Goal: Task Accomplishment & Management: Complete application form

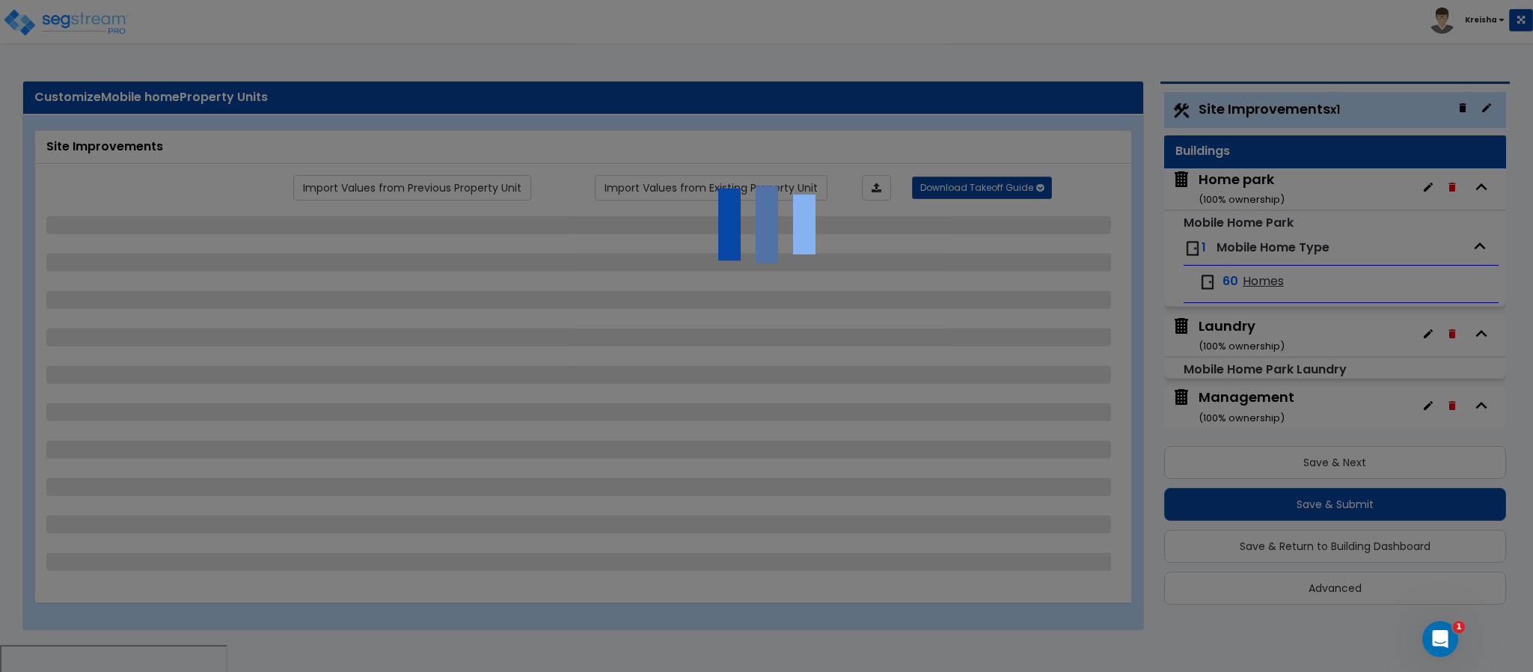
select select "1"
select select "2"
select select "1"
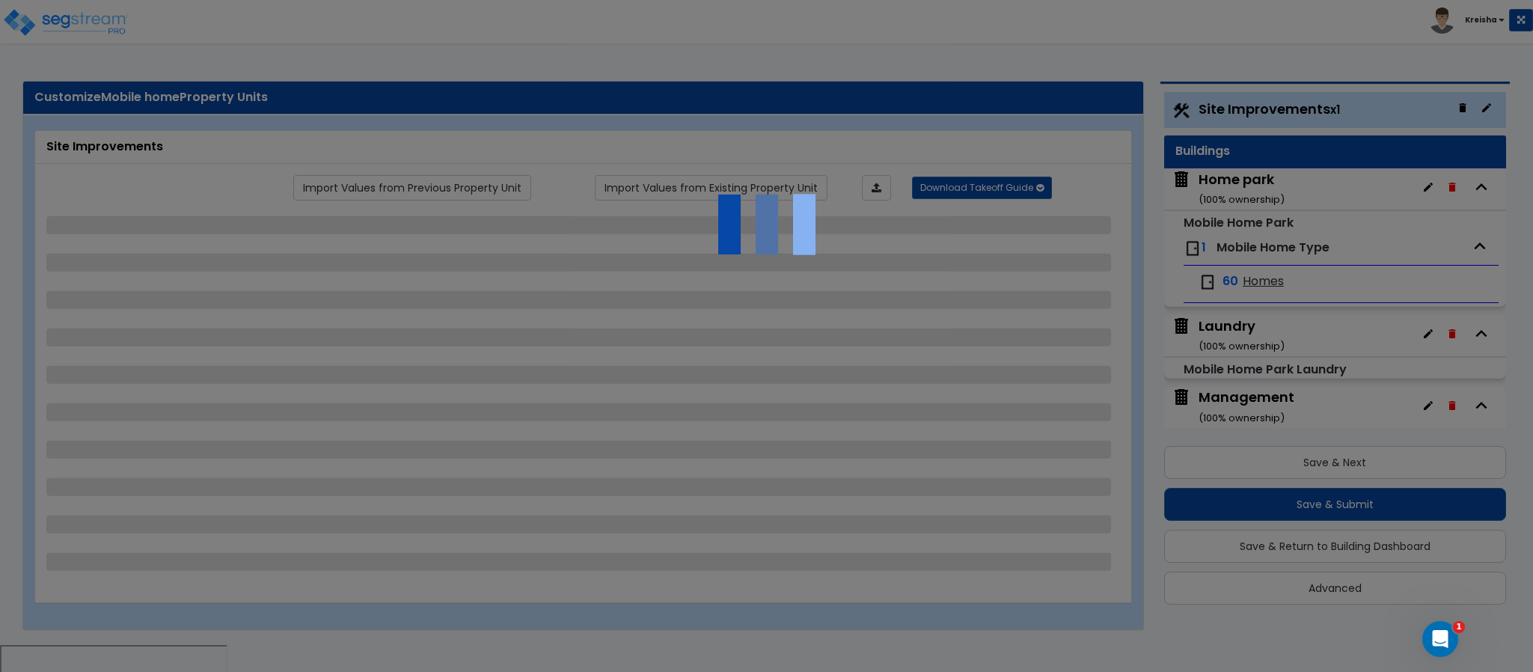
select select "1"
select select "2"
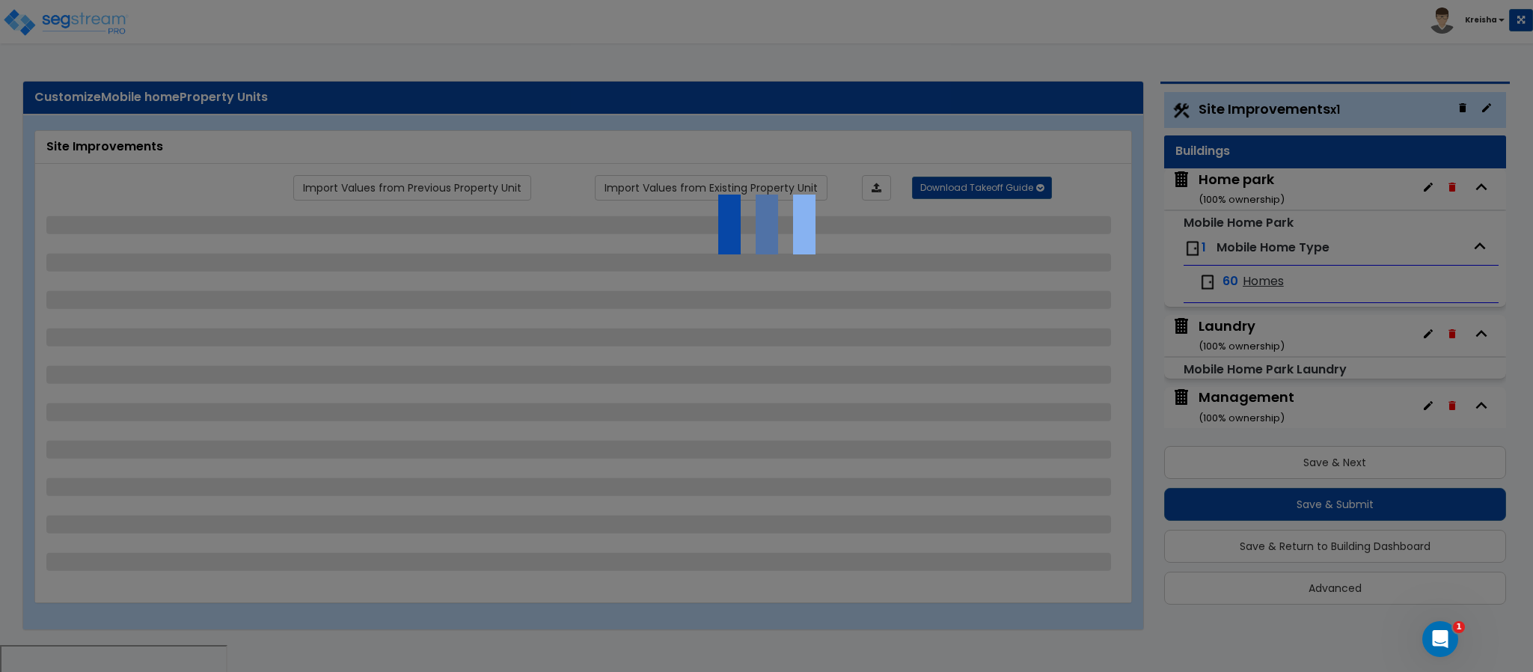
select select "2"
select select "1"
select select "2"
select select "1"
select select "2"
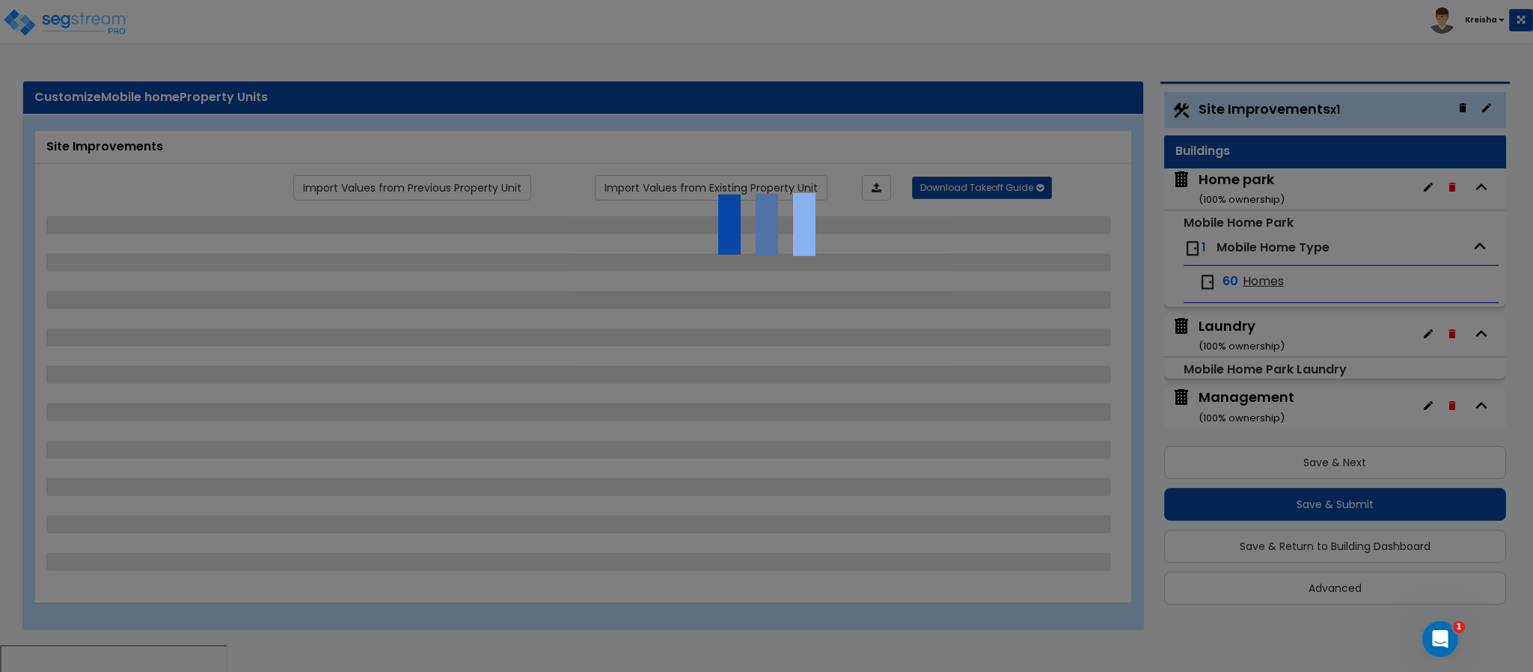
select select "1"
select select "2"
select select "1"
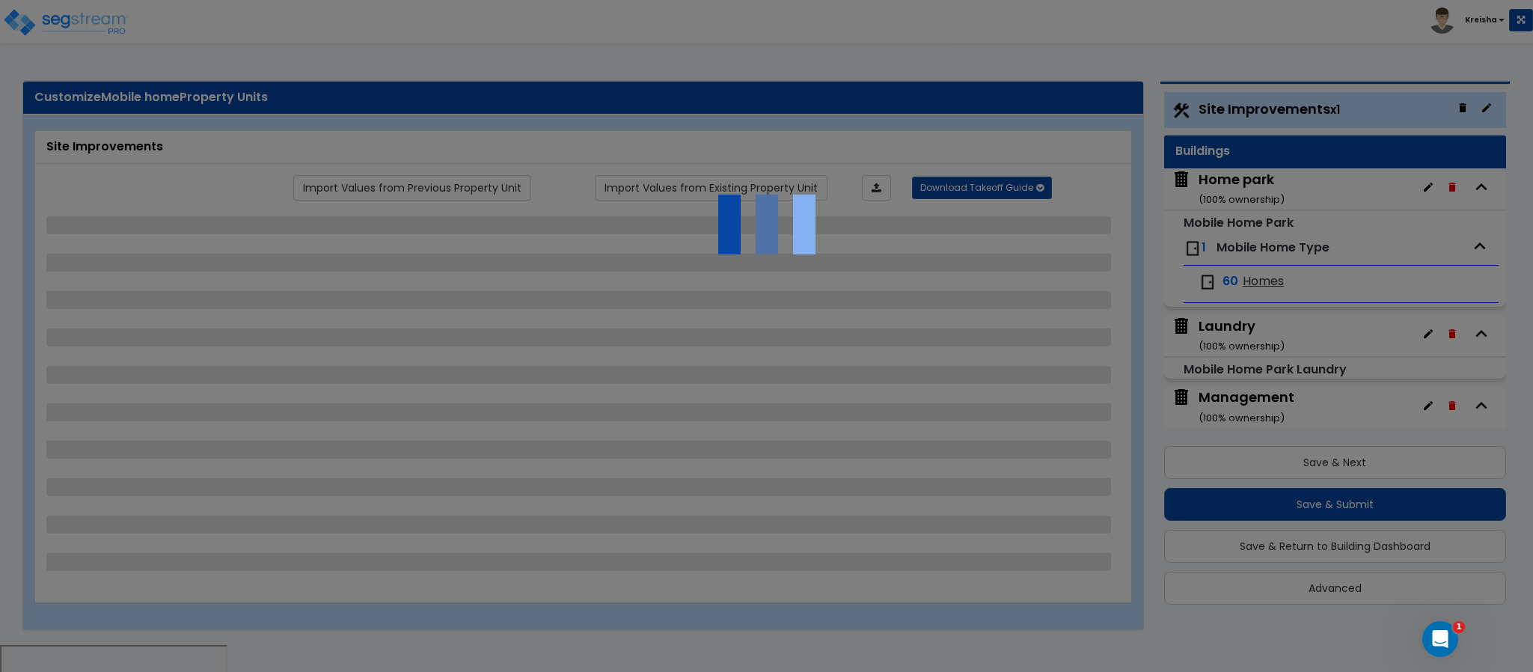
select select "2"
select select "1"
select select "5"
select select "1"
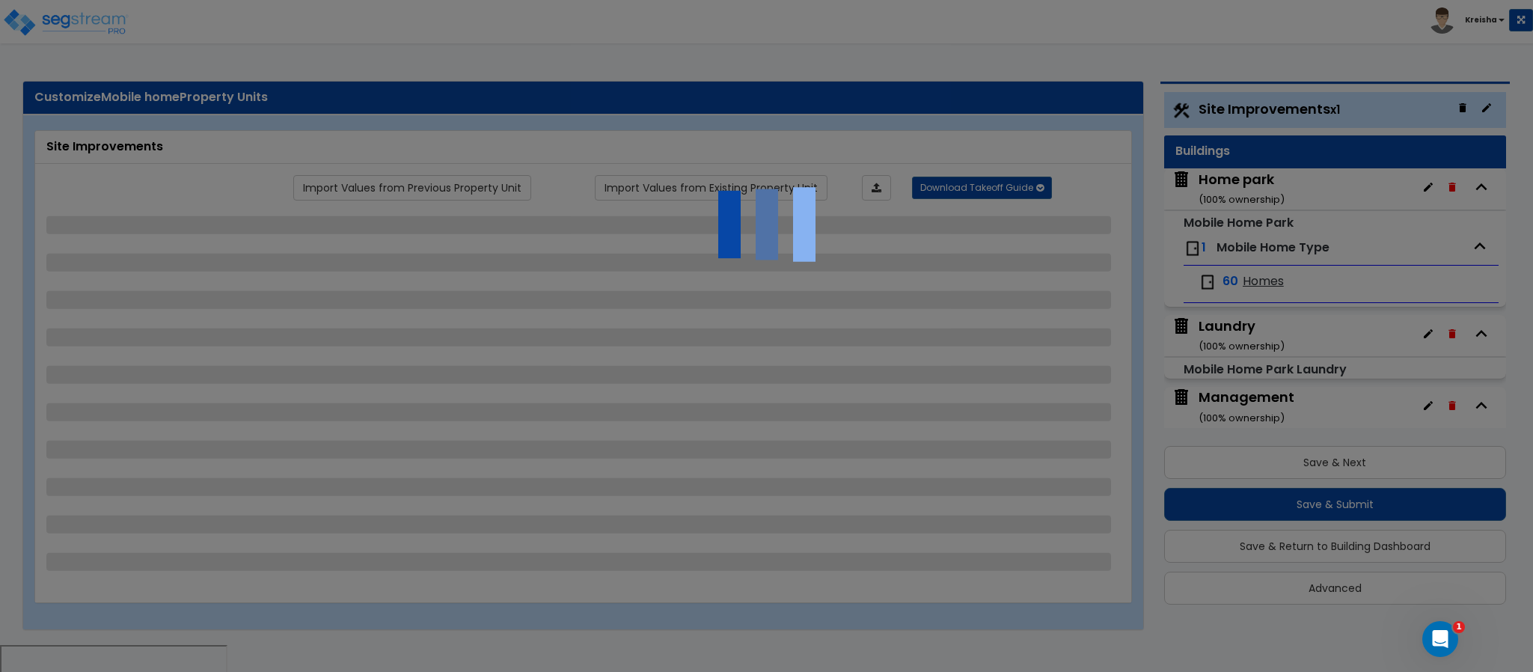
select select "2"
select select "1"
select select "3"
select select "2"
select select "4"
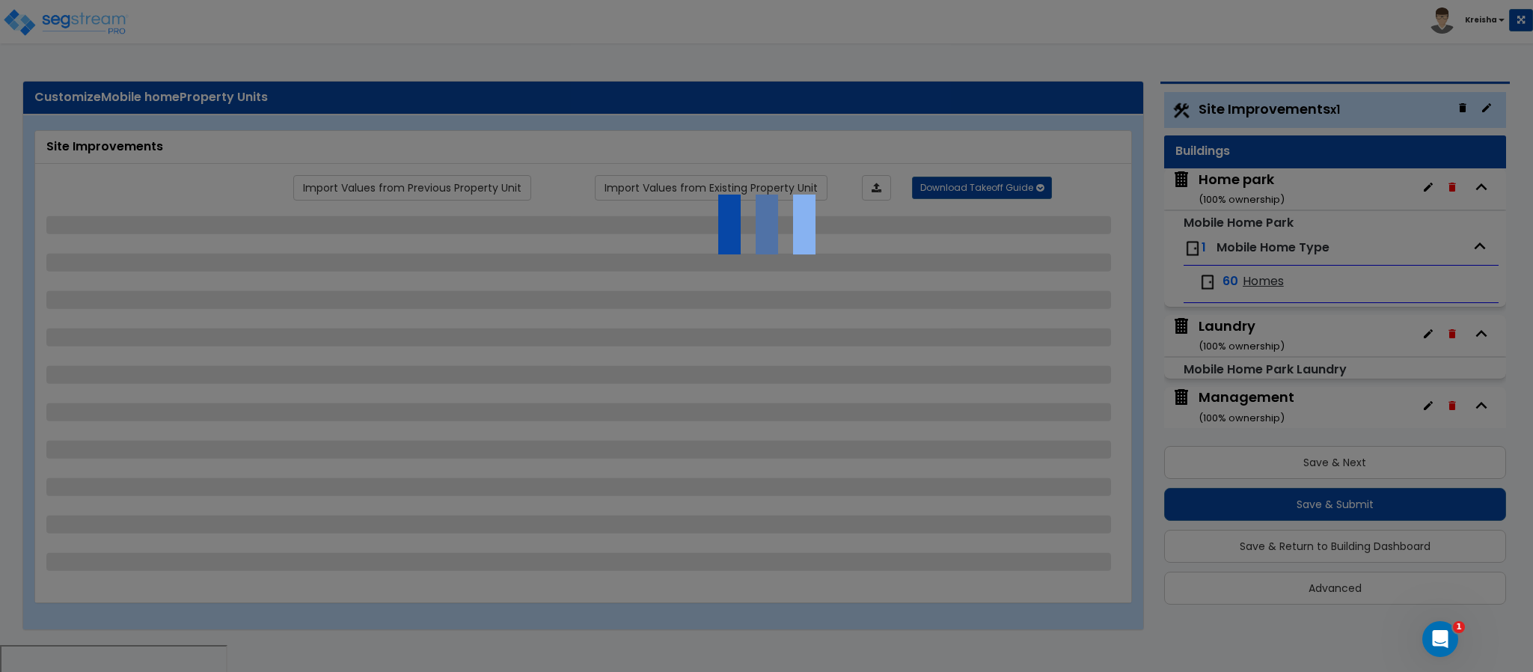
select select "3"
select select "2"
select select "3"
select select "1"
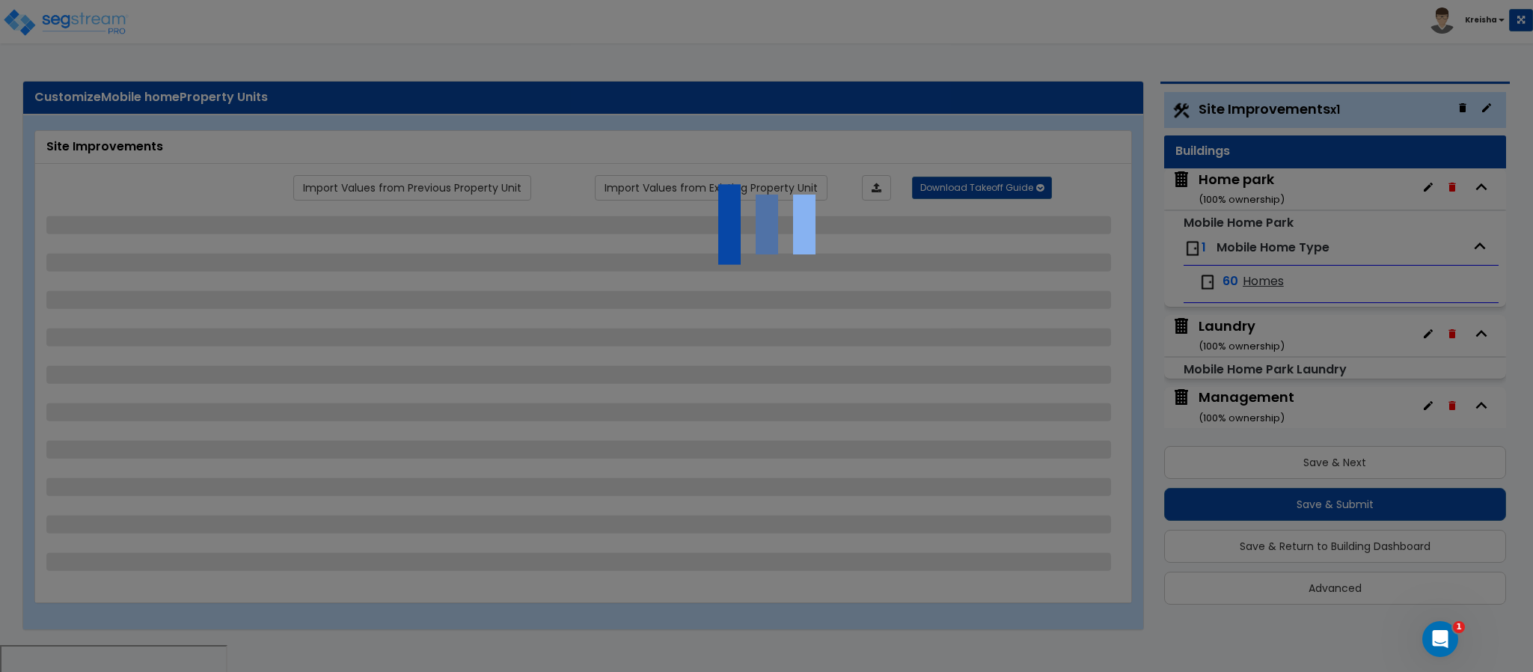
select select "2"
select select "3"
select select "5"
select select "2"
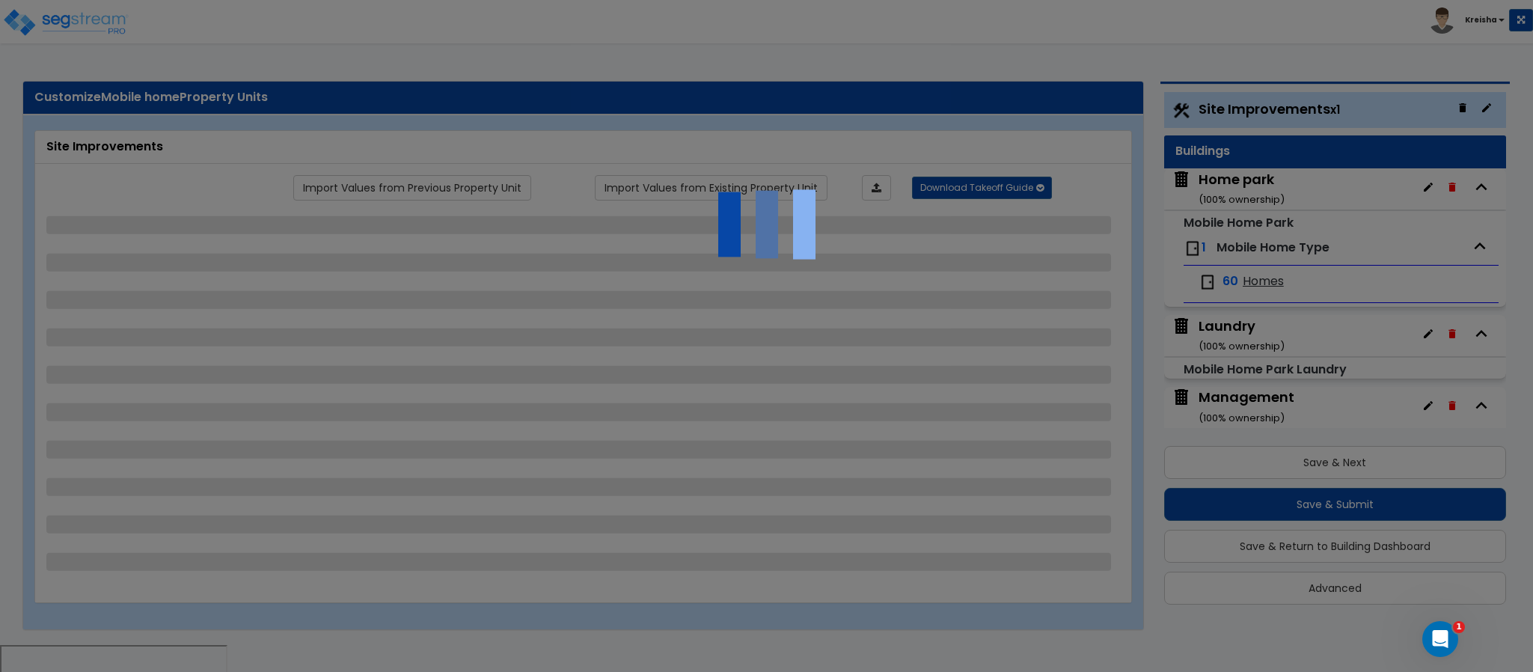
select select "8"
select select "2"
select select "3"
select select "1"
select select "3"
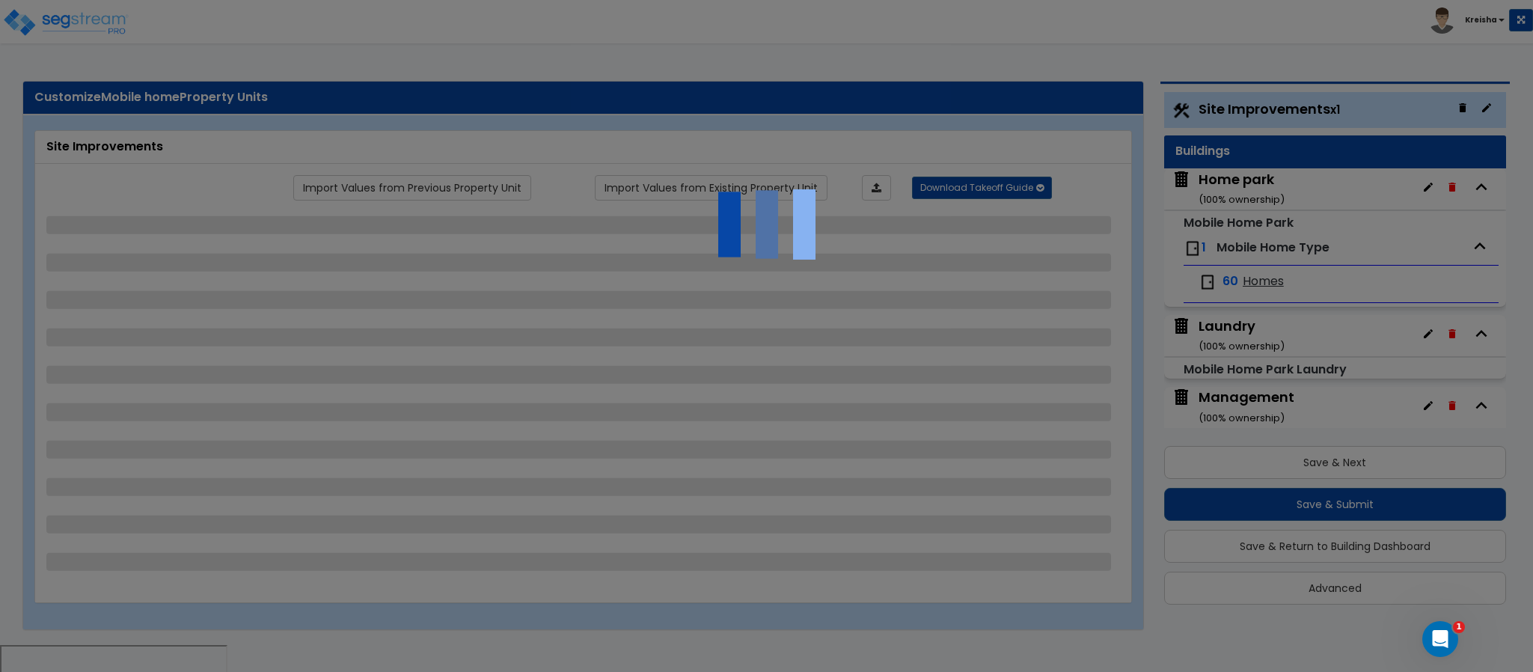
select select "5"
select select "3"
select select "2"
select select "3"
select select "4"
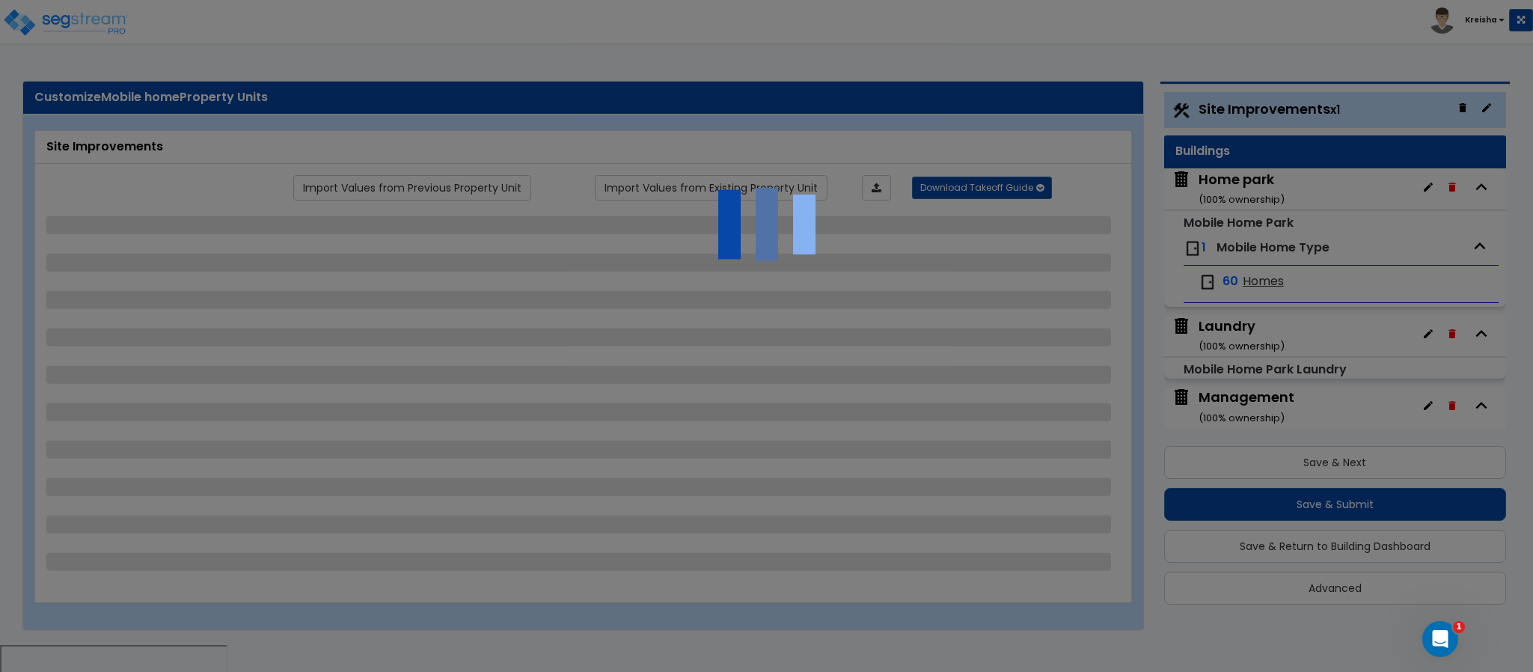
select select "2"
select select "1"
select select "2"
select select "1"
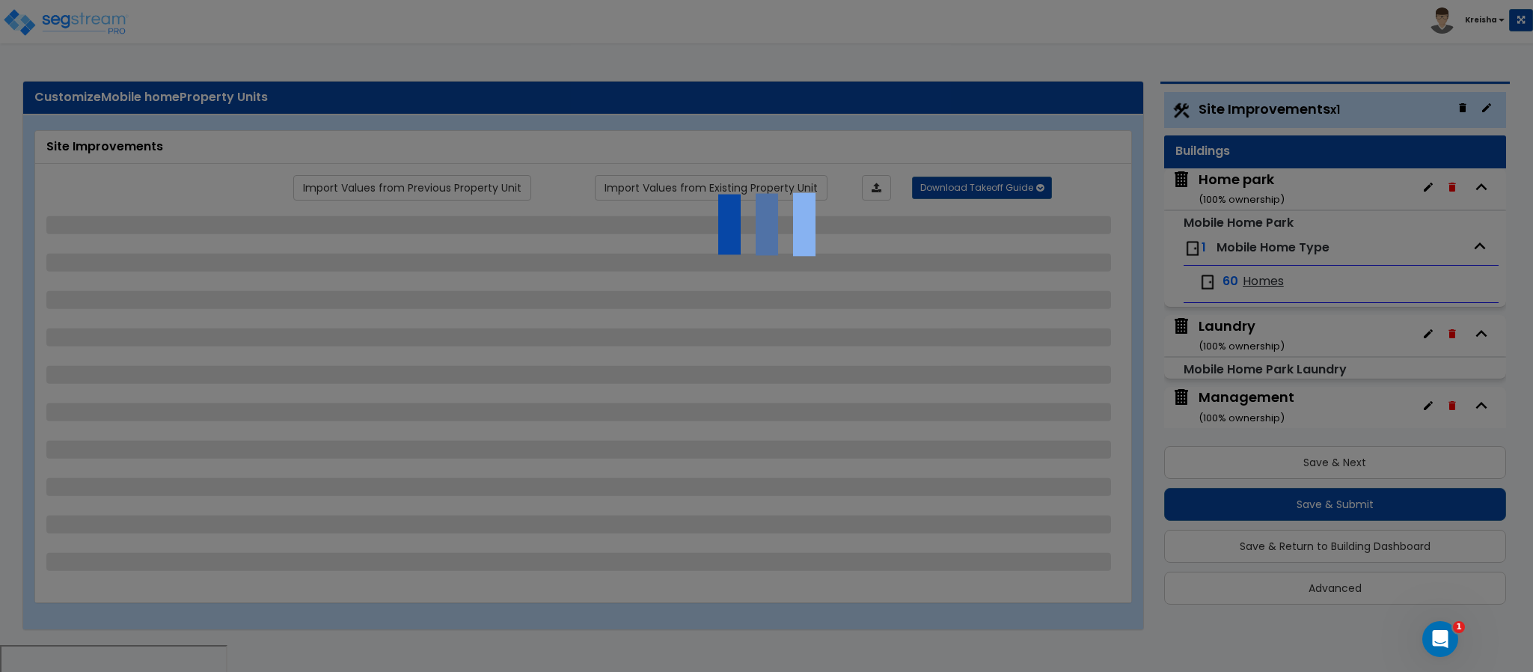
select select "1"
select select "6"
select select "1"
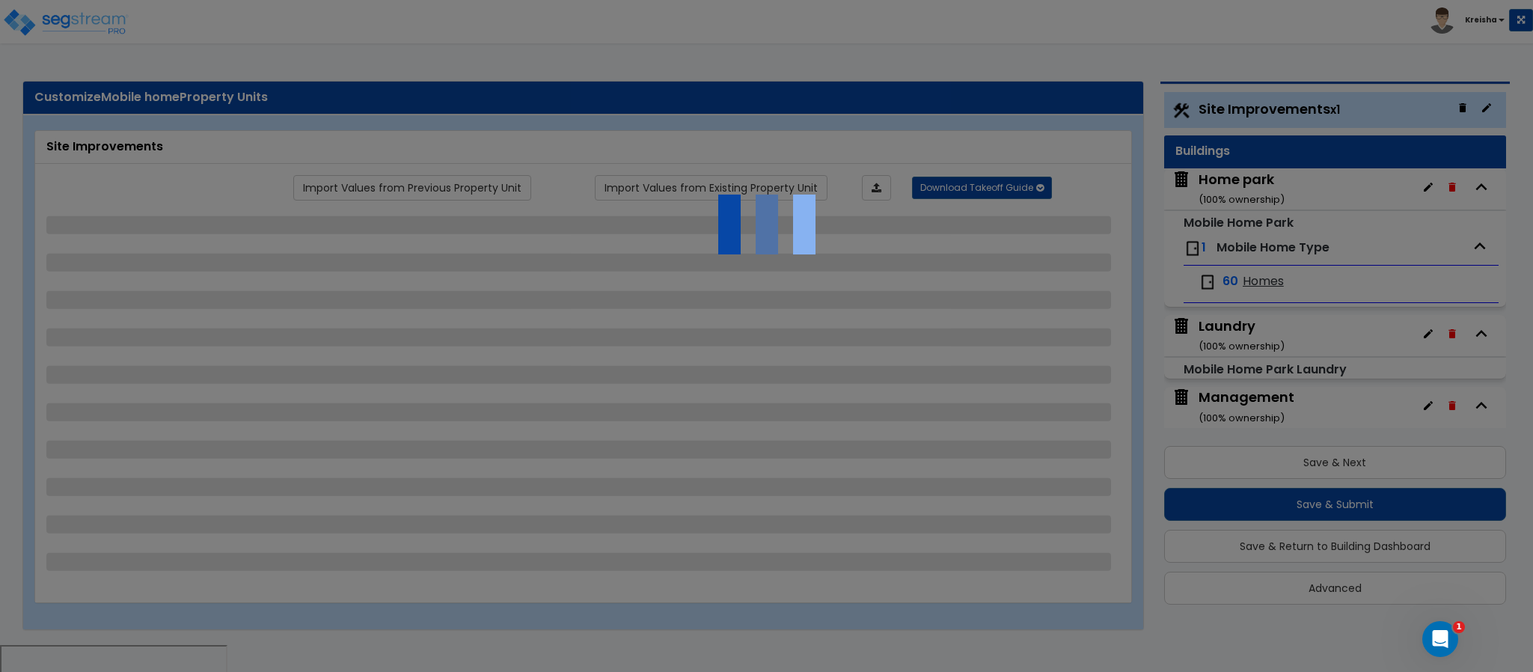
select select "1"
select select "2"
select select "20"
select select "16"
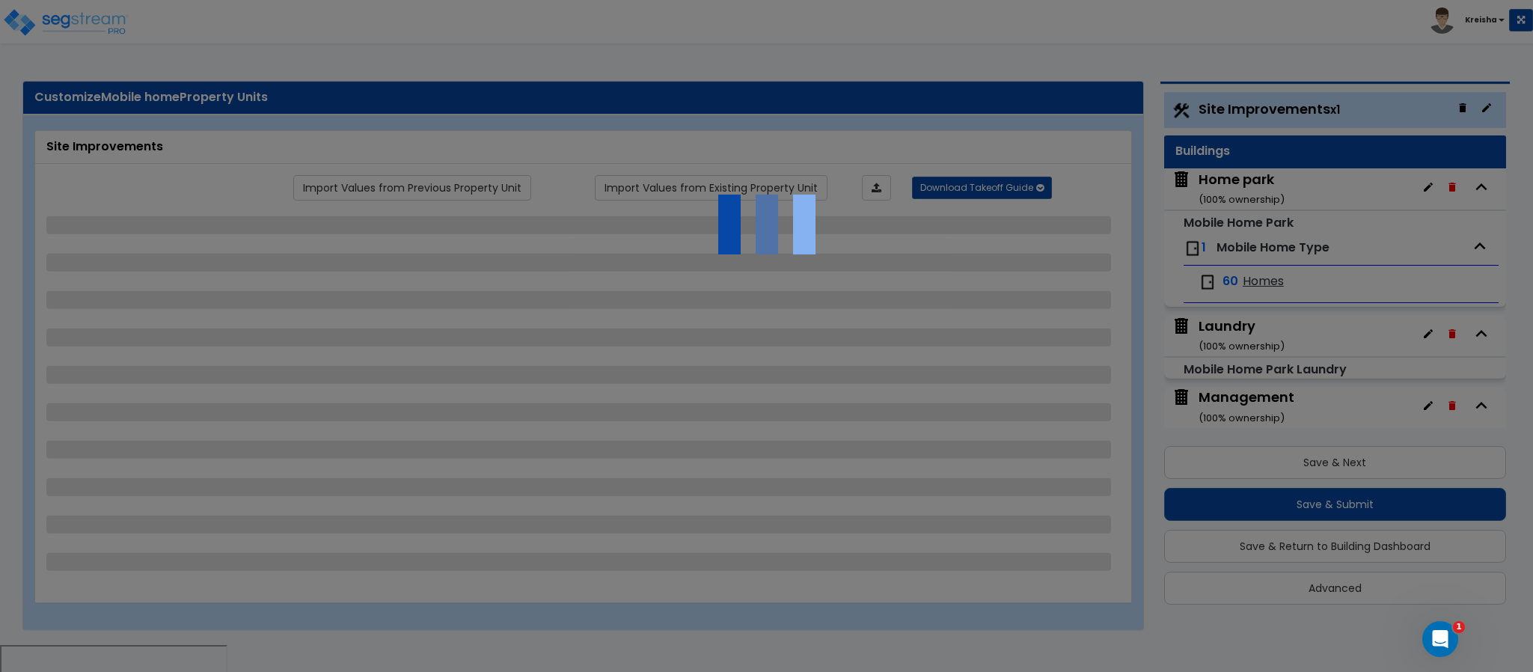
select select "6"
select select "3"
select select "1"
select select "3"
select select "1"
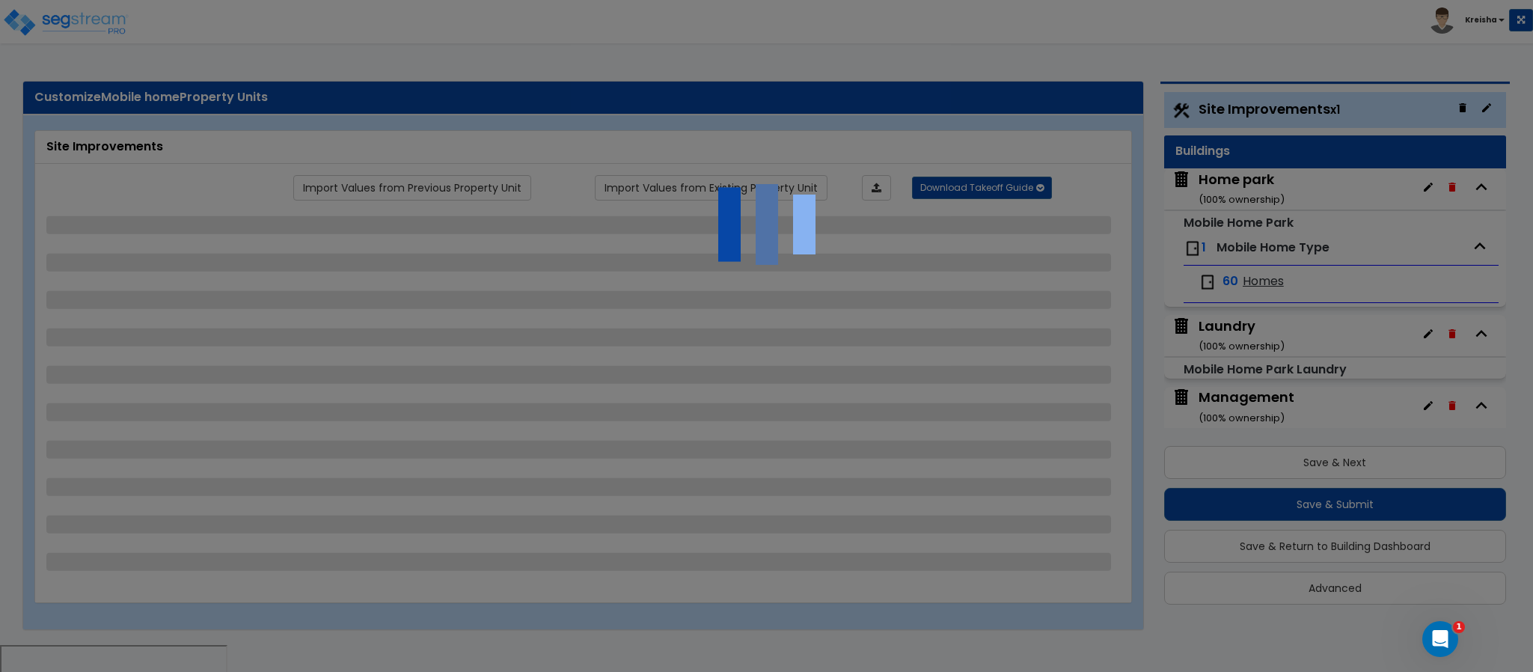
select select "1"
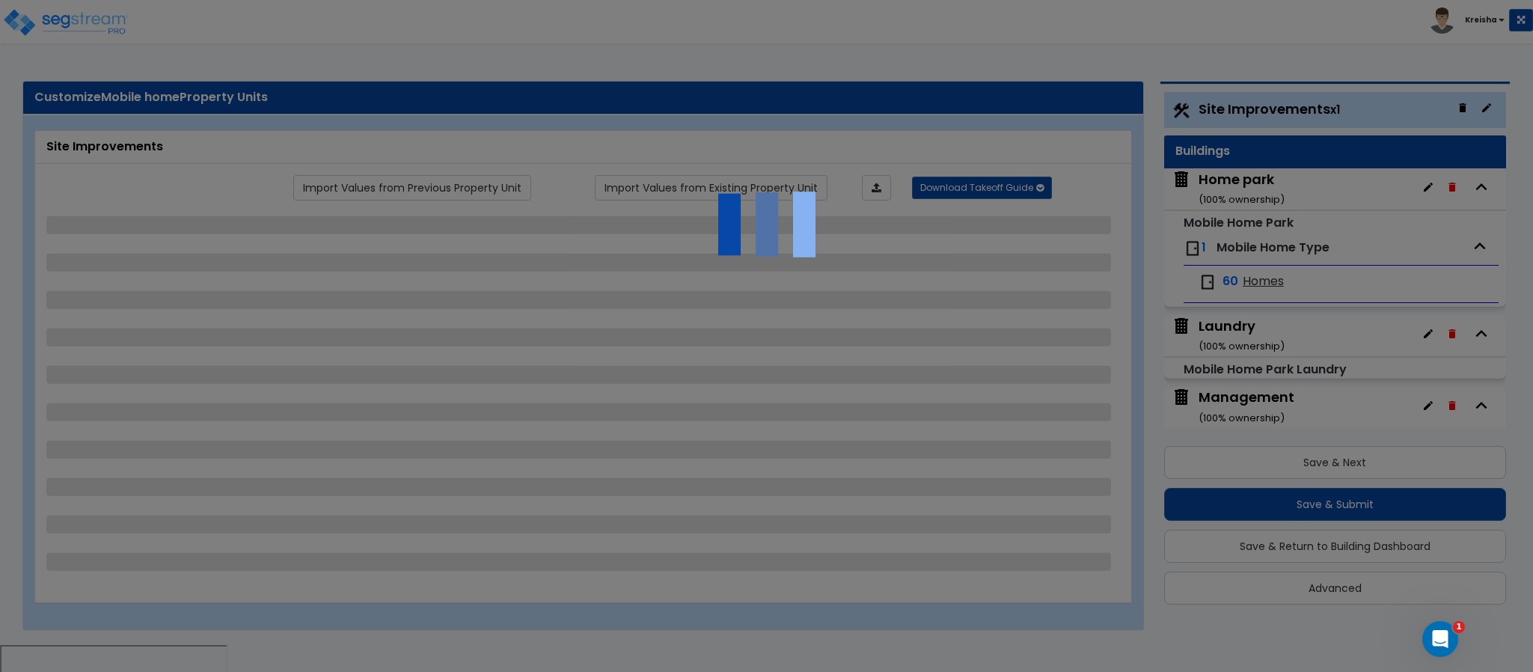
select select "1"
select select "5"
select select "1"
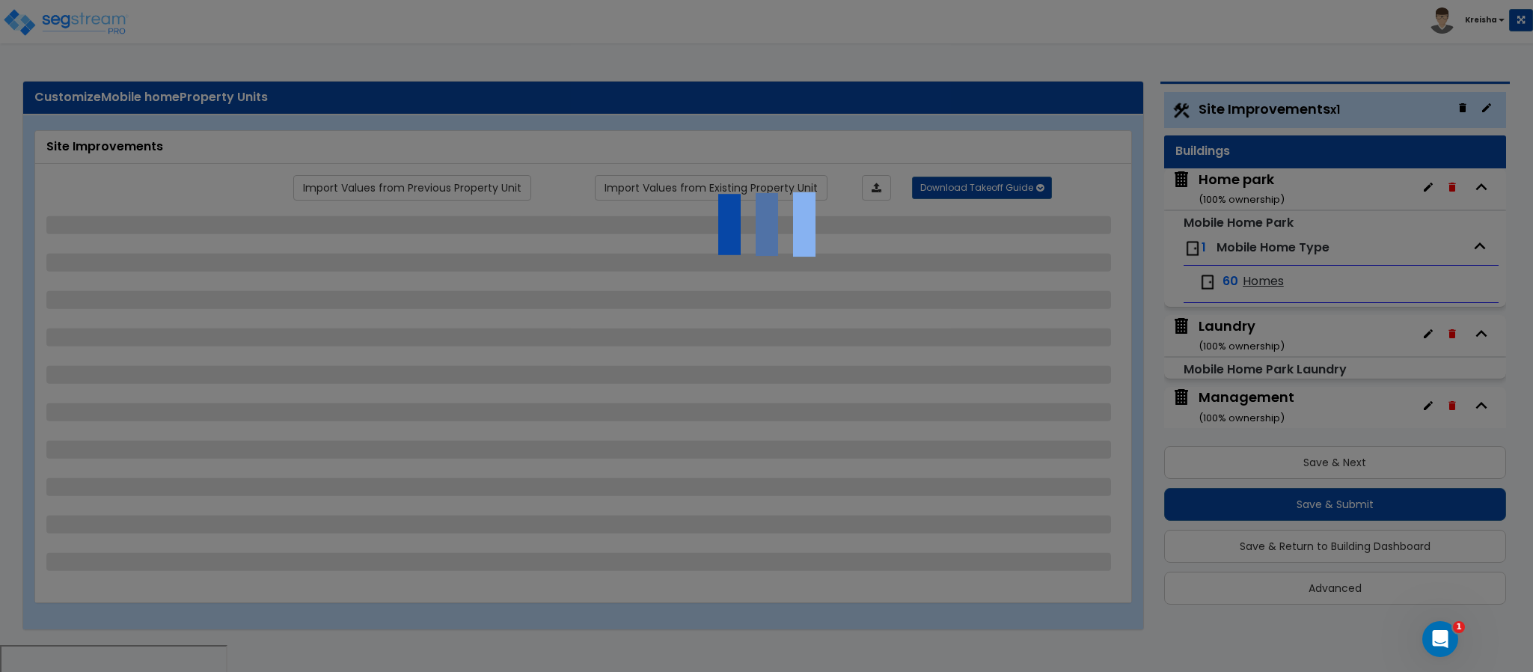
select select "1"
select select "3"
select select "2"
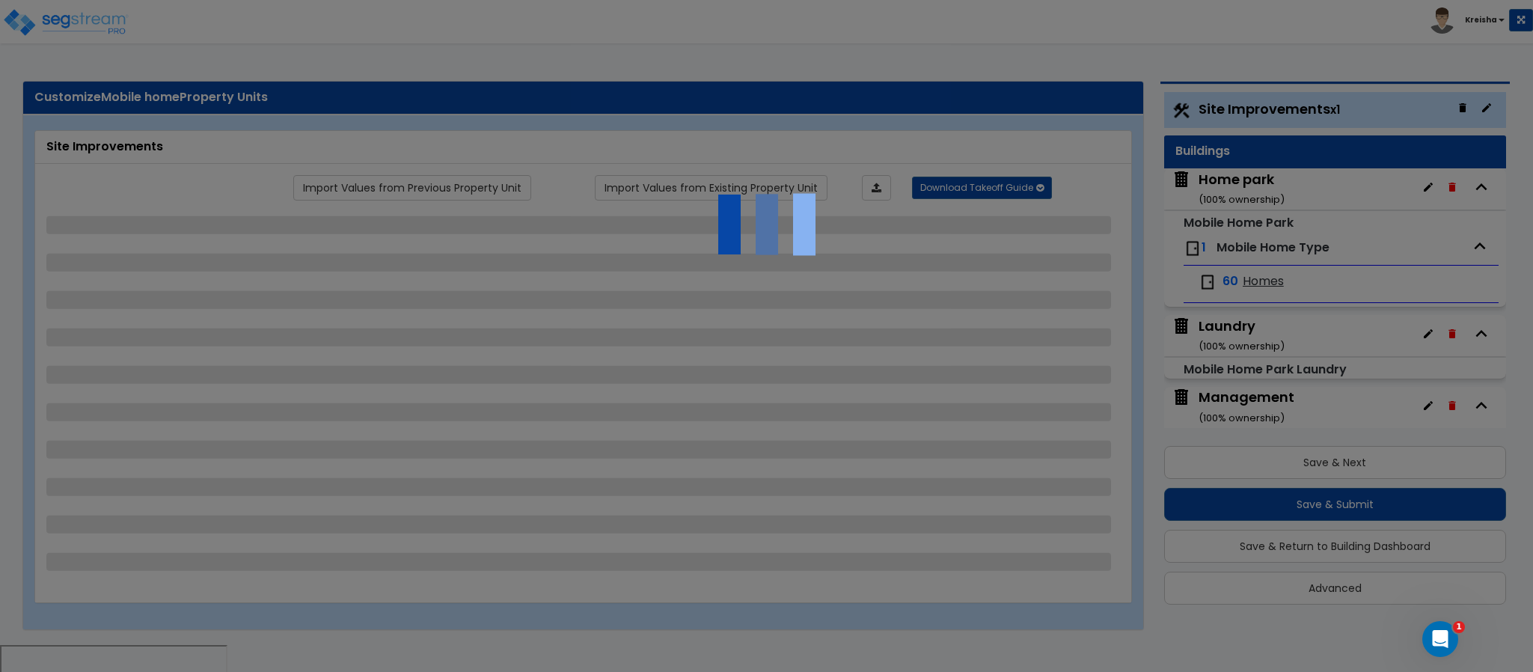
select select "1"
select select "5"
select select "1"
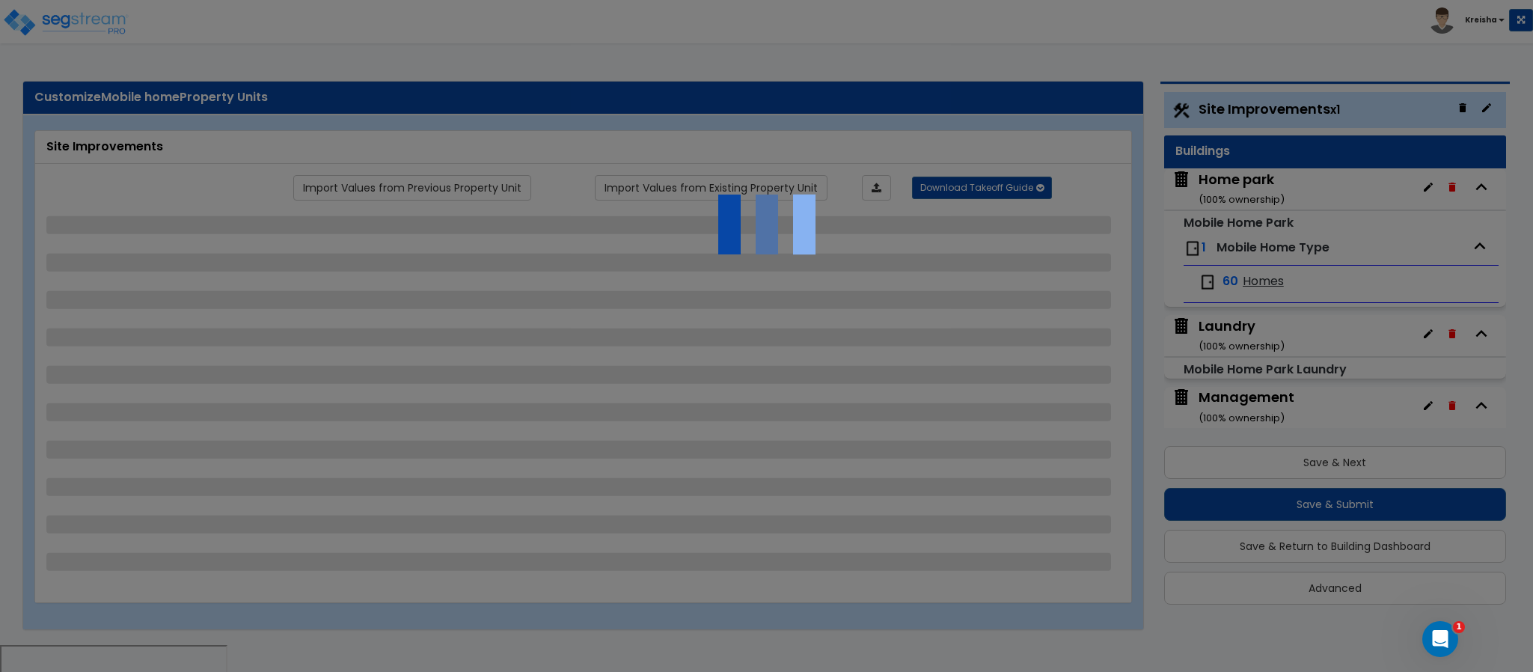
select select "1"
select select "2"
select select "3"
select select "4"
select select "2"
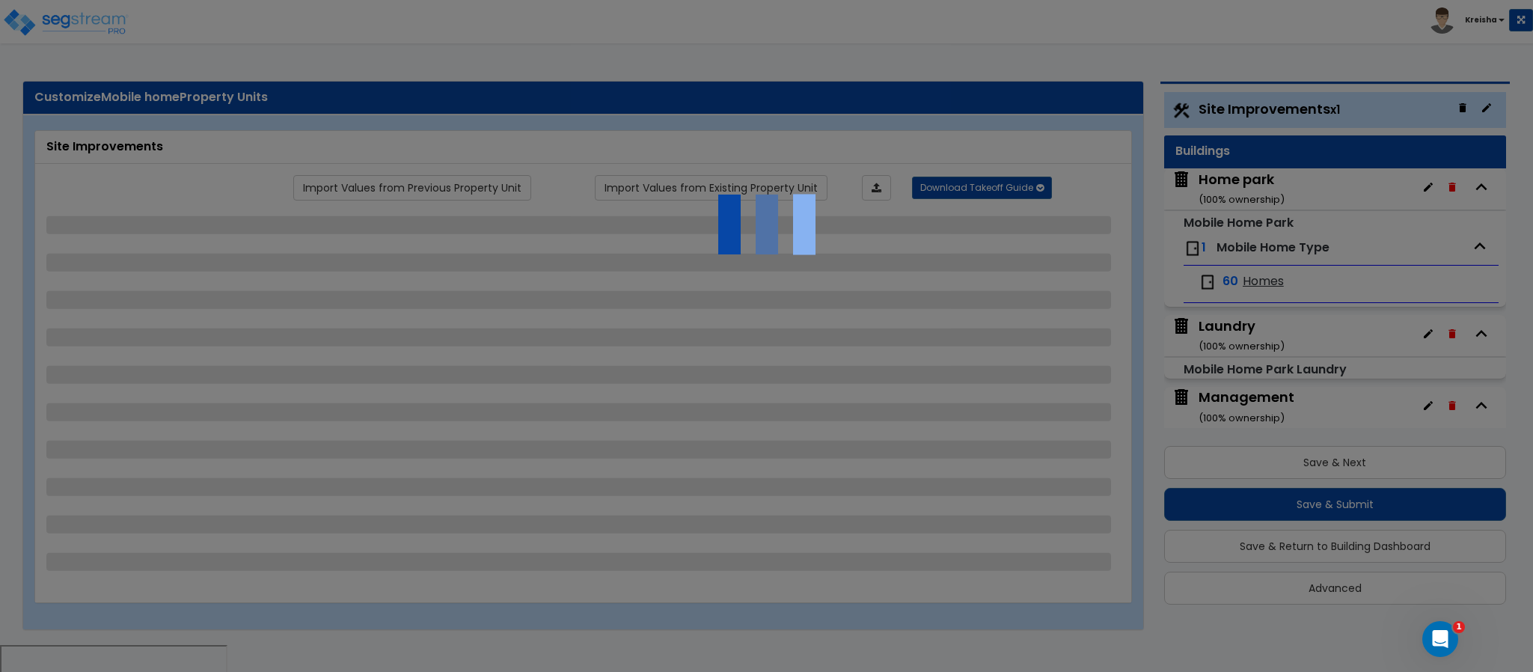
select select "2"
select select "1"
select select "4"
select select "3"
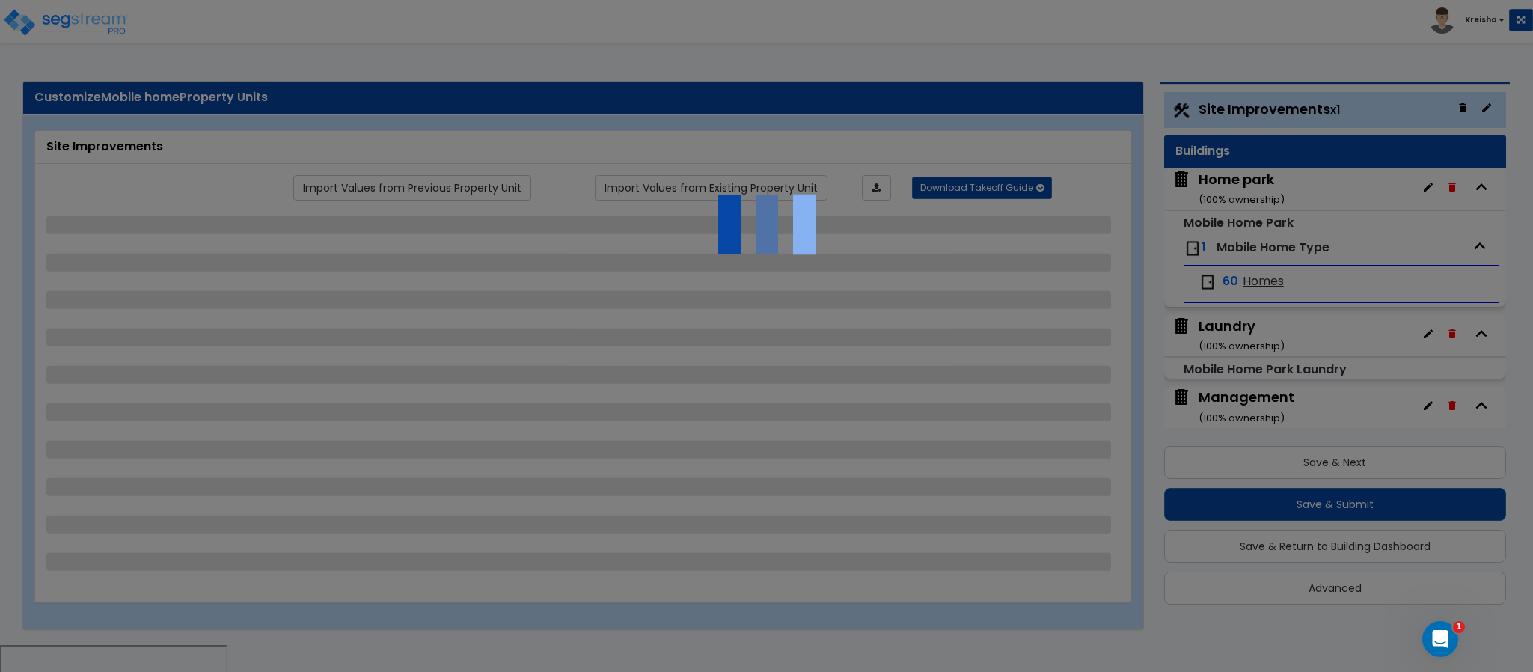
select select "1"
select select "2"
select select "3"
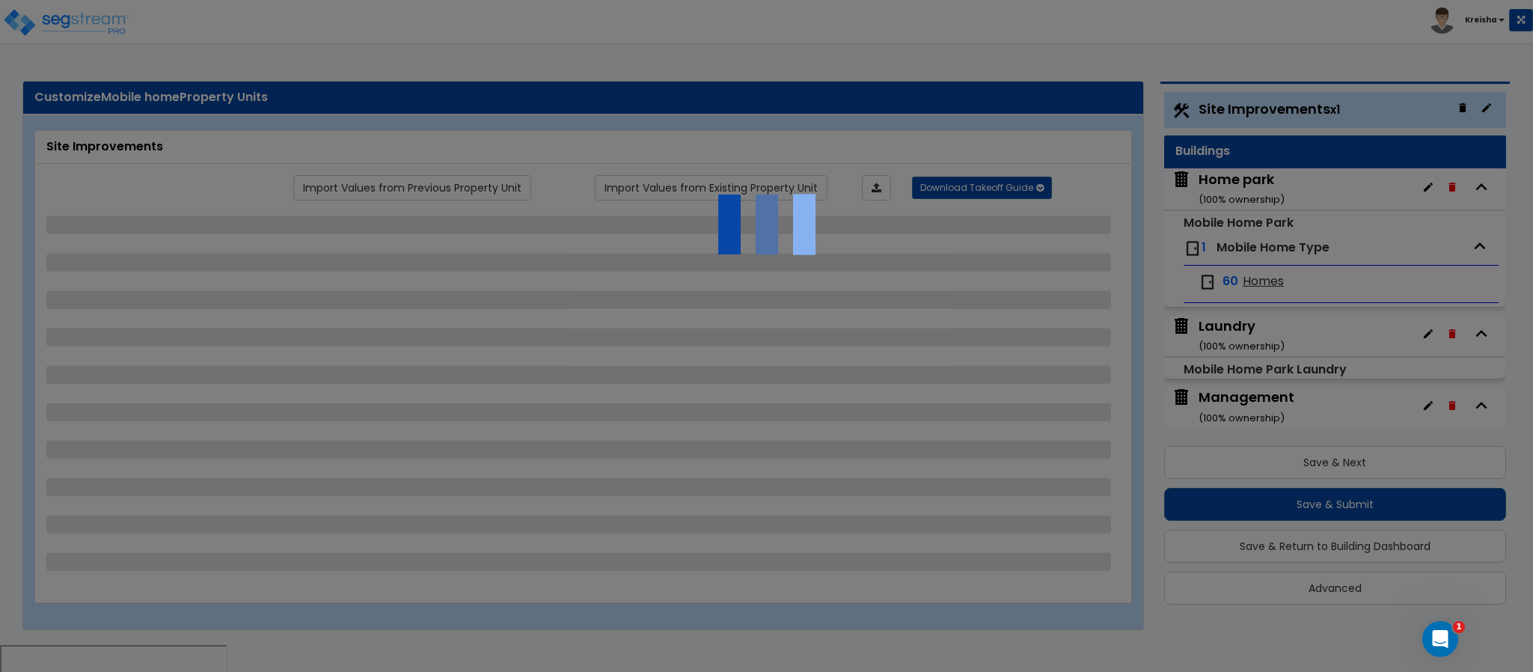
select select "1"
select select "2"
select select "3"
select select "1"
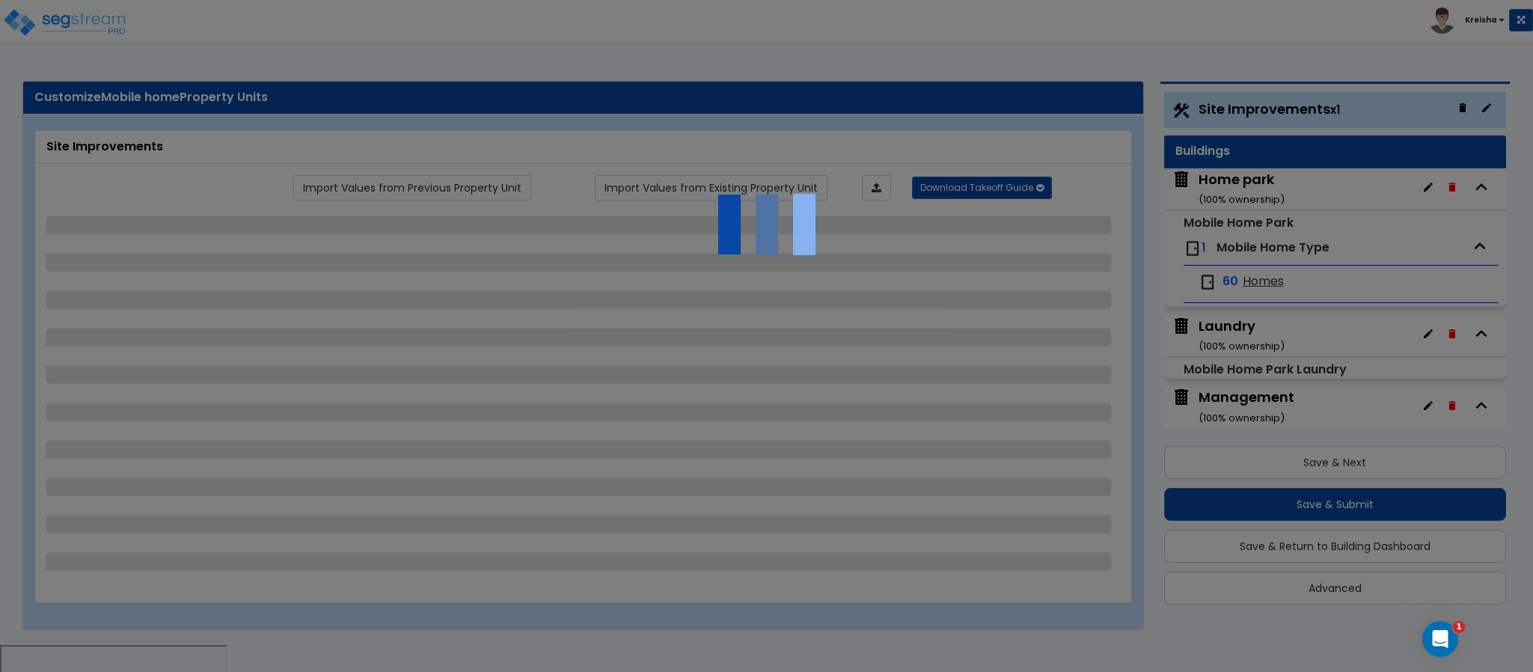
select select "2"
select select "3"
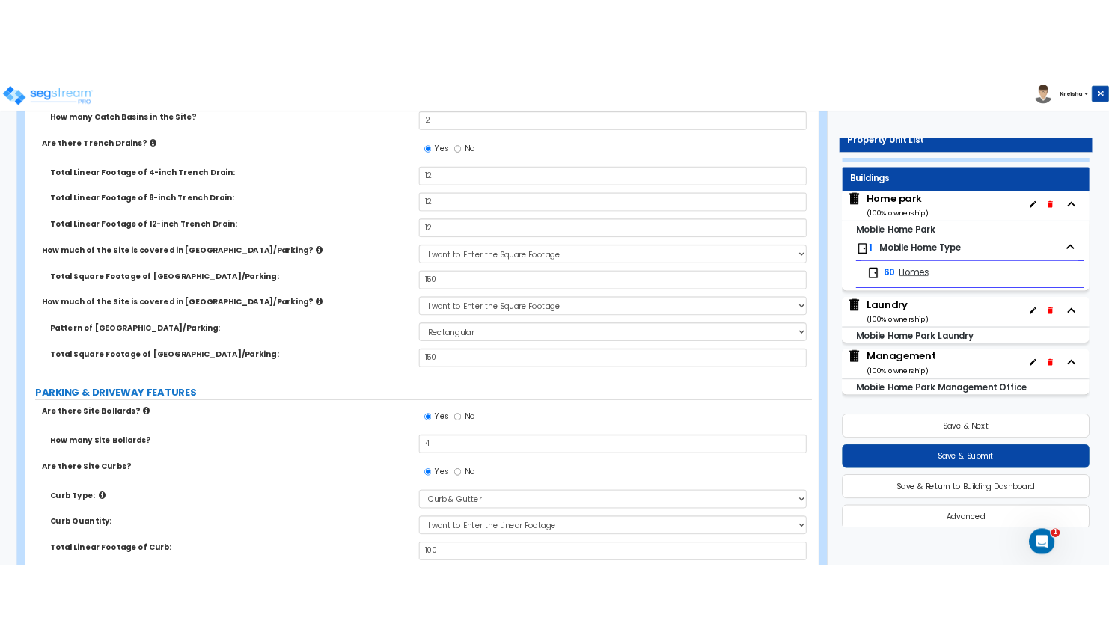
scroll to position [29, 0]
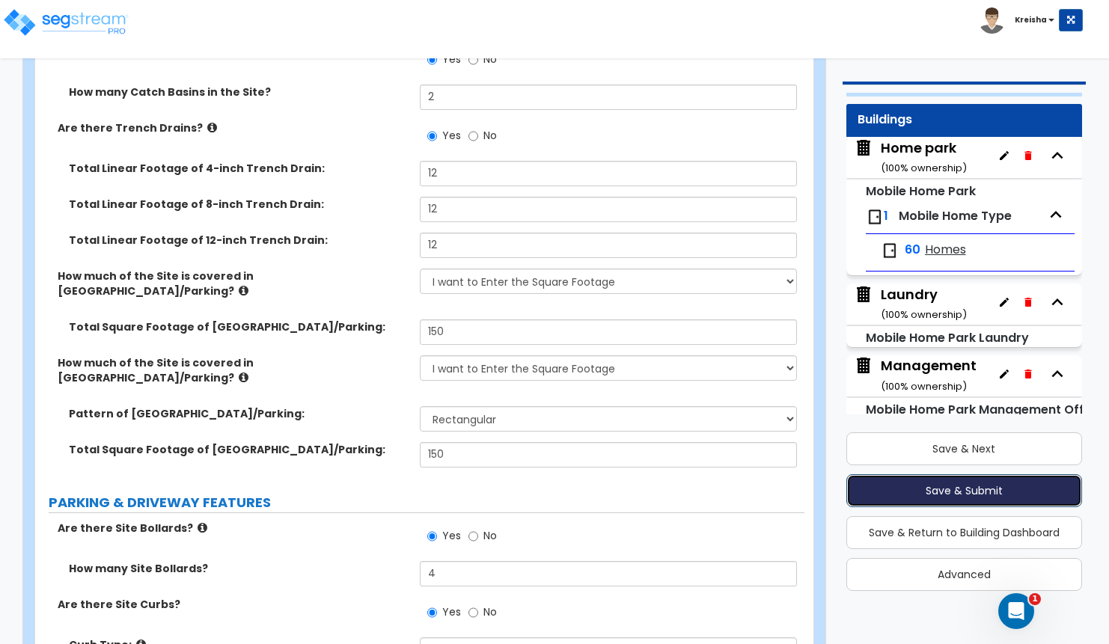
click at [1022, 486] on button "Save & Submit" at bounding box center [964, 490] width 236 height 33
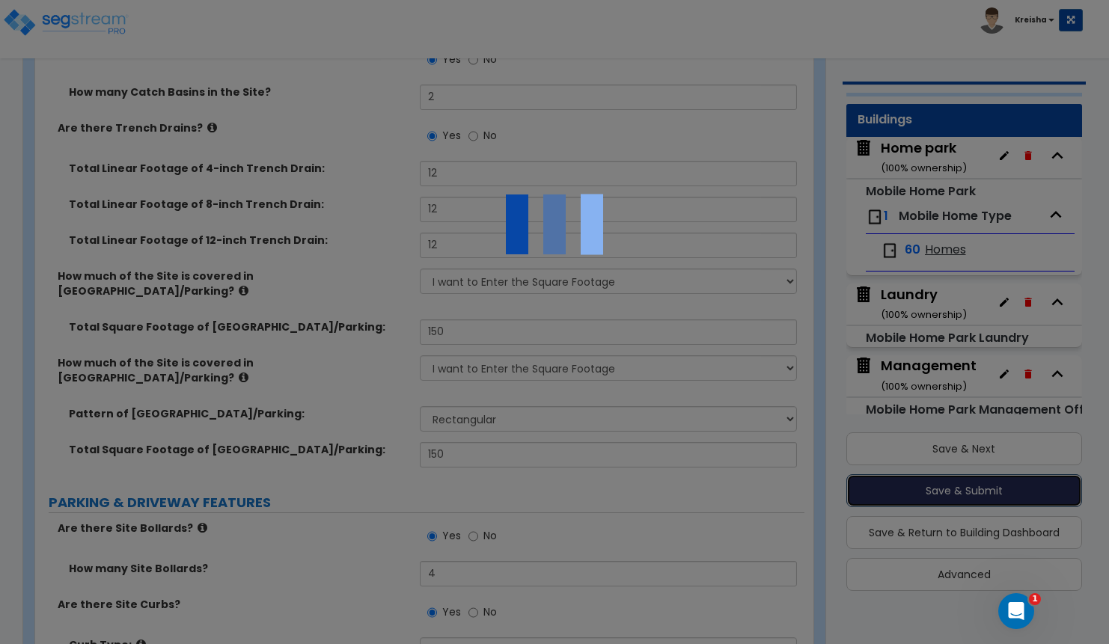
scroll to position [0, 0]
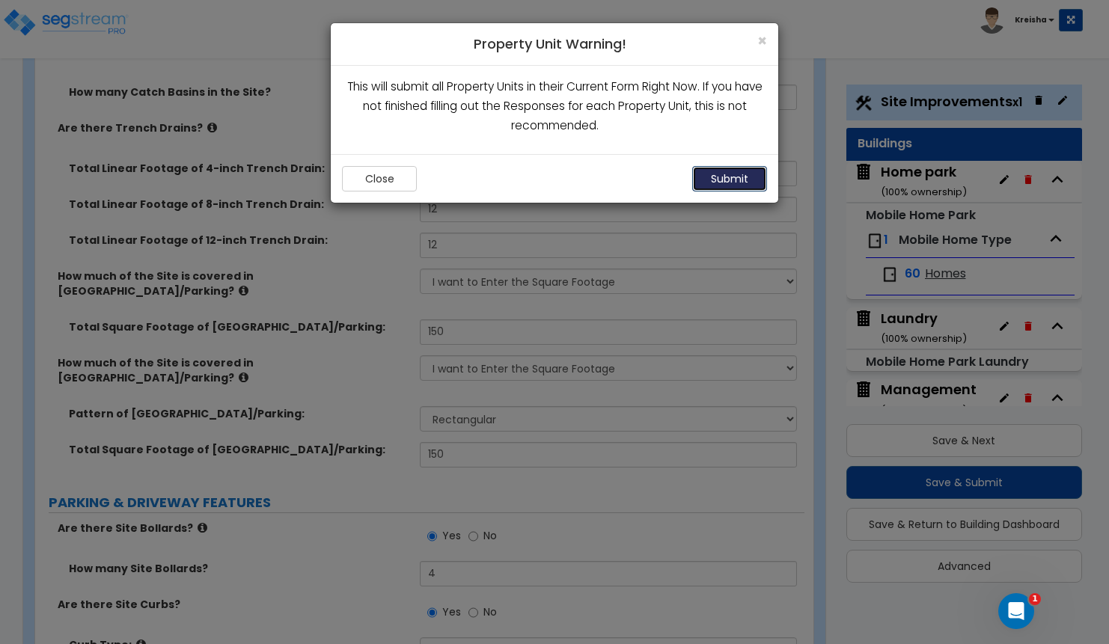
click at [730, 184] on button "Submit" at bounding box center [729, 178] width 75 height 25
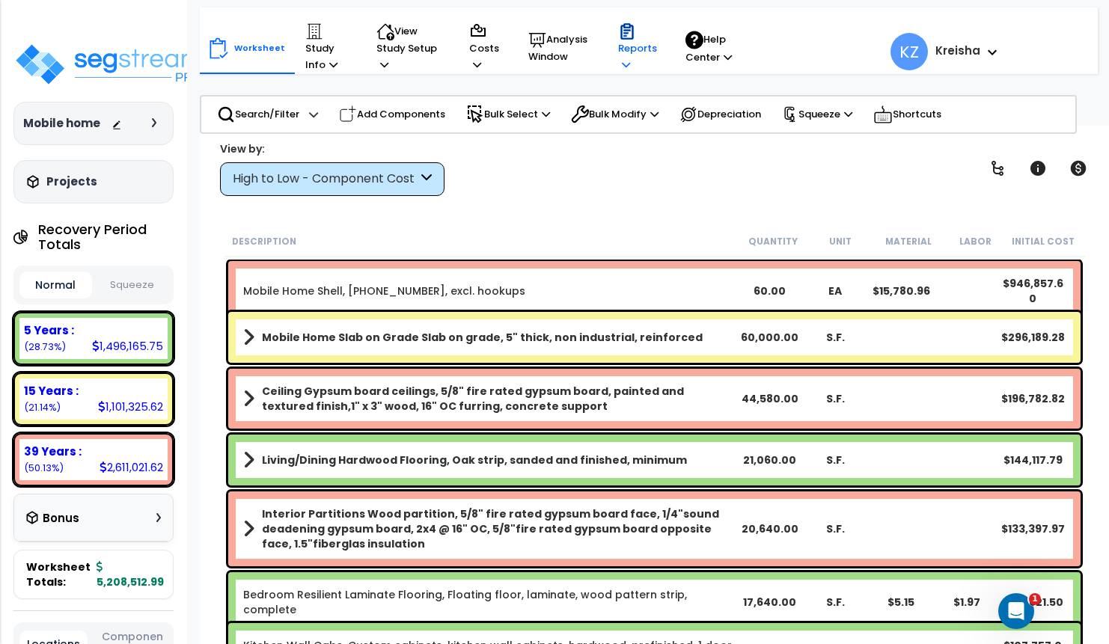
click at [618, 57] on p "Reports" at bounding box center [637, 47] width 39 height 51
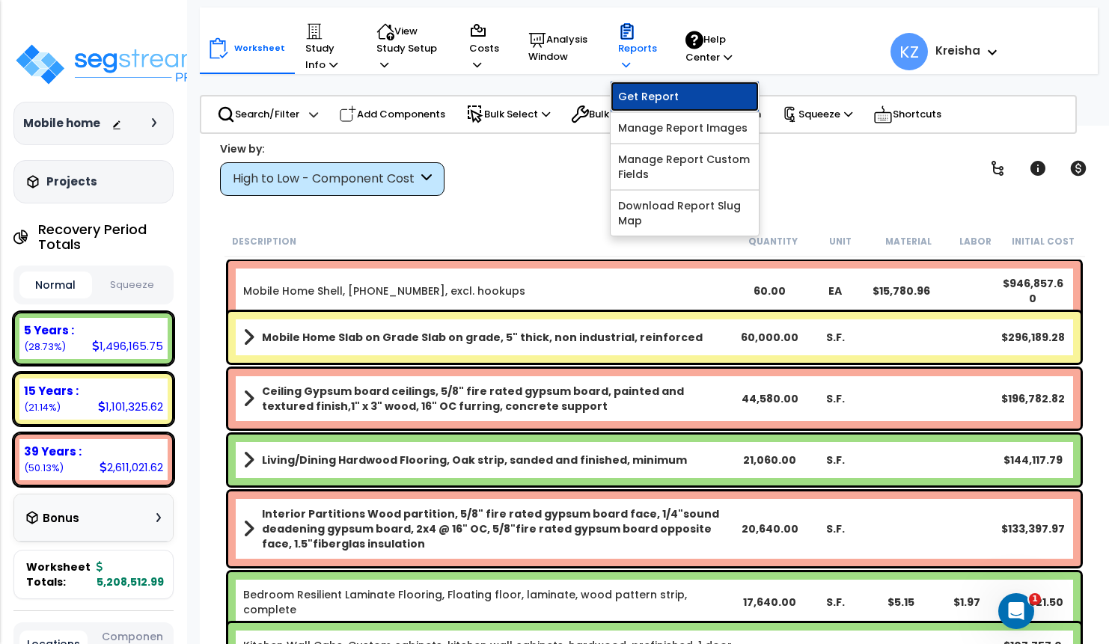
click at [640, 91] on link "Get Report" at bounding box center [684, 97] width 148 height 30
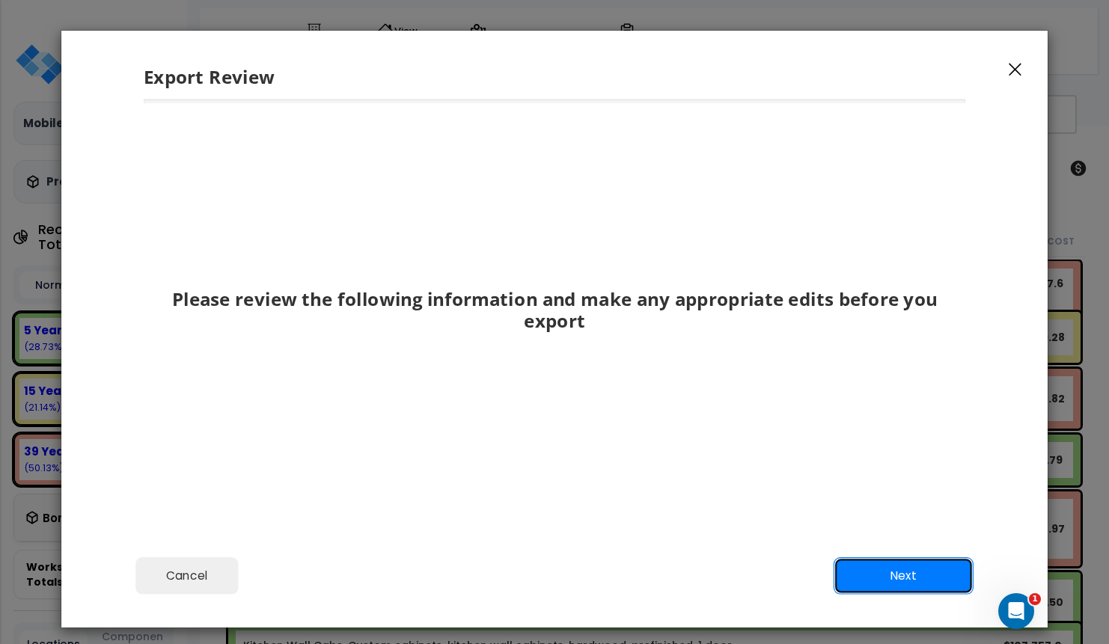
click at [958, 578] on button "Next" at bounding box center [903, 575] width 140 height 37
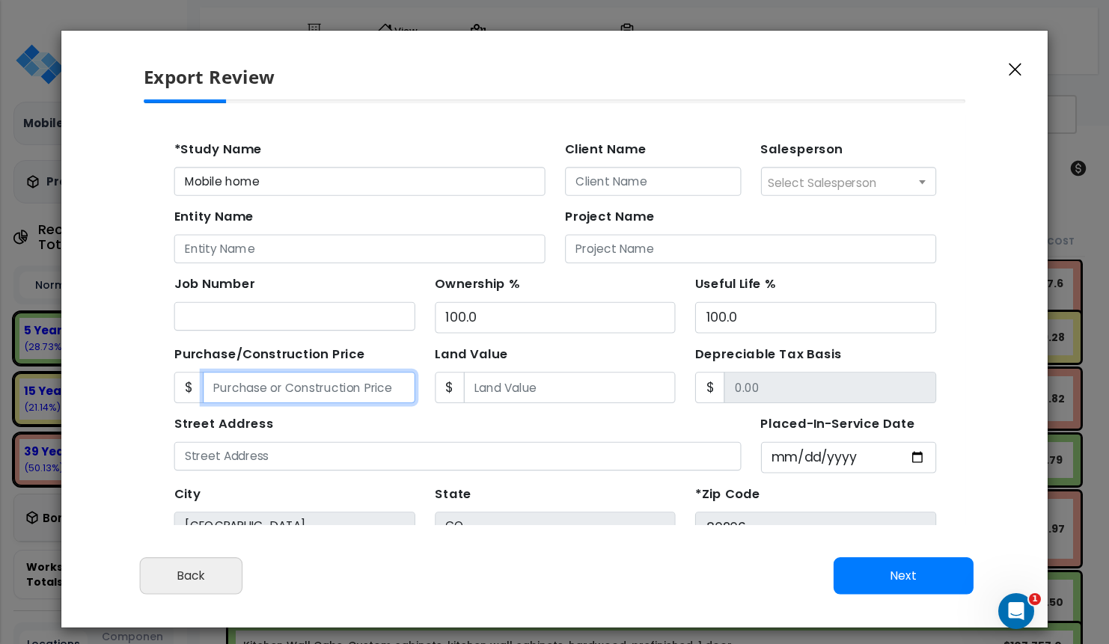
click at [272, 364] on input "Purchase/Construction Price" at bounding box center [293, 363] width 193 height 28
type input "4"
type input "4.00"
type input "42"
type input "42.00"
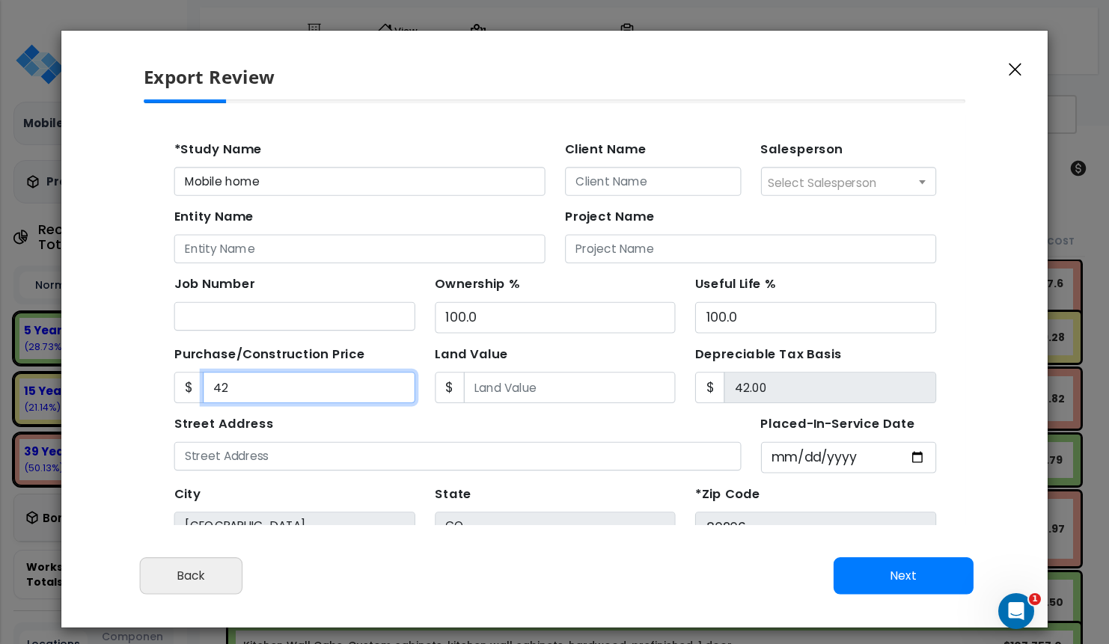
type input "425"
type input "425.00"
type input "4253"
type input "4,253.00"
type input "42536"
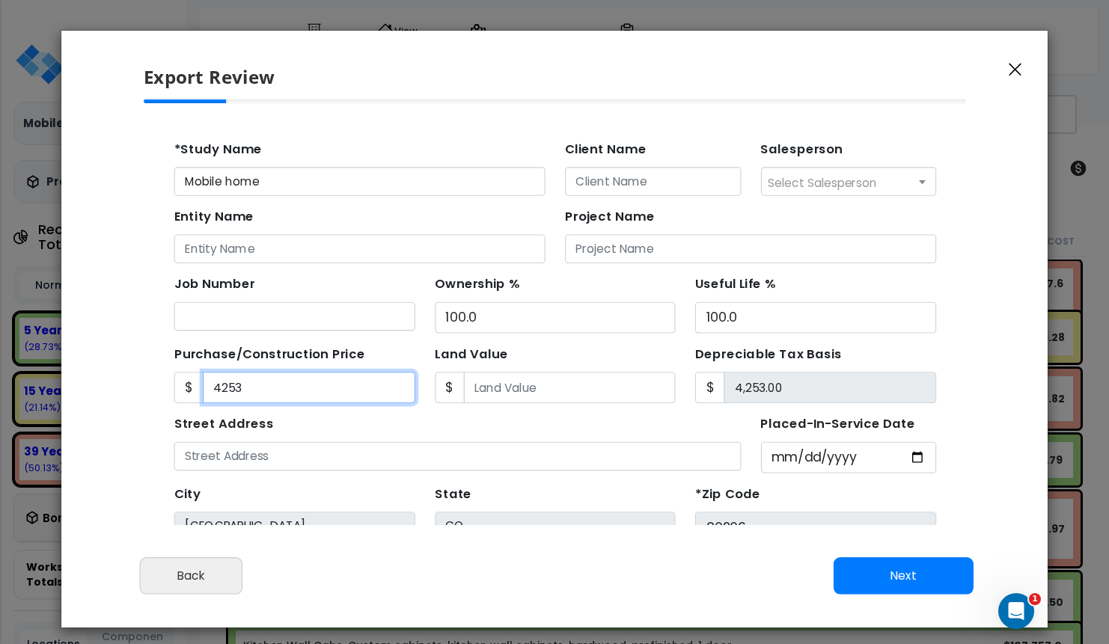
type input "42,536.00"
type input "42,5362"
type input "425,362.00"
type input "1"
type input "1.00"
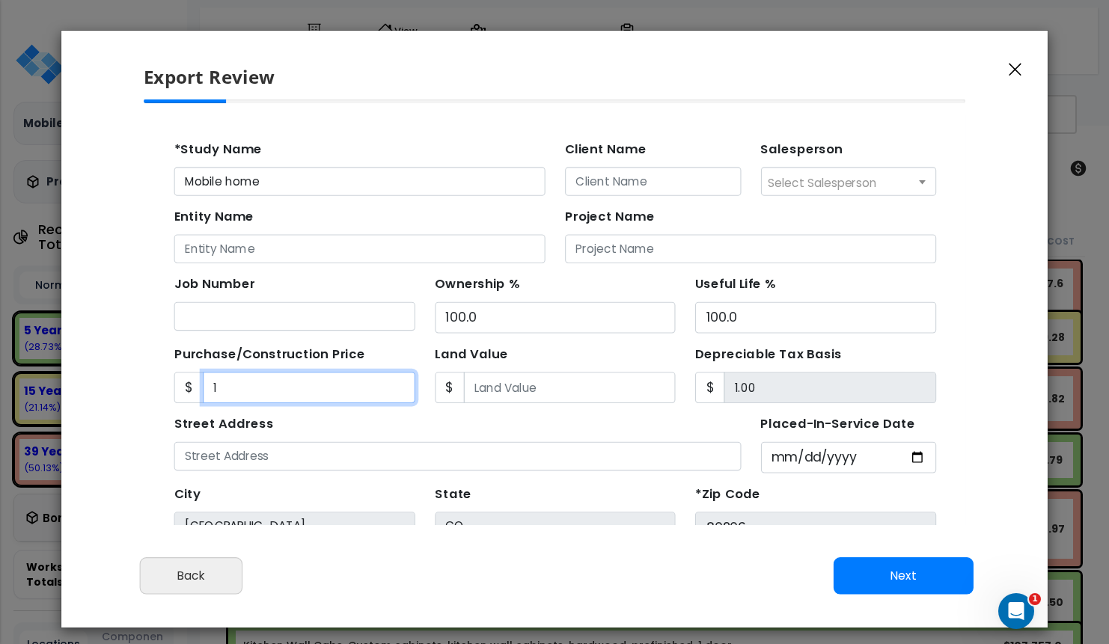
type input "11"
type input "11.00"
type input "112"
type input "112.00"
type input "1,125"
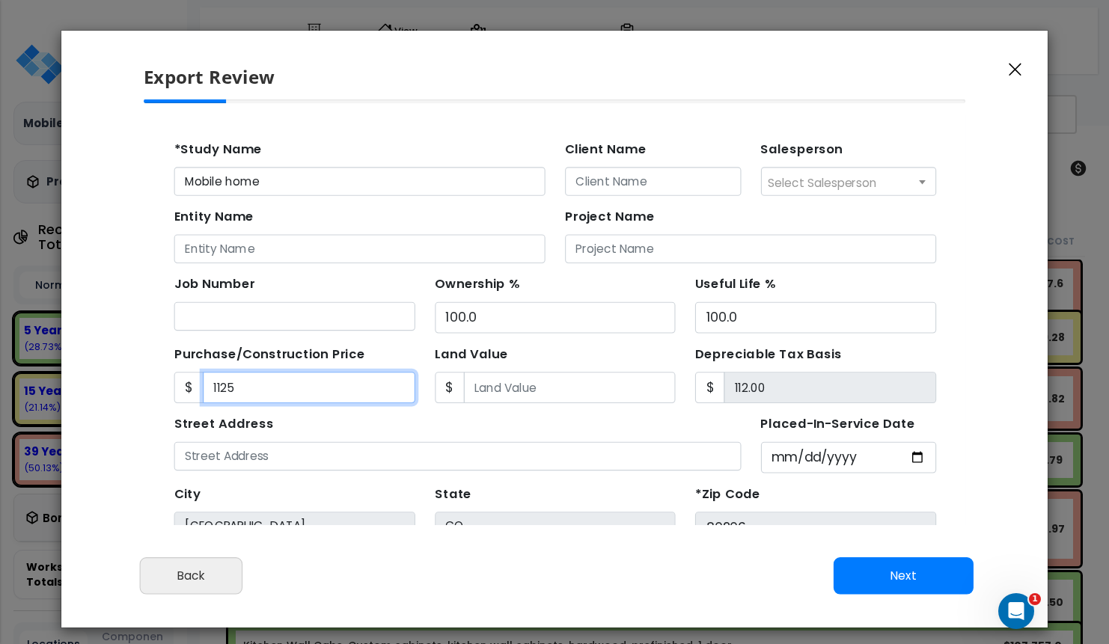
type input "1,125.00"
type input "11,253,648,495,453"
type input "11,253,648,495,453.00"
type input "11,253,648,495,45"
type input "1,125,364,849,545.00"
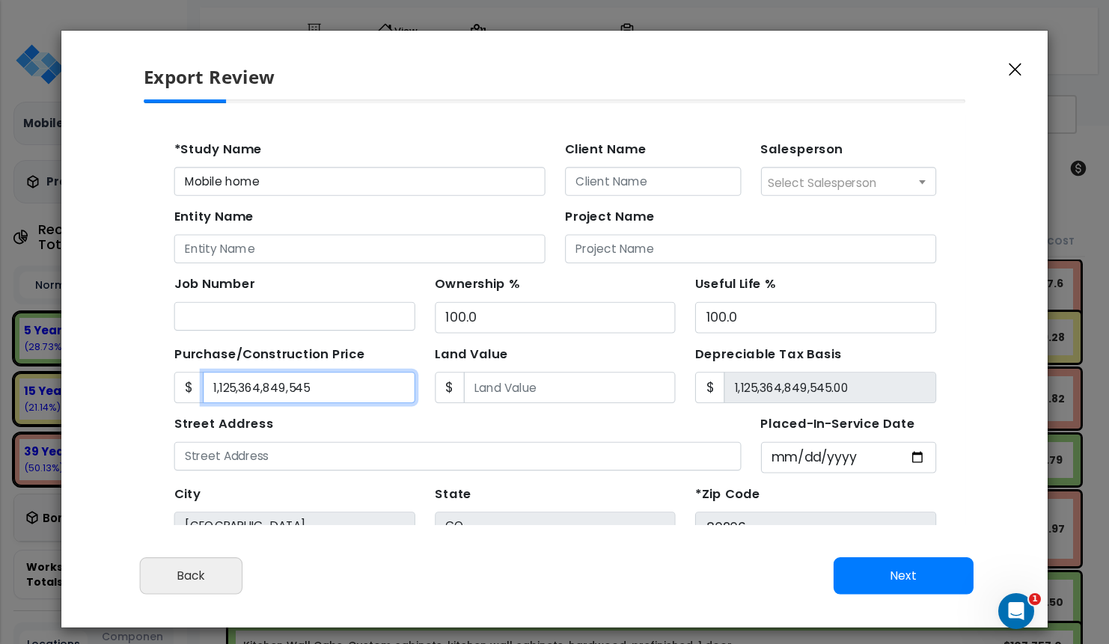
type input "1,125,364,849,54"
type input "112,536,484,954.00"
type input "112,536,484,95"
type input "11,253,648,495.00"
type input "11,253,648,49"
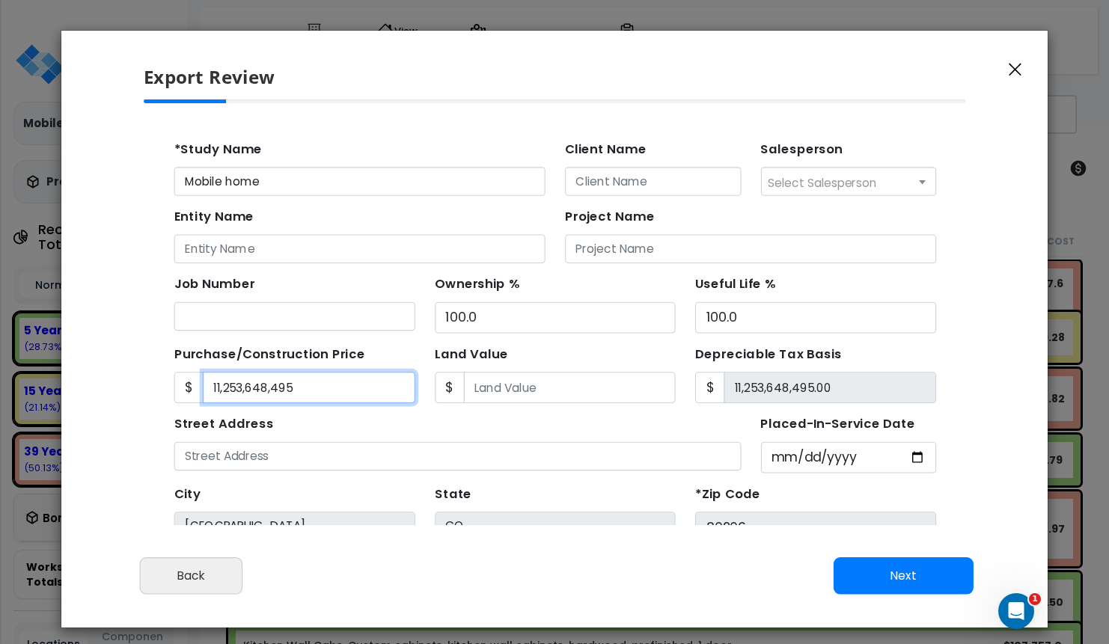
type input "1,125,364,849.00"
type input "1,125,364,84"
type input "112,536,484.00"
type input "112,536,48"
type input "11,253,648.00"
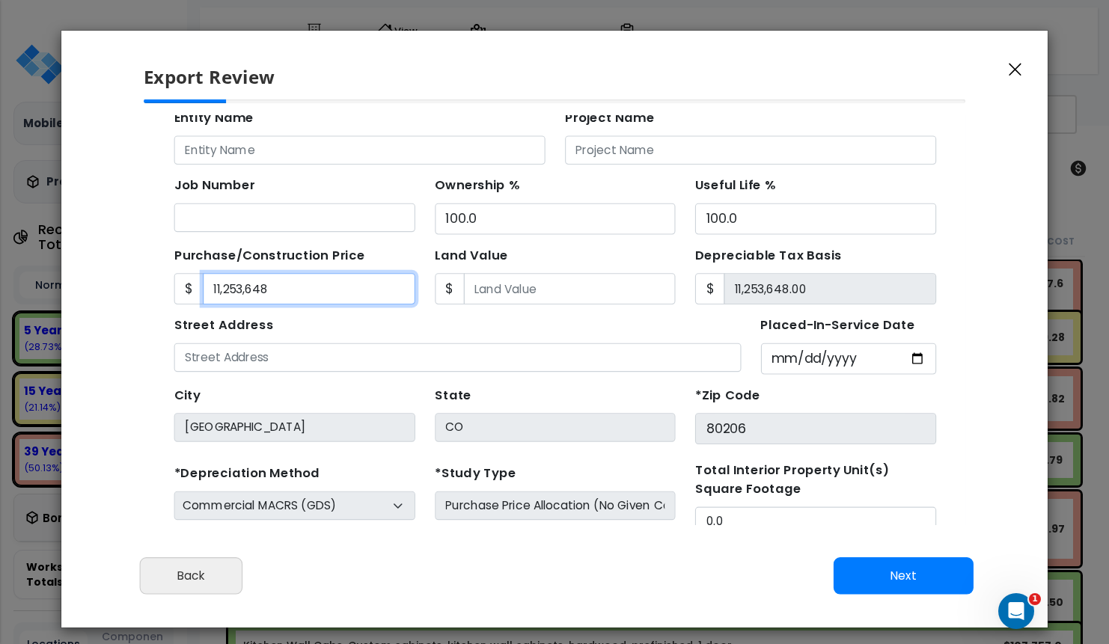
scroll to position [138, 0]
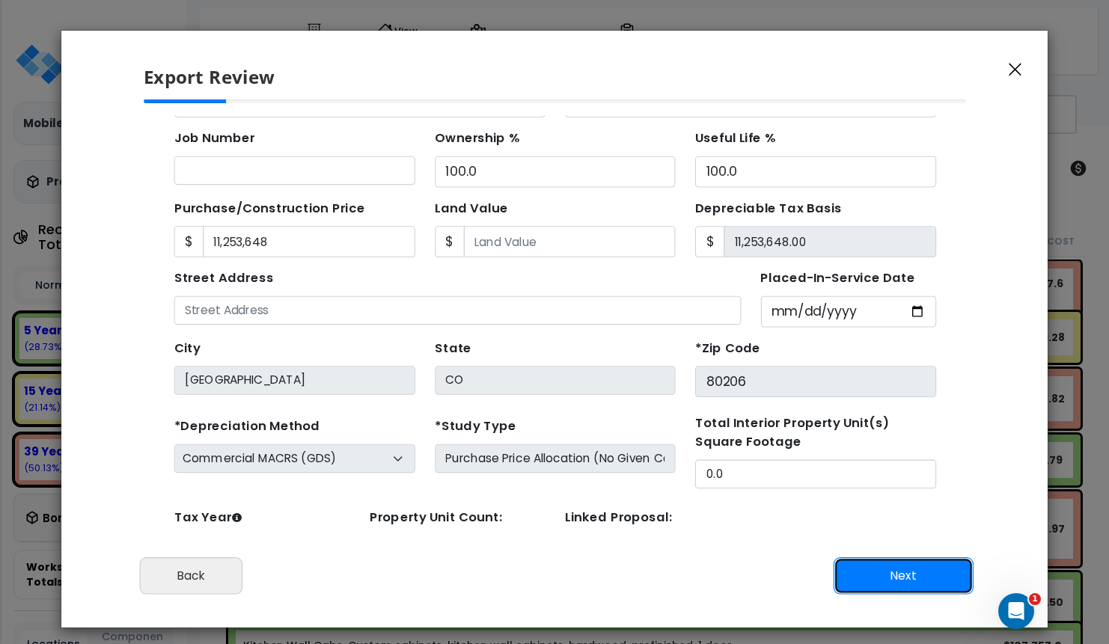
click at [856, 573] on button "Next" at bounding box center [903, 575] width 140 height 37
type input "11253648"
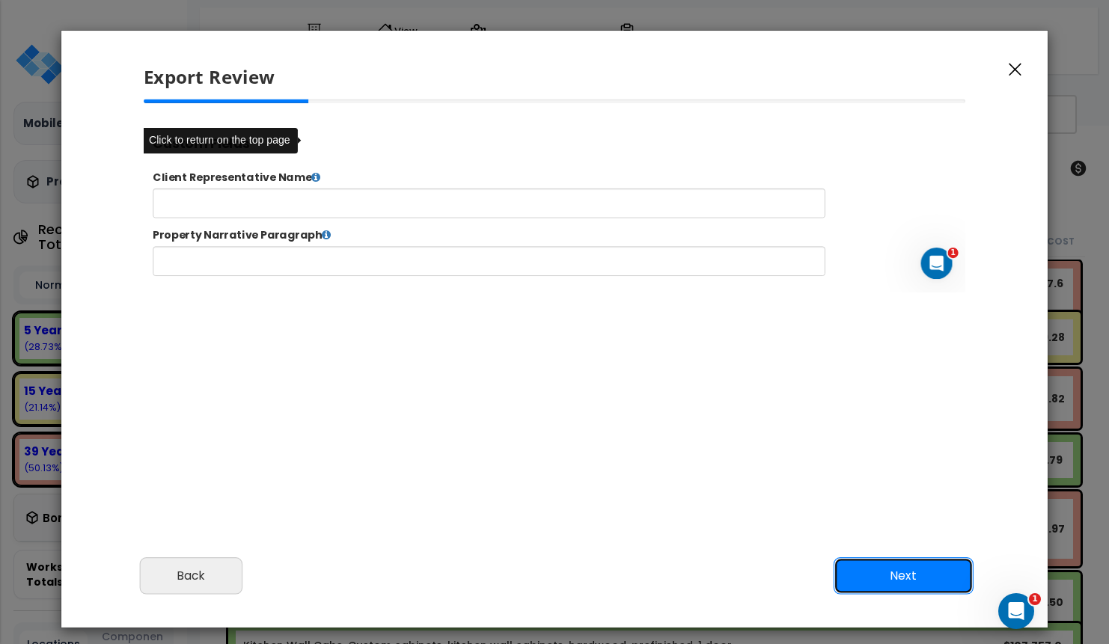
scroll to position [0, 0]
click at [775, 492] on div at bounding box center [555, 304] width 846 height 411
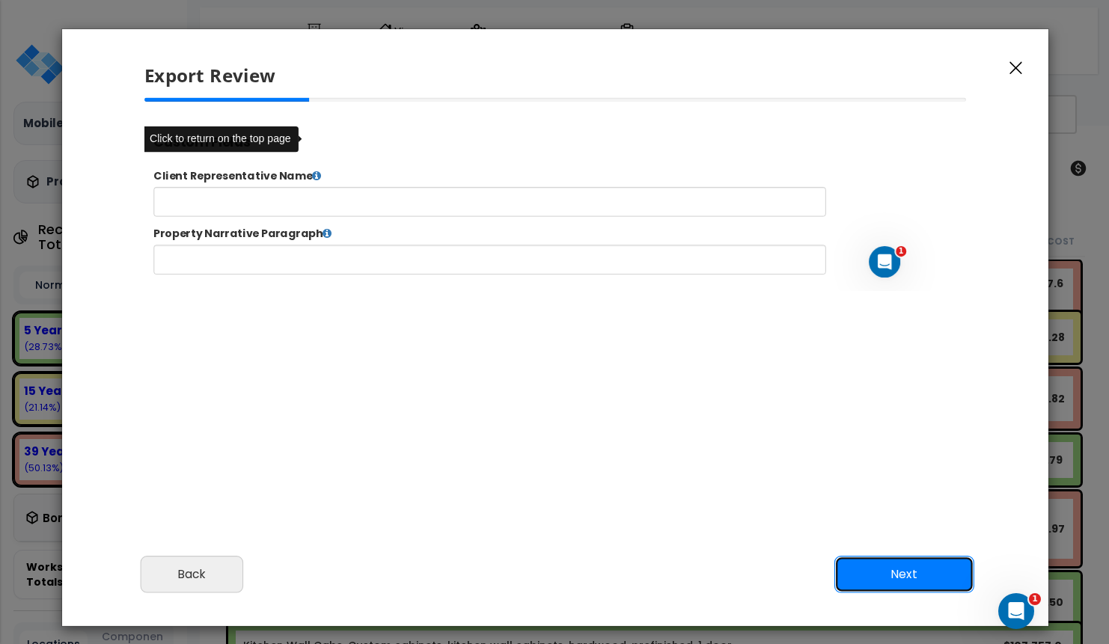
click at [854, 572] on button "Next" at bounding box center [904, 574] width 140 height 37
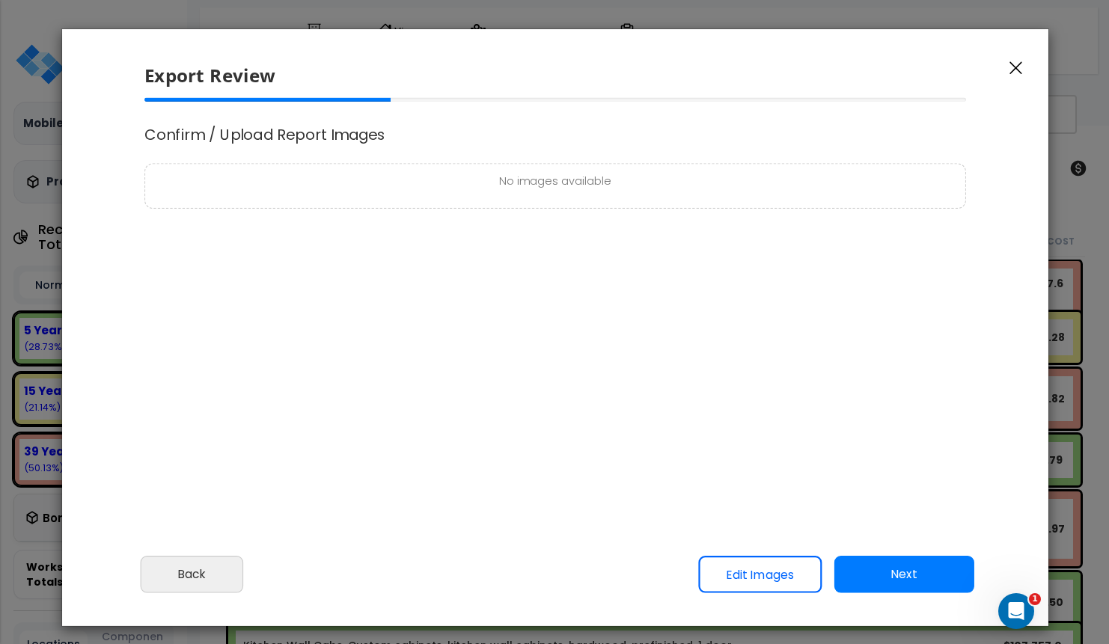
click at [708, 366] on div "Confirm / Upload Report Images No images available" at bounding box center [555, 303] width 846 height 411
click at [880, 573] on button "Next" at bounding box center [904, 574] width 140 height 37
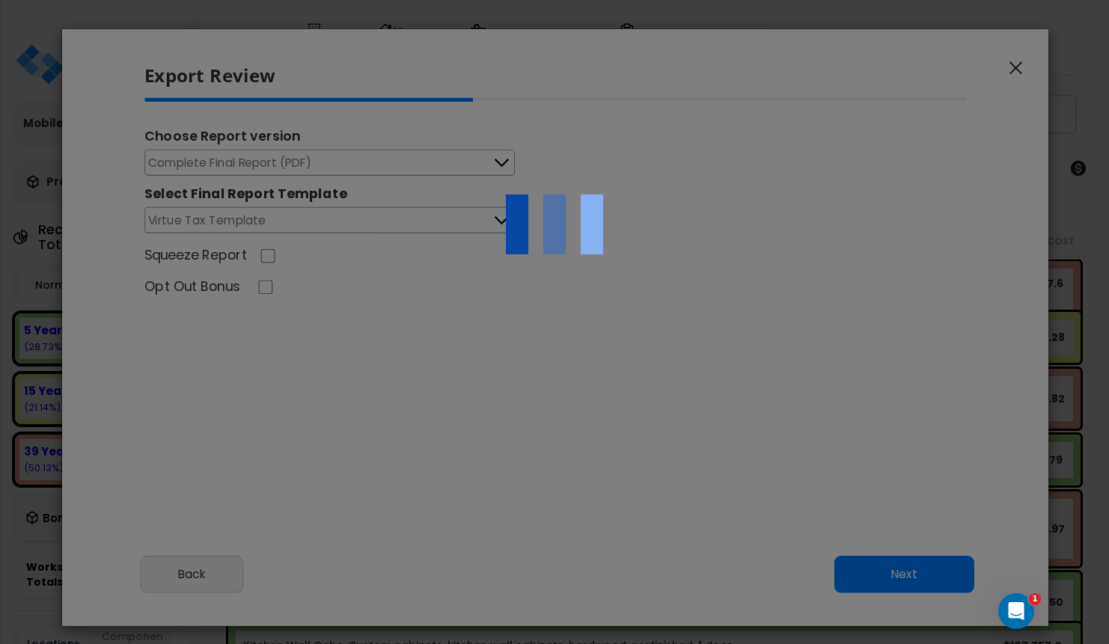
click at [839, 441] on div "Choose Report version Complete Final Report (PDF) Engineering Reports Only (MS …" at bounding box center [555, 303] width 846 height 411
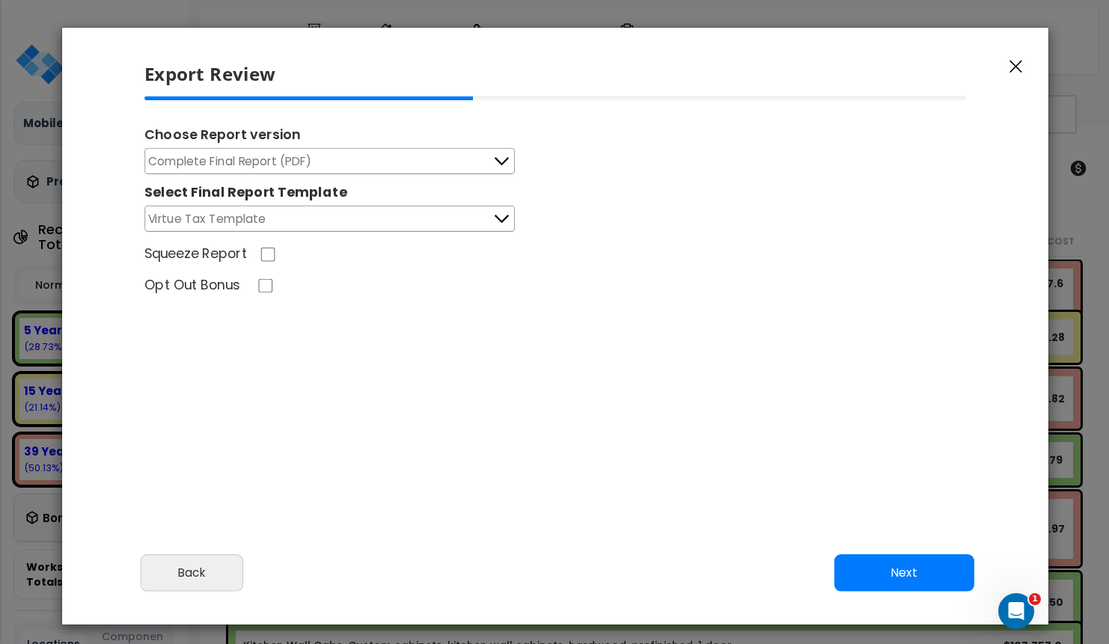
type input "11,253,648.0"
select select "2019"
click at [386, 157] on button "Complete Final Report (PDF)" at bounding box center [329, 161] width 370 height 26
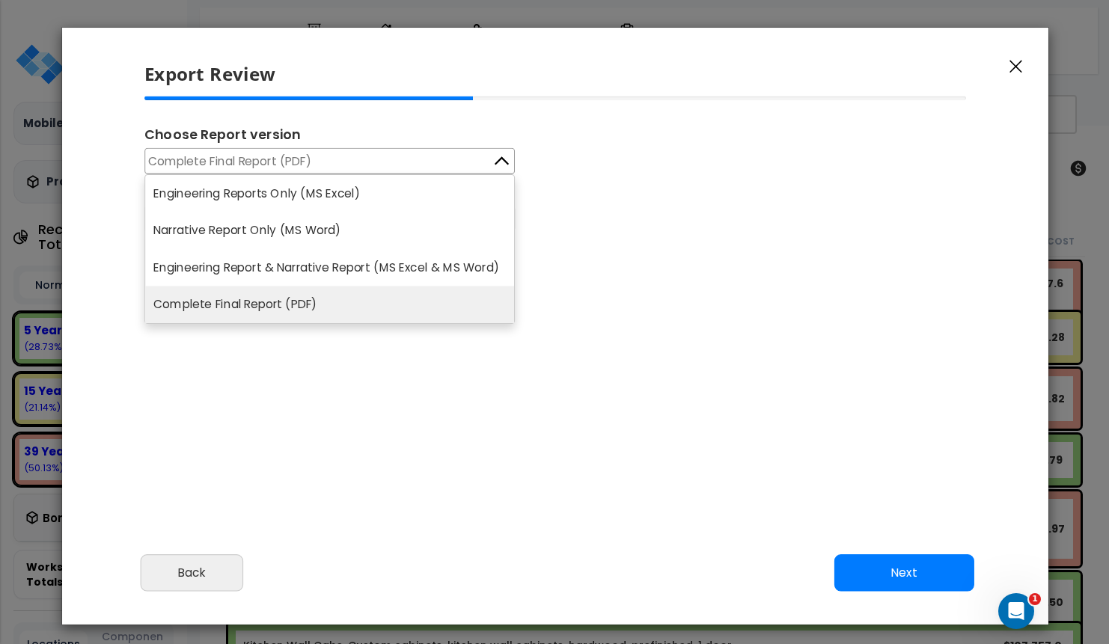
click at [386, 157] on button "Complete Final Report (PDF)" at bounding box center [329, 161] width 370 height 26
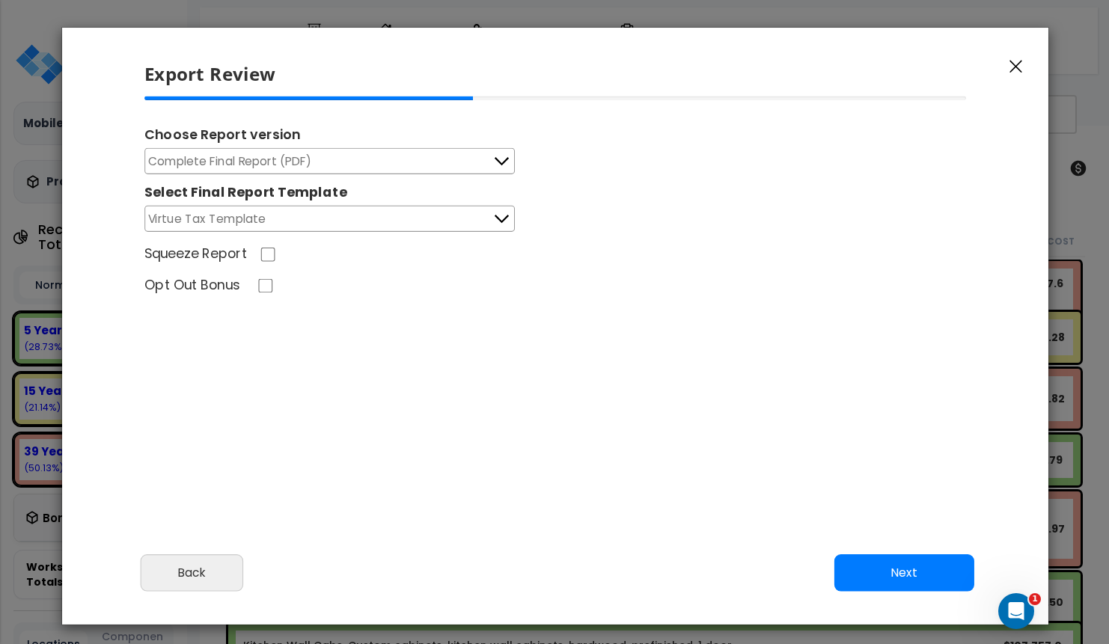
click at [592, 265] on div "Squeeze Report" at bounding box center [555, 256] width 846 height 23
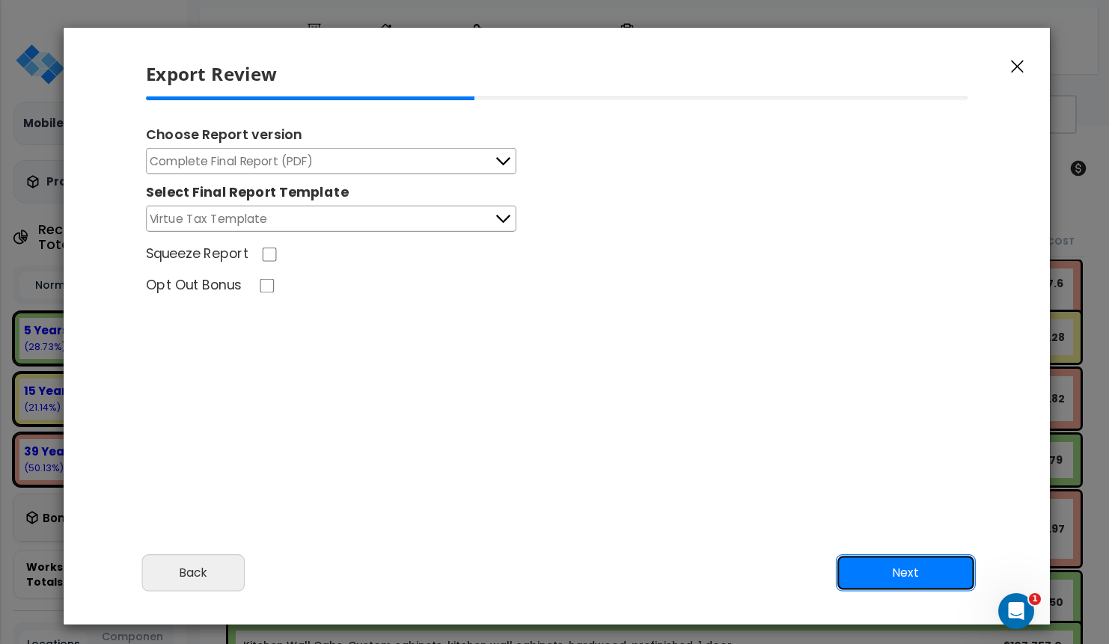
click at [902, 554] on button "Next" at bounding box center [906, 572] width 140 height 37
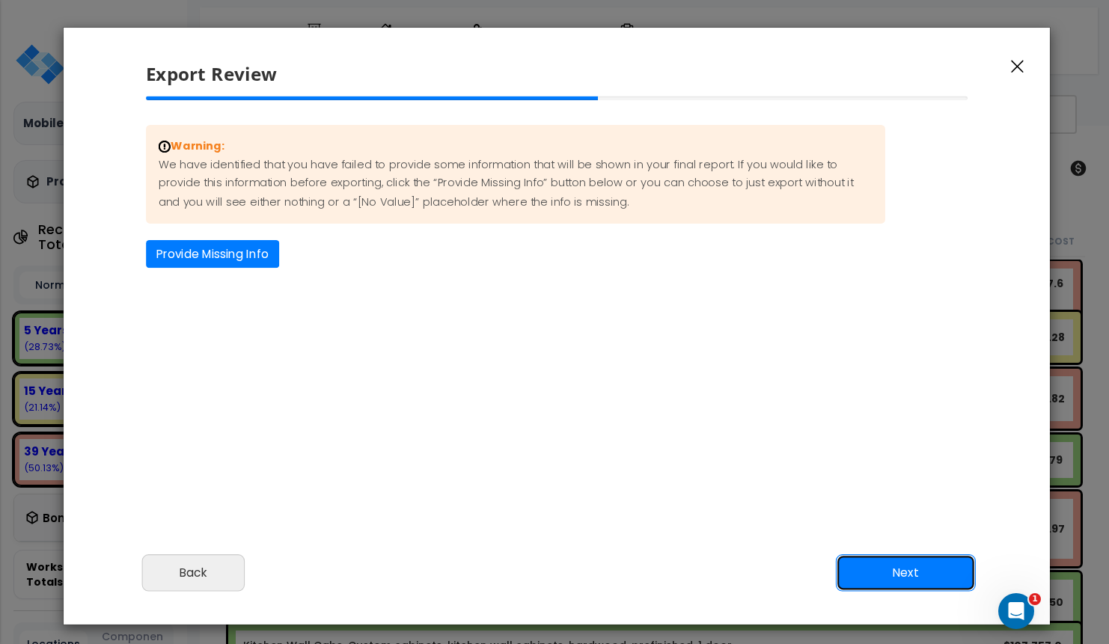
click at [901, 554] on button "Next" at bounding box center [906, 572] width 140 height 37
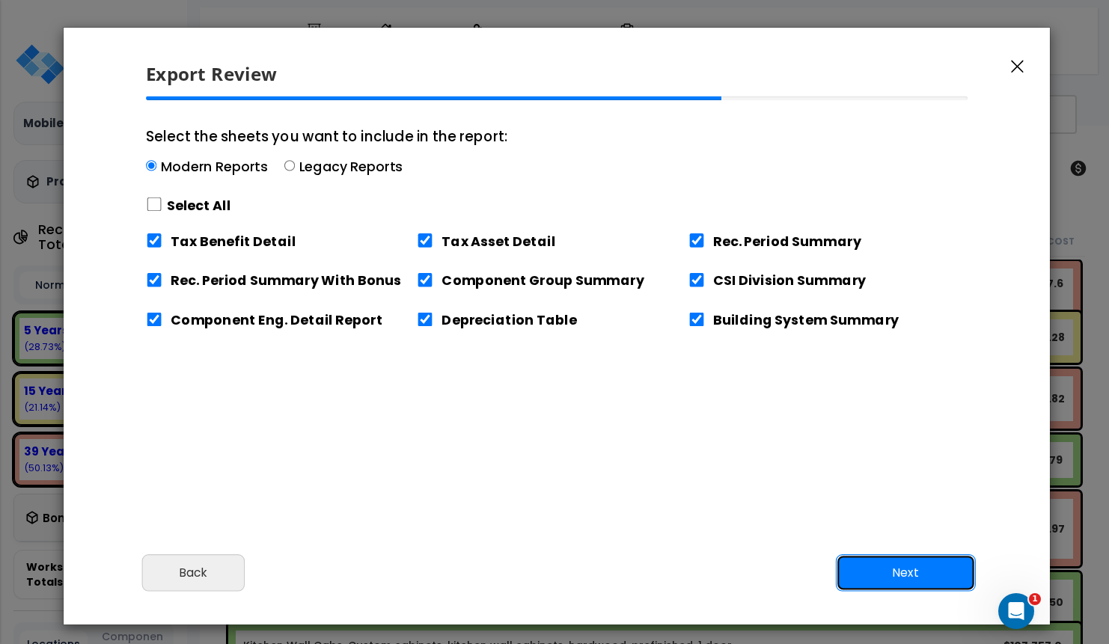
click at [902, 553] on div "Cancel Back Next Export Edit Images" at bounding box center [557, 584] width 986 height 82
click at [898, 571] on button "Next" at bounding box center [906, 572] width 140 height 37
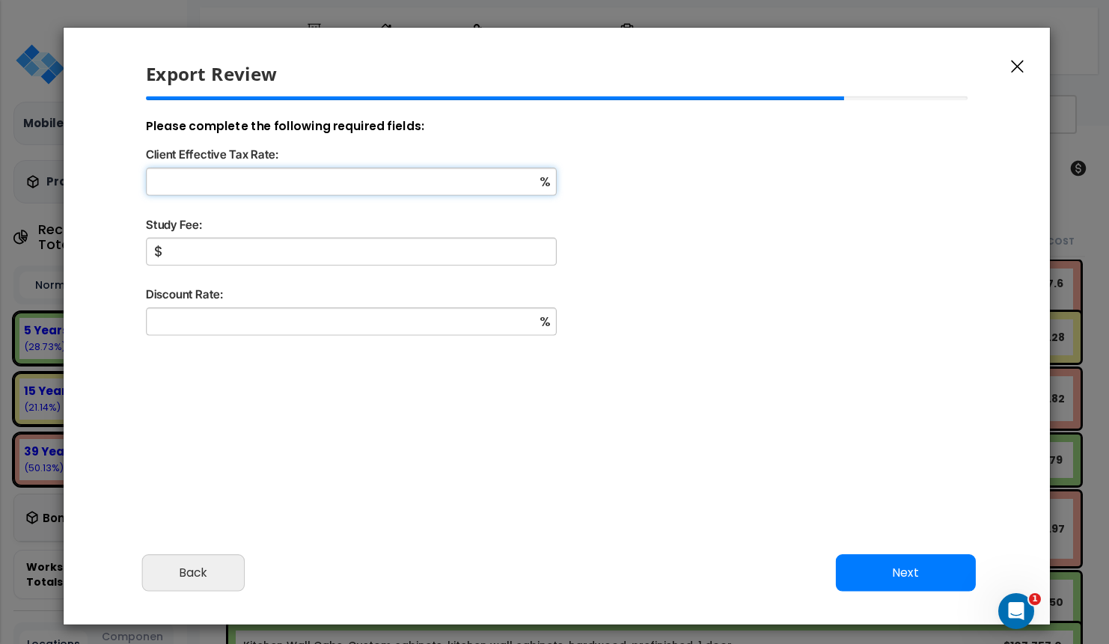
click at [247, 180] on input "Client Effective Tax Rate:" at bounding box center [351, 182] width 411 height 28
click at [248, 180] on input "100" at bounding box center [351, 182] width 411 height 28
type input "12"
type input "1,000"
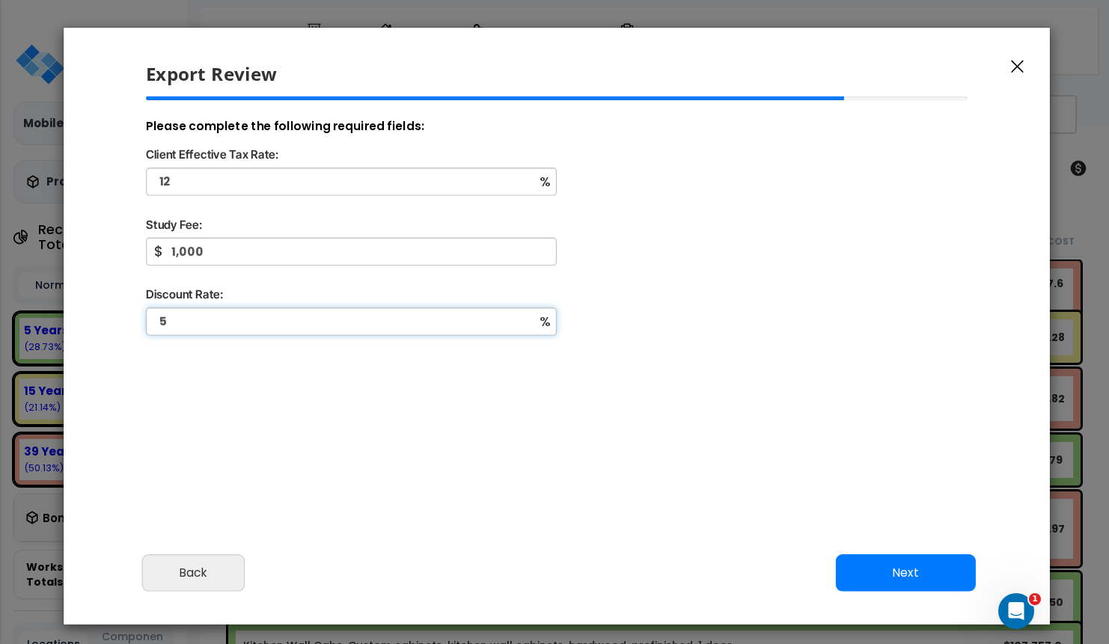
type input "5"
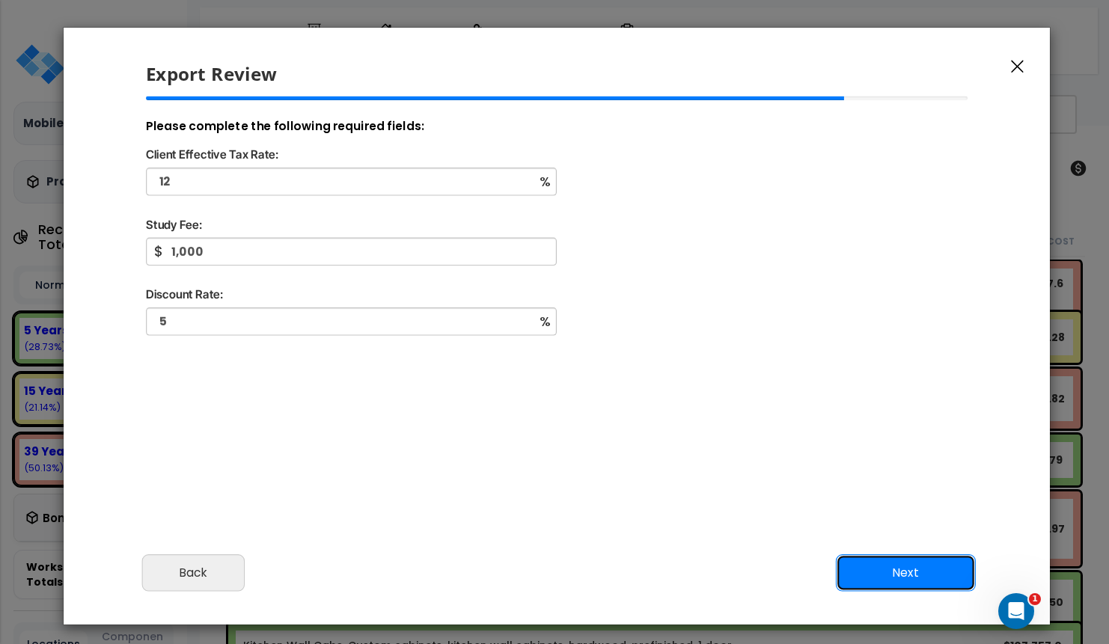
click at [869, 581] on button "Next" at bounding box center [906, 572] width 140 height 37
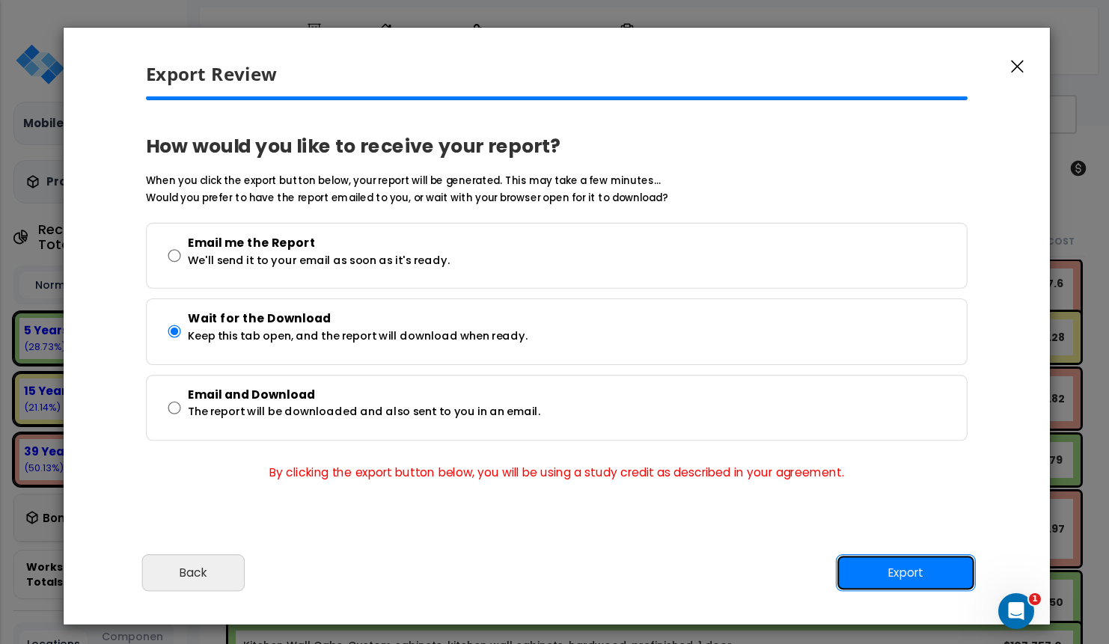
click at [867, 579] on button "Export" at bounding box center [906, 572] width 140 height 37
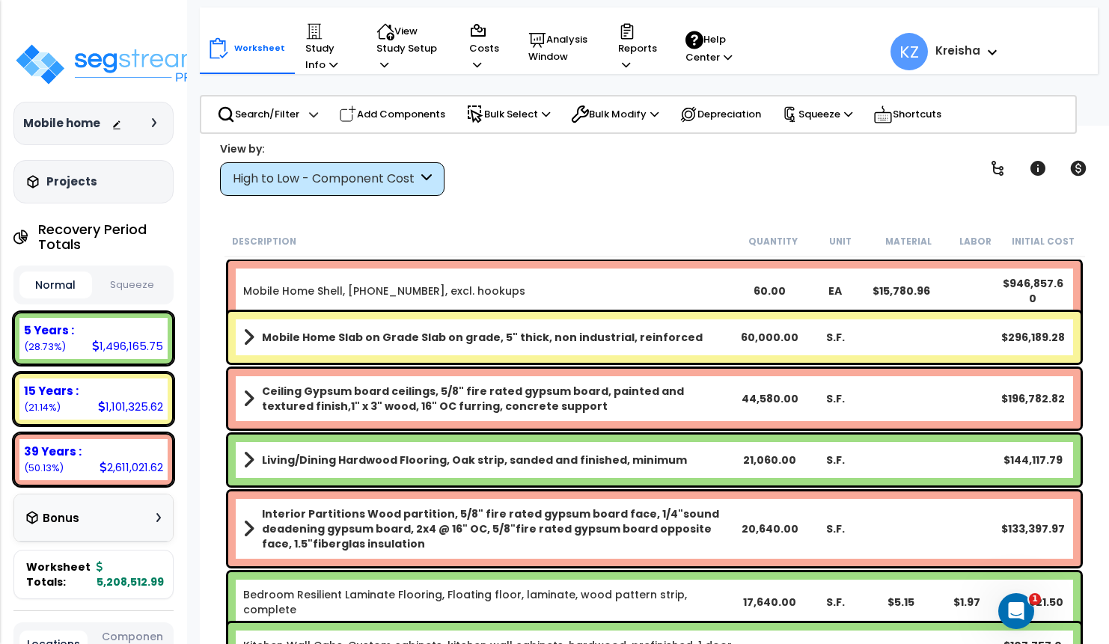
click at [157, 116] on div at bounding box center [137, 123] width 52 height 15
click at [153, 124] on icon at bounding box center [154, 122] width 4 height 9
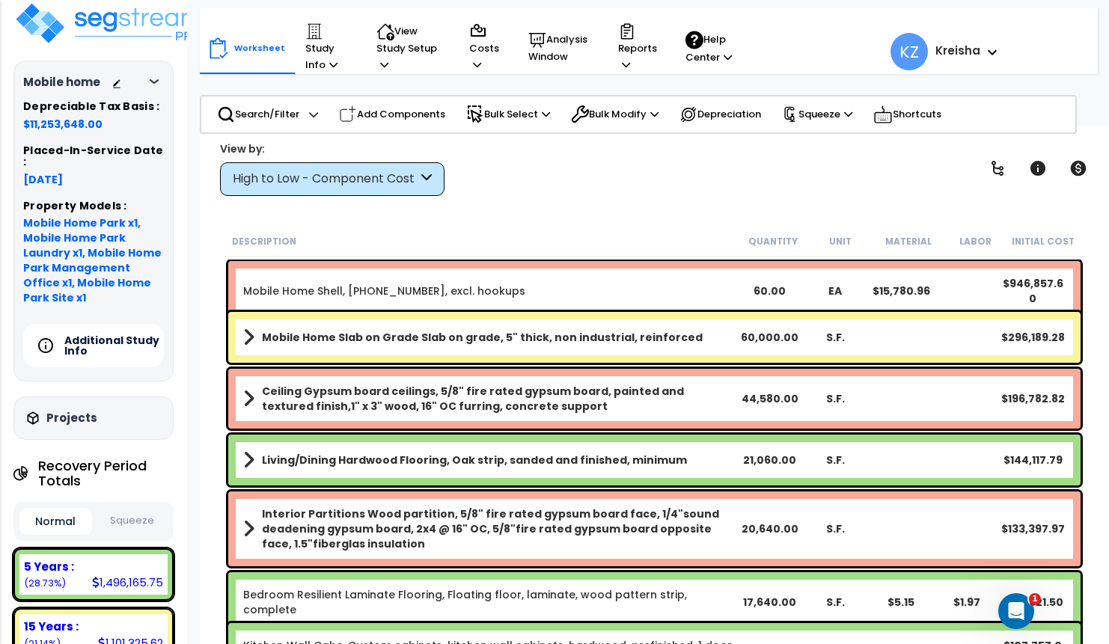
scroll to position [75, 0]
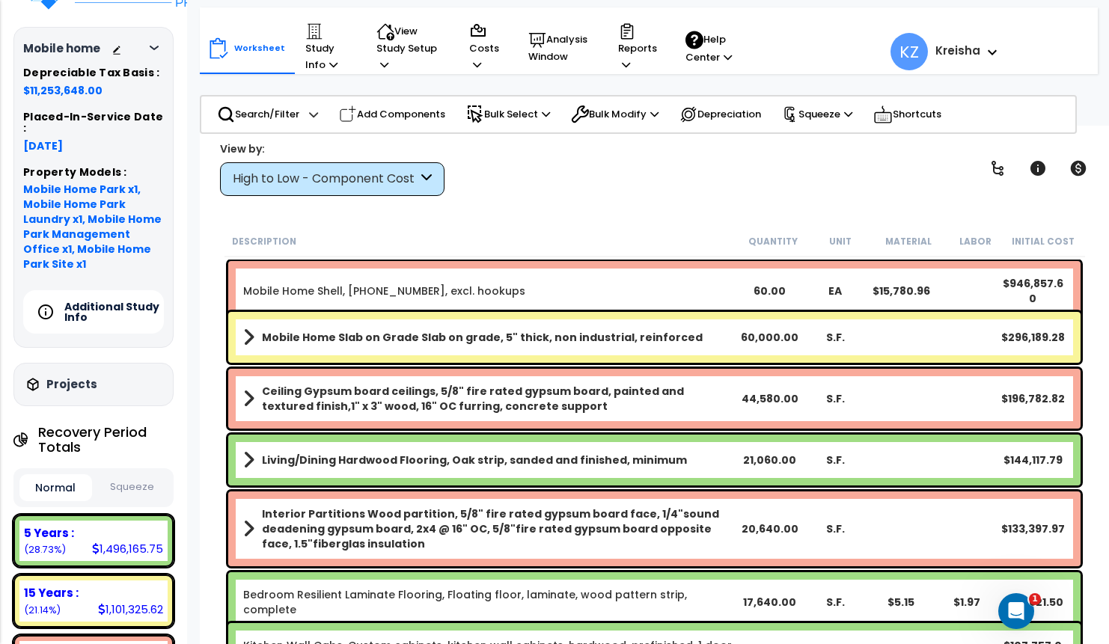
click at [117, 301] on h5 "Additional Study Info" at bounding box center [116, 311] width 105 height 21
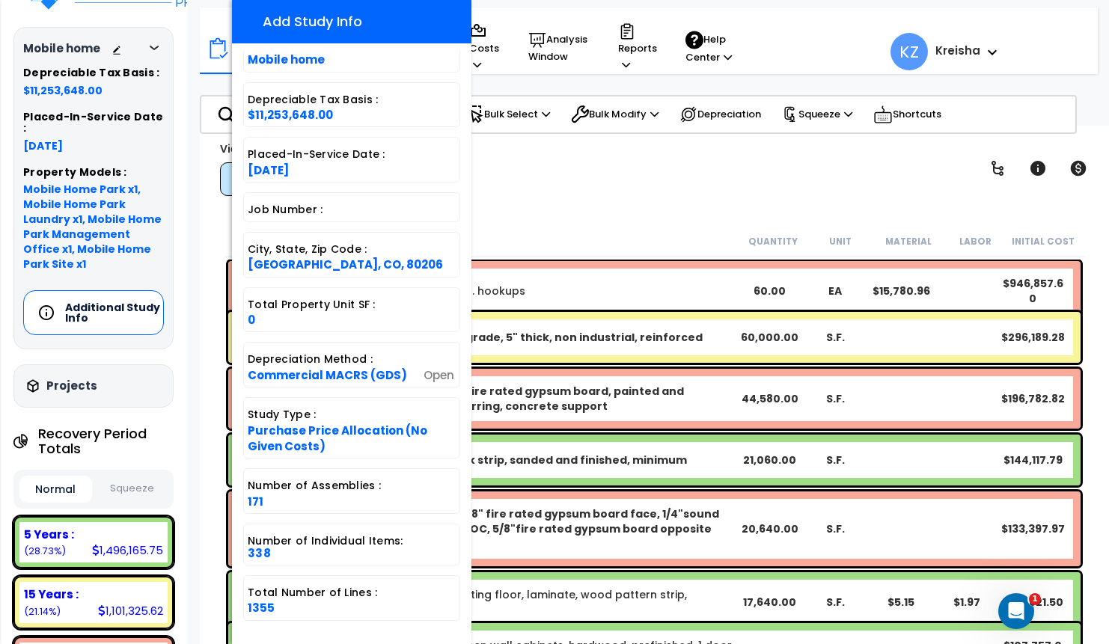
scroll to position [333, 0]
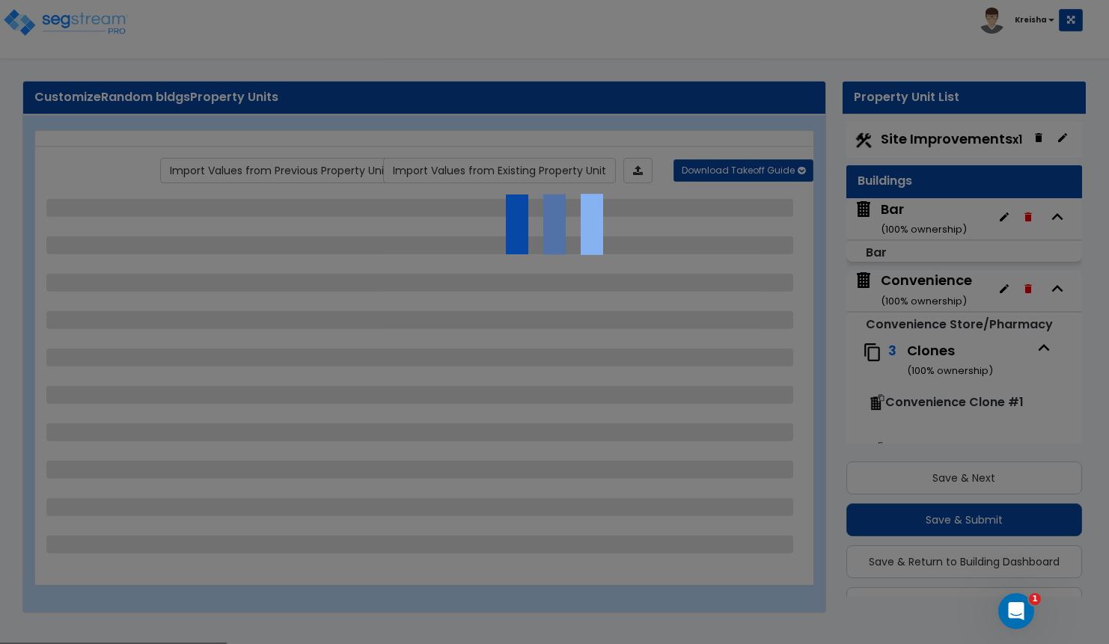
scroll to position [38, 0]
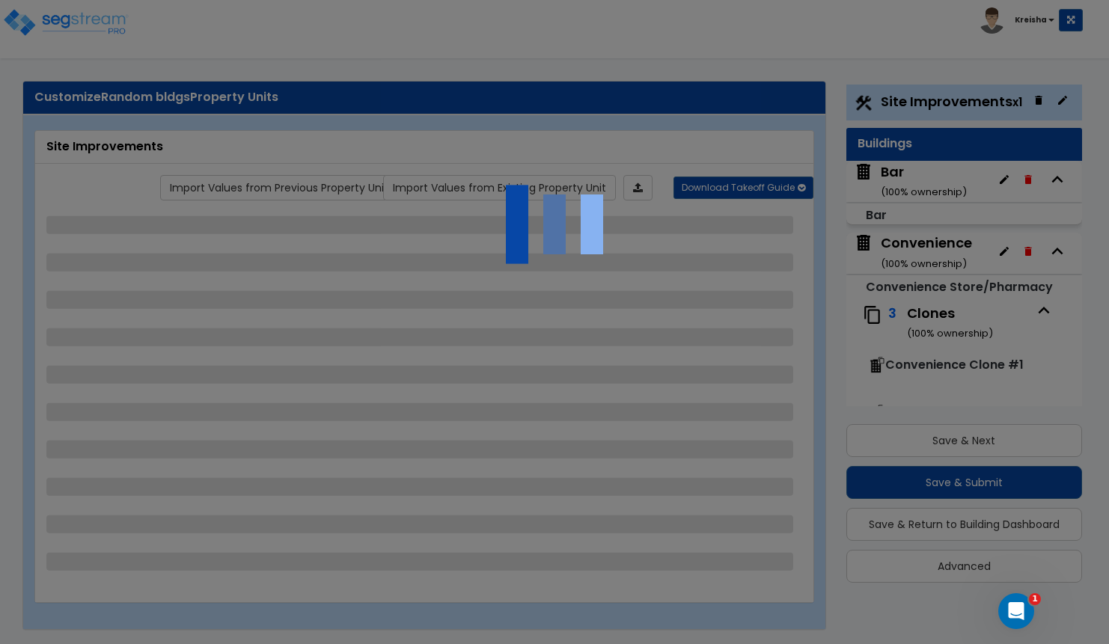
select select "2"
select select "1"
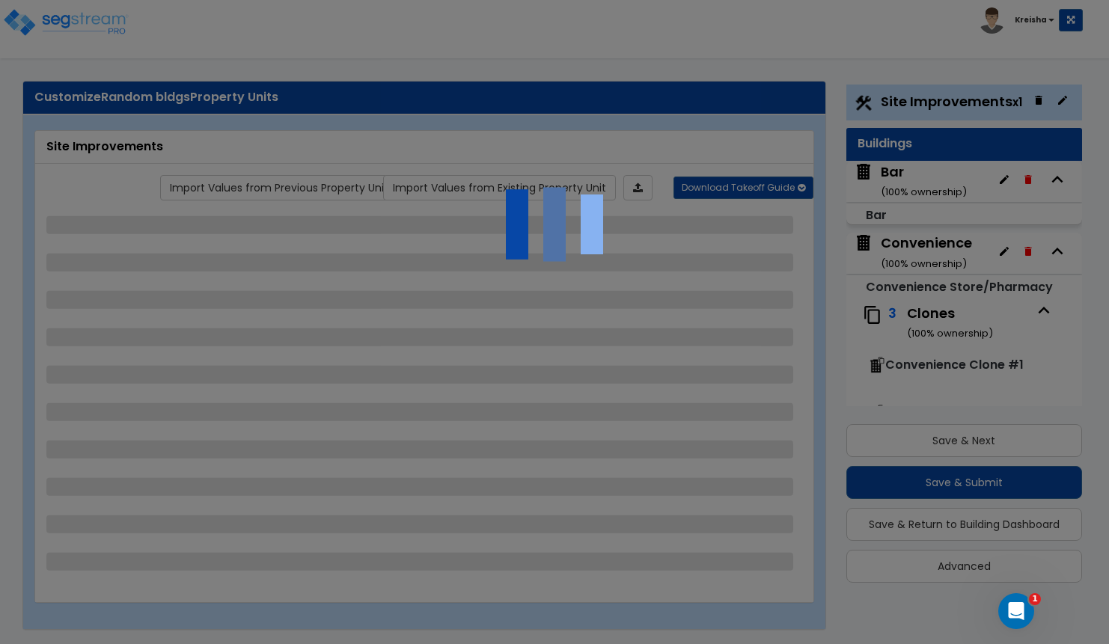
select select "2"
select select "1"
select select "2"
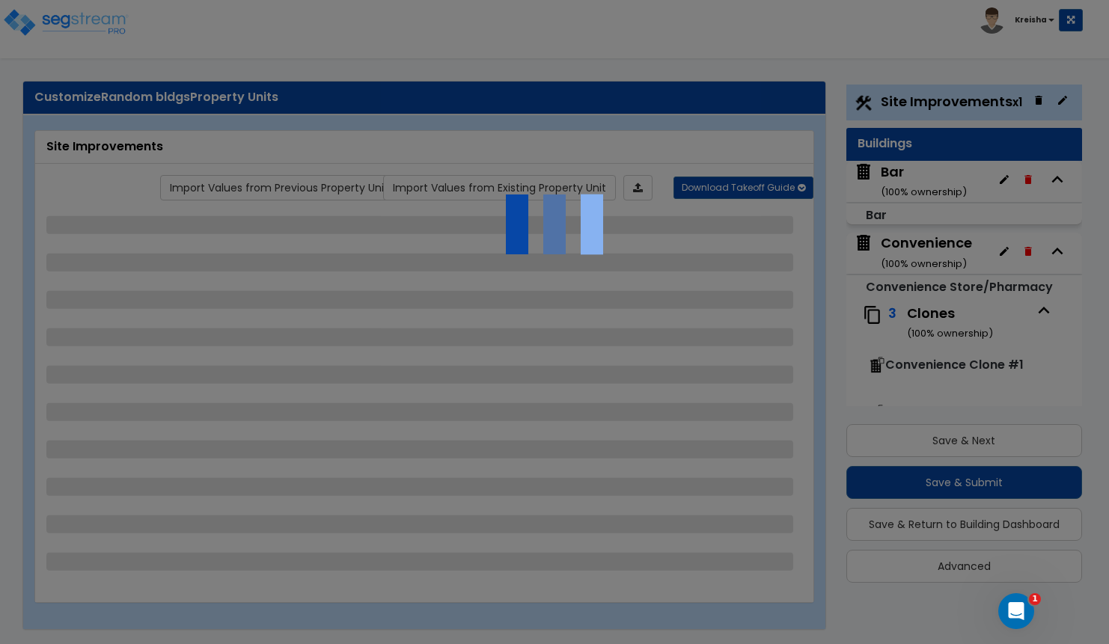
select select "2"
select select "1"
select select "5"
select select "2"
select select "3"
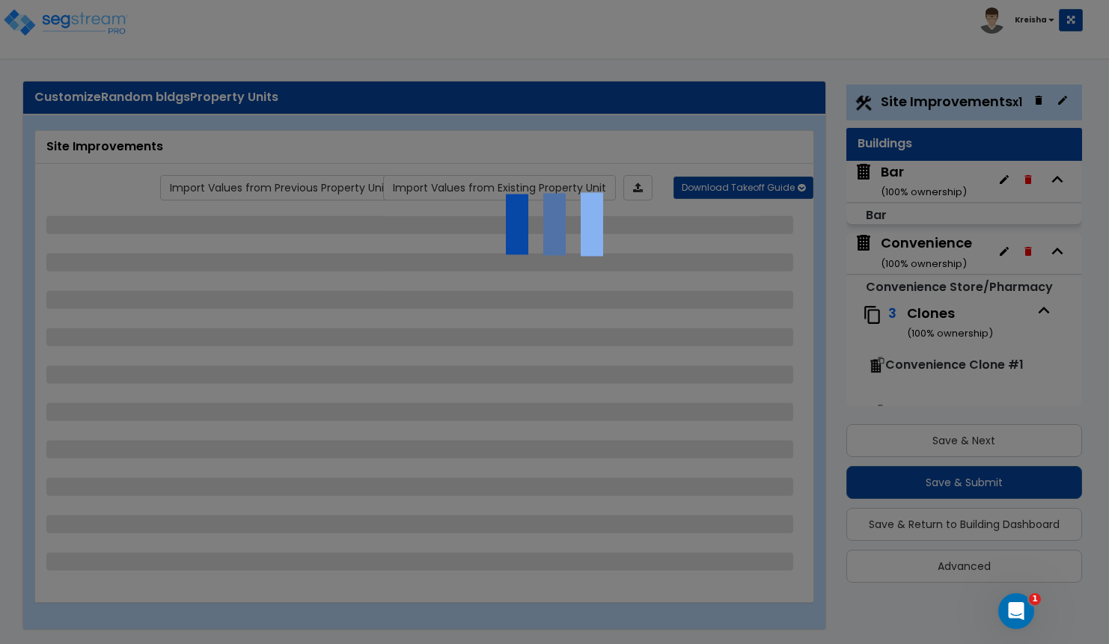
select select "2"
select select "1"
select select "3"
select select "1"
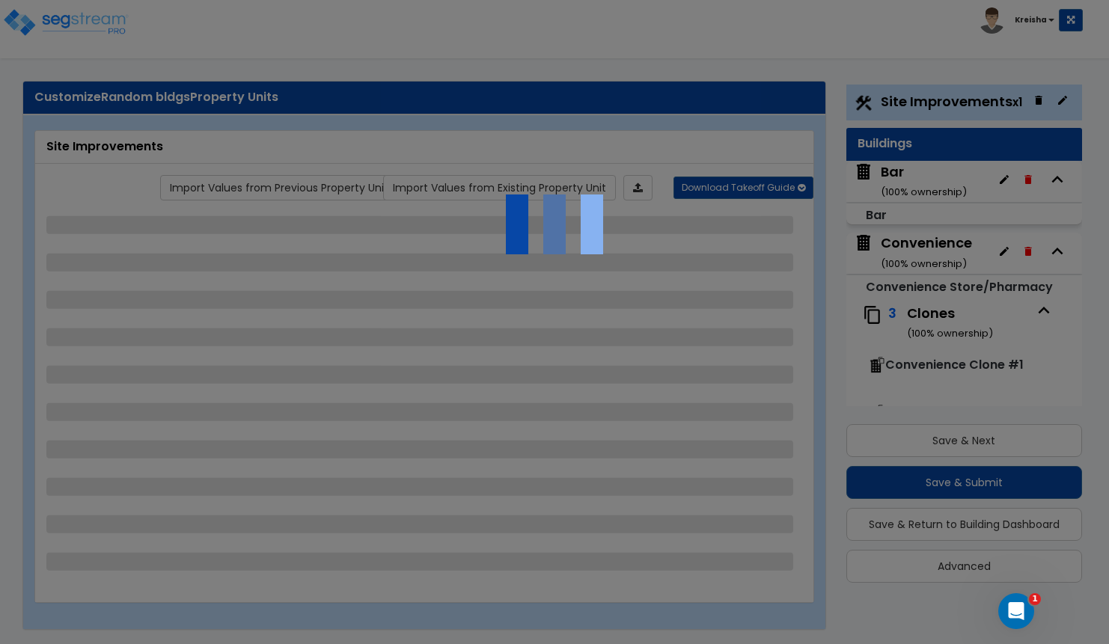
select select "3"
select select "6"
select select "1"
select select "3"
select select "1"
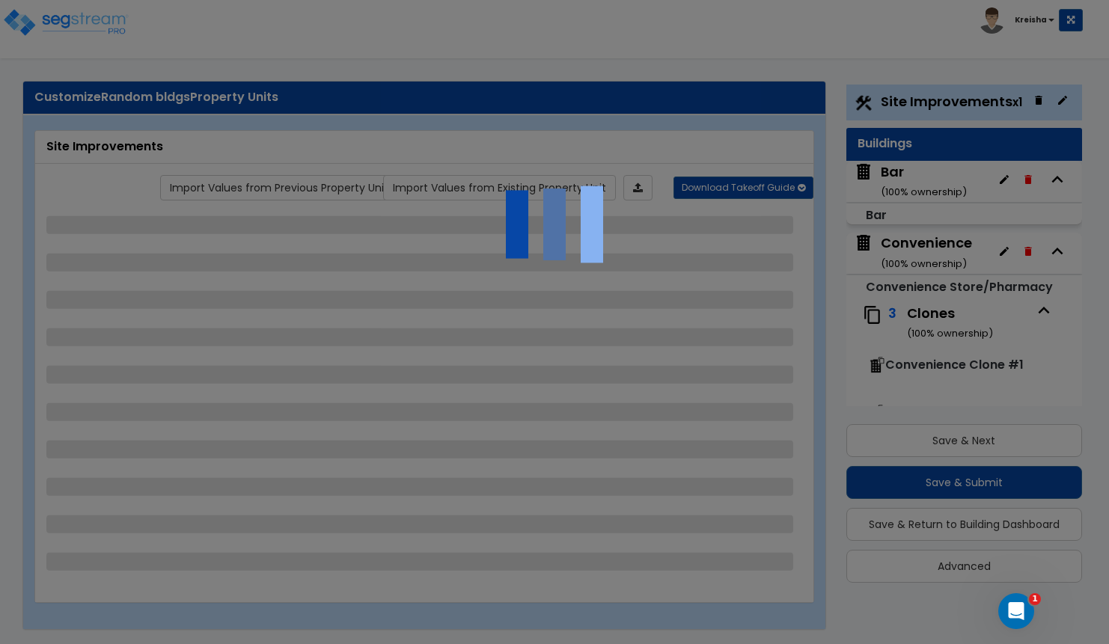
select select "1"
select select "2"
select select "1"
select select "3"
select select "2"
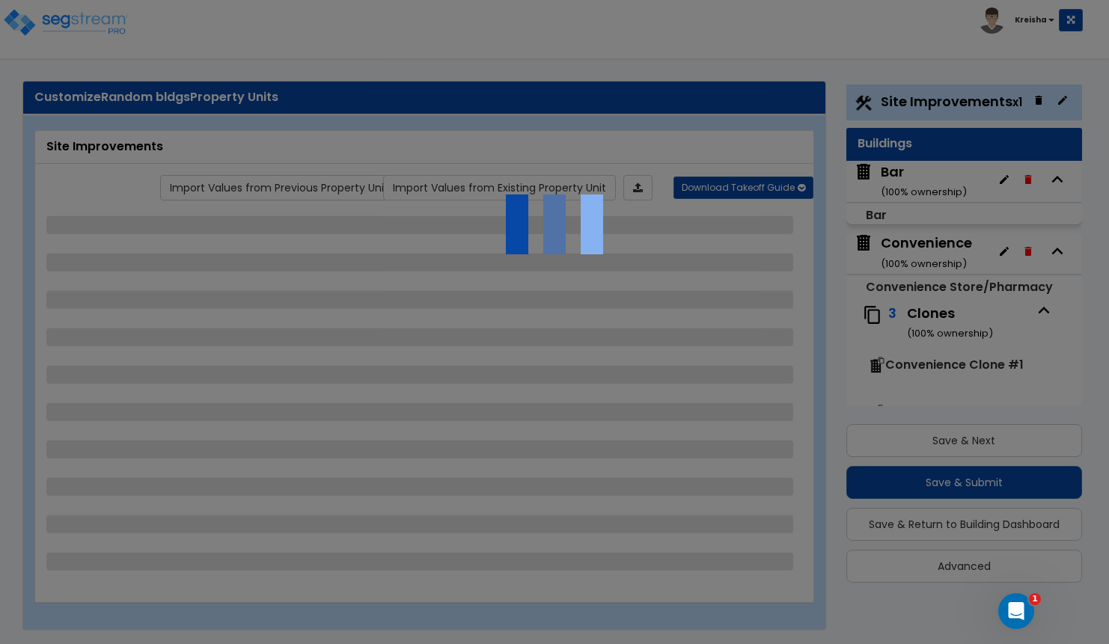
select select "3"
select select "1"
select select "2"
select select "3"
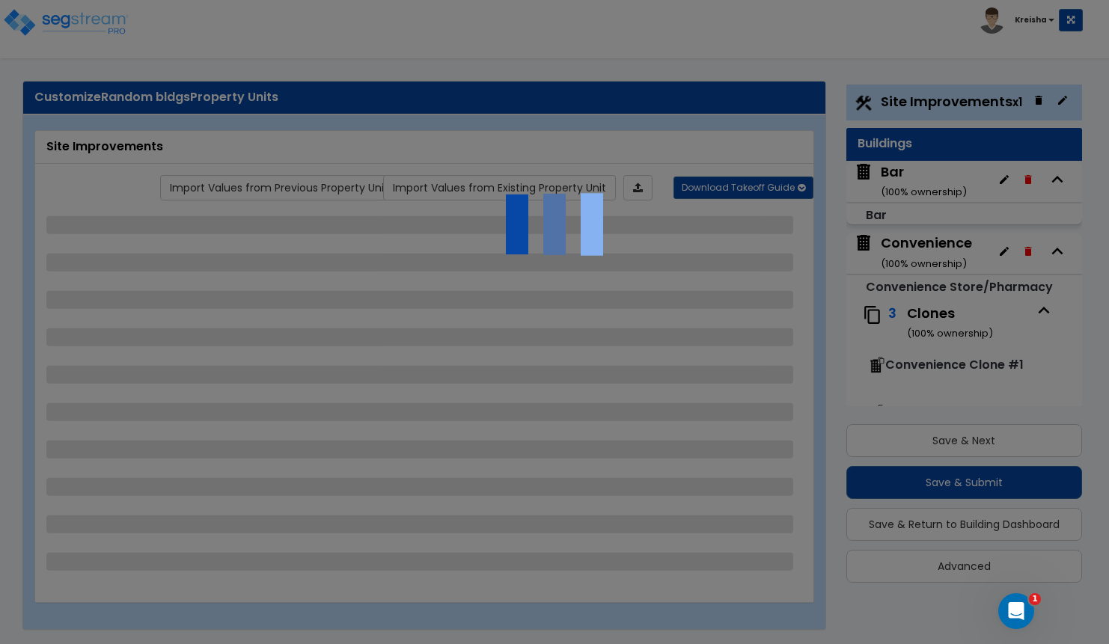
select select "4"
select select "9"
select select "6"
select select "2"
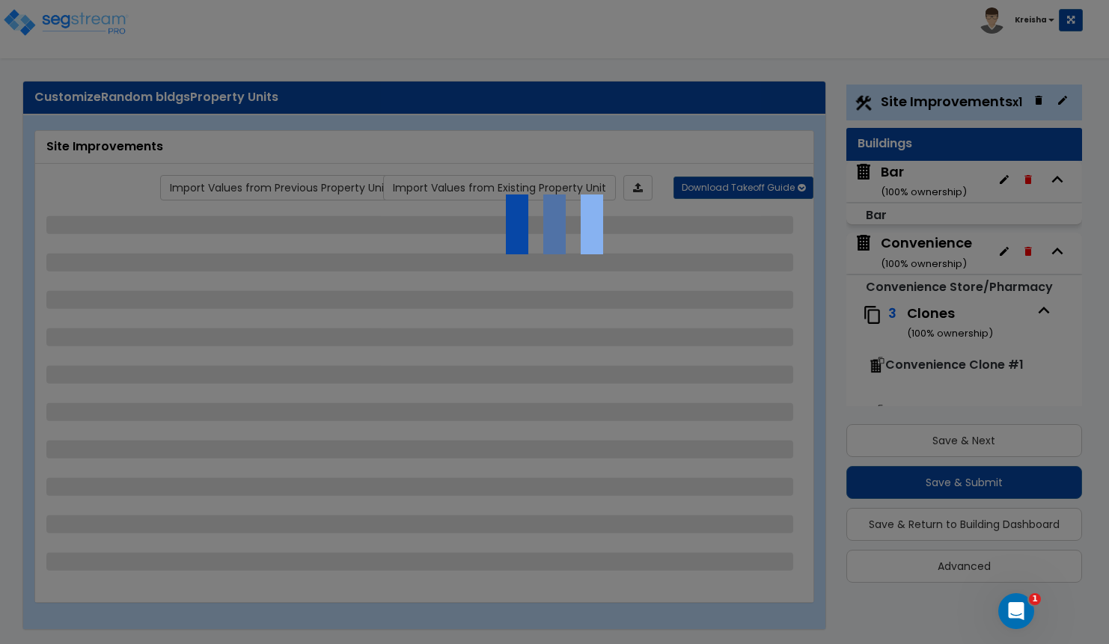
select select "3"
select select "2"
select select "1"
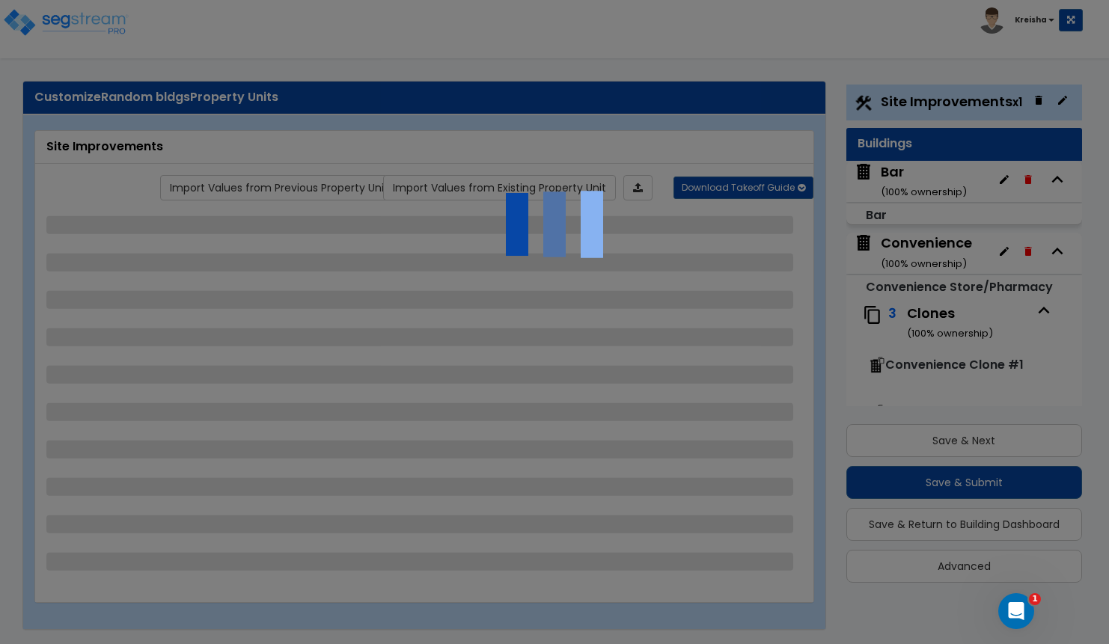
select select "1"
select select "2"
select select "1"
select select "2"
select select "6"
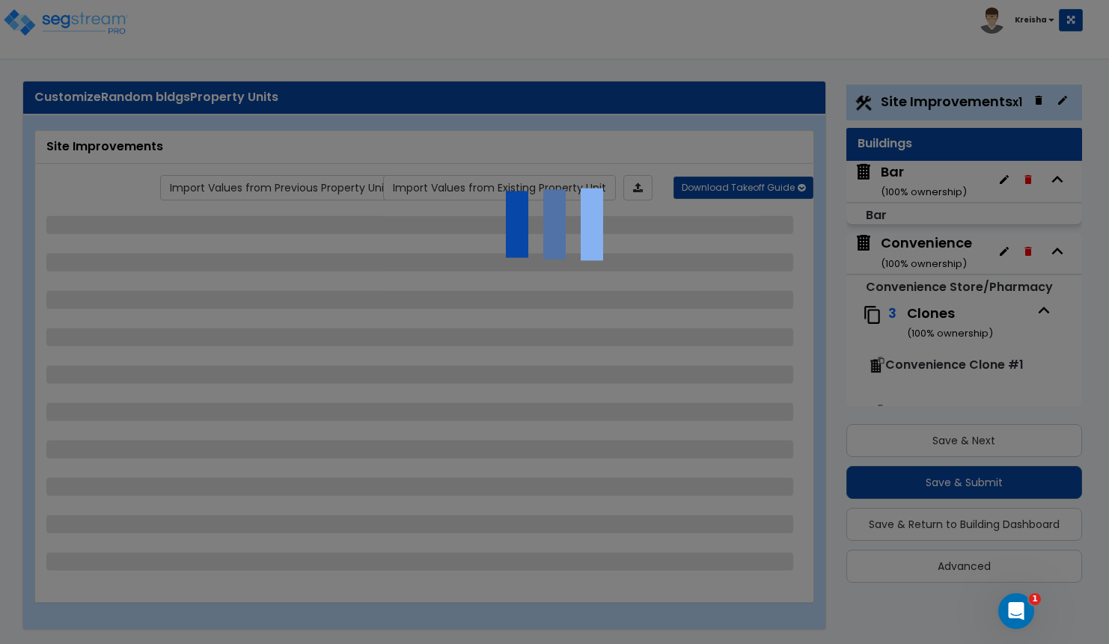
select select "2"
select select "1"
select select "16"
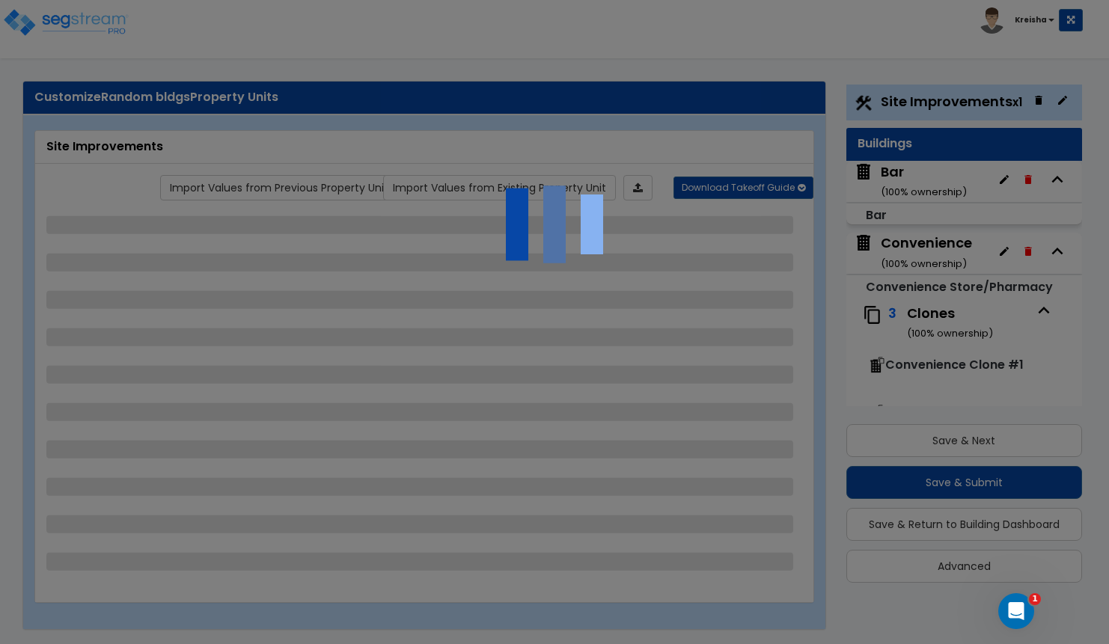
select select "4"
select select "3"
select select "1"
select select "4"
select select "1"
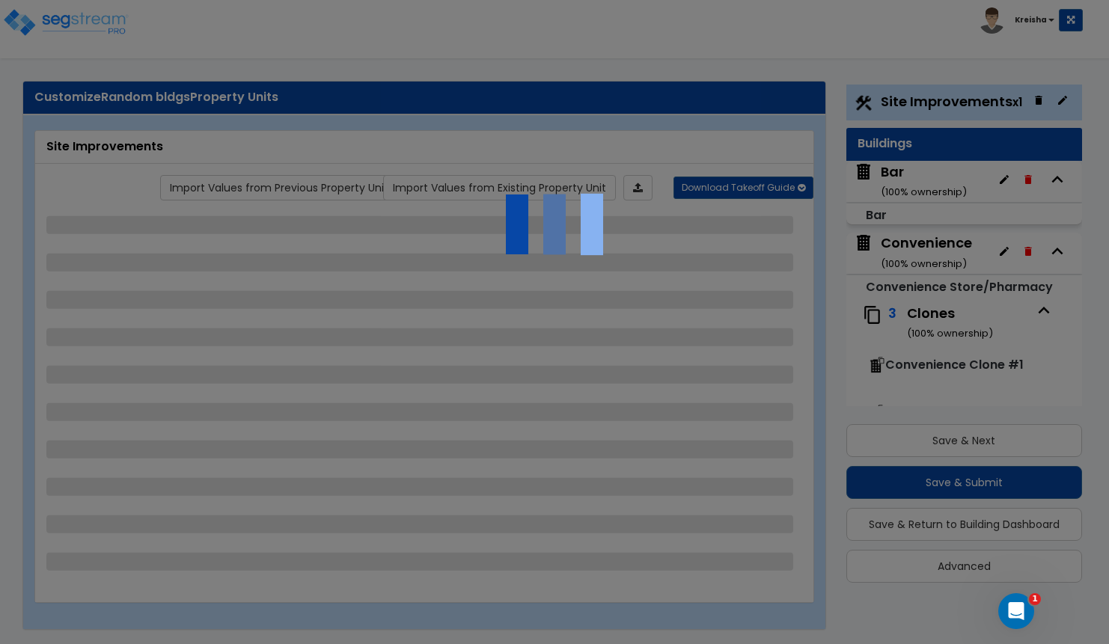
select select "1"
select select "2"
select select "1"
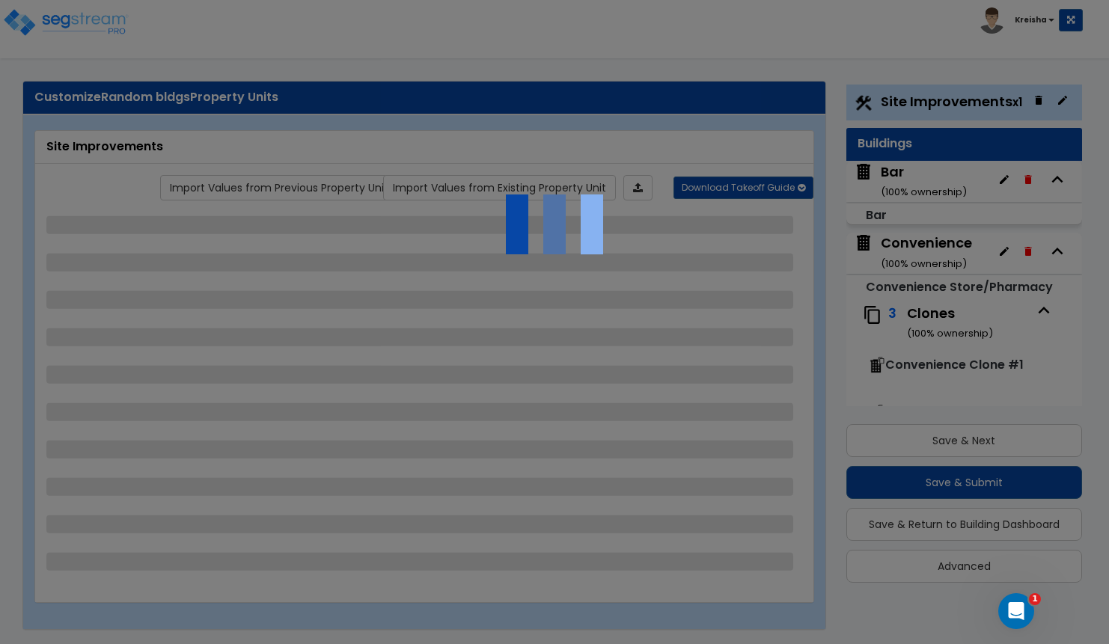
select select "1"
select select "2"
select select "1"
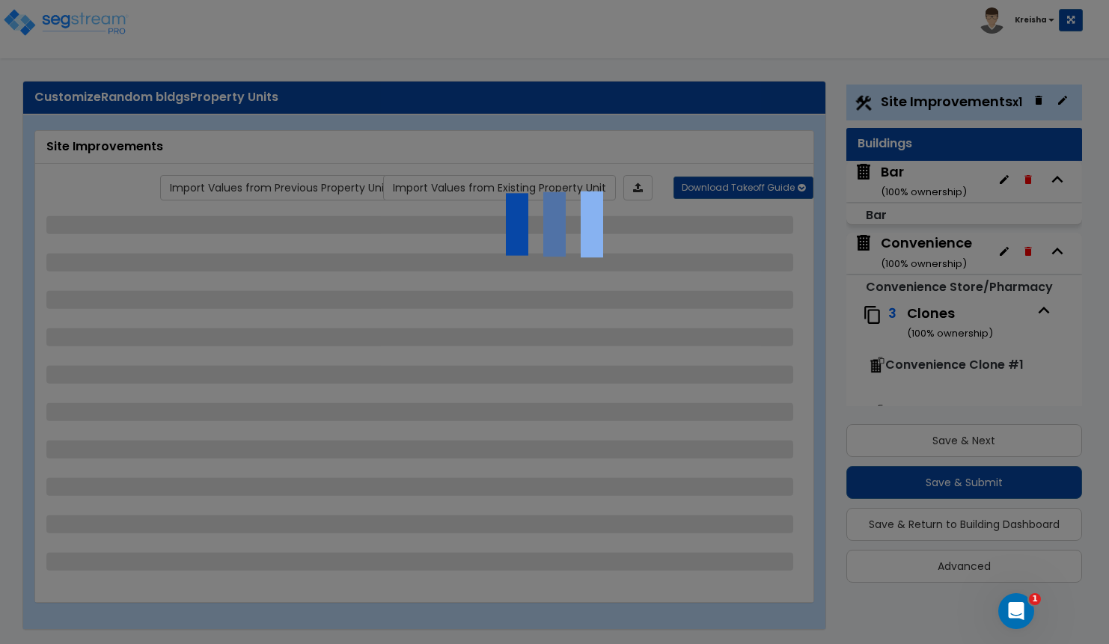
select select "1"
select select "2"
select select "1"
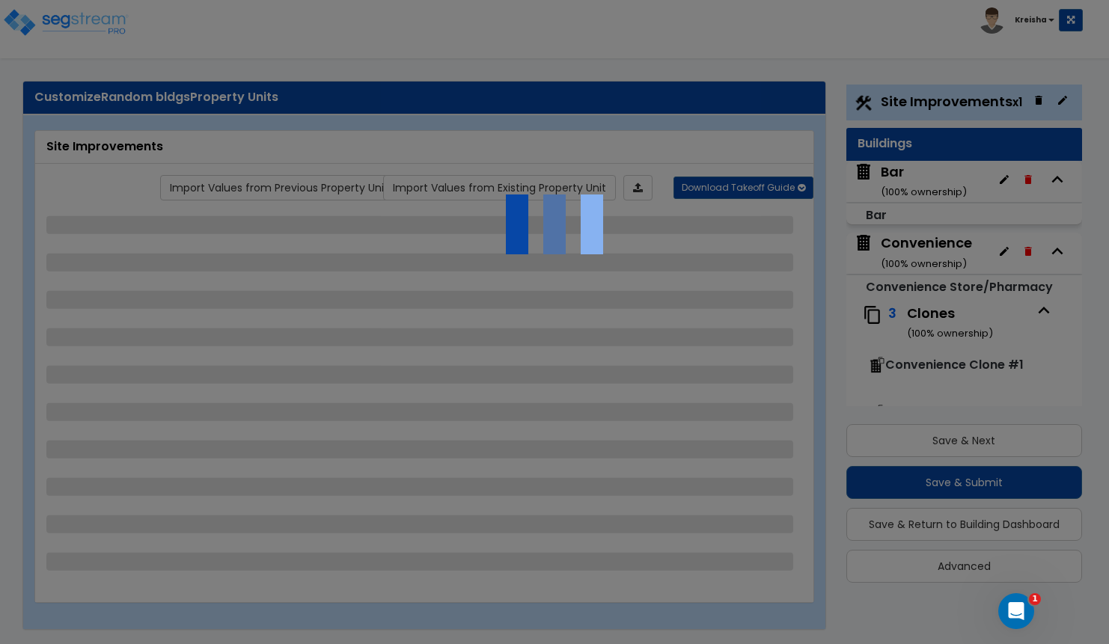
select select "3"
select select "6"
select select "5"
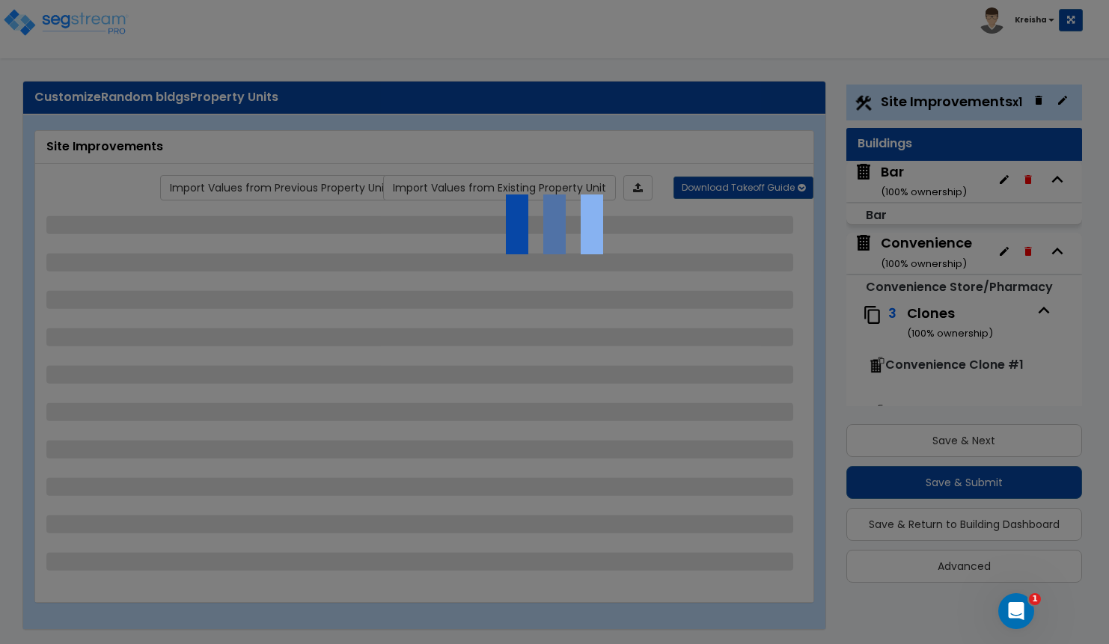
select select "3"
select select "2"
select select "4"
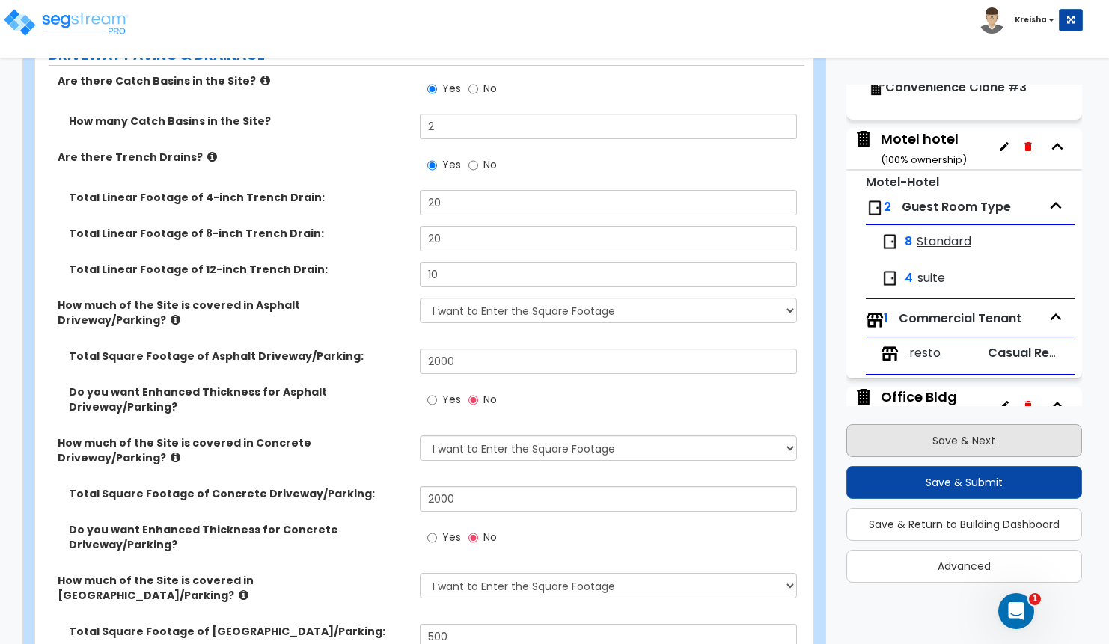
scroll to position [299, 0]
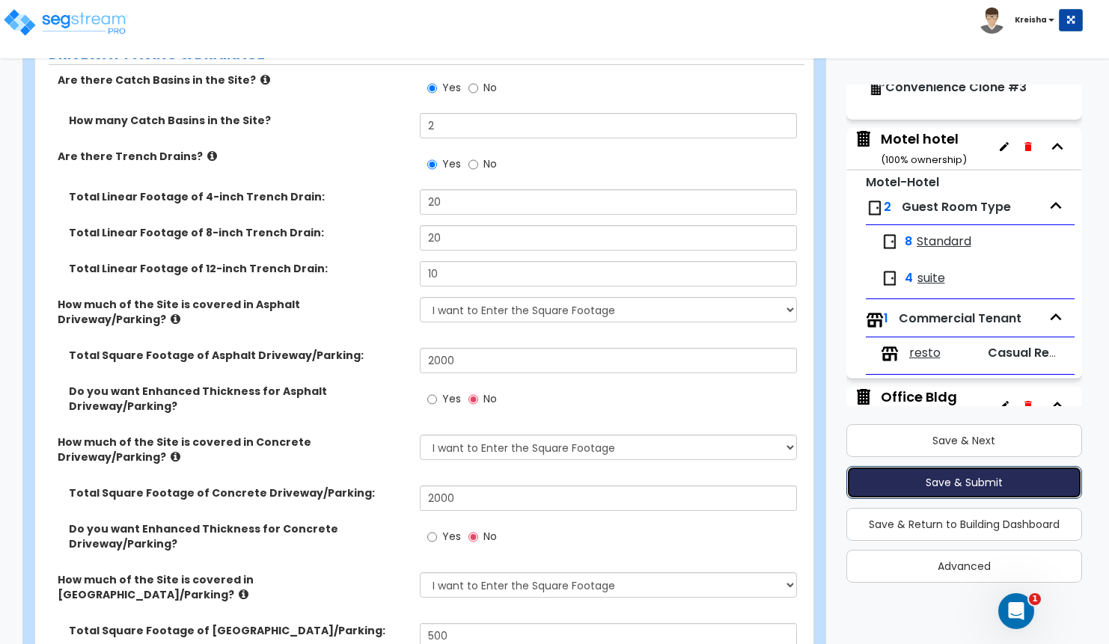
click at [964, 478] on button "Save & Submit" at bounding box center [964, 482] width 236 height 33
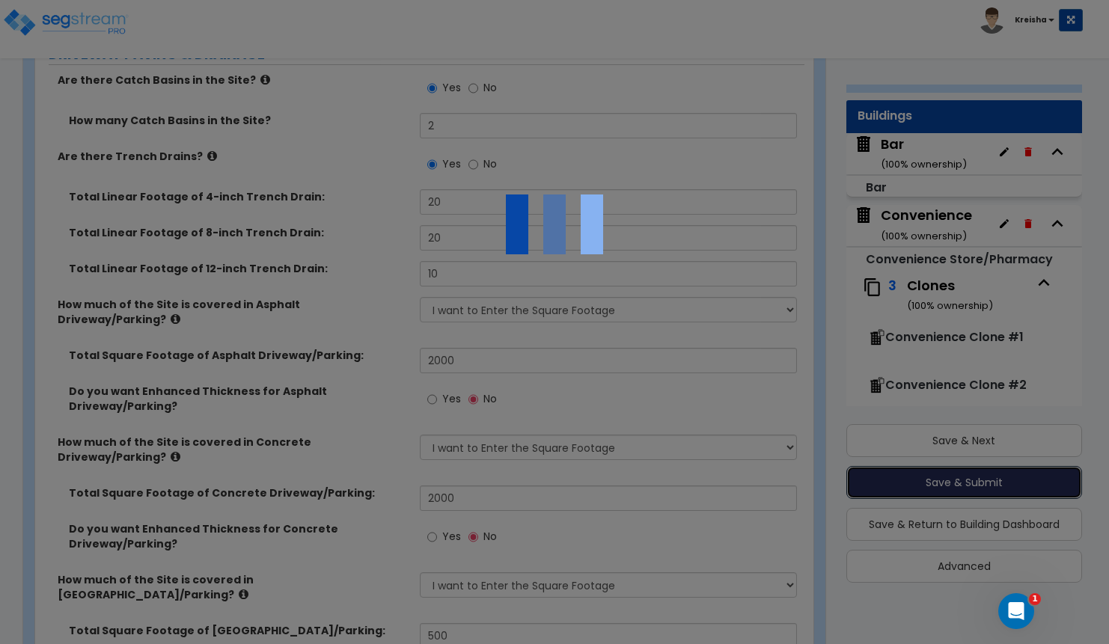
scroll to position [0, 0]
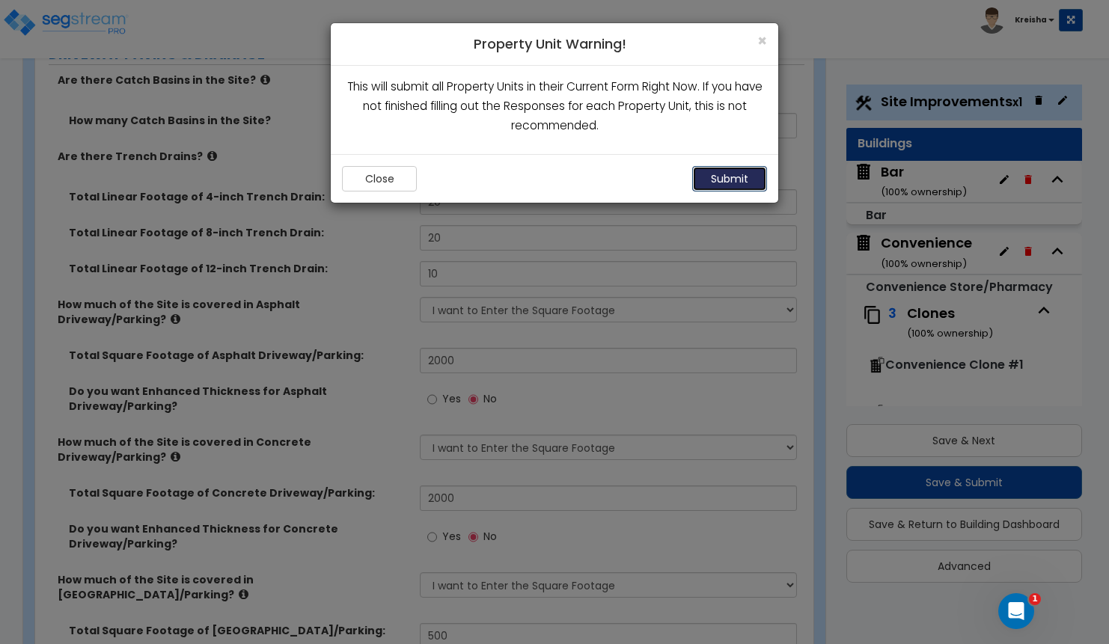
click at [700, 169] on button "Submit" at bounding box center [729, 178] width 75 height 25
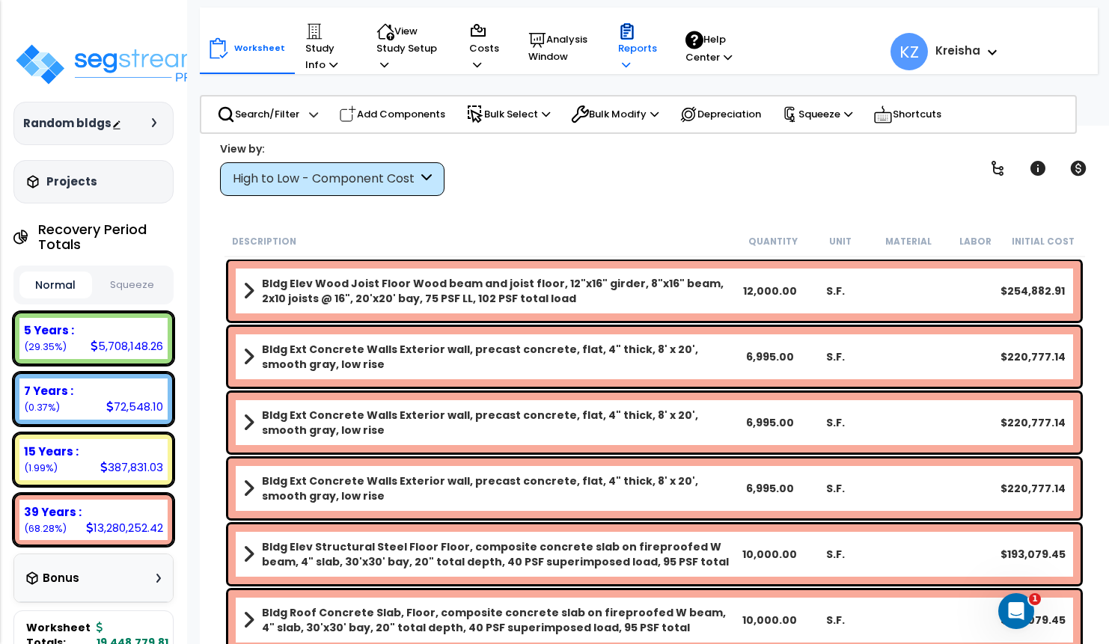
click at [634, 50] on p "Reports" at bounding box center [637, 47] width 39 height 51
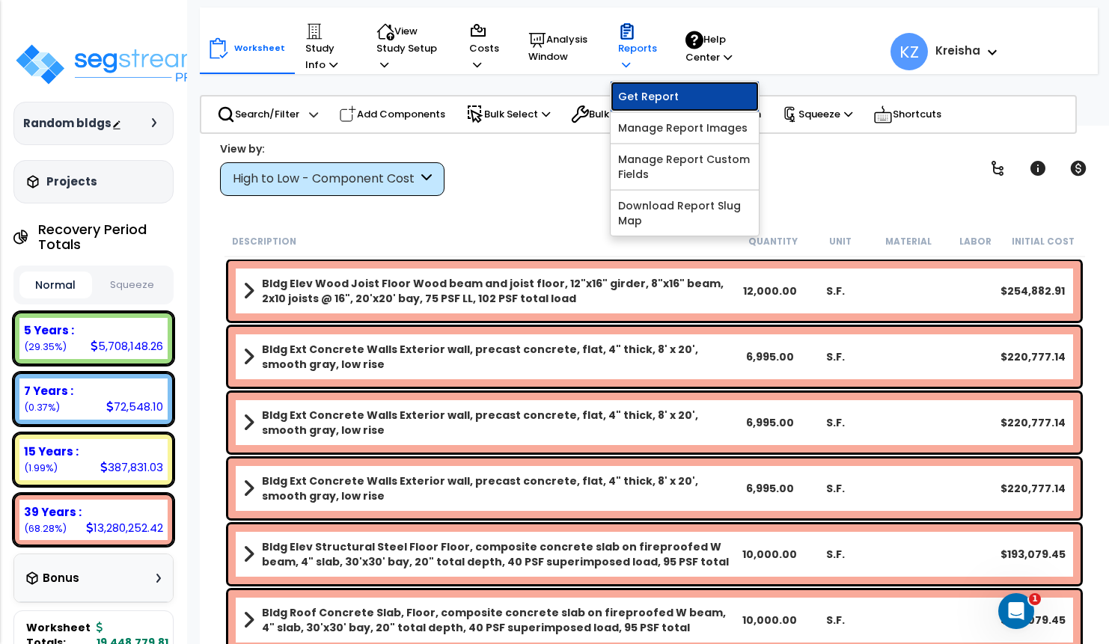
click at [672, 102] on link "Get Report" at bounding box center [684, 97] width 148 height 30
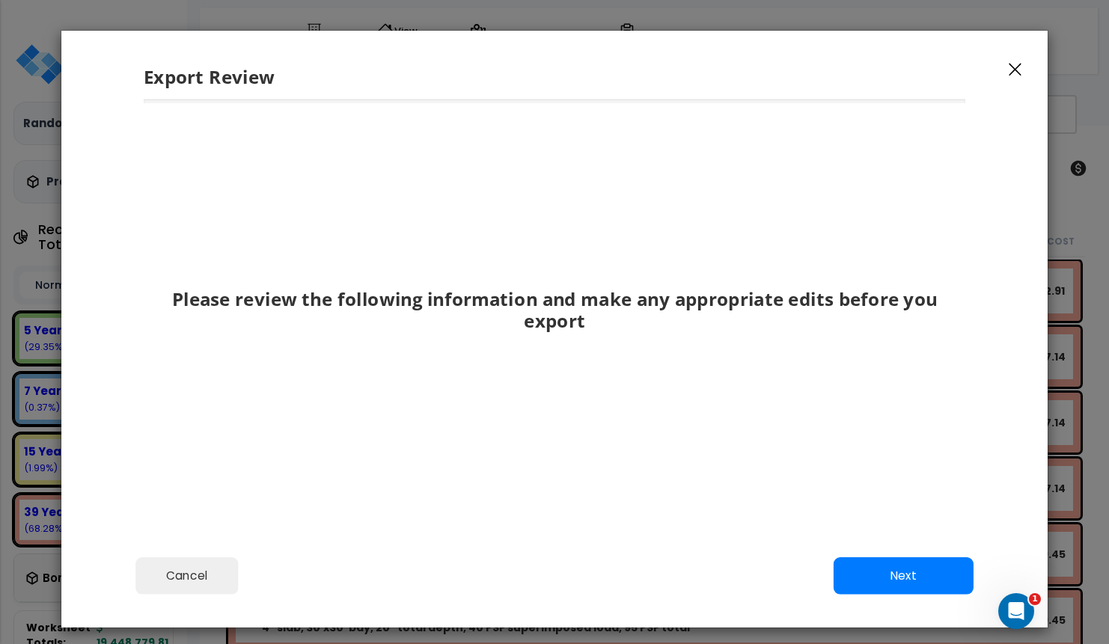
click at [883, 553] on div "Cancel Back Next Export Edit Images" at bounding box center [554, 587] width 986 height 82
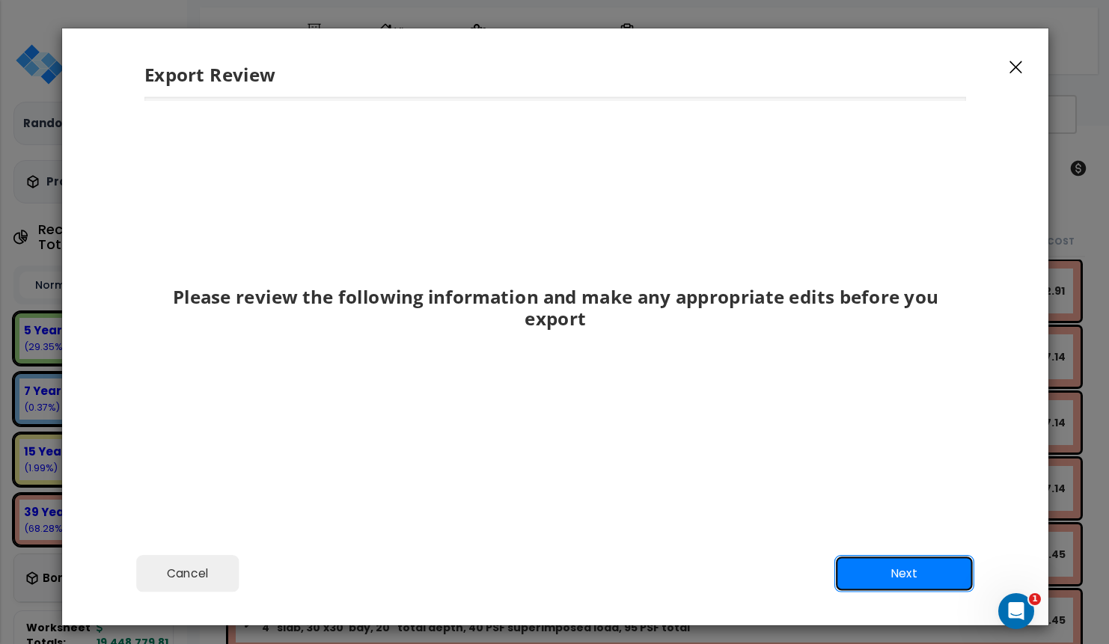
click at [885, 563] on button "Next" at bounding box center [904, 573] width 140 height 37
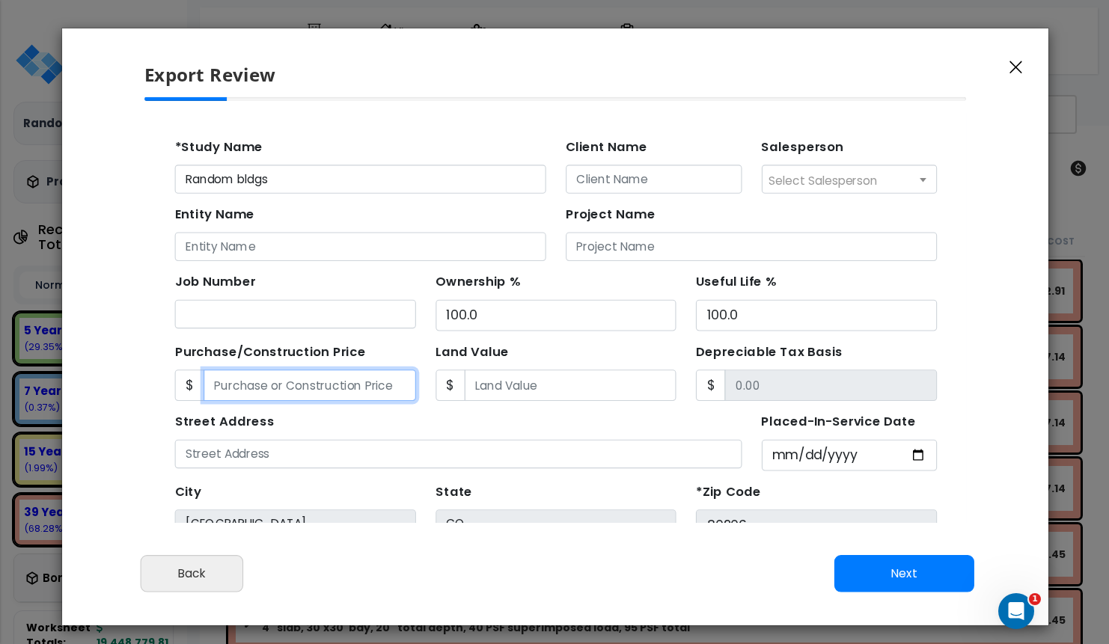
click at [287, 366] on input "Purchase/Construction Price" at bounding box center [293, 360] width 193 height 28
type input "1"
type input "1.00"
type input "15"
type input "15.00"
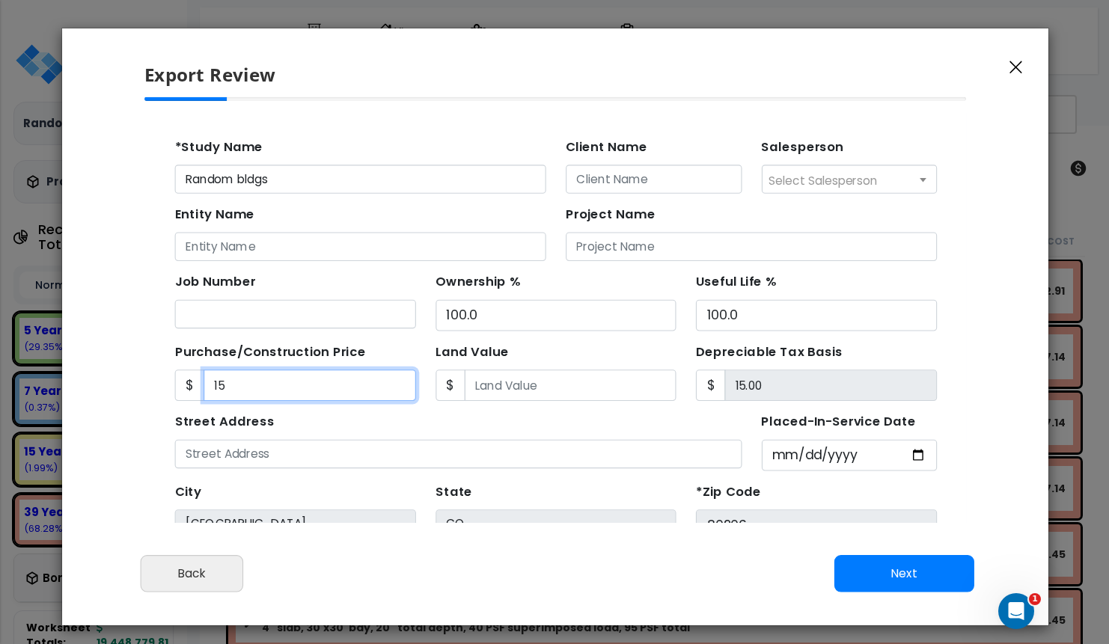
type input "153"
type input "153.00"
type input "1537"
type input "1,537.00"
type input "1,5374"
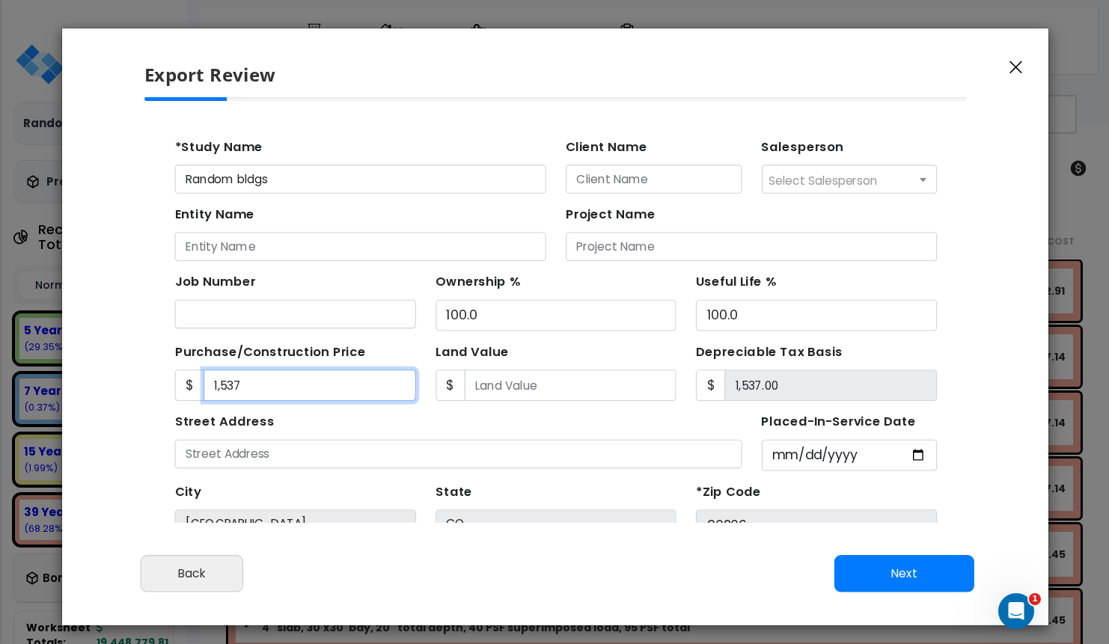
type input "15,374.00"
type input "15,3747"
type input "153,747.00"
type input "153,7473"
type input "1,537,473.00"
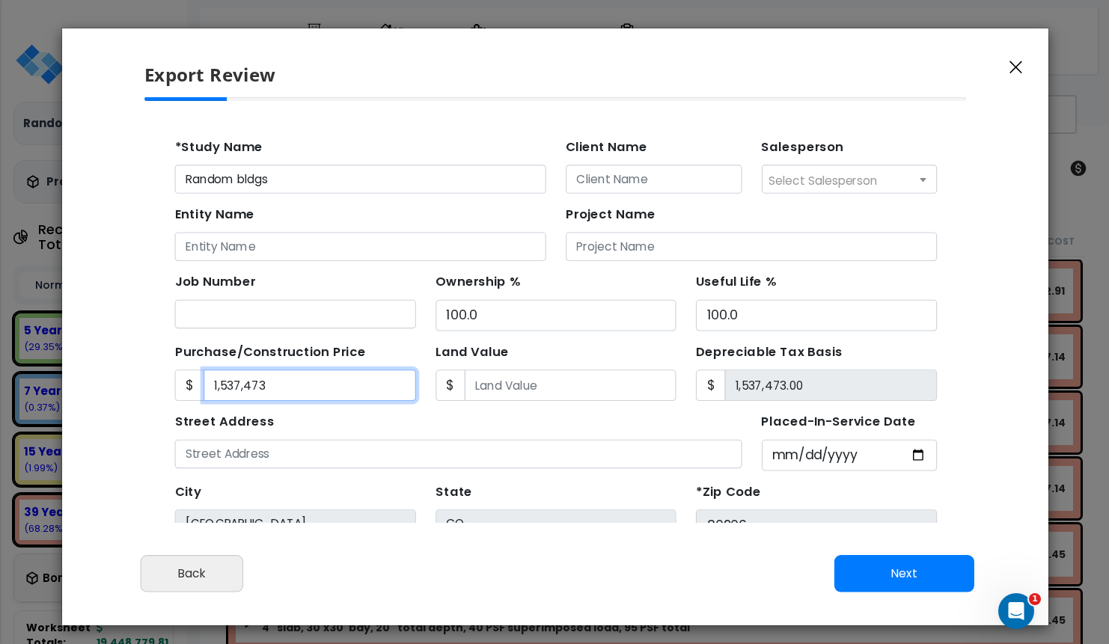
type input "1,537,4735"
type input "15,374,735.00"
type input "15,374,7354"
type input "153,747,354.00"
type input "15,374,73546"
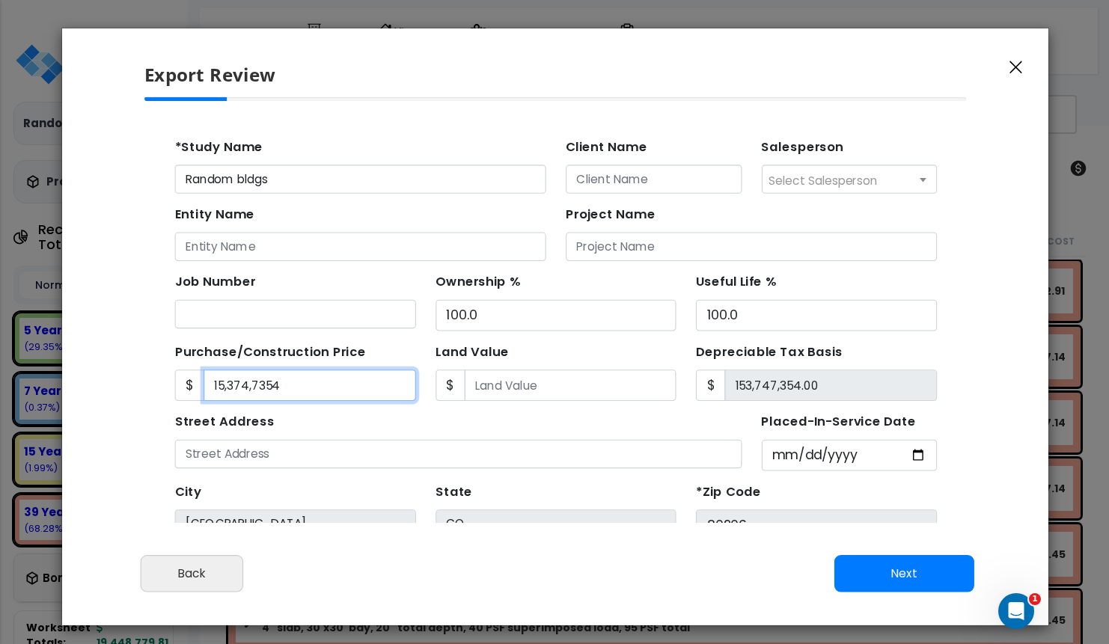
type input "1,537,473,546.00"
type input "1,537,473,54"
type input "153,747,354.00"
type input "153,747,3544"
type input "1,537,473,544.00"
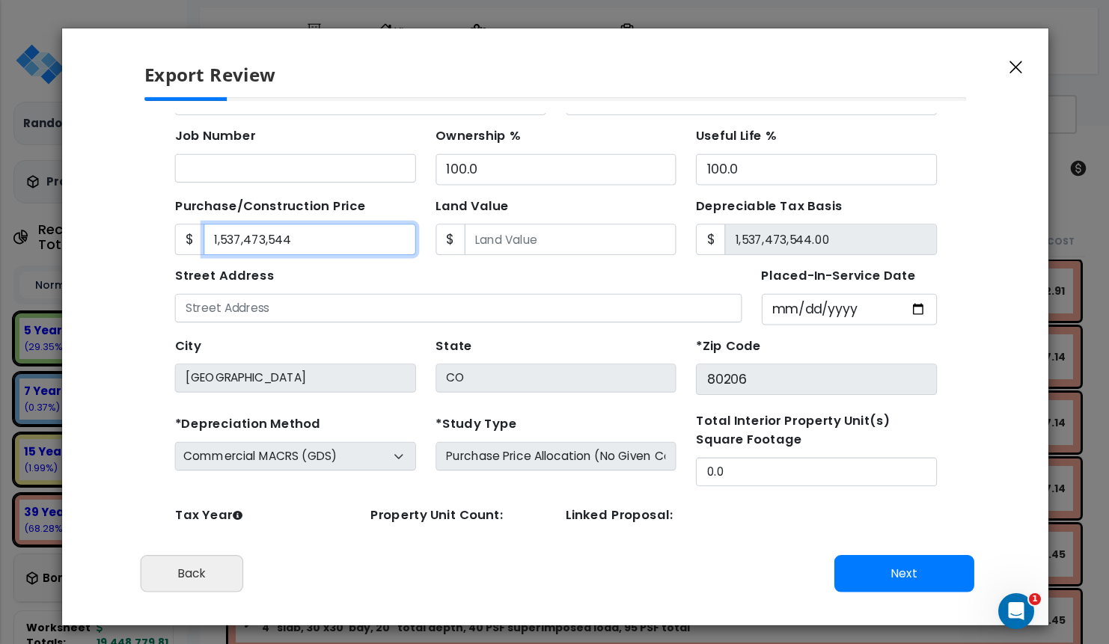
scroll to position [138, 0]
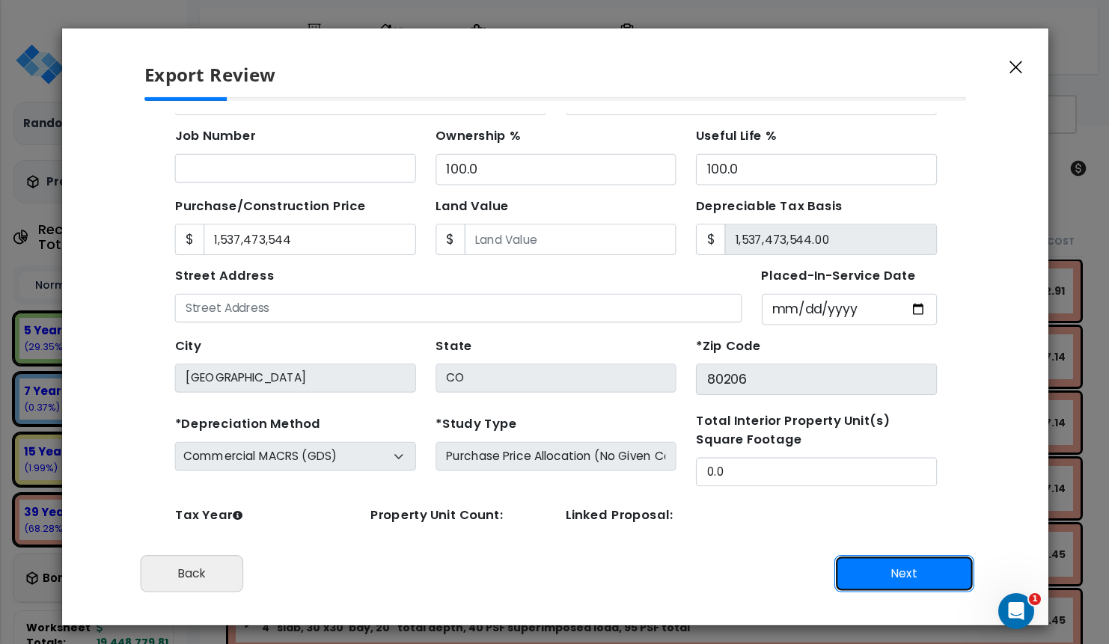
click at [884, 573] on button "Next" at bounding box center [904, 573] width 140 height 37
type input "1537473544"
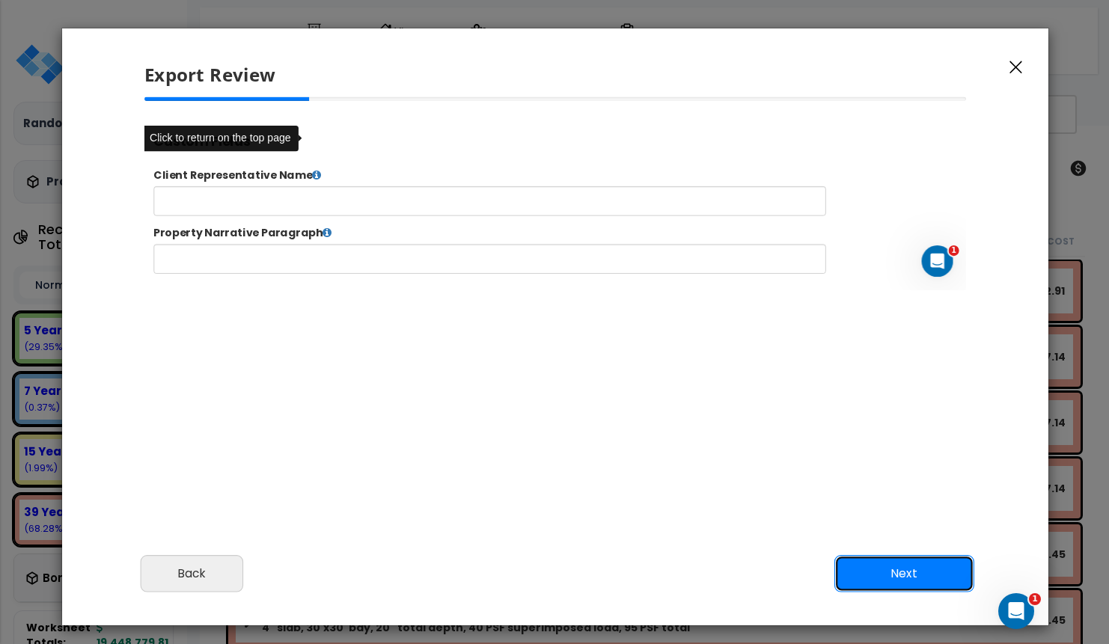
scroll to position [0, 0]
click at [914, 560] on button "Next" at bounding box center [904, 573] width 140 height 37
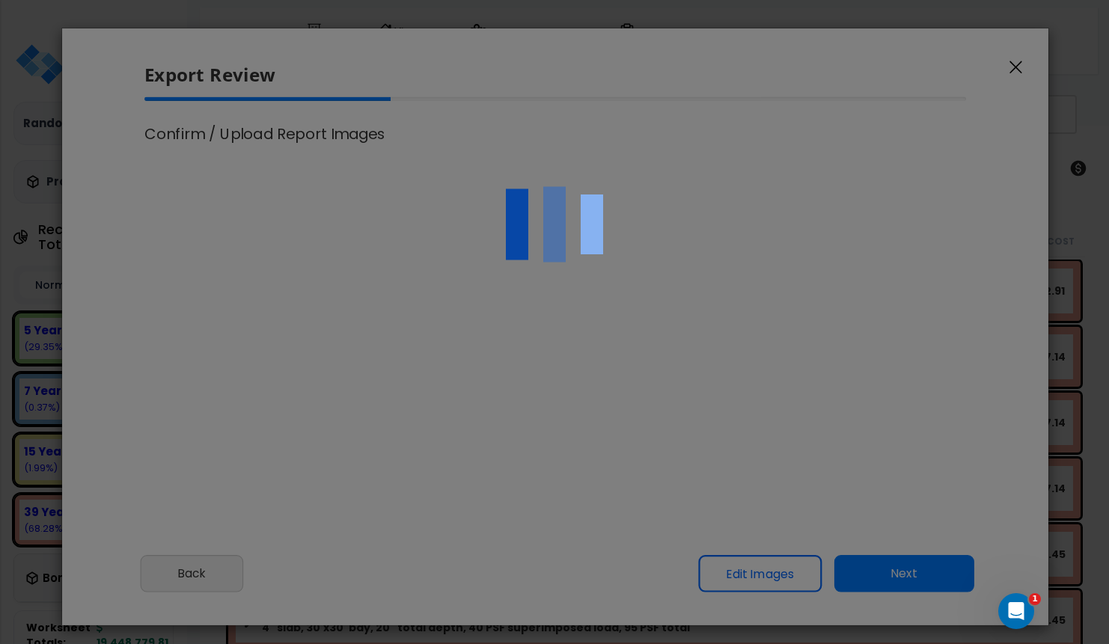
select select "2019"
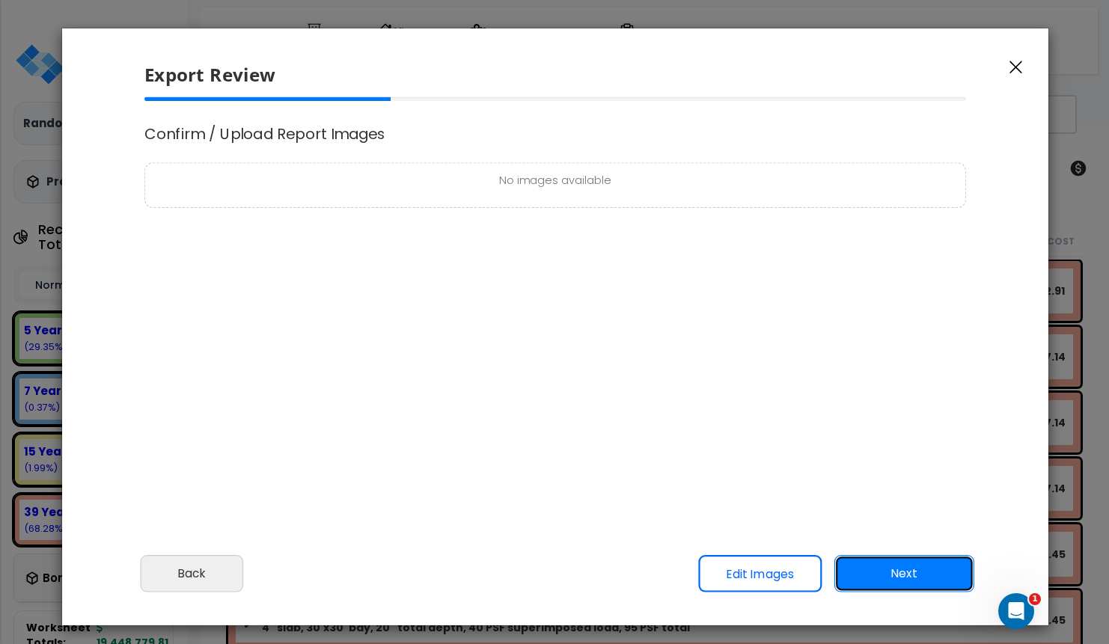
click at [913, 568] on button "Next" at bounding box center [904, 573] width 140 height 37
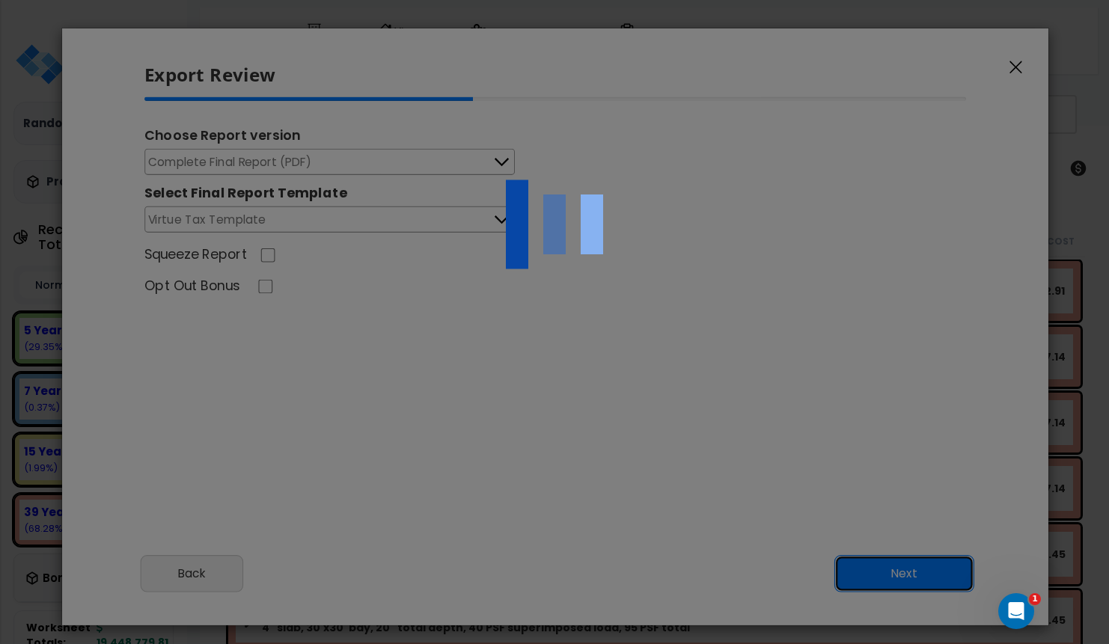
scroll to position [0, 0]
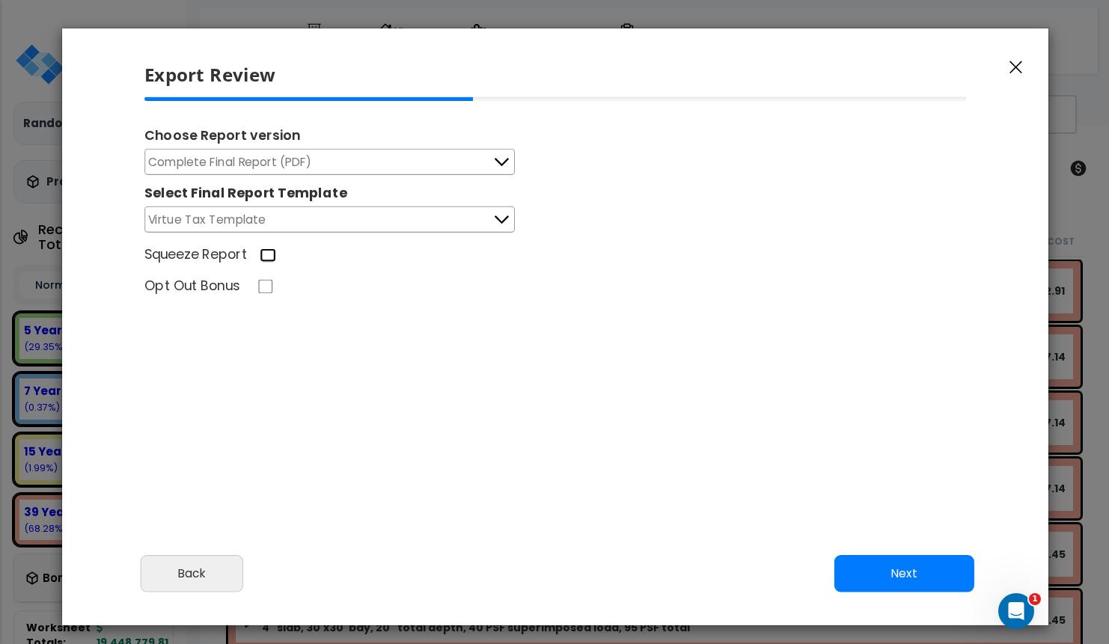
click at [265, 260] on input "Squeeze Report" at bounding box center [268, 255] width 16 height 14
checkbox input "true"
click at [864, 571] on button "Next" at bounding box center [904, 573] width 140 height 37
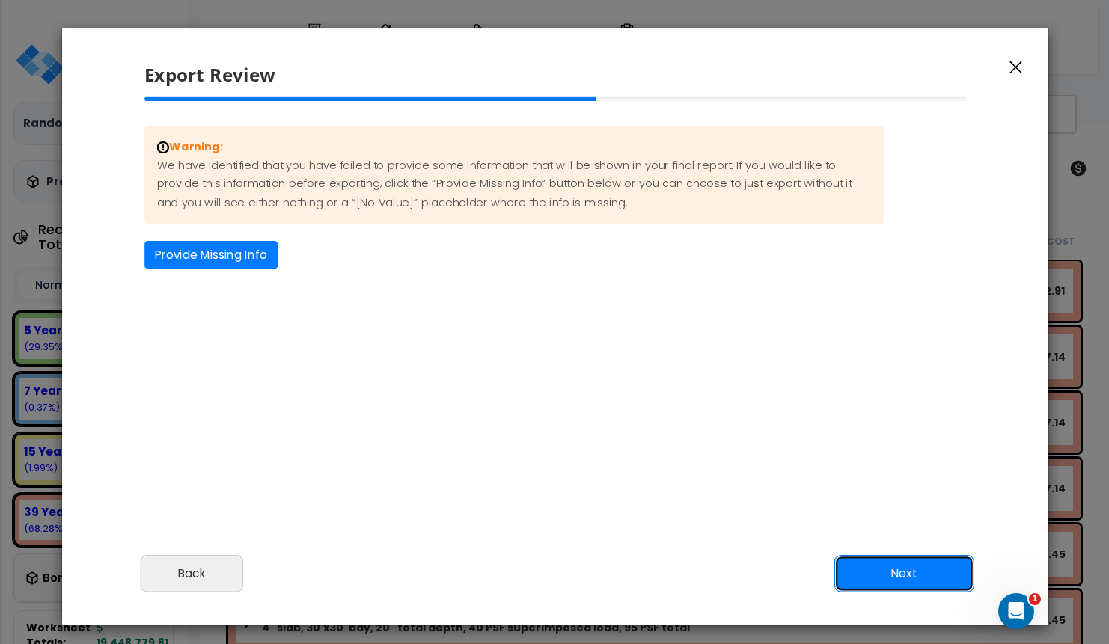
click at [862, 570] on button "Next" at bounding box center [904, 573] width 140 height 37
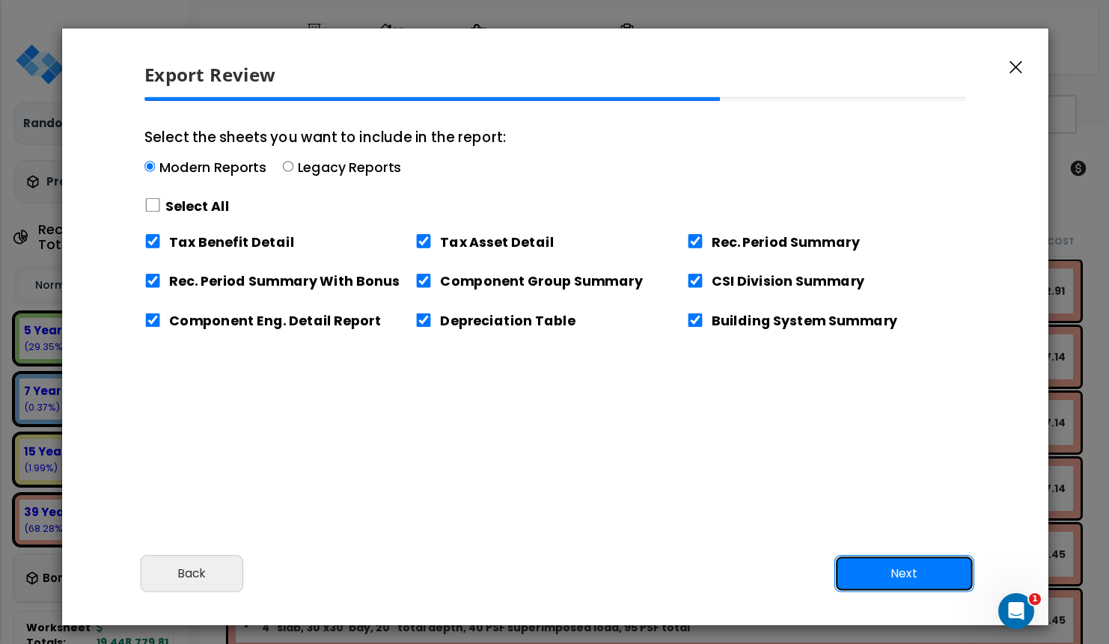
click at [862, 569] on button "Next" at bounding box center [904, 573] width 140 height 37
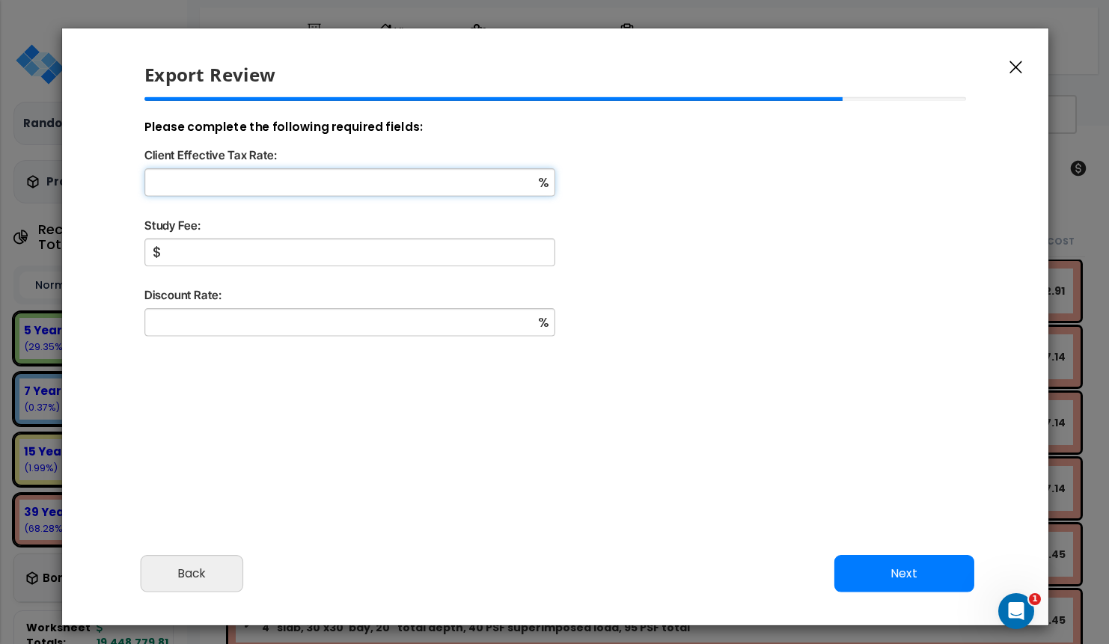
click at [459, 187] on input "Client Effective Tax Rate:" at bounding box center [349, 182] width 411 height 28
type input "12"
type input "1,000"
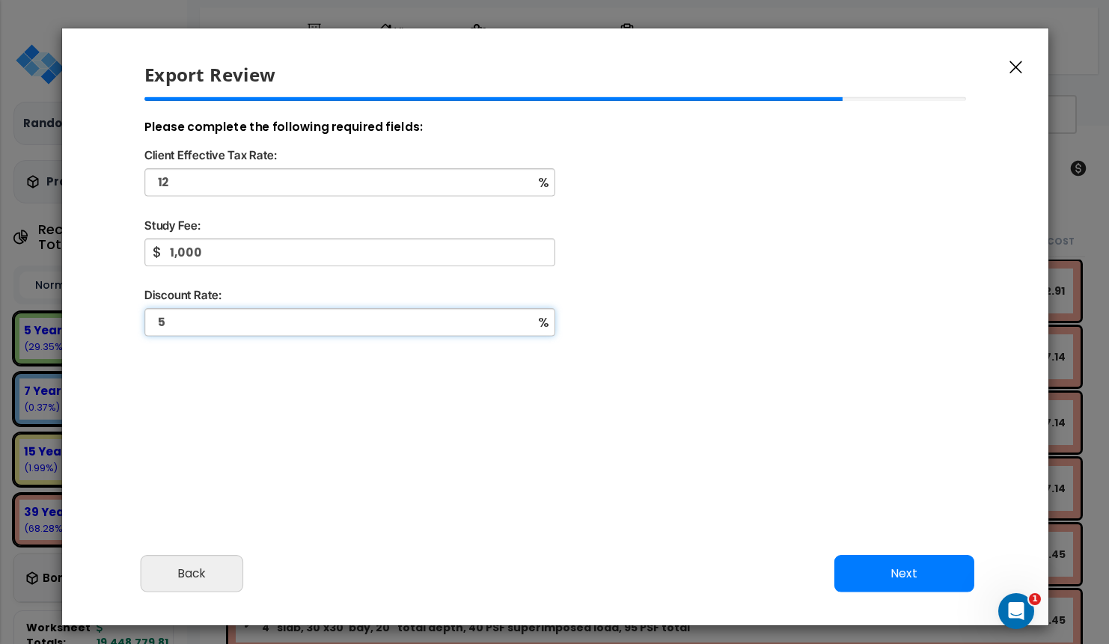
type input "5"
click at [934, 604] on div "Cancel Back Next Export Edit Images" at bounding box center [555, 585] width 986 height 82
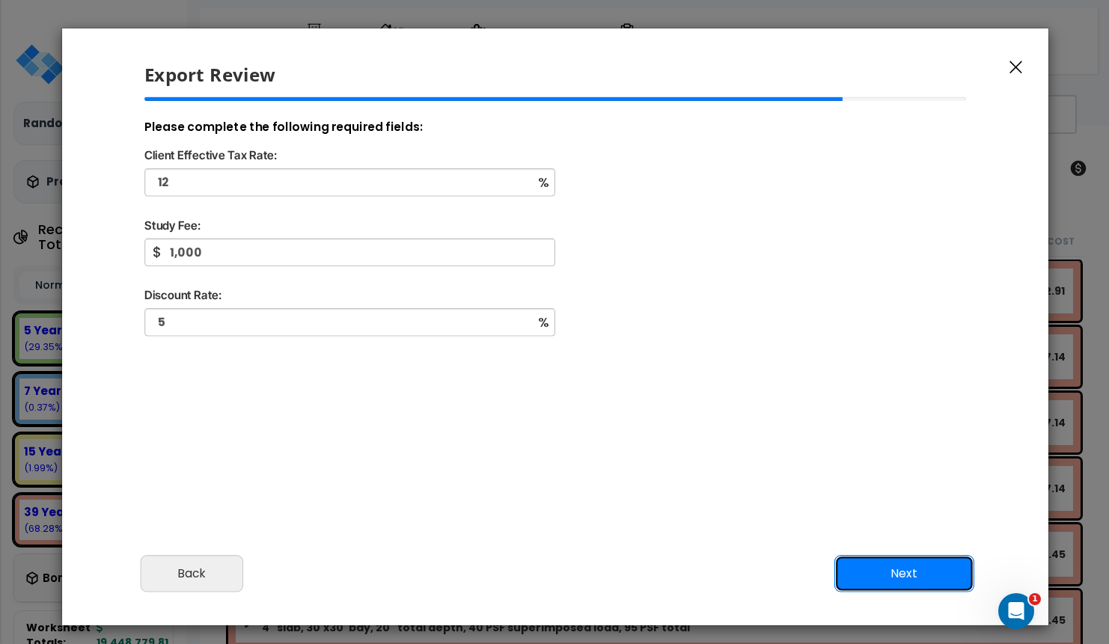
click at [928, 589] on button "Next" at bounding box center [904, 573] width 140 height 37
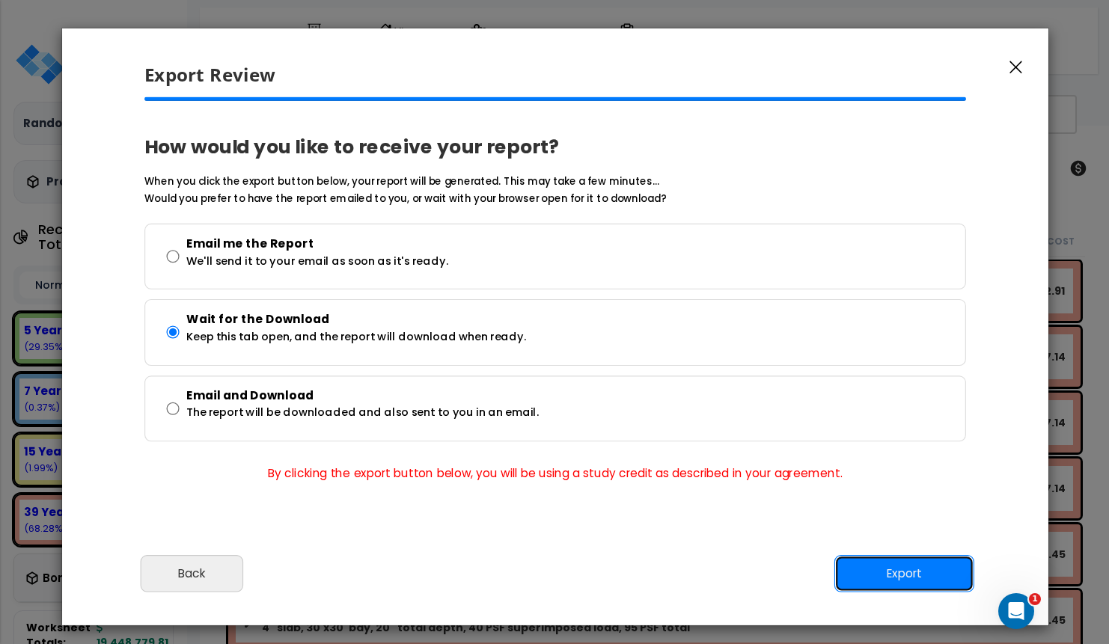
click at [914, 572] on button "Export" at bounding box center [904, 573] width 140 height 37
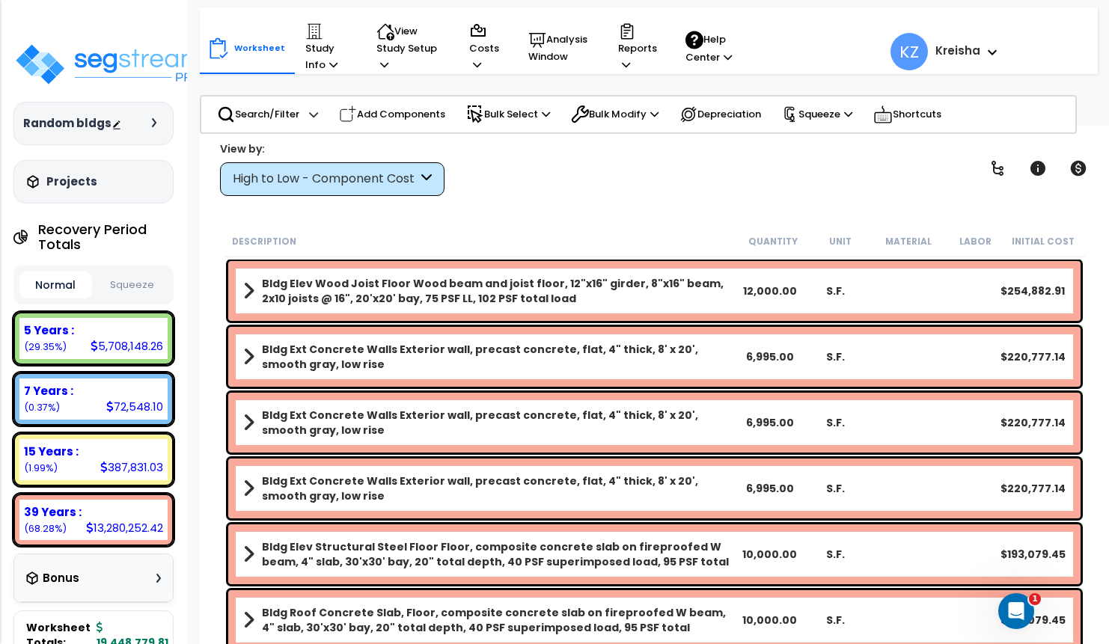
click at [153, 124] on icon at bounding box center [154, 122] width 4 height 9
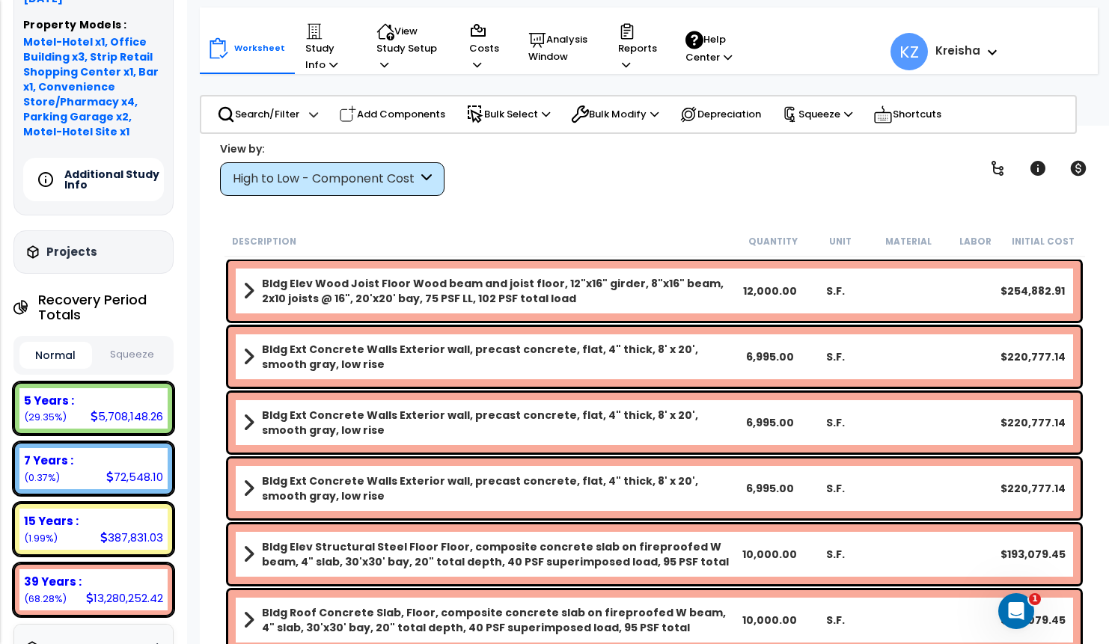
scroll to position [224, 0]
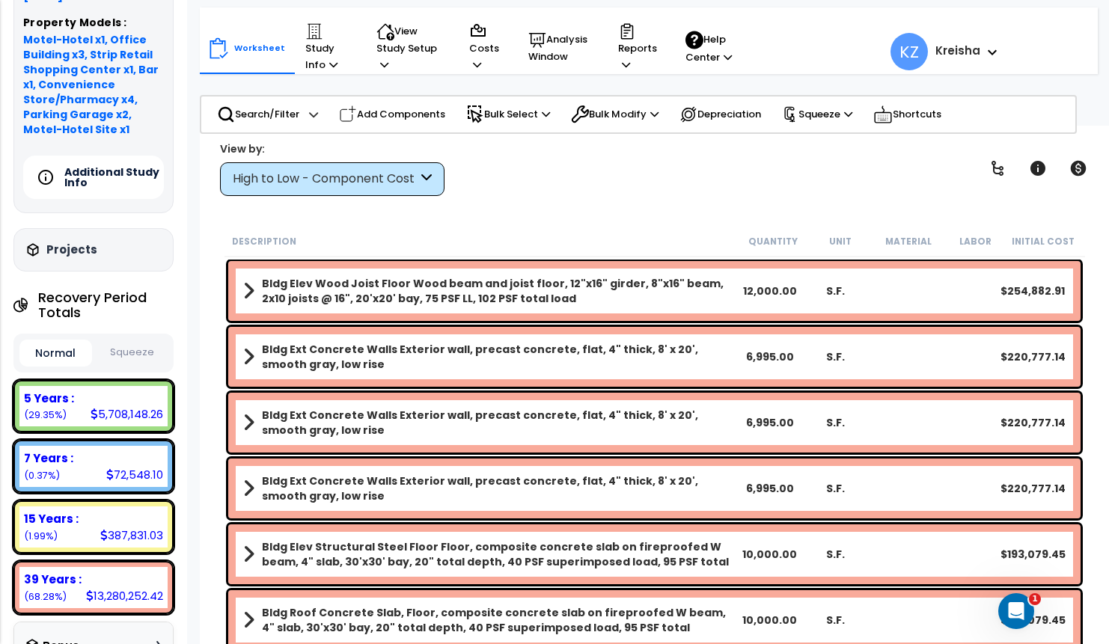
click at [111, 167] on h5 "Additional Study Info" at bounding box center [116, 177] width 105 height 21
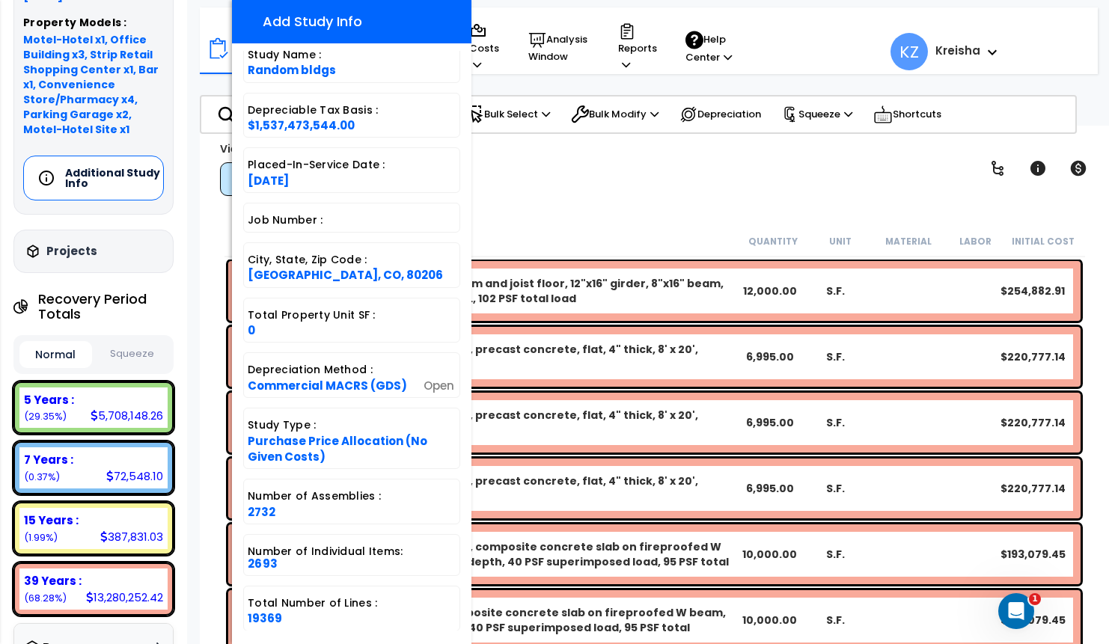
scroll to position [333, 0]
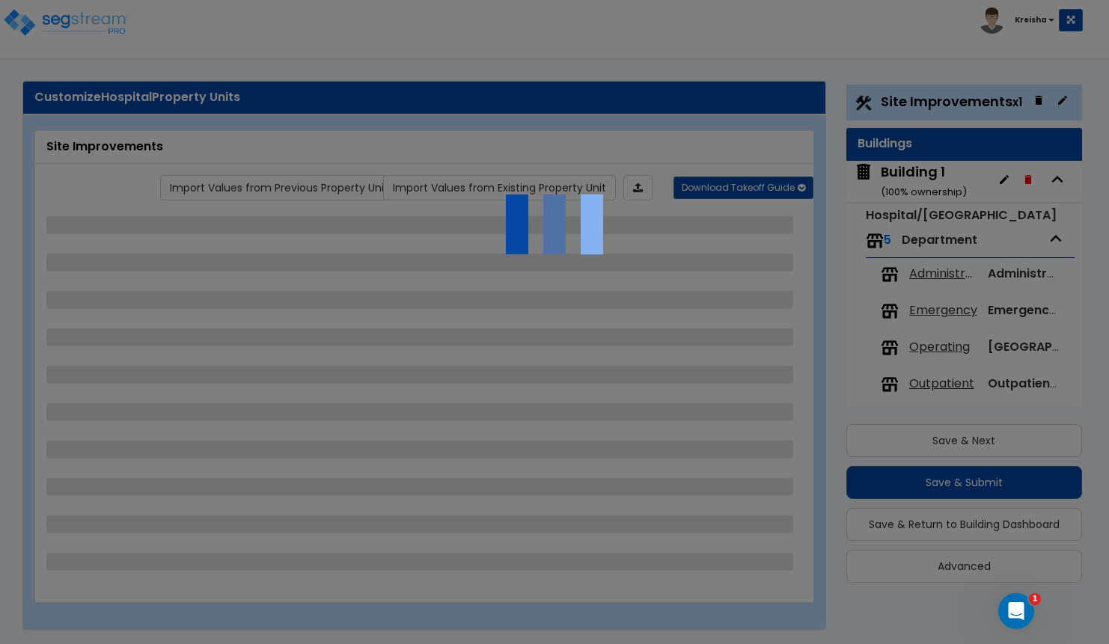
select select "2"
select select "1"
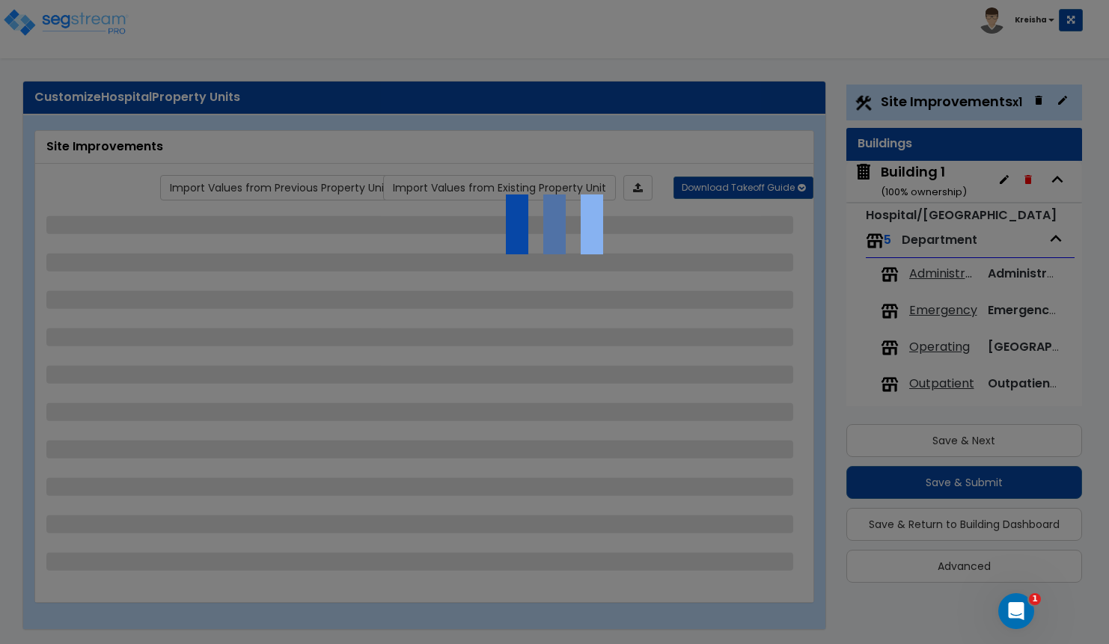
select select "2"
select select "1"
select select "2"
select select "1"
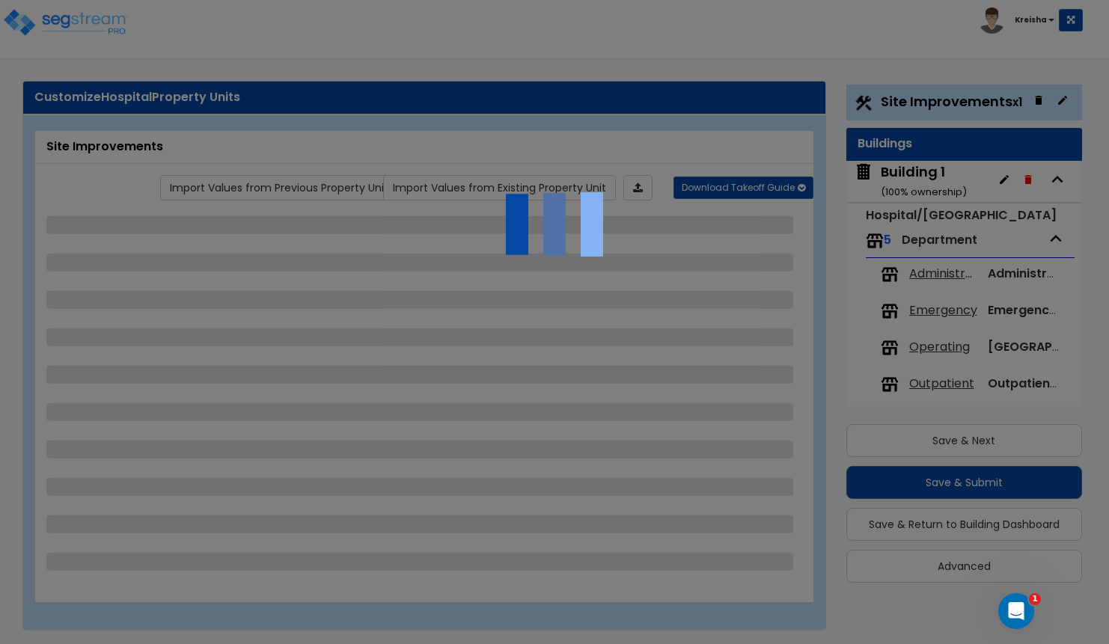
select select "1"
select select "5"
select select "2"
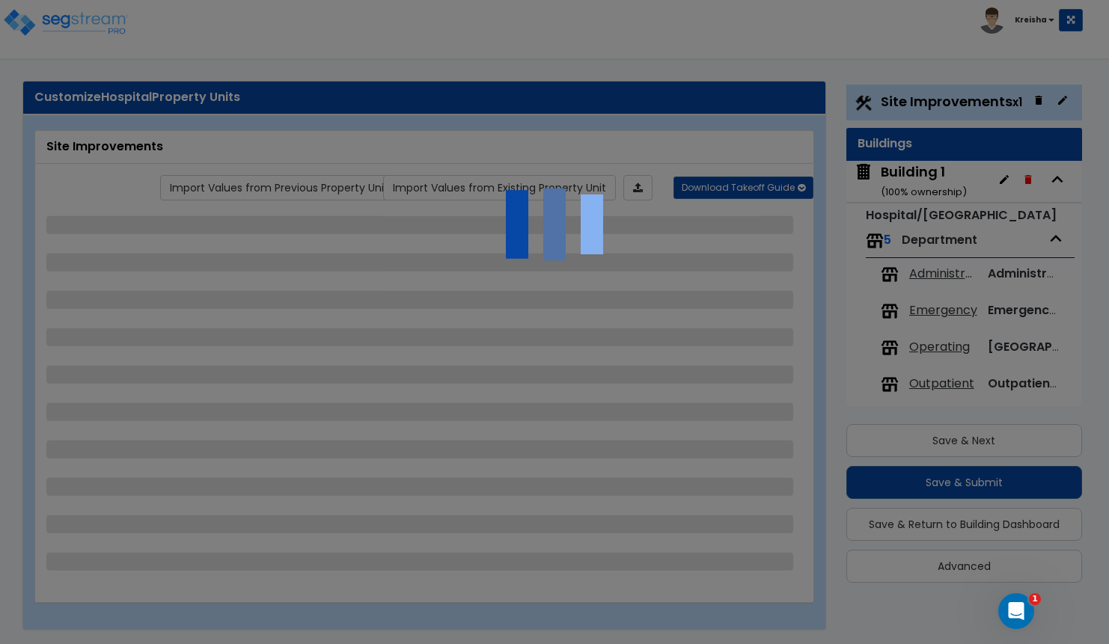
select select "1"
select select "3"
select select "1"
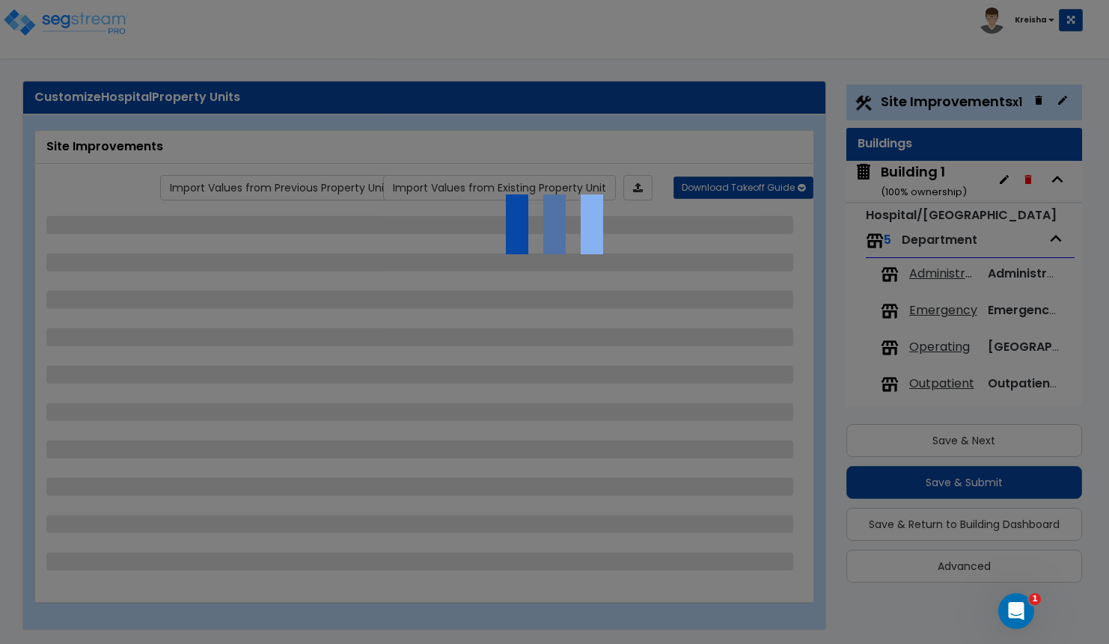
select select "2"
select select "1"
select select "2"
select select "1"
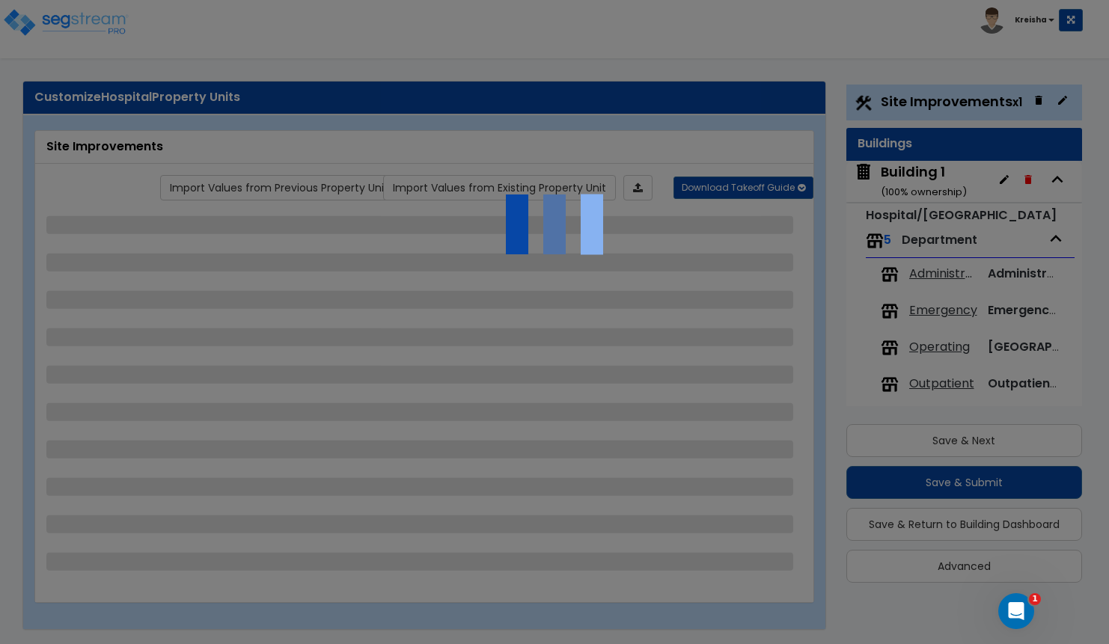
select select "2"
select select "3"
select select "2"
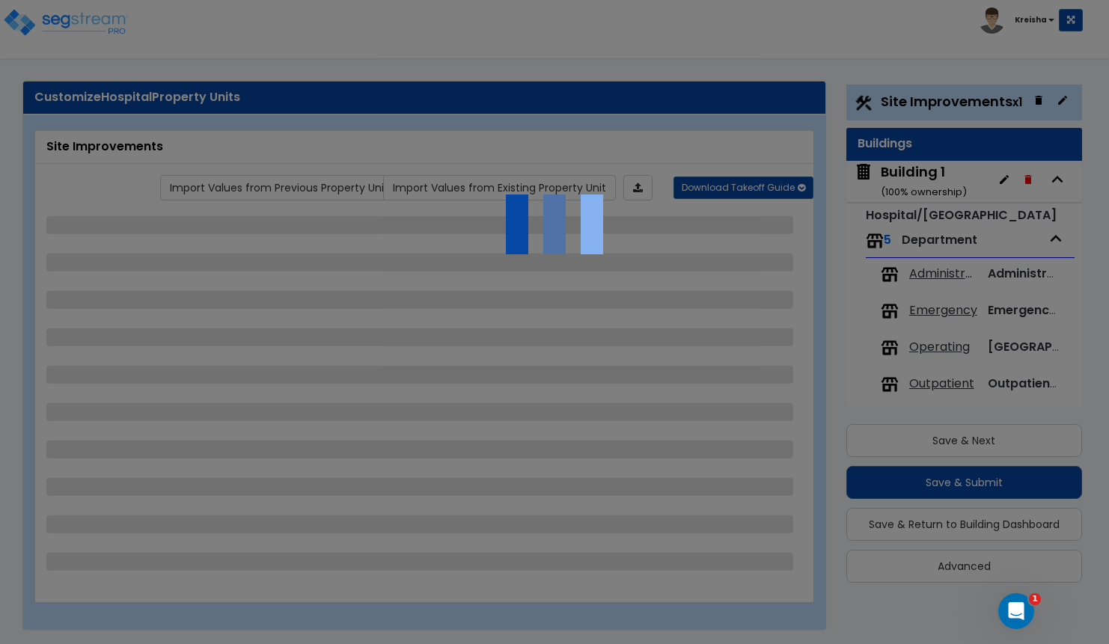
select select "3"
select select "1"
select select "6"
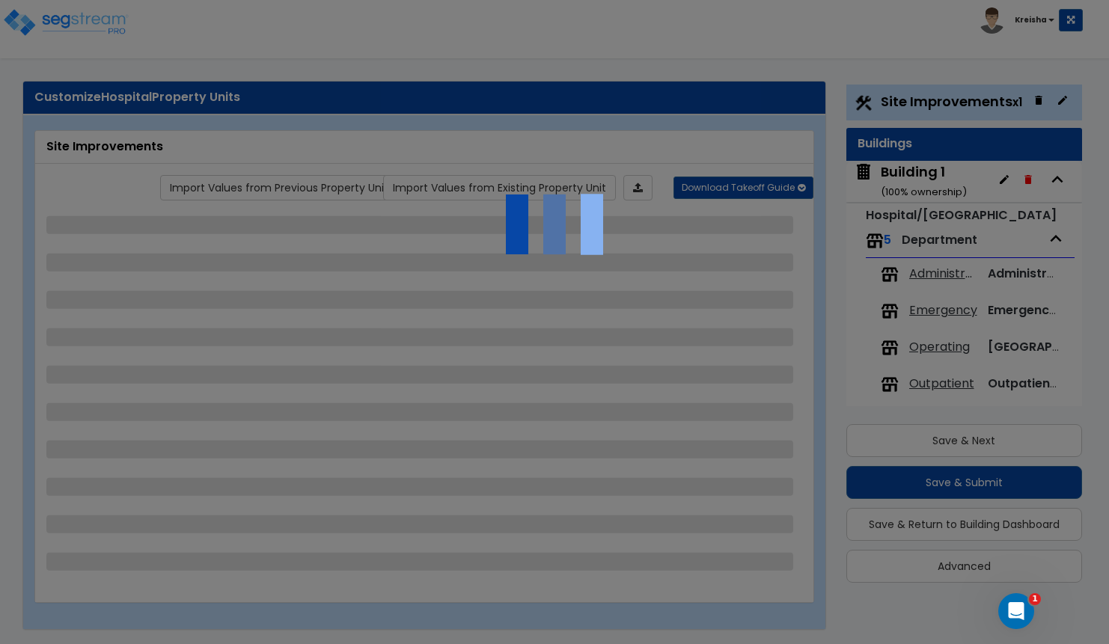
select select "1"
select select "2"
select select "1"
select select "16"
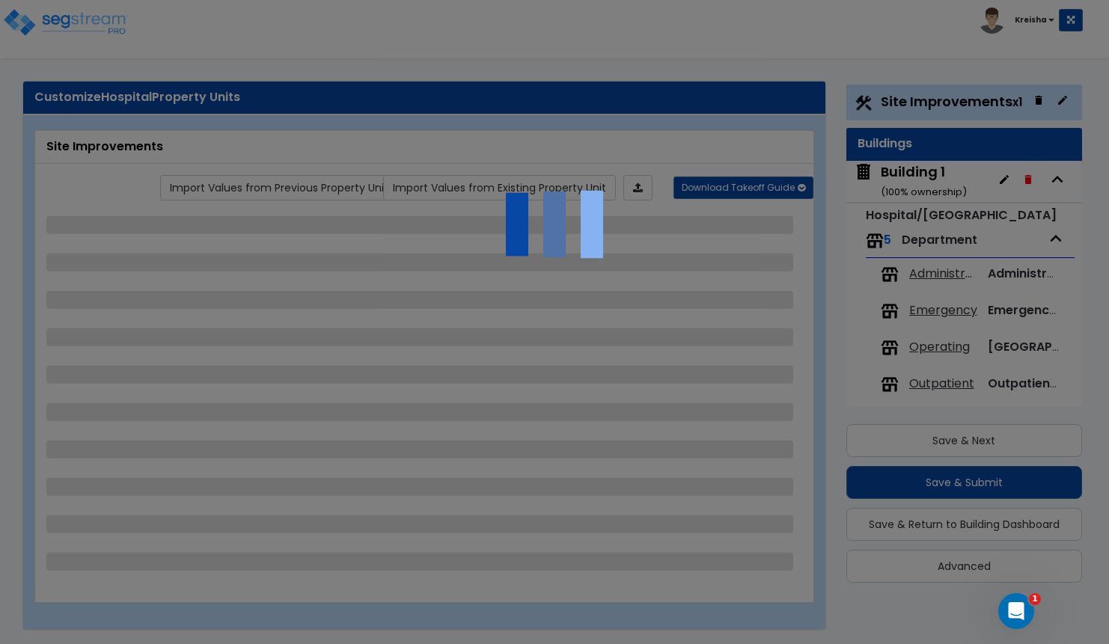
select select "4"
select select "1"
select select "4"
select select "1"
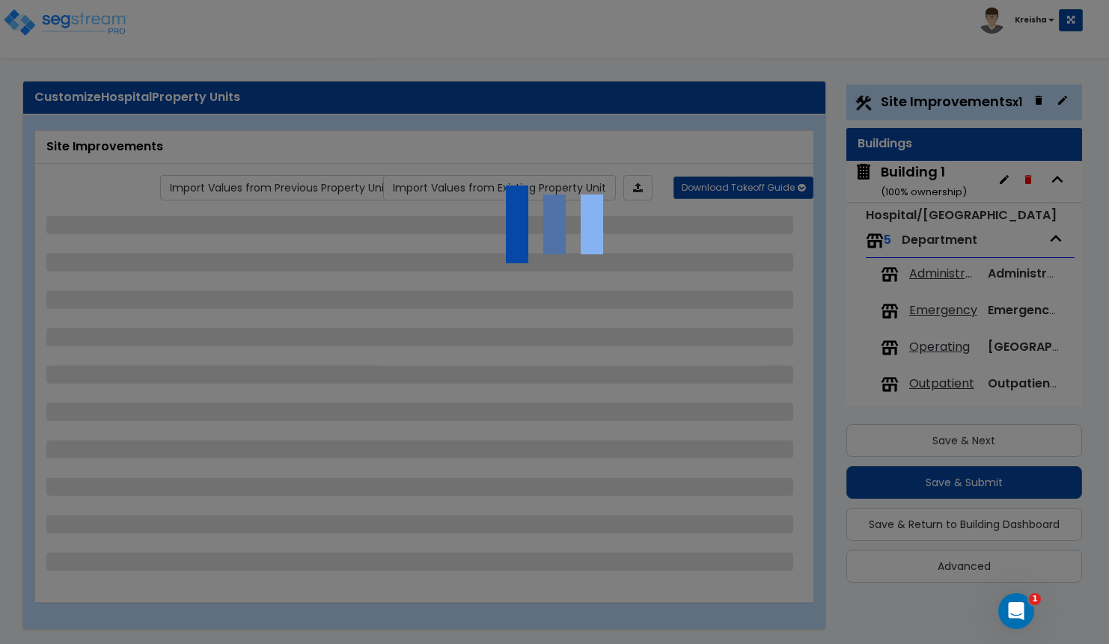
select select "1"
select select "2"
select select "1"
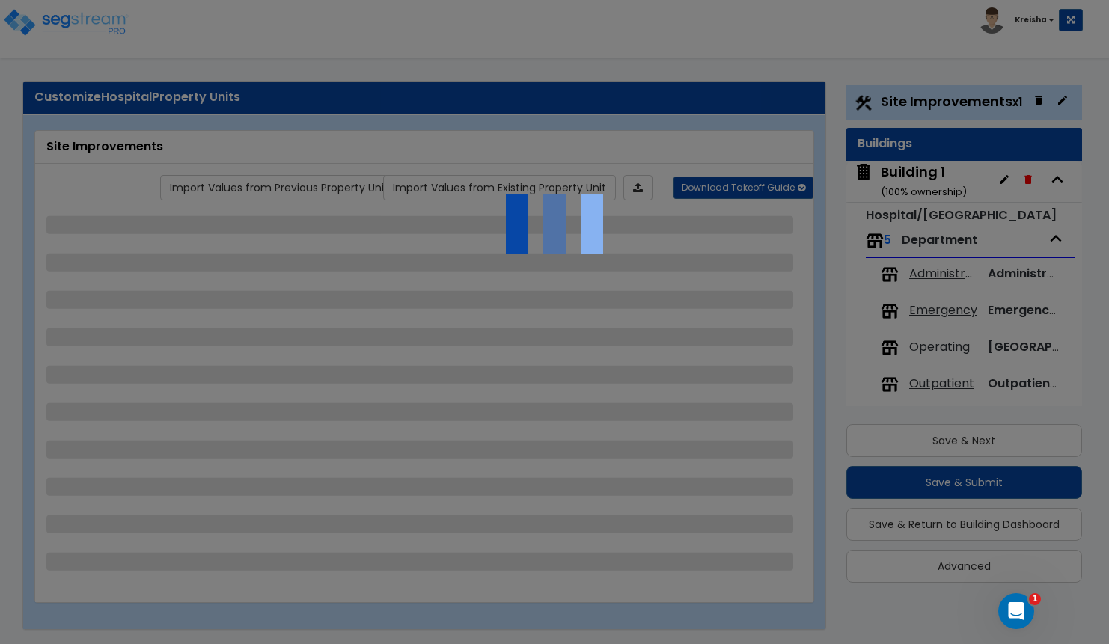
select select "2"
select select "1"
select select "3"
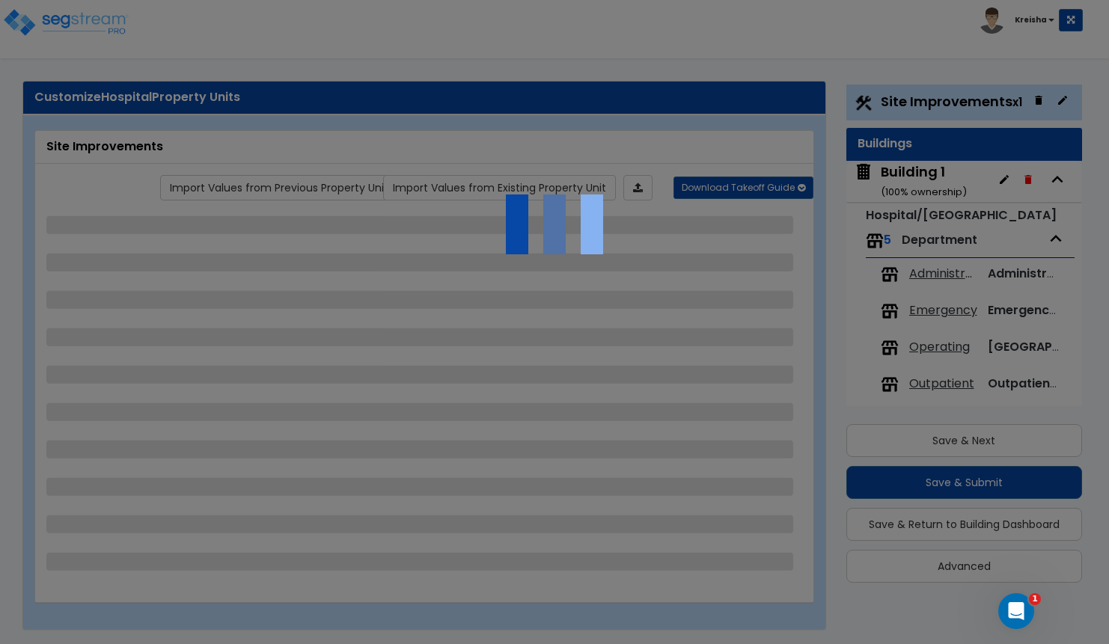
select select "3"
select select "6"
select select "5"
select select "3"
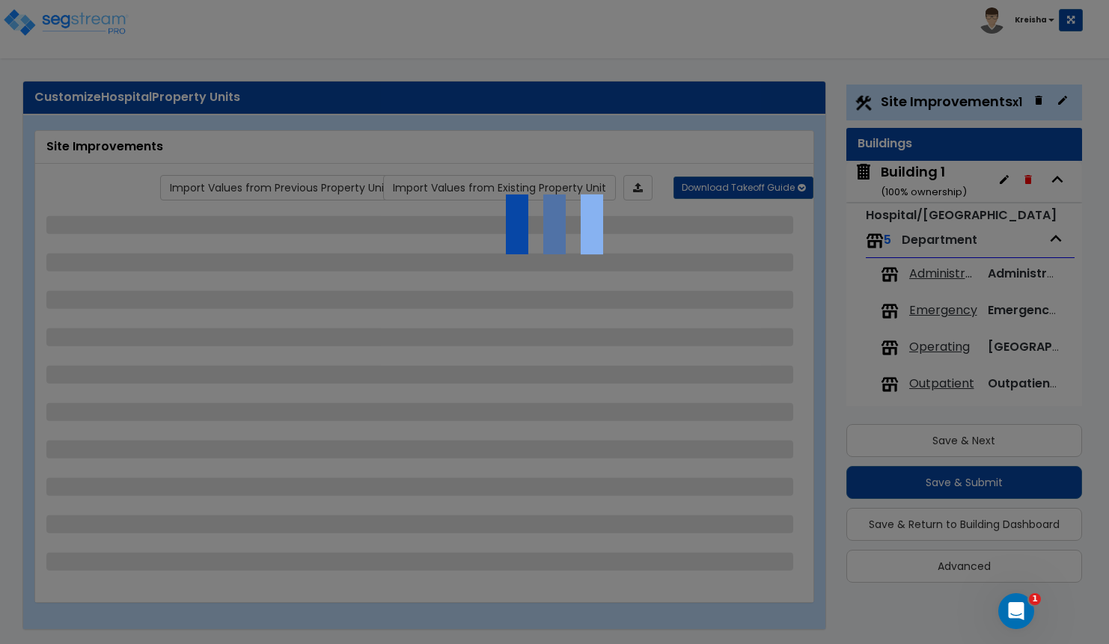
select select "3"
select select "2"
select select "4"
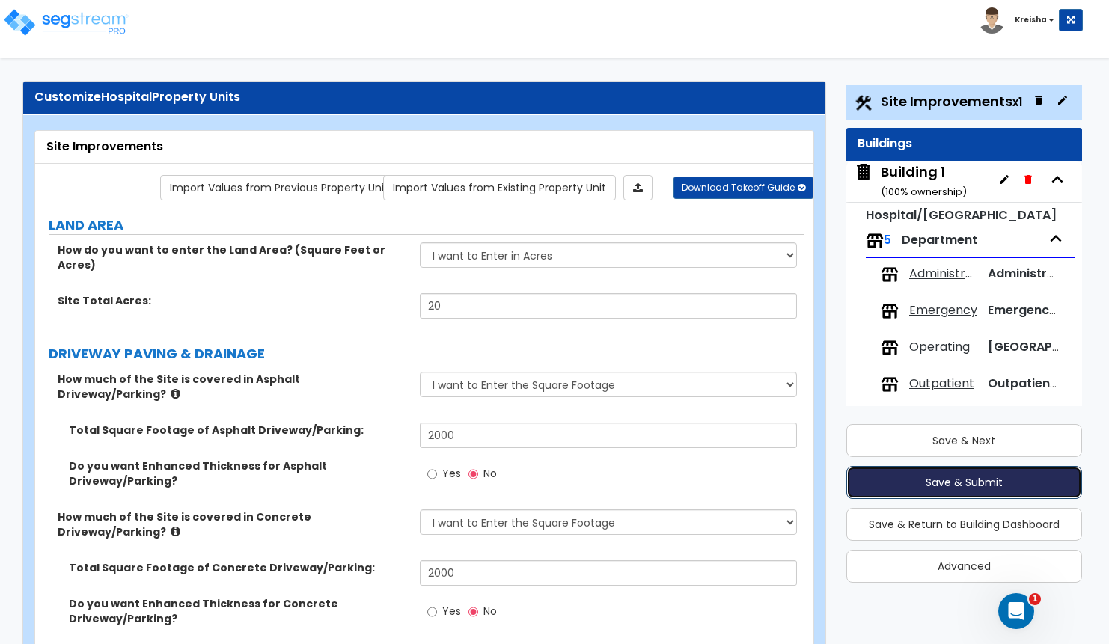
click at [987, 477] on button "Save & Submit" at bounding box center [964, 482] width 236 height 33
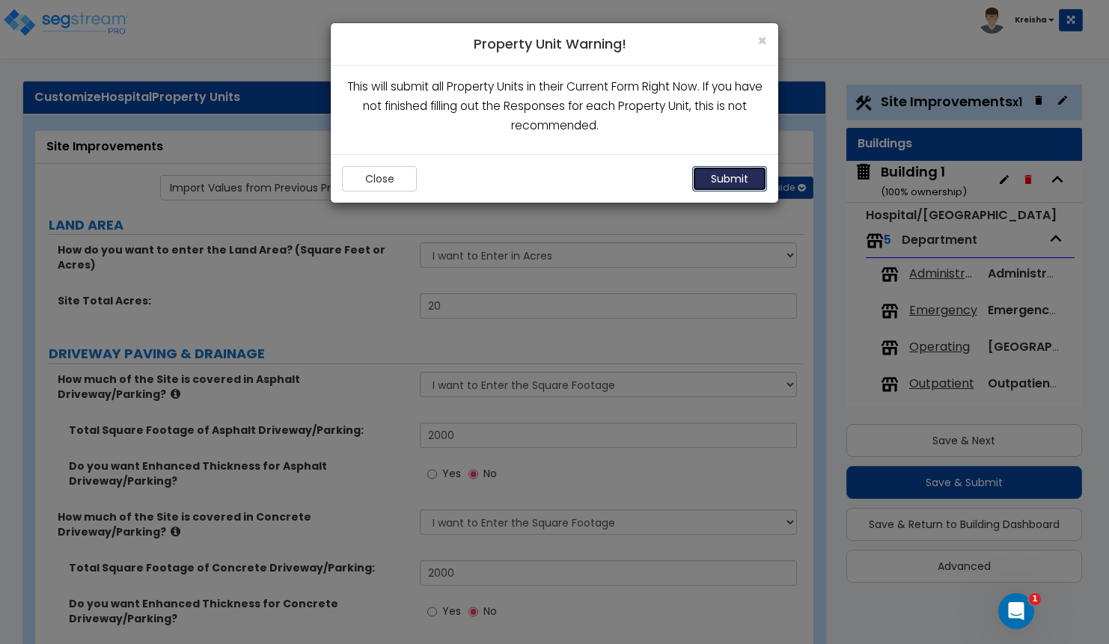
click at [750, 177] on button "Submit" at bounding box center [729, 178] width 75 height 25
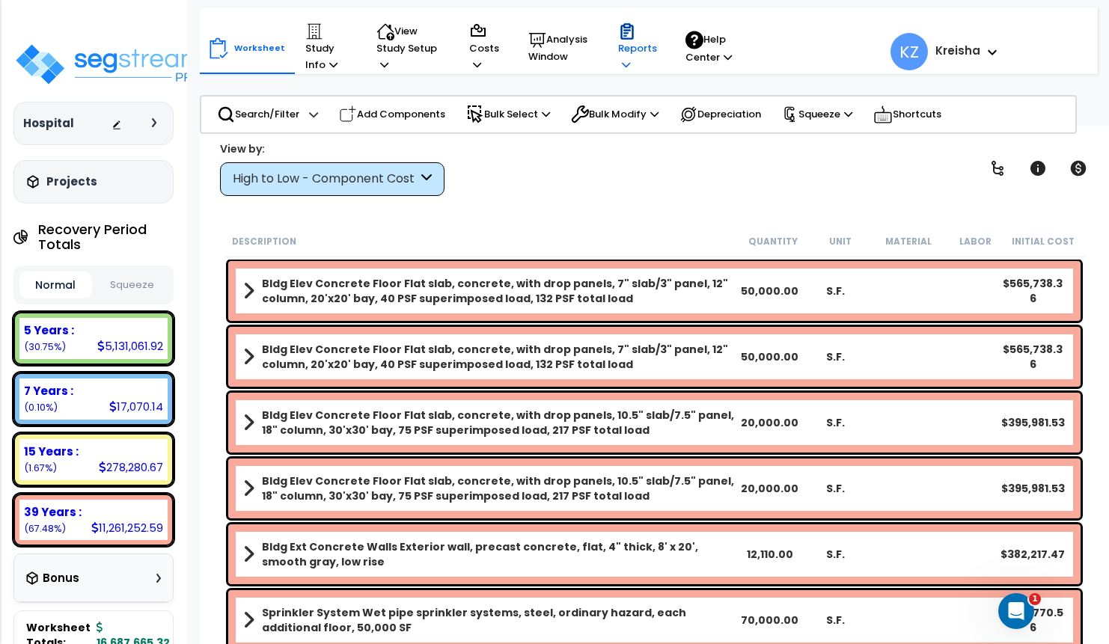
click at [622, 70] on icon at bounding box center [626, 65] width 8 height 10
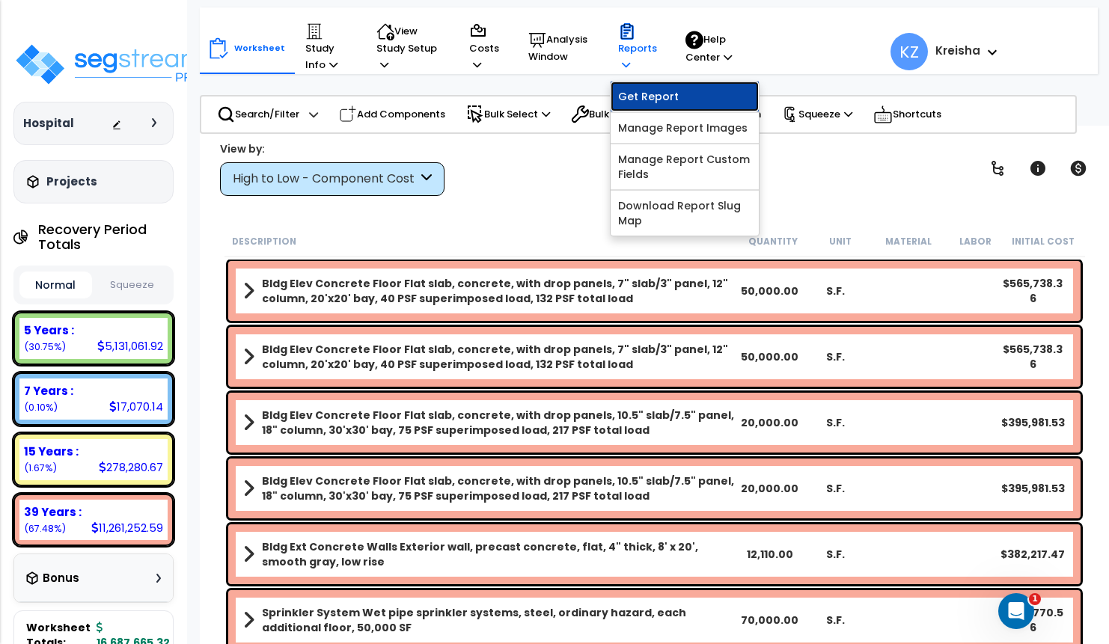
click at [646, 103] on link "Get Report" at bounding box center [684, 97] width 148 height 30
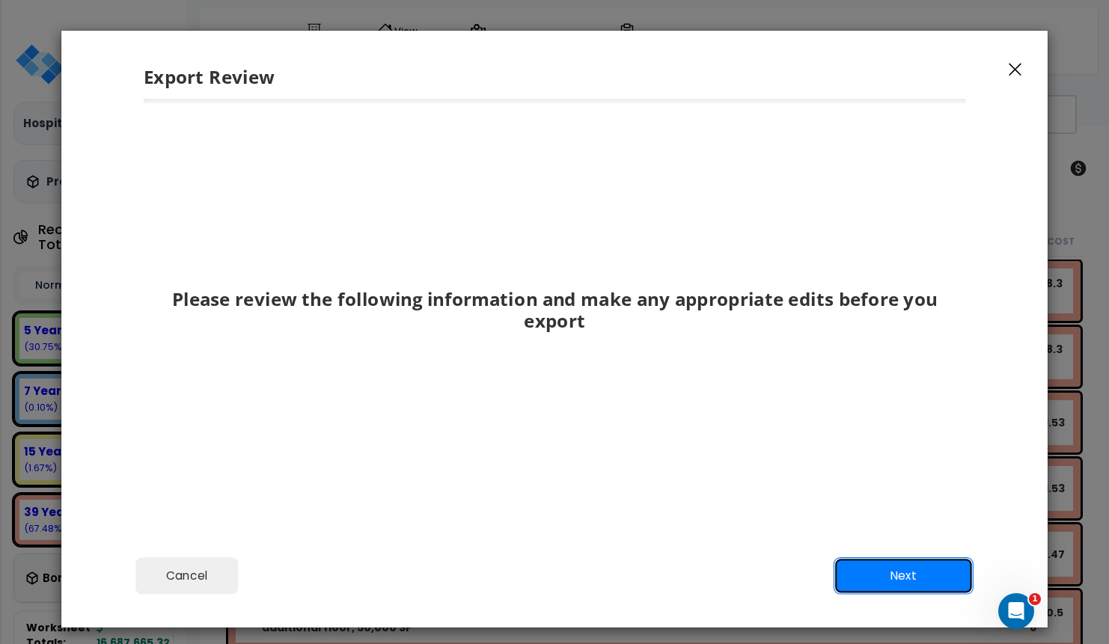
click at [921, 569] on button "Next" at bounding box center [903, 575] width 140 height 37
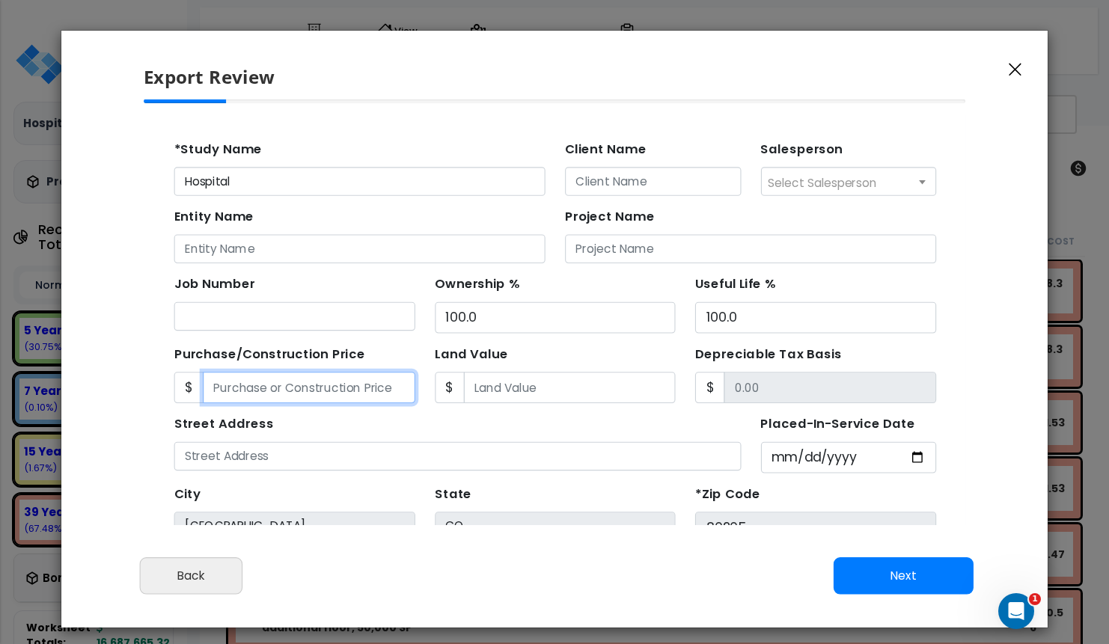
click at [342, 374] on input "Purchase/Construction Price" at bounding box center [293, 363] width 193 height 28
type input "7"
type input "7.00"
type input "73"
type input "73.00"
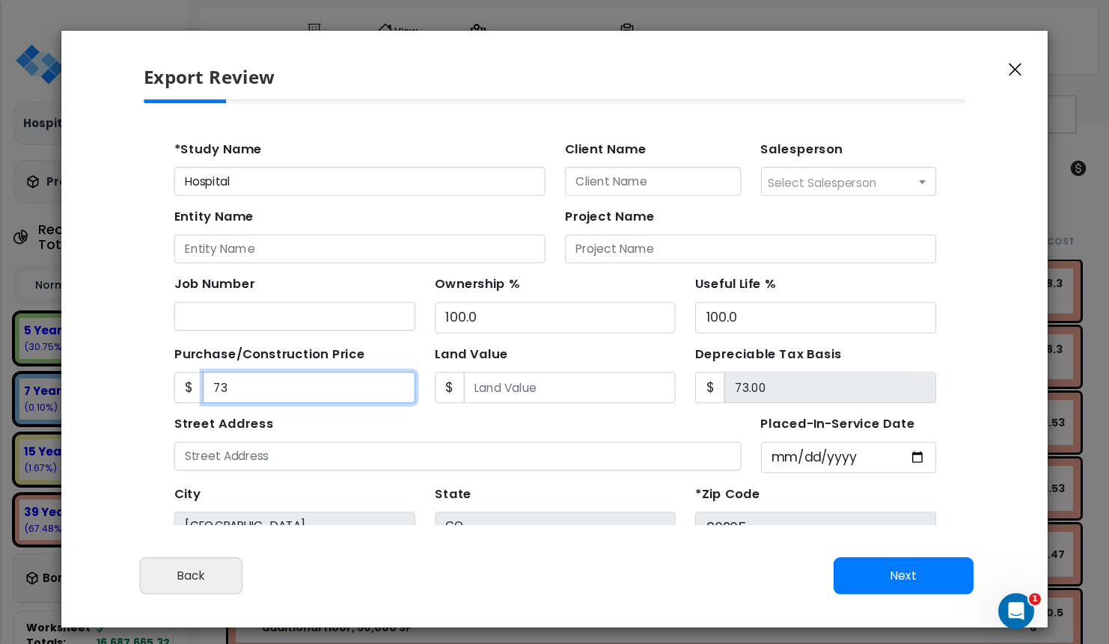
type input "735"
type input "735.00"
type input "7352"
type input "7,352.00"
type input "7,3525"
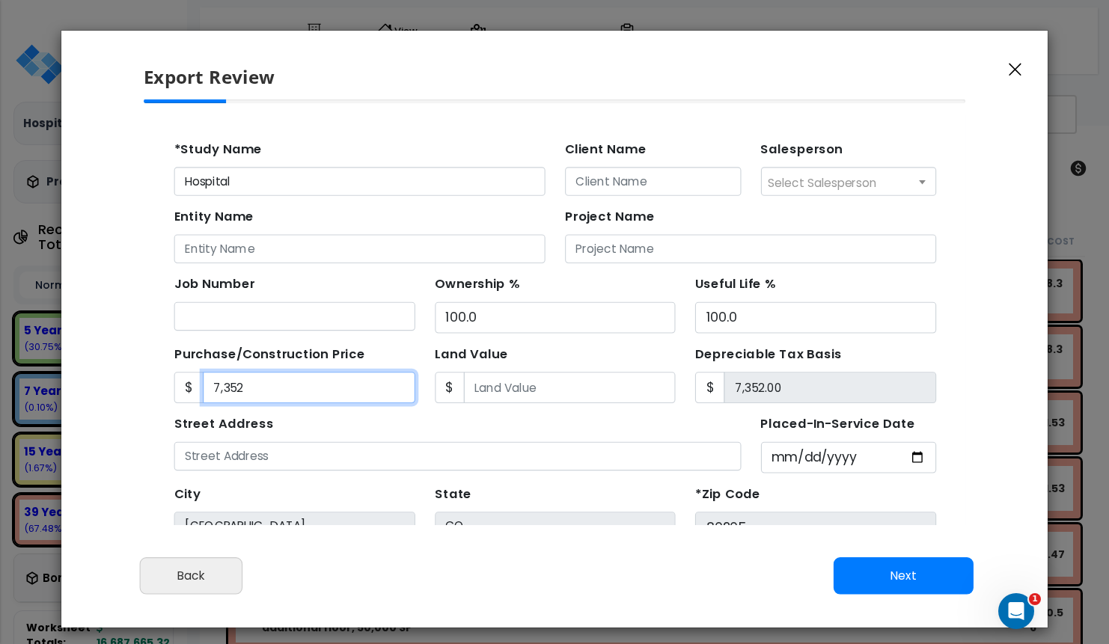
type input "73,525.00"
type input "7,35252"
type input "735,252.00"
type input "735,2526"
type input "7,352,526.00"
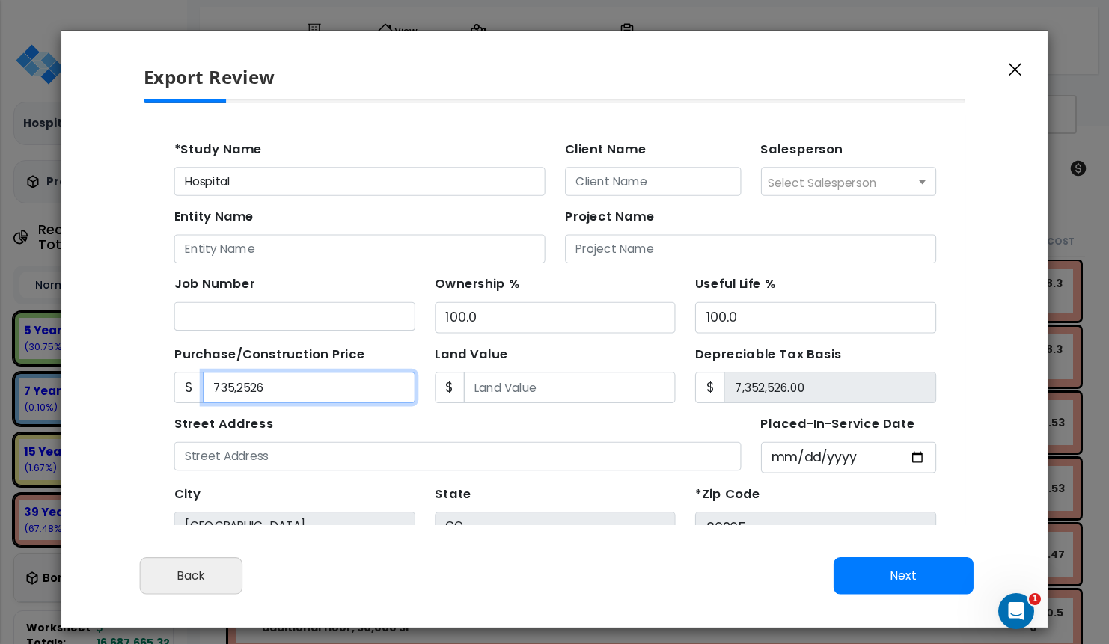
type input "735,25264"
type input "73,525,264.00"
type input "73,525,26"
type input "7,352,526.00"
click at [878, 568] on button "Next" at bounding box center [903, 575] width 140 height 37
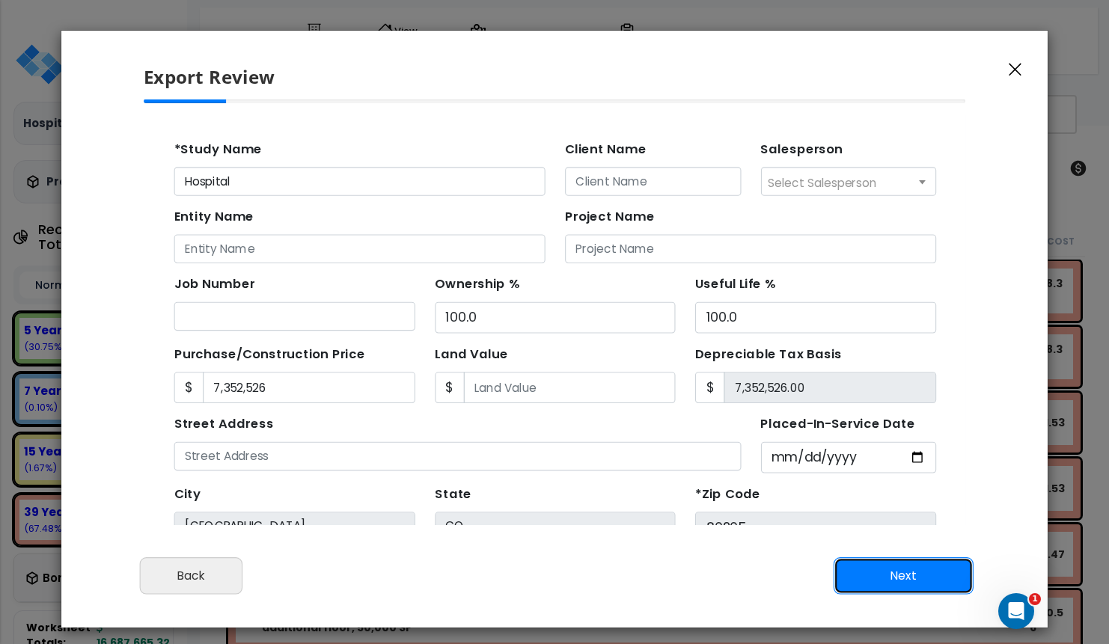
type input "7352526"
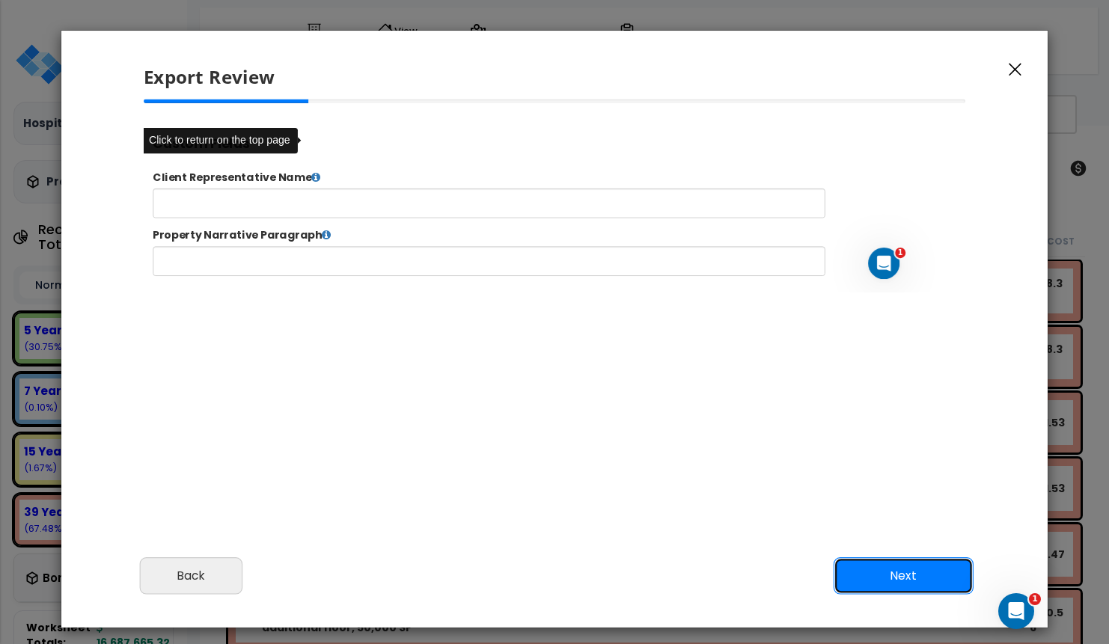
click at [849, 577] on button "Next" at bounding box center [903, 575] width 140 height 37
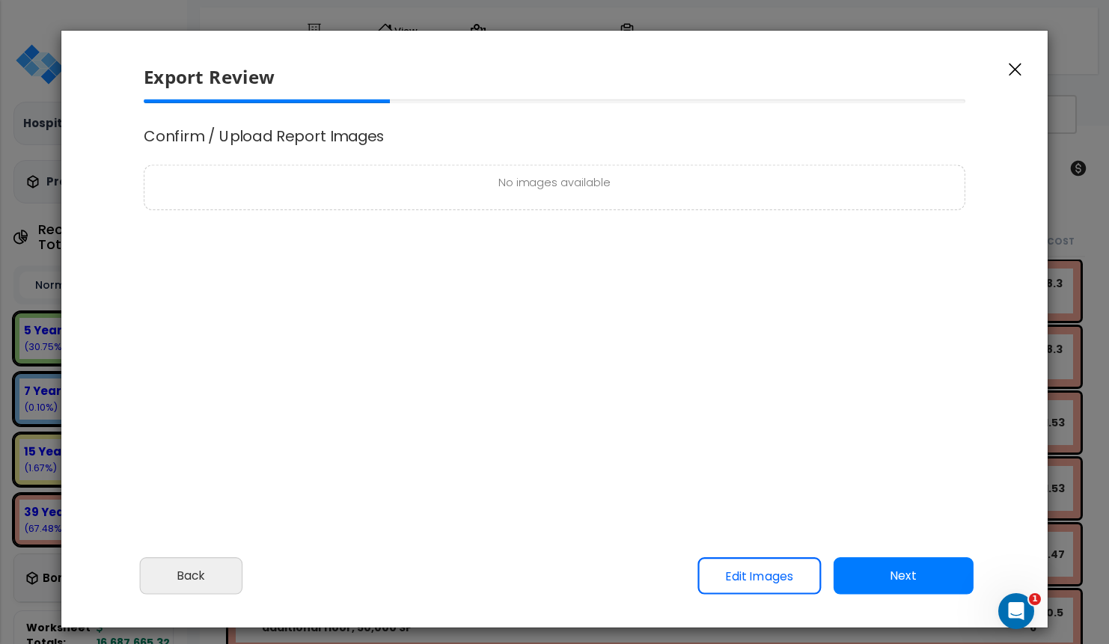
select select "2019"
click at [849, 577] on button "Next" at bounding box center [903, 575] width 140 height 37
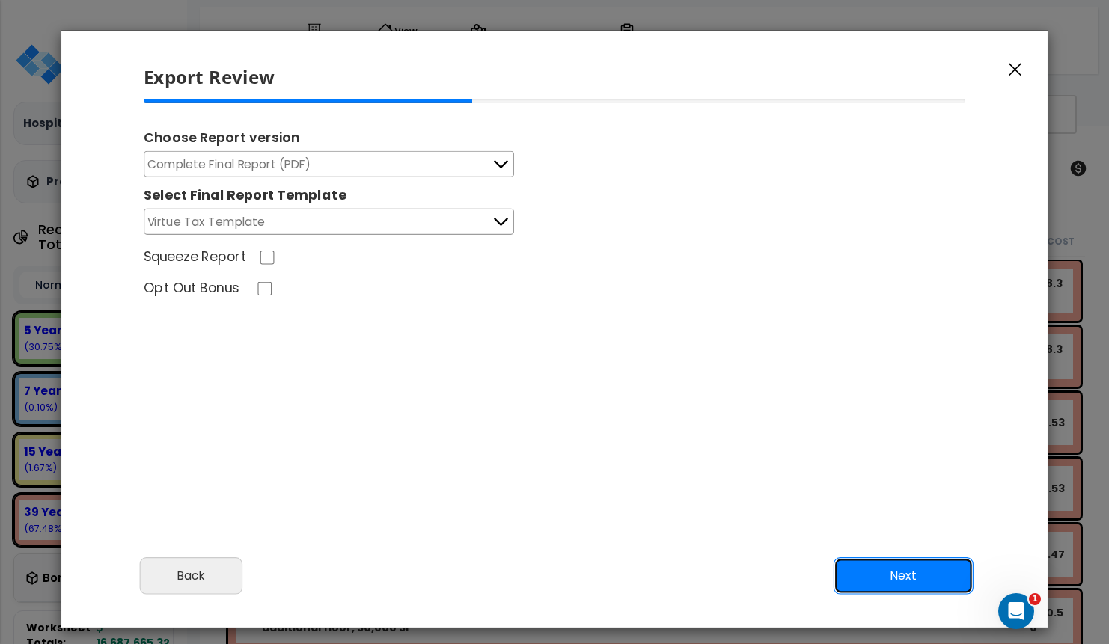
click at [851, 569] on button "Next" at bounding box center [903, 575] width 140 height 37
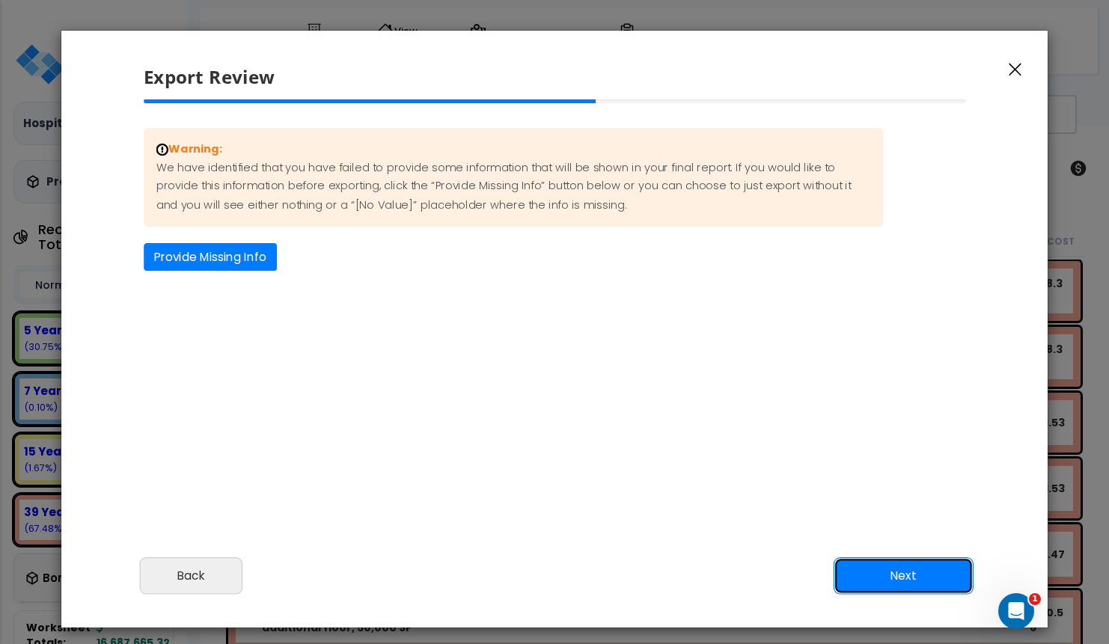
click at [851, 571] on button "Next" at bounding box center [903, 575] width 140 height 37
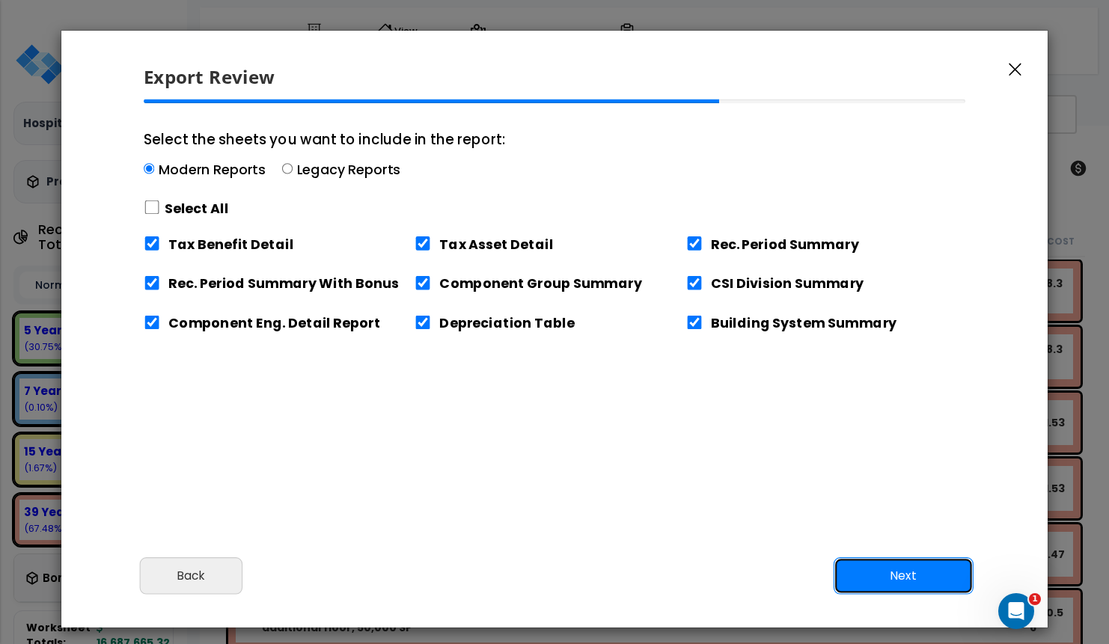
click at [851, 569] on button "Next" at bounding box center [903, 575] width 140 height 37
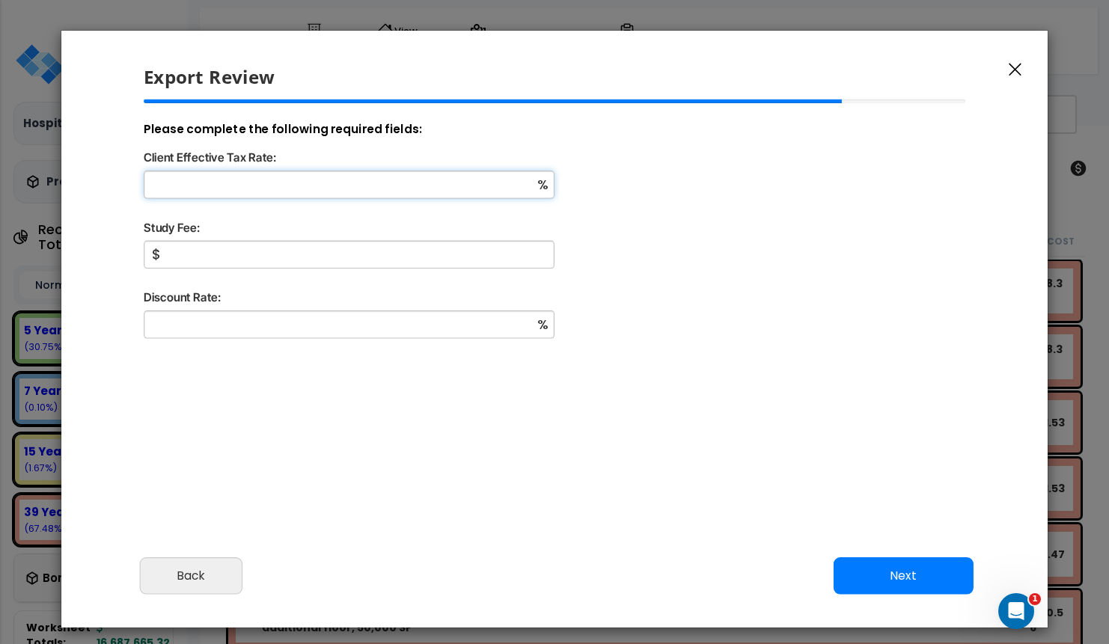
click at [389, 178] on input "Client Effective Tax Rate:" at bounding box center [349, 185] width 411 height 28
type input "12"
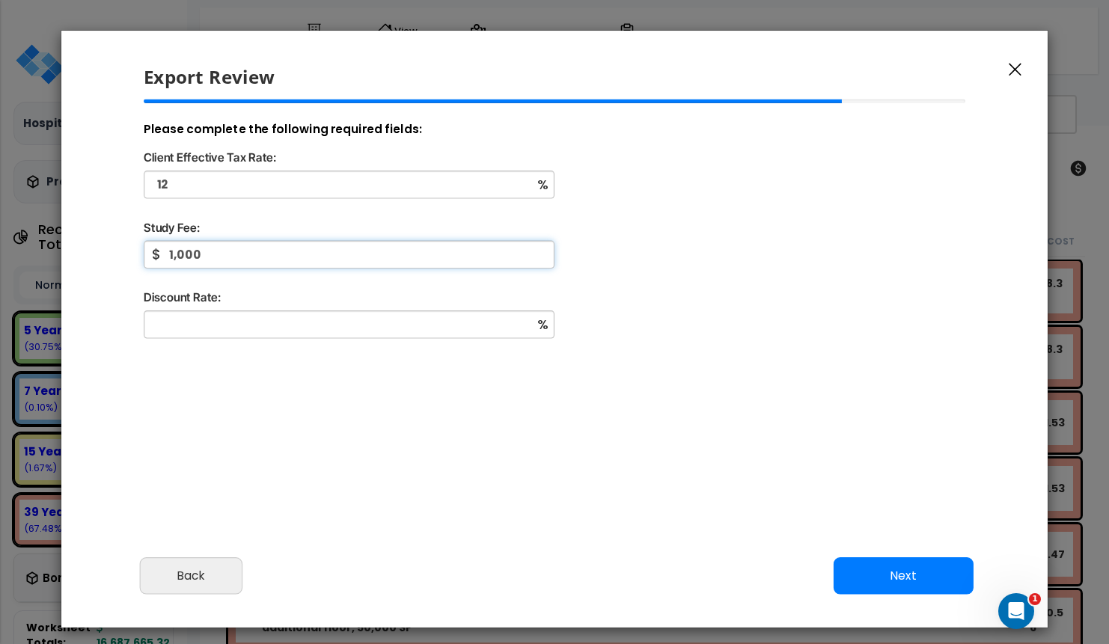
type input "1,000"
type input "4"
click at [873, 571] on button "Next" at bounding box center [903, 575] width 140 height 37
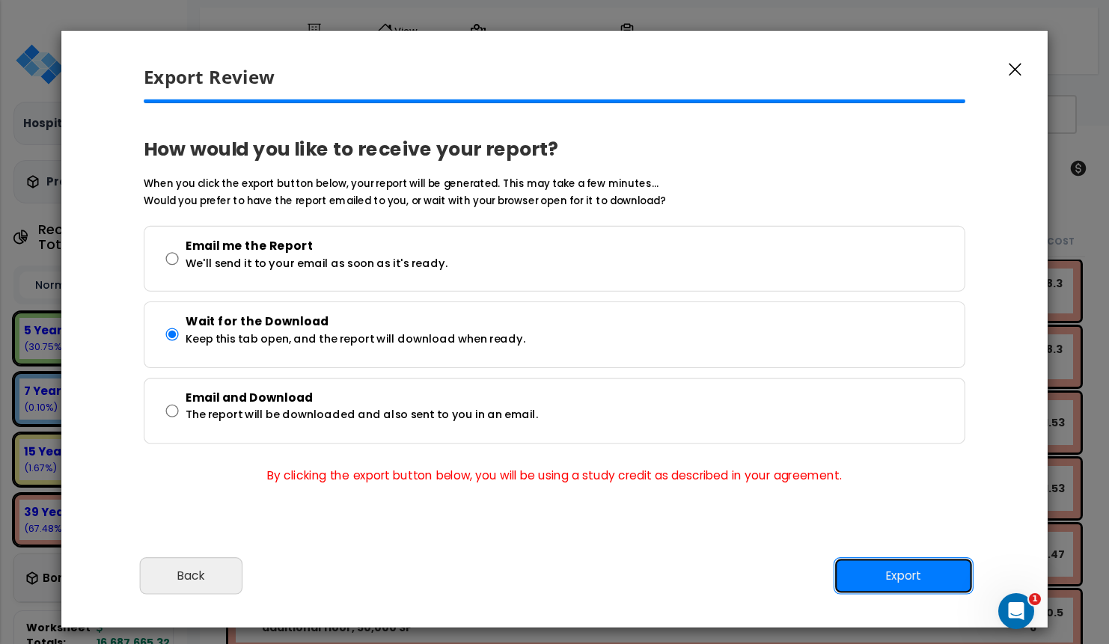
click at [920, 575] on button "Export" at bounding box center [903, 575] width 140 height 37
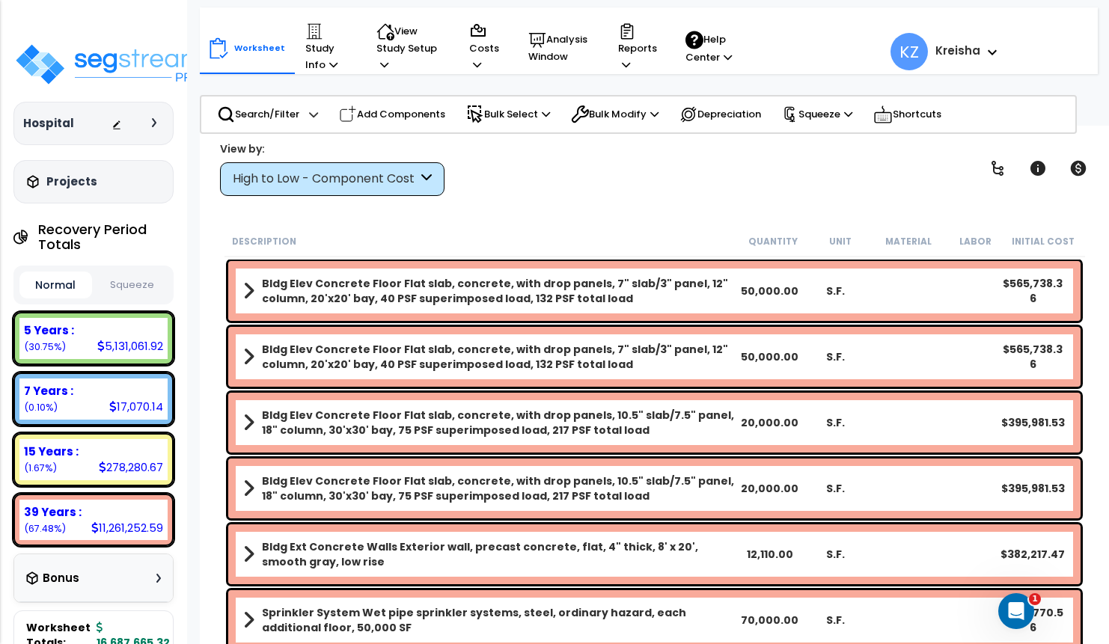
click at [153, 120] on icon at bounding box center [154, 122] width 4 height 9
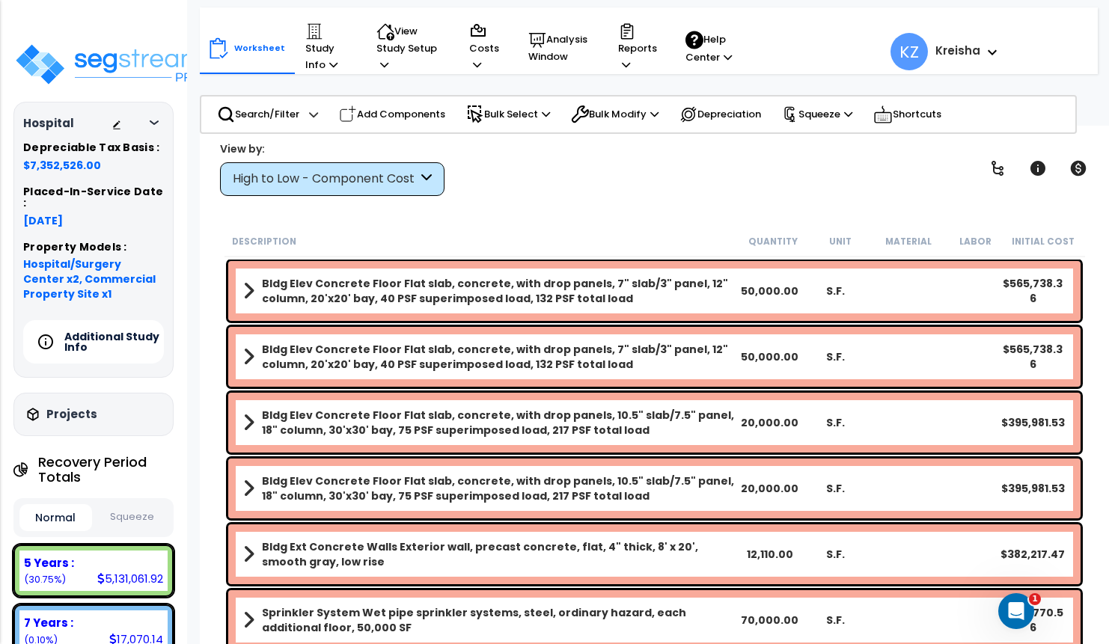
click at [106, 331] on h5 "Additional Study Info" at bounding box center [116, 341] width 105 height 21
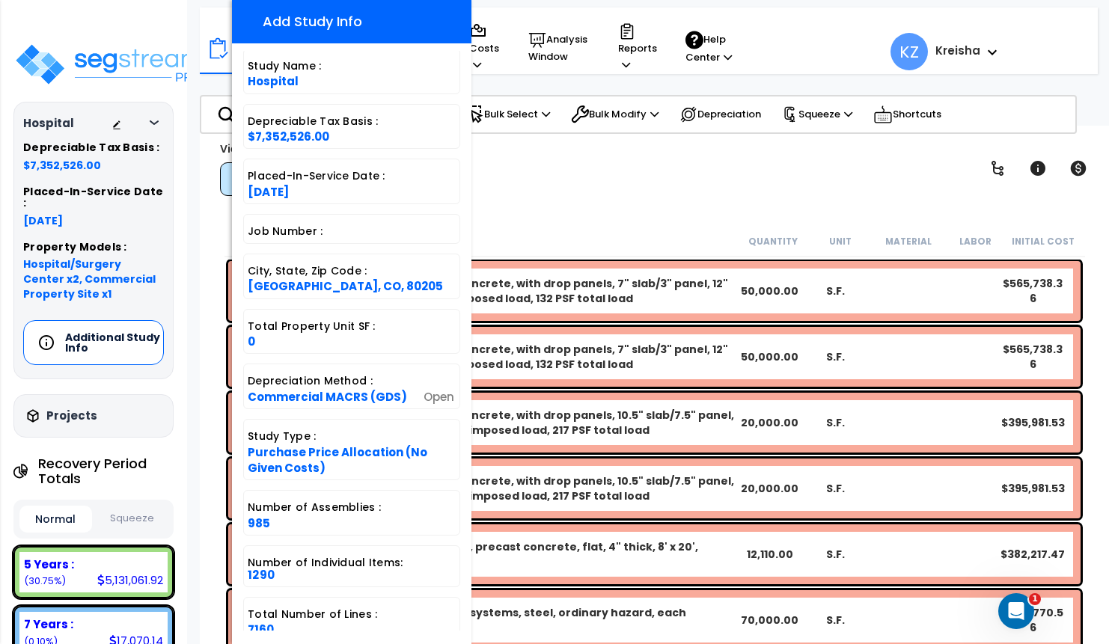
scroll to position [333, 0]
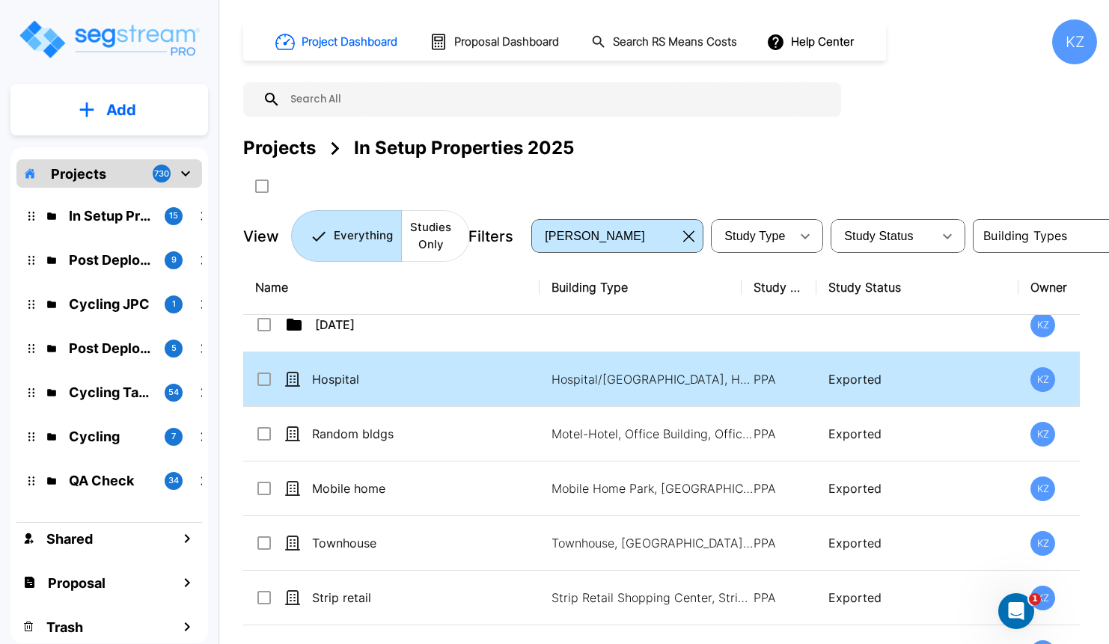
scroll to position [480, 0]
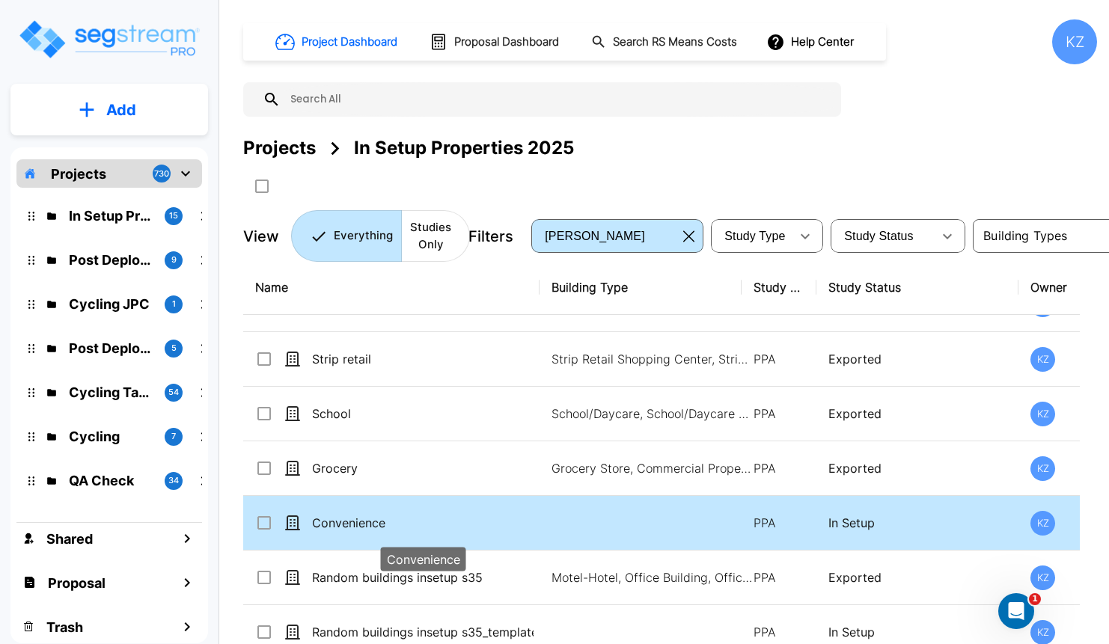
click at [371, 514] on p "Convenience" at bounding box center [422, 523] width 221 height 18
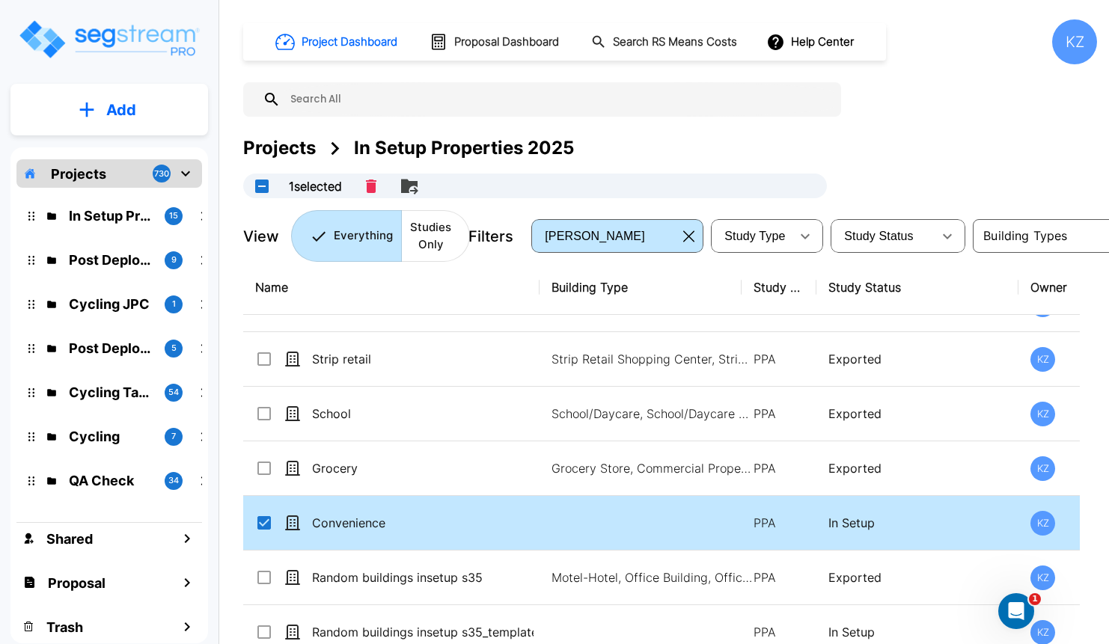
click at [263, 516] on input "select row Convenience" at bounding box center [262, 520] width 15 height 13
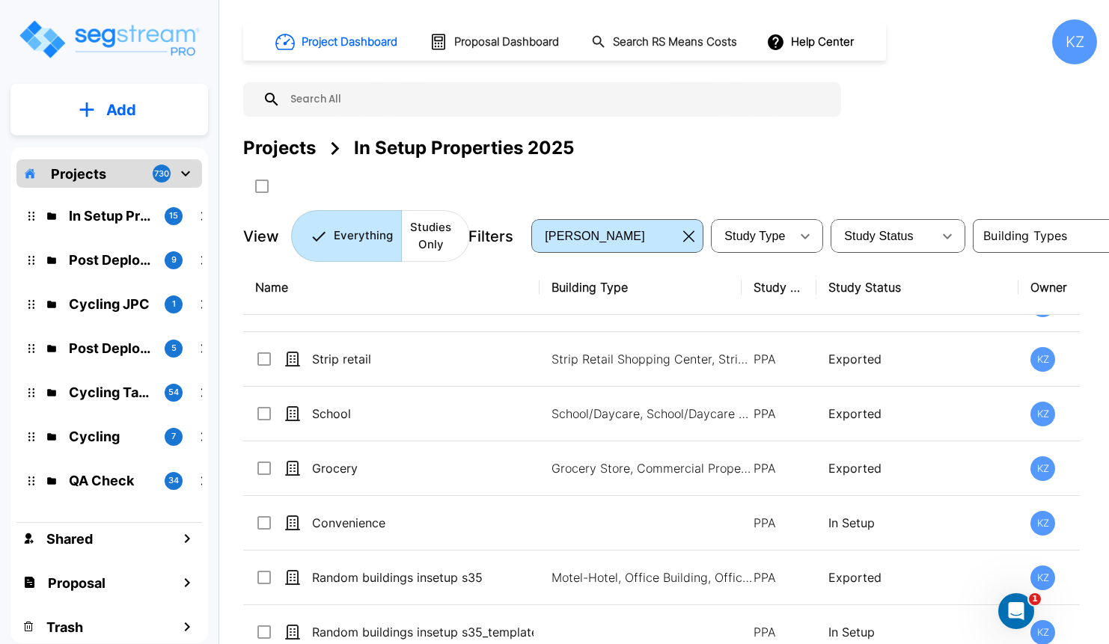
checkbox input "false"
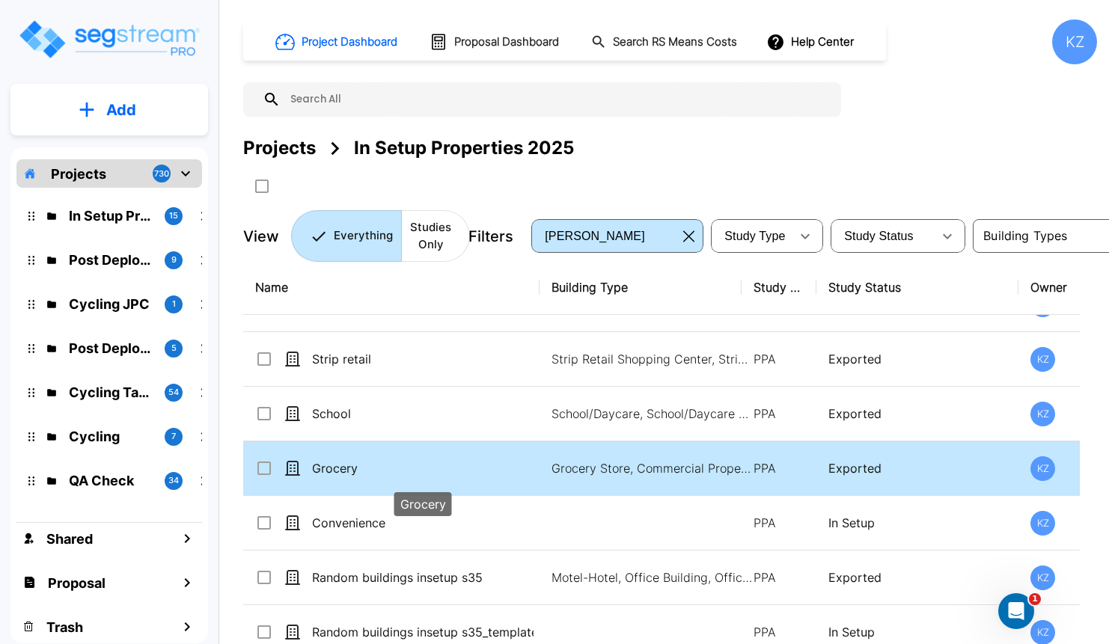
click at [337, 454] on td "Grocery" at bounding box center [391, 468] width 296 height 55
click at [337, 453] on td "Grocery" at bounding box center [391, 468] width 296 height 55
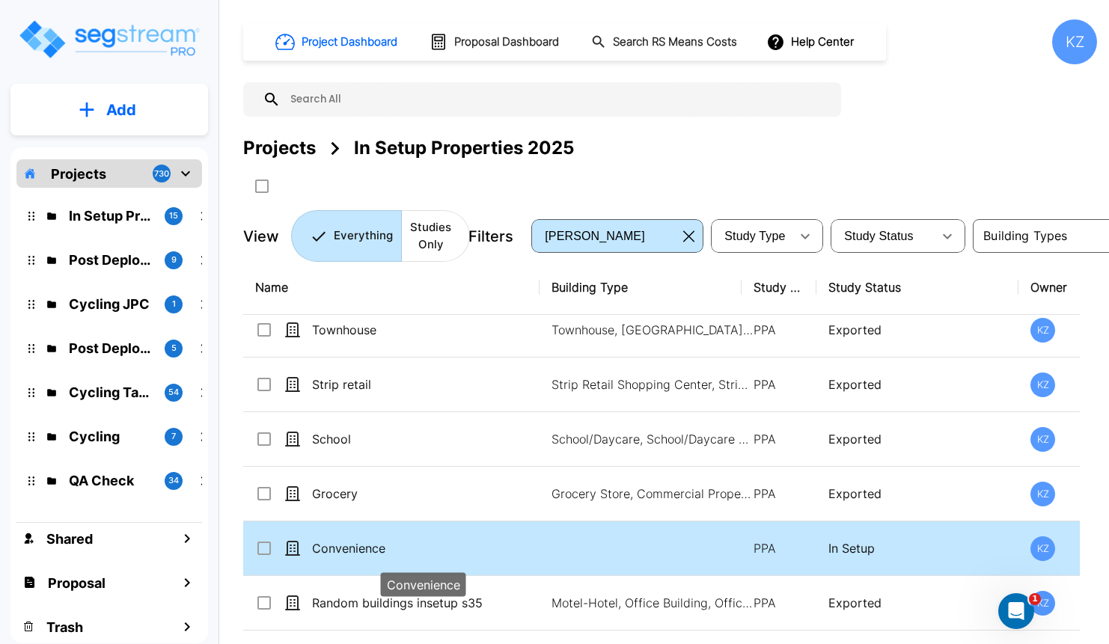
click at [325, 548] on p "Convenience" at bounding box center [422, 548] width 221 height 18
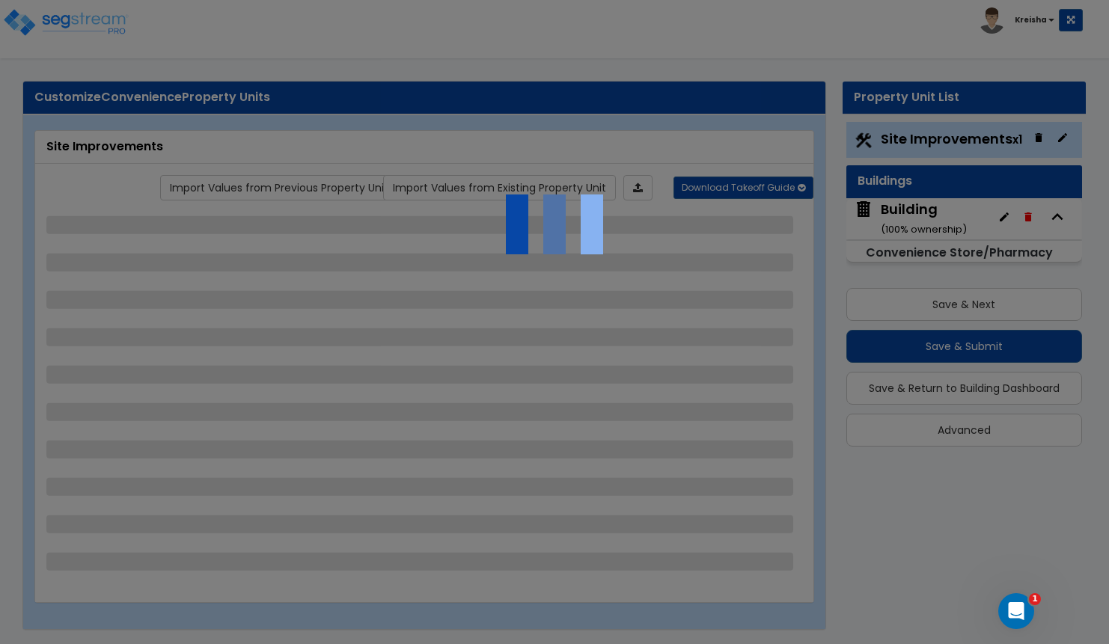
select select "1"
select select "2"
select select "1"
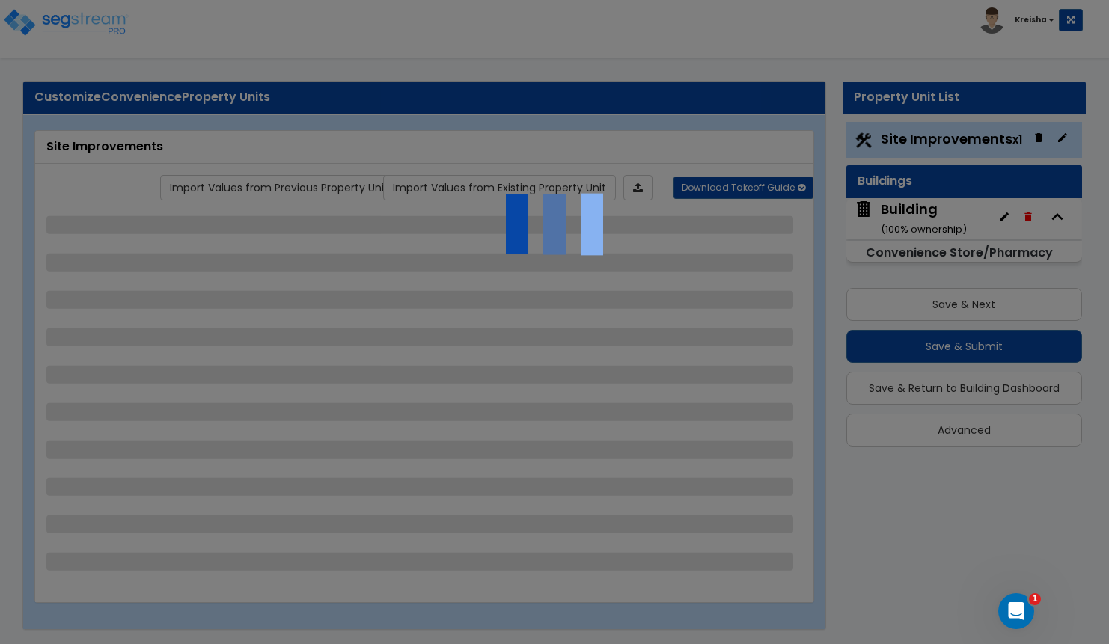
select select "2"
select select "1"
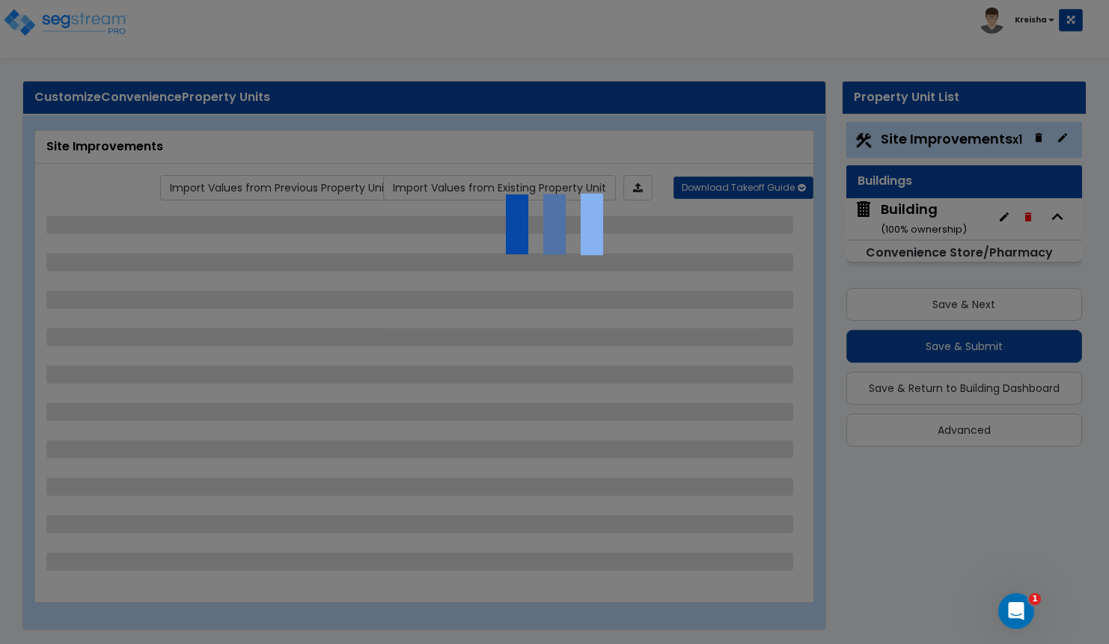
select select "1"
select select "2"
select select "1"
select select "2"
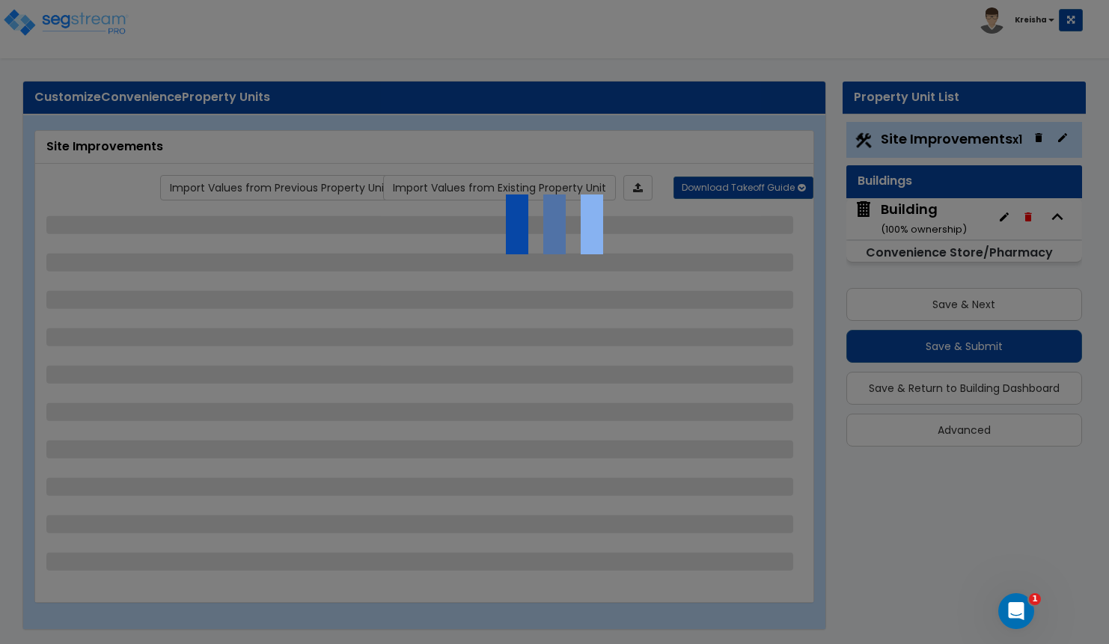
select select "2"
select select "4"
select select "2"
select select "1"
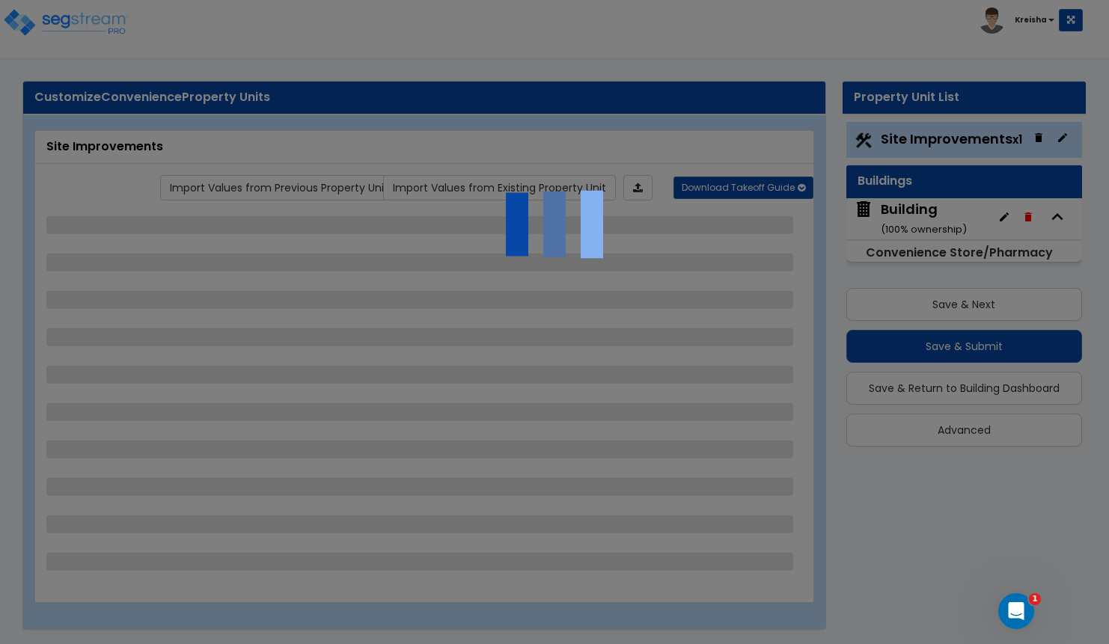
select select "1"
select select "2"
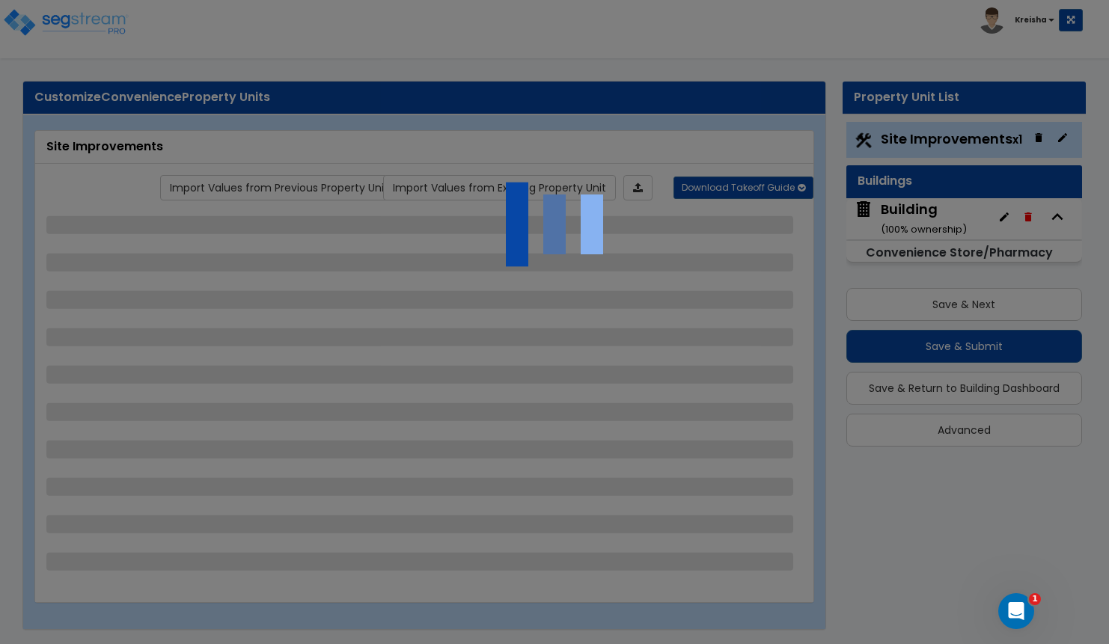
select select "2"
select select "1"
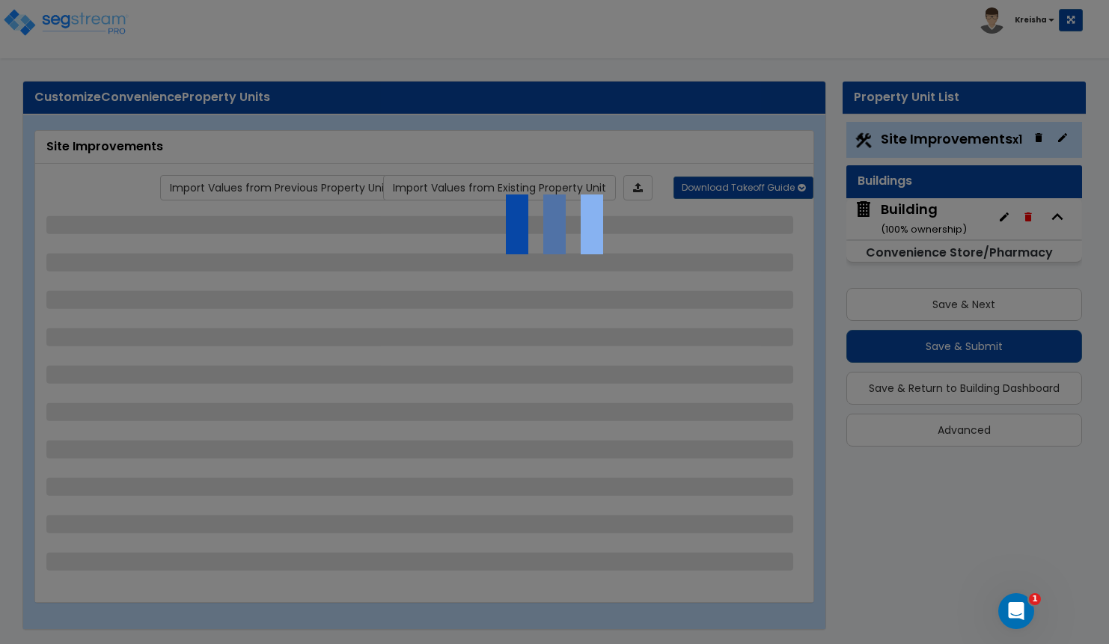
select select "1"
select select "3"
select select "1"
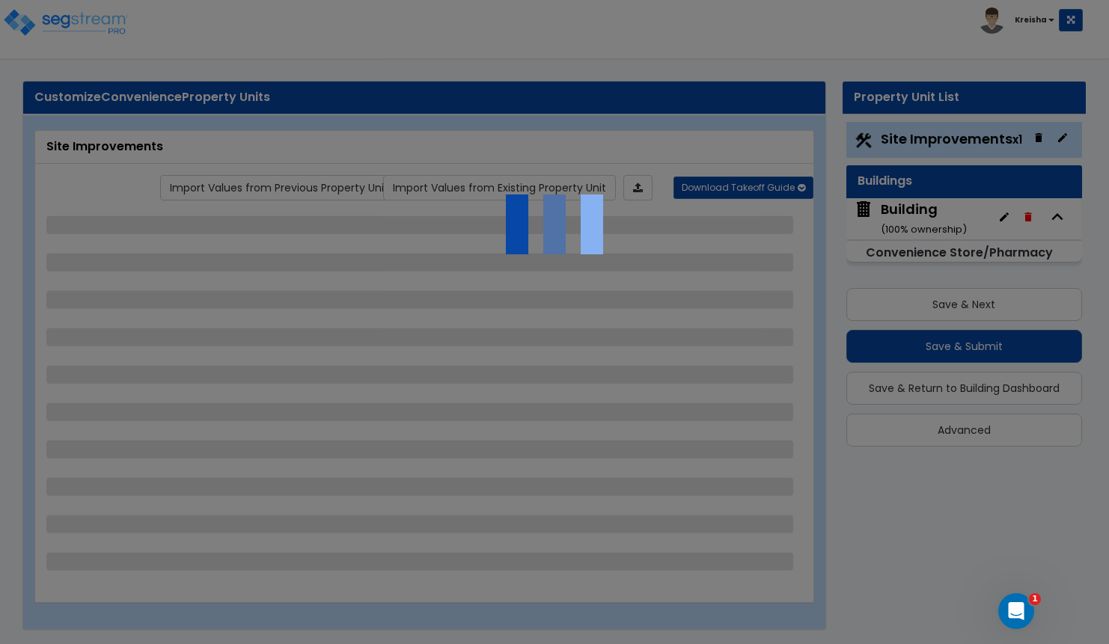
select select "1"
select select "4"
select select "2"
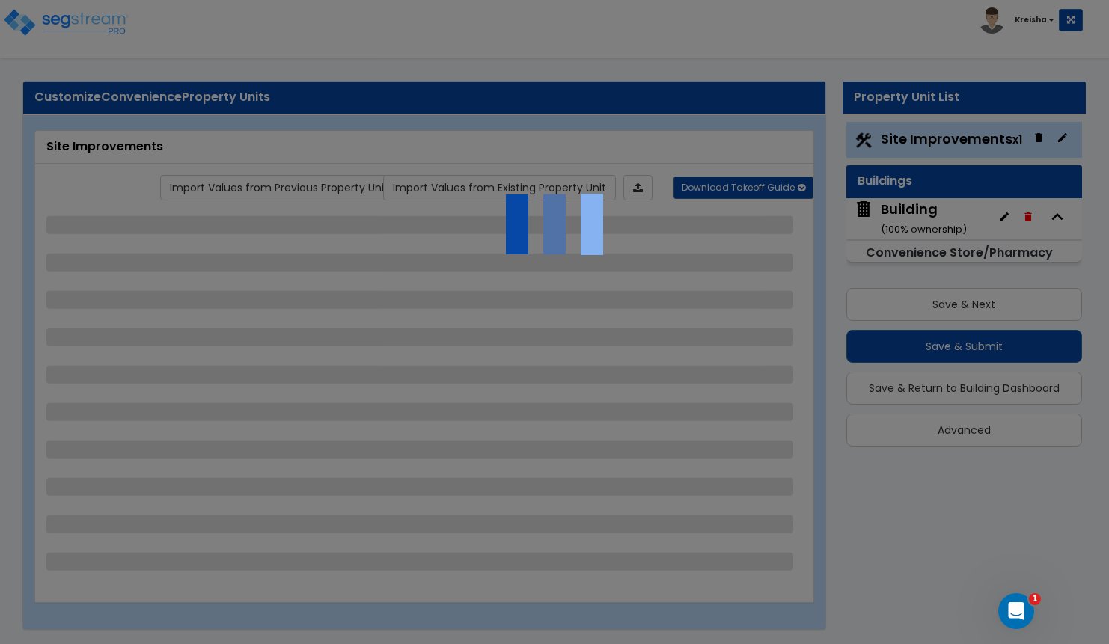
select select "1"
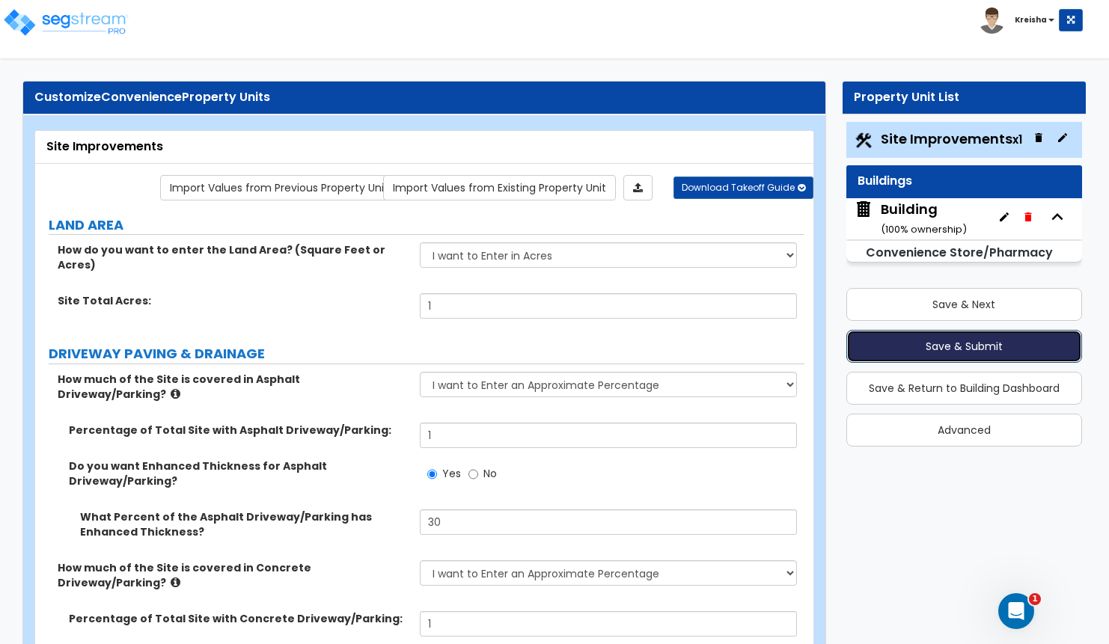
click at [996, 349] on button "Save & Submit" at bounding box center [964, 346] width 236 height 33
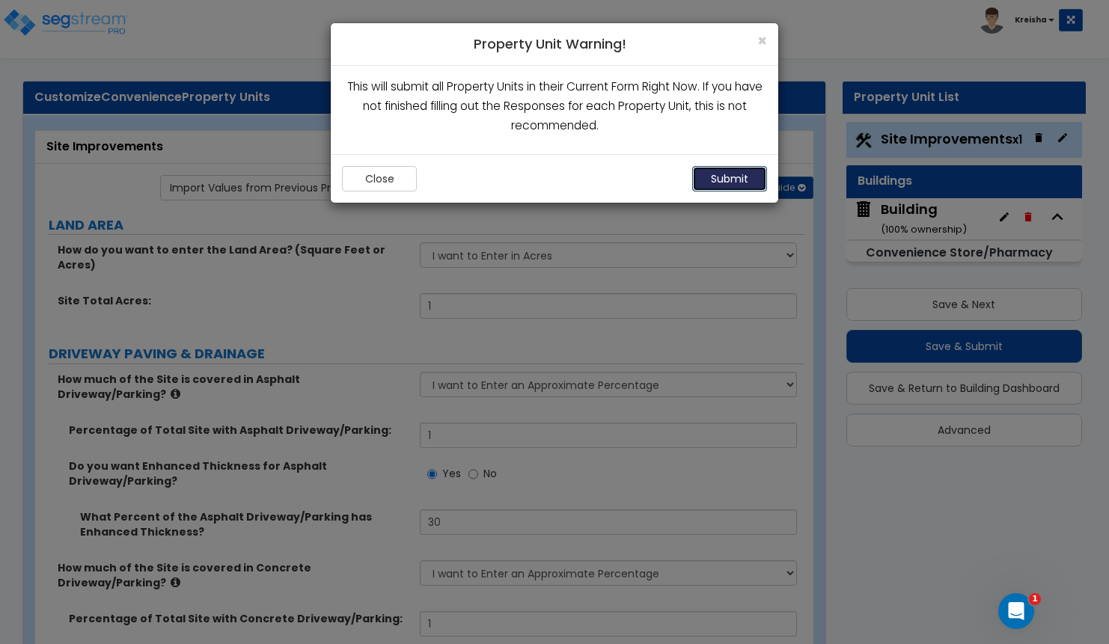
click at [725, 180] on button "Submit" at bounding box center [729, 178] width 75 height 25
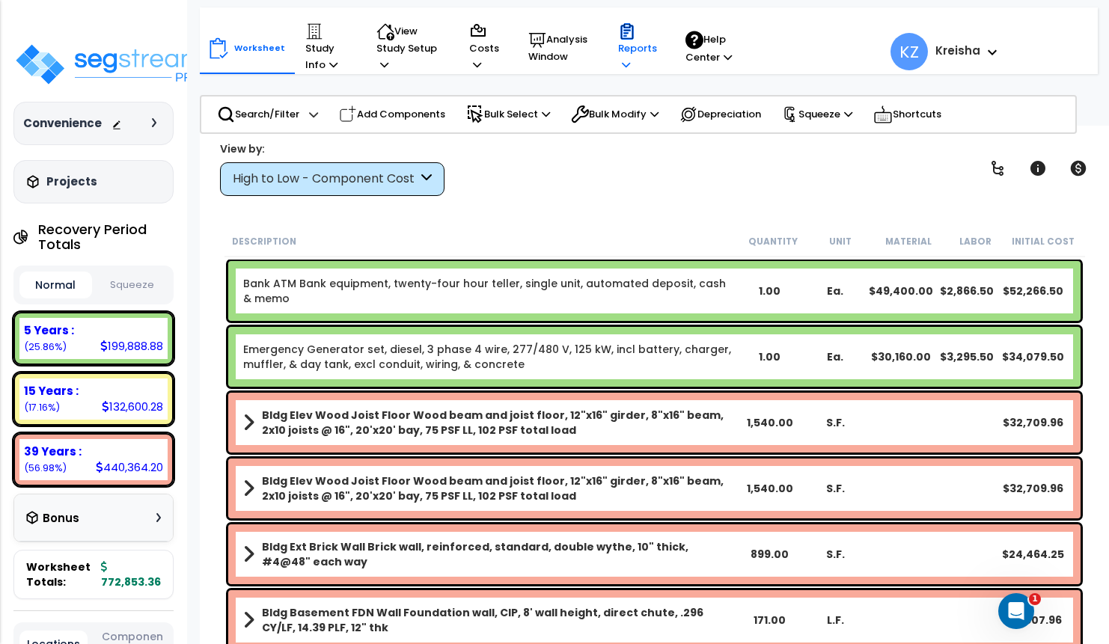
click at [622, 43] on p "Reports" at bounding box center [637, 47] width 39 height 51
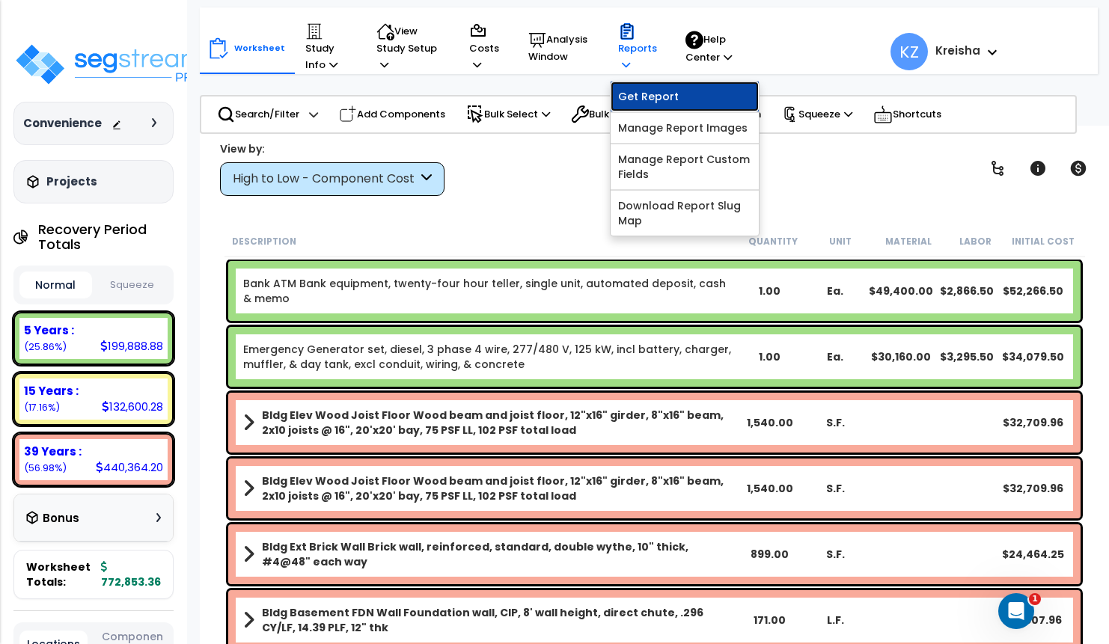
click at [642, 97] on link "Get Report" at bounding box center [684, 97] width 148 height 30
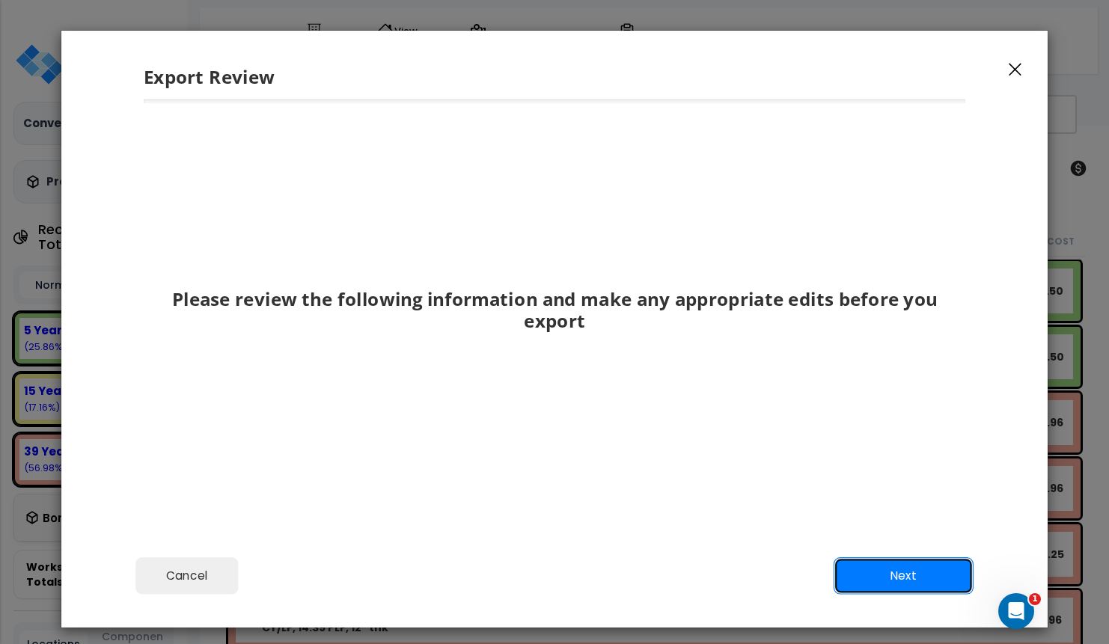
click at [863, 566] on button "Next" at bounding box center [903, 575] width 140 height 37
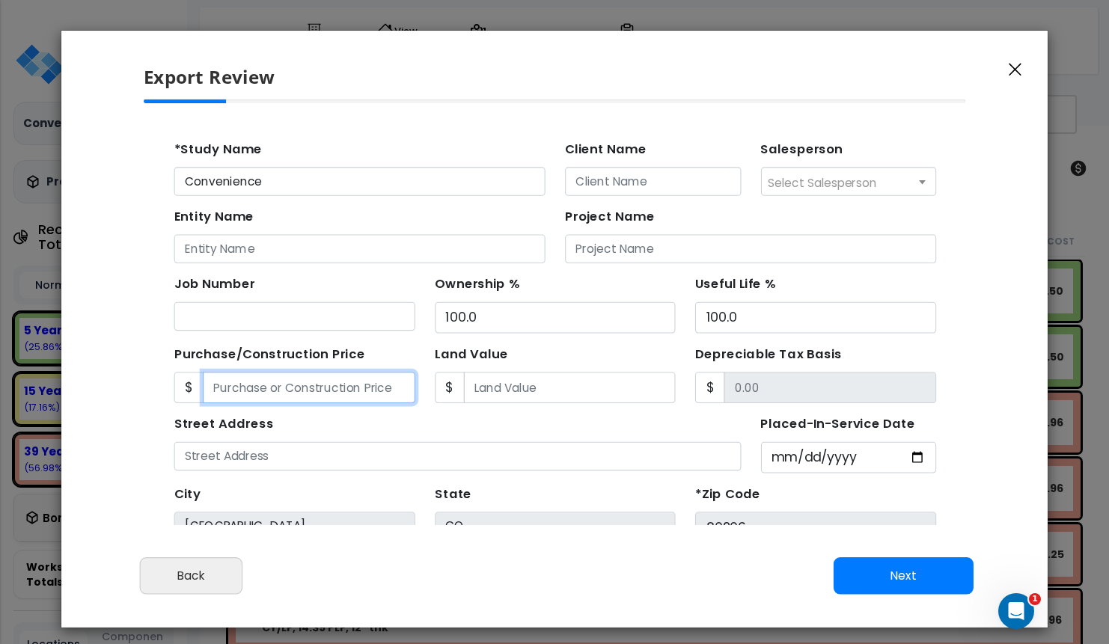
click at [313, 364] on input "Purchase/Construction Price" at bounding box center [293, 363] width 193 height 28
type input "9"
type input "9.00"
type input "93"
type input "93.00"
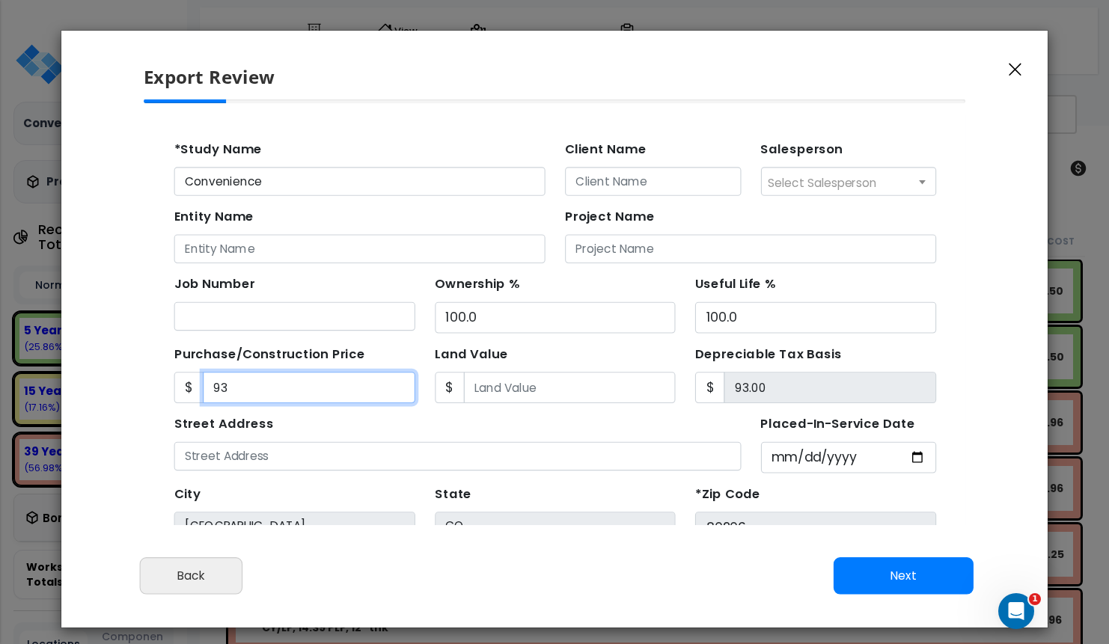
type input "936"
type input "936.00"
type input "9363"
type input "9,363.00"
type input "9,3632"
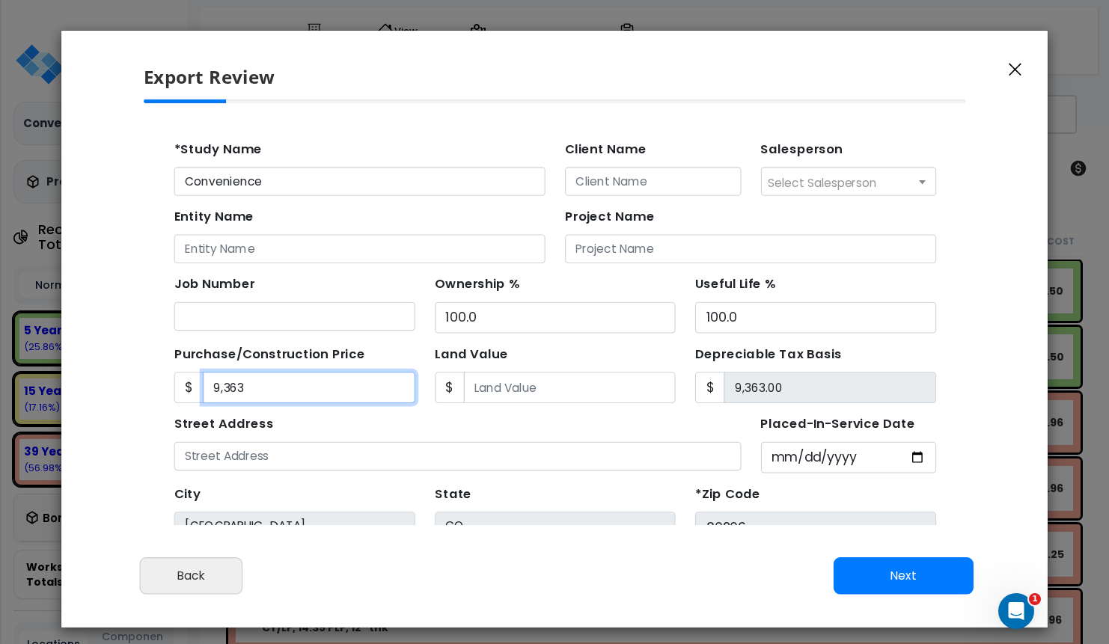
type input "93,632.00"
type input "93,6324"
type input "936,324.00"
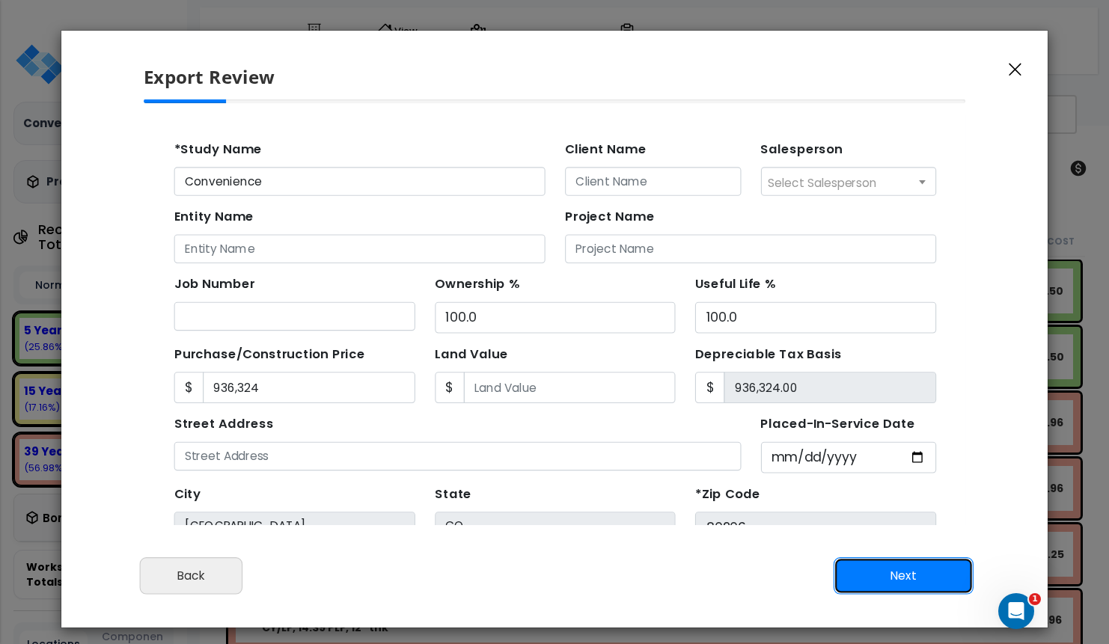
click at [909, 564] on button "Next" at bounding box center [903, 575] width 140 height 37
type input "936324"
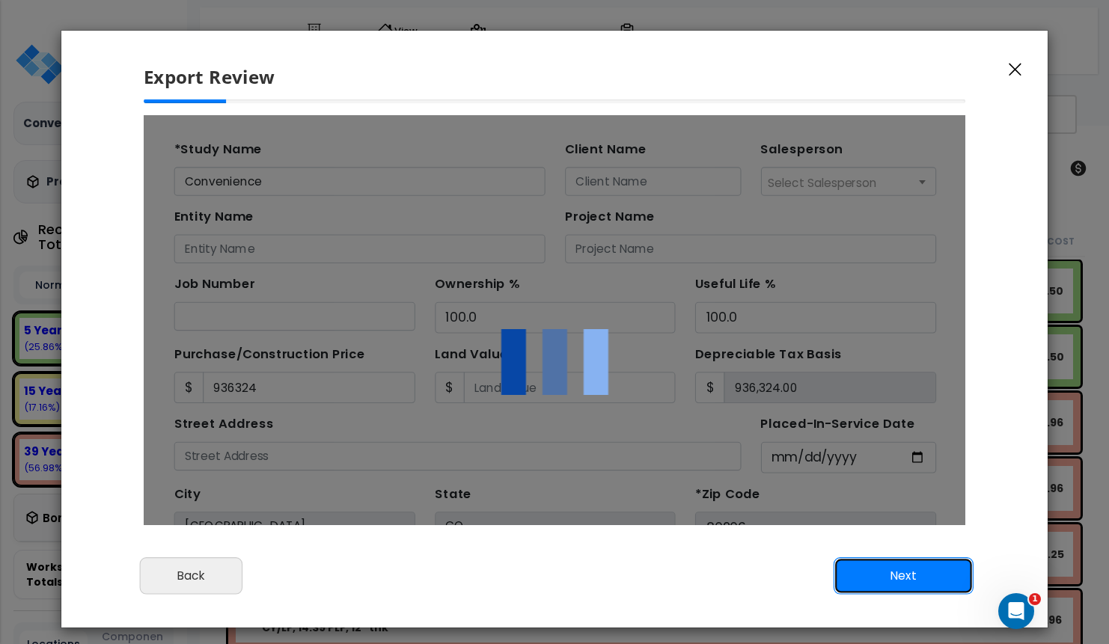
click at [909, 563] on button "Next" at bounding box center [903, 575] width 140 height 37
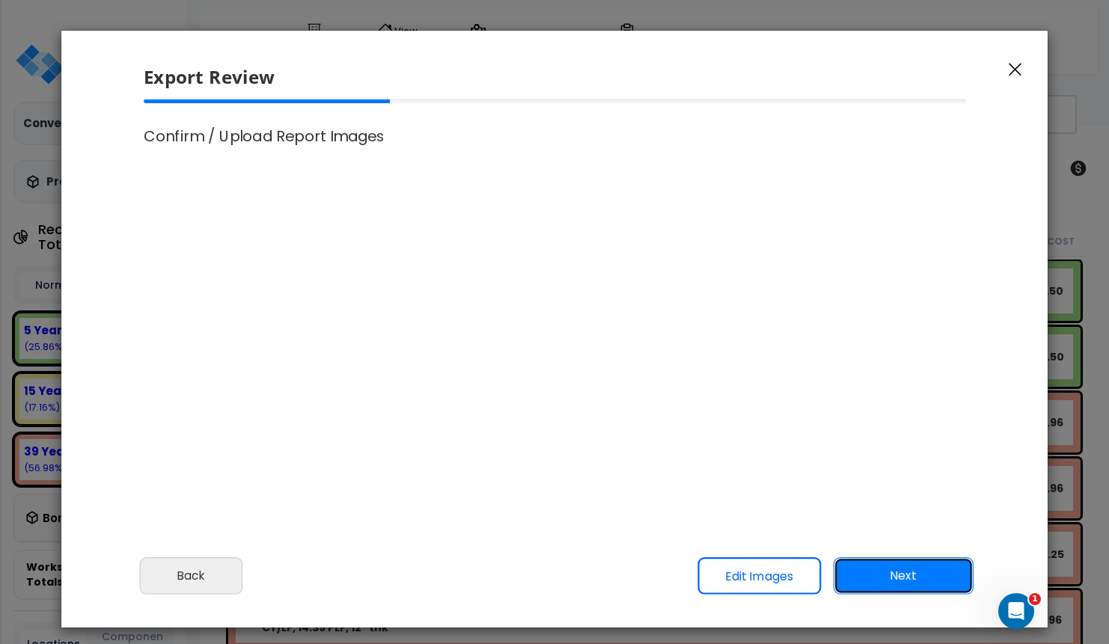
click at [909, 564] on button "Next" at bounding box center [903, 575] width 140 height 37
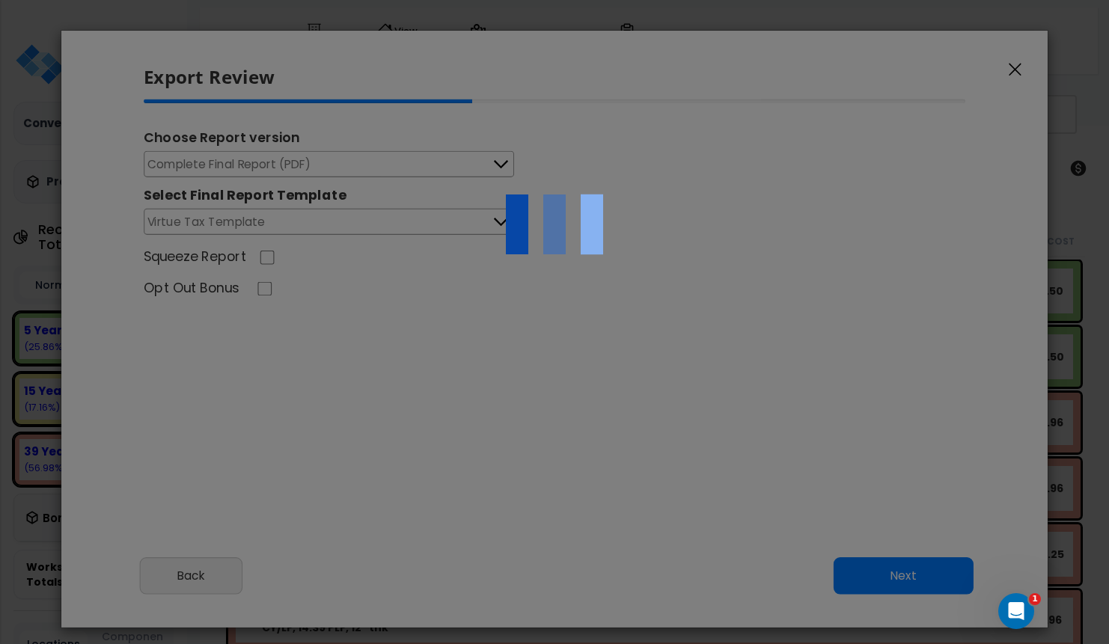
type input "936,324.0"
select select "2019"
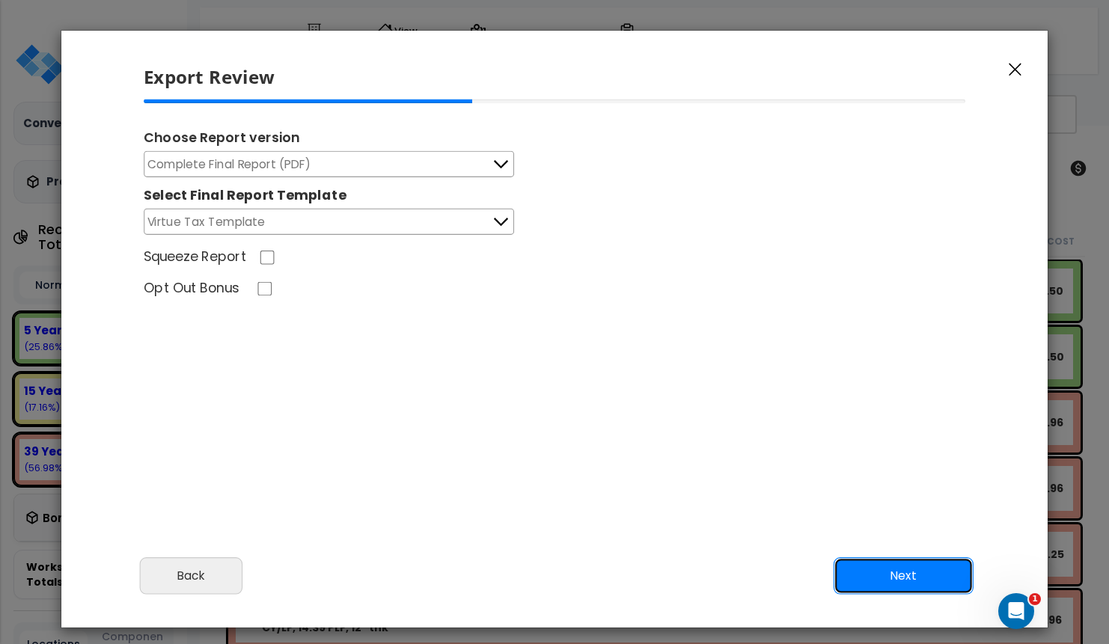
click at [889, 570] on button "Next" at bounding box center [903, 575] width 140 height 37
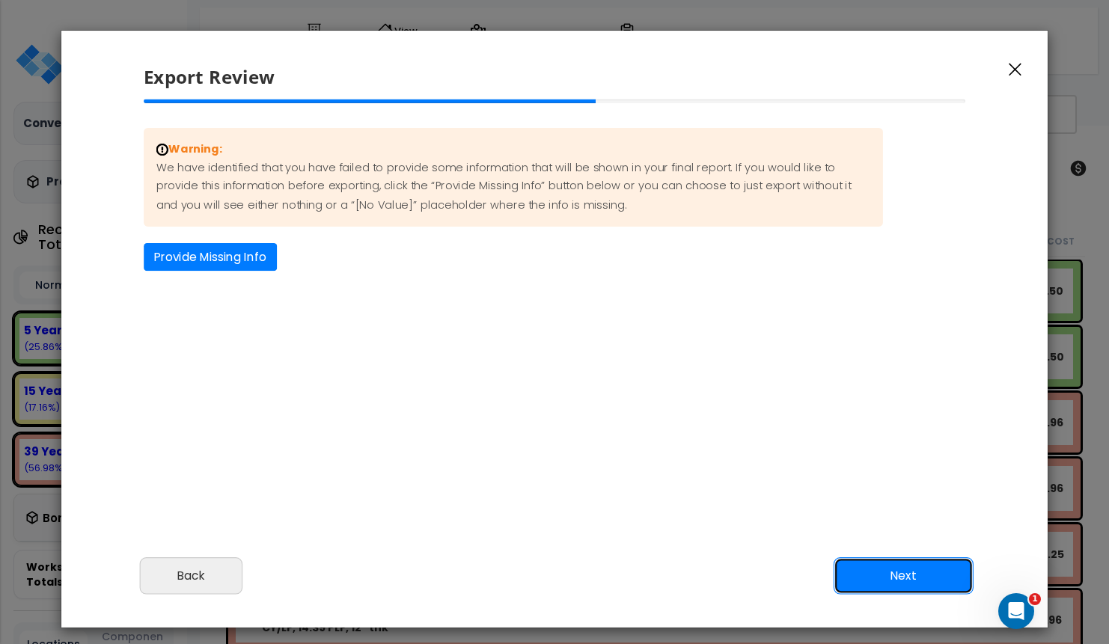
click at [864, 575] on button "Next" at bounding box center [903, 575] width 140 height 37
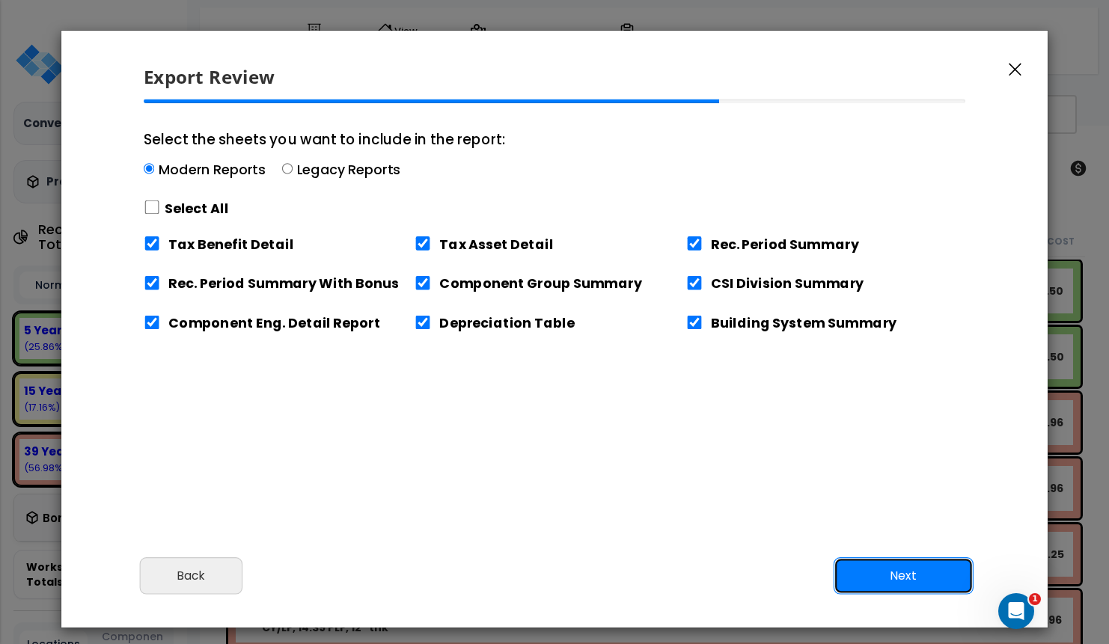
click at [864, 573] on button "Next" at bounding box center [903, 575] width 140 height 37
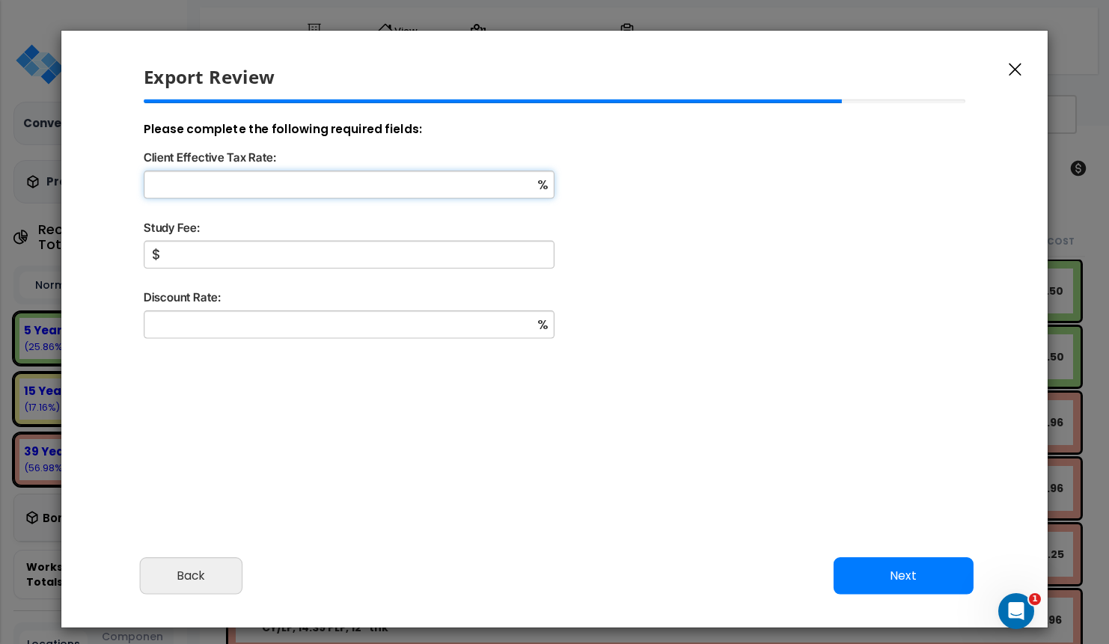
click at [211, 180] on input "Client Effective Tax Rate:" at bounding box center [349, 185] width 411 height 28
type input "12"
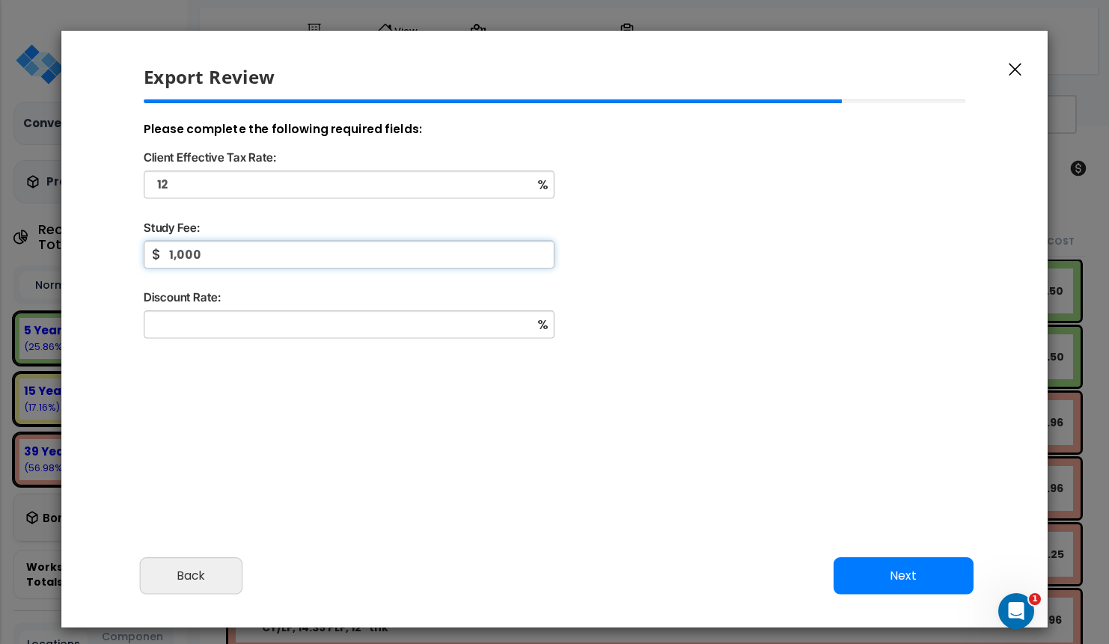
type input "1,000"
type input "5"
click at [871, 569] on button "Next" at bounding box center [903, 575] width 140 height 37
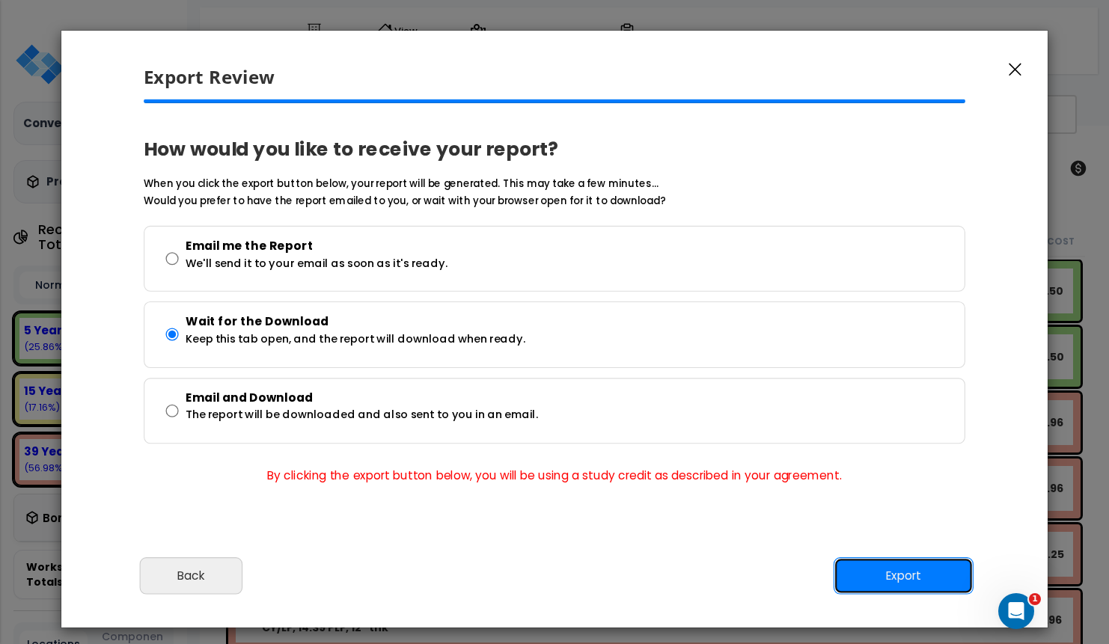
click at [871, 568] on button "Export" at bounding box center [903, 575] width 140 height 37
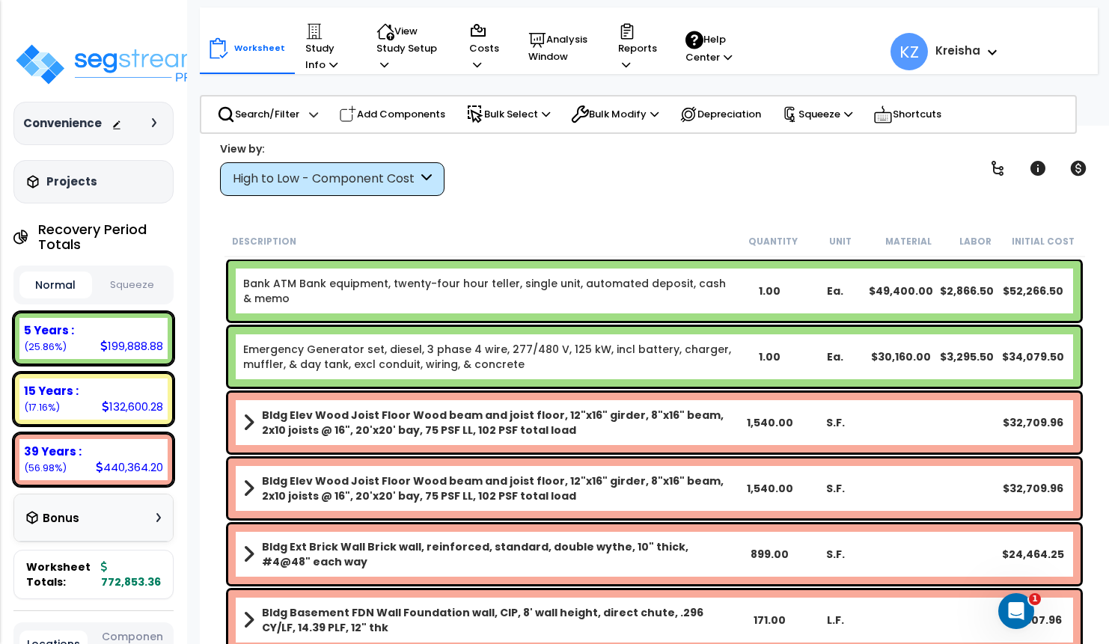
click at [151, 129] on div at bounding box center [137, 123] width 52 height 15
click at [153, 114] on div "Convenience Depreciable Tax Basis : $936,324.00 Placed-In-Service Date : 01-01-…" at bounding box center [93, 123] width 160 height 43
click at [149, 135] on div "Convenience Depreciable Tax Basis : $936,324.00 Placed-In-Service Date : 01-01-…" at bounding box center [93, 123] width 160 height 43
click at [149, 130] on div "Convenience Depreciable Tax Basis : $936,324.00 Placed-In-Service Date : 01-01-…" at bounding box center [93, 123] width 160 height 43
click at [148, 123] on div at bounding box center [137, 123] width 52 height 15
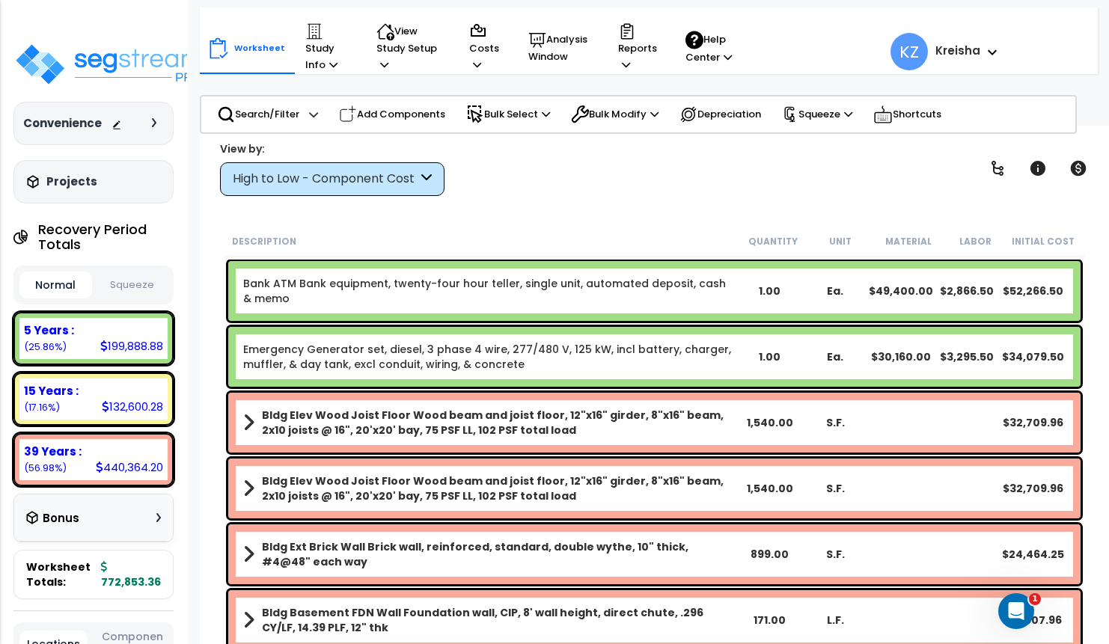
click at [156, 119] on icon at bounding box center [154, 122] width 4 height 9
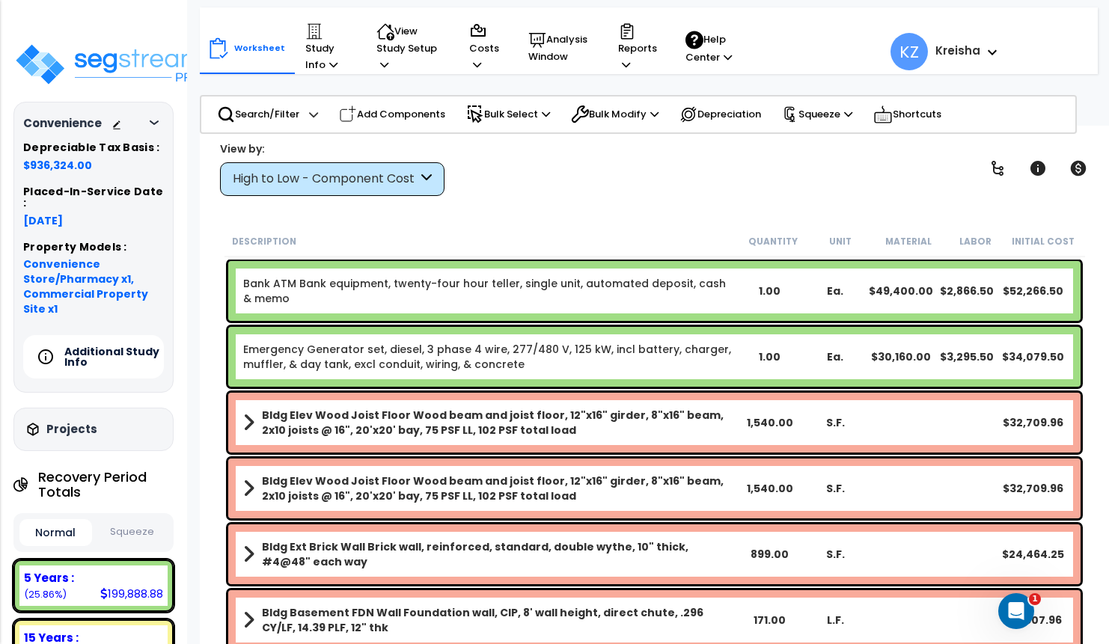
click at [121, 346] on h5 "Additional Study Info" at bounding box center [116, 356] width 105 height 21
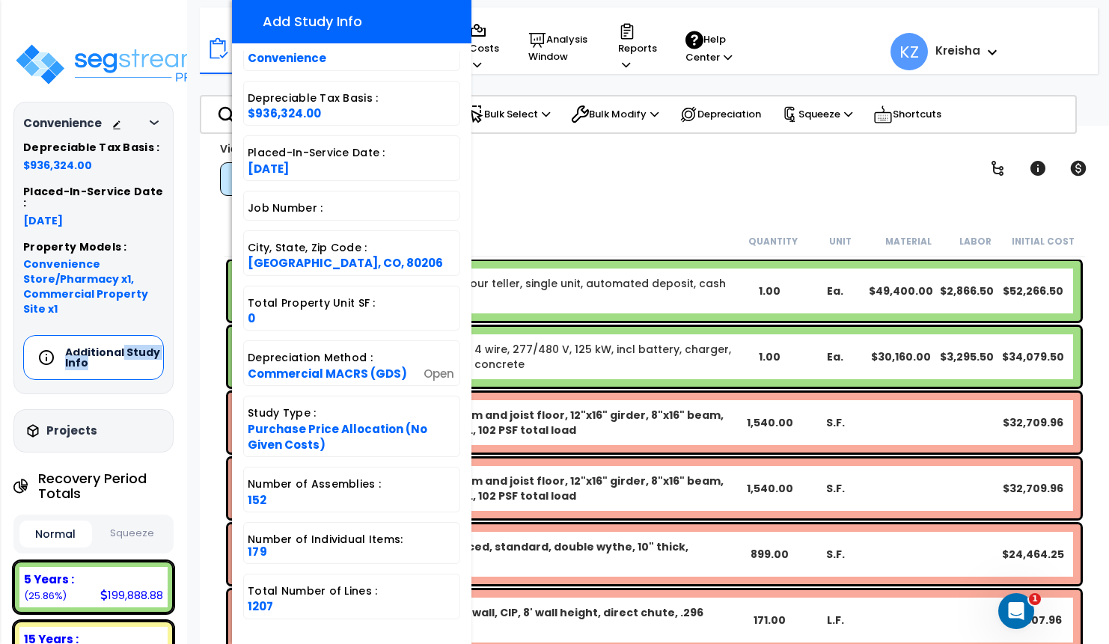
scroll to position [66, 0]
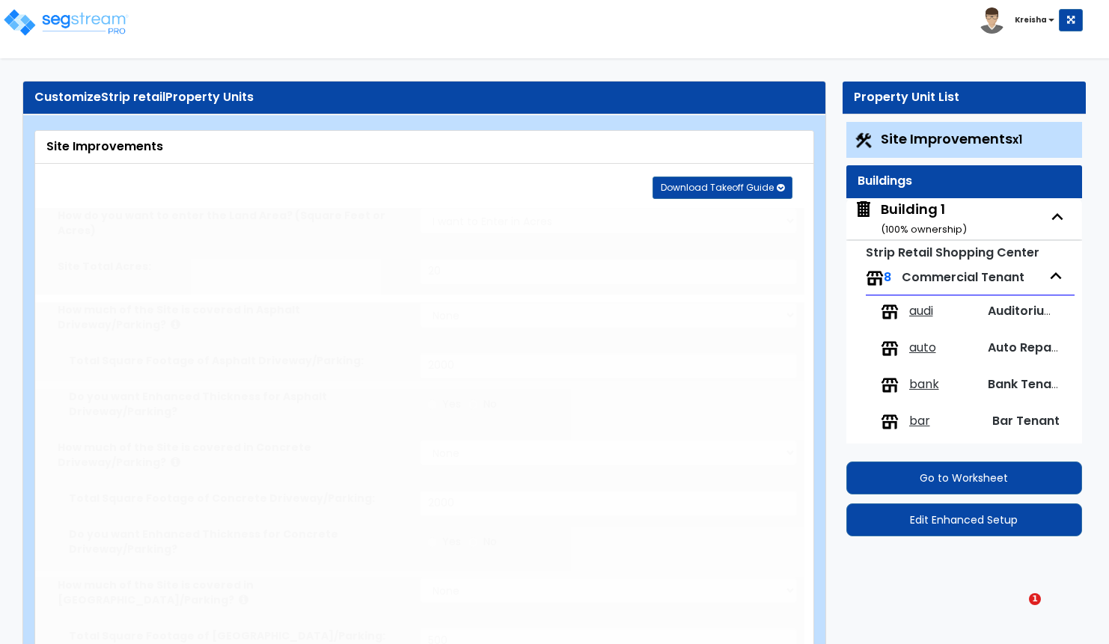
scroll to position [11, 0]
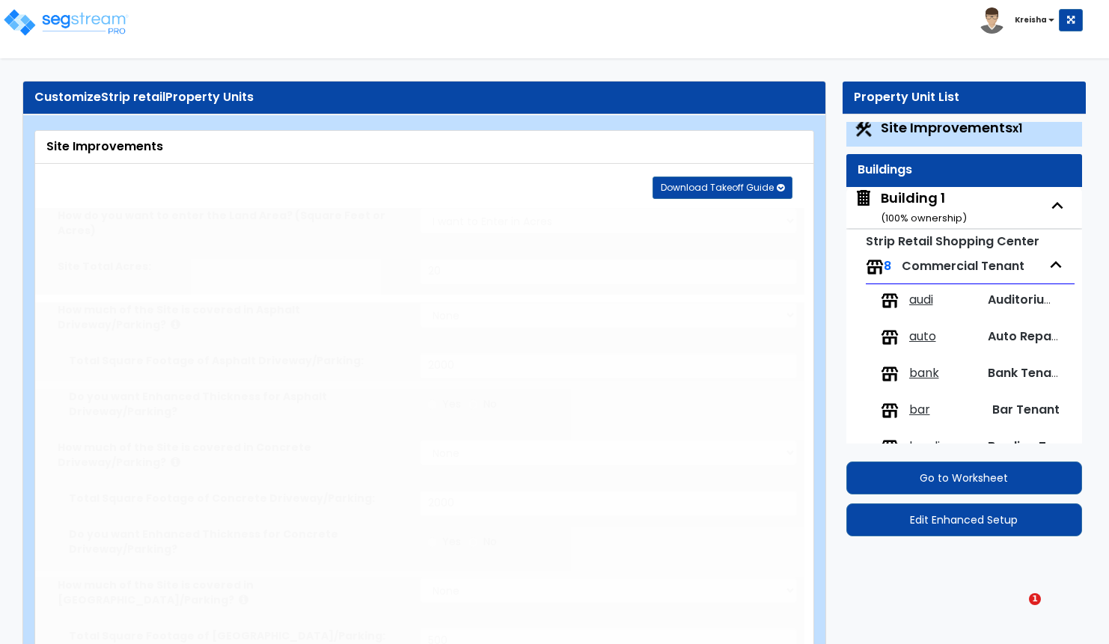
type input "20"
select select "2"
type input "2000"
select select "2"
type input "2000"
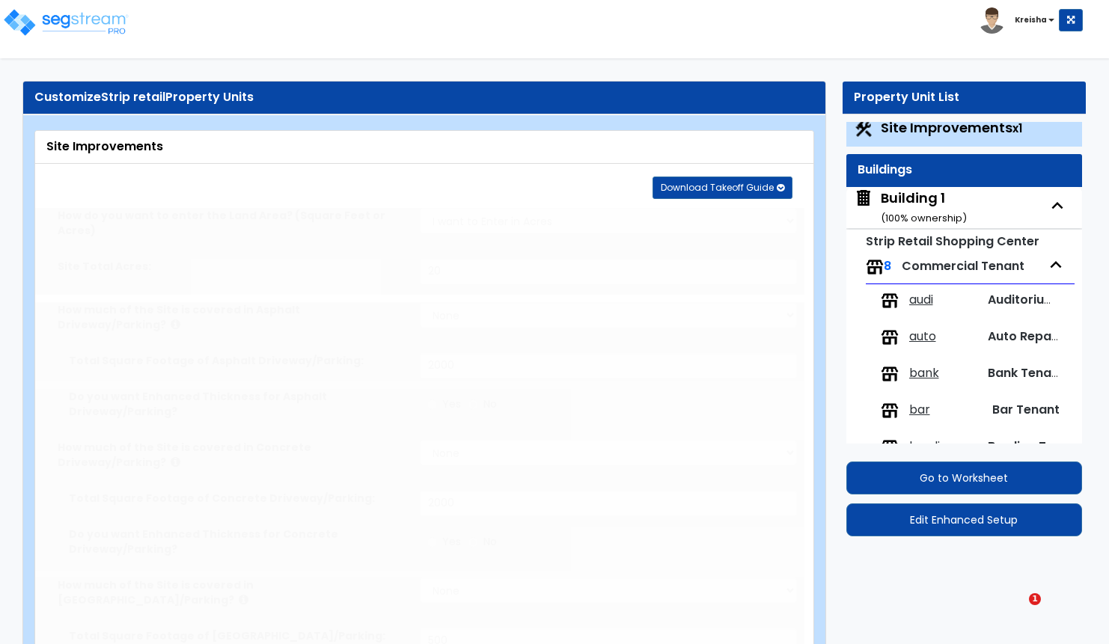
select select "2"
type input "500"
select select "2"
type input "400"
select select "1"
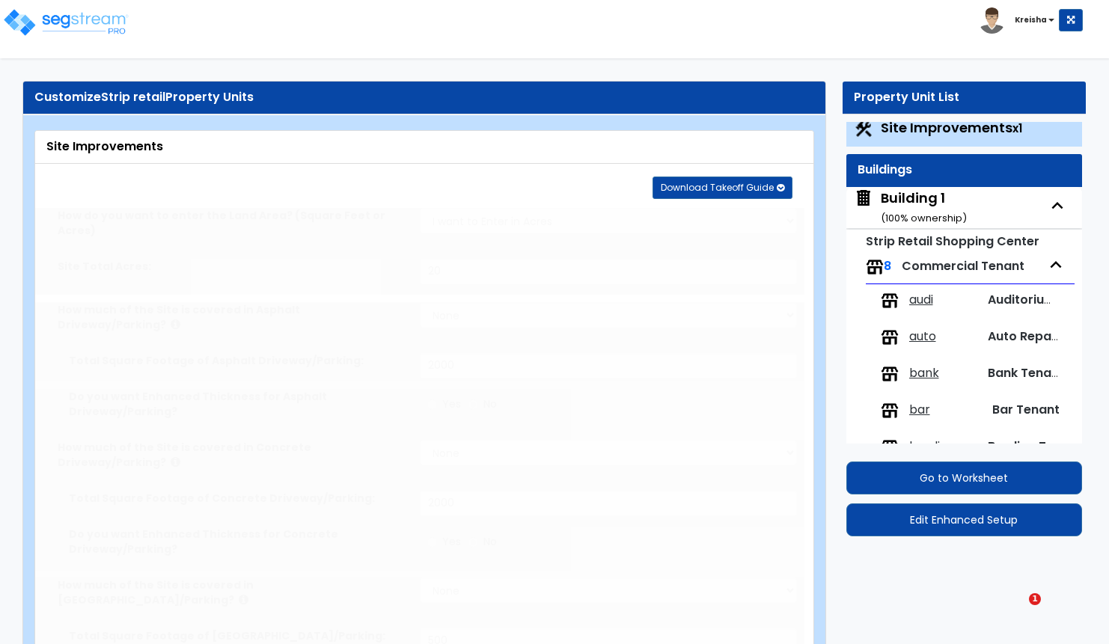
select select "2"
type input "1000"
radio input "true"
type input "2"
radio input "true"
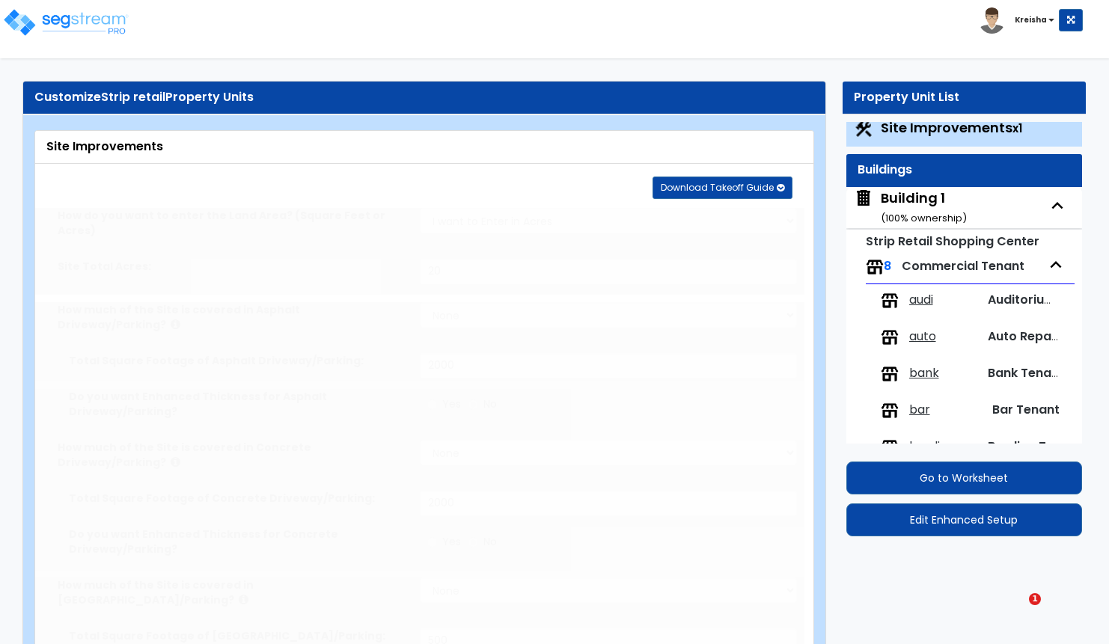
type input "20"
type input "10"
radio input "true"
type input "5"
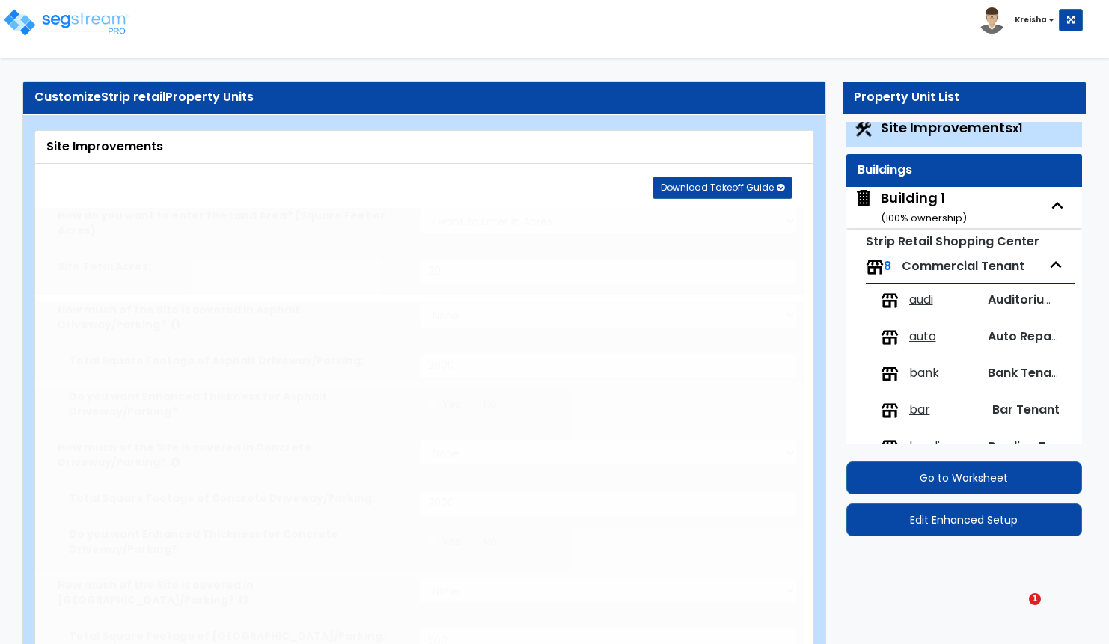
radio input "true"
select select "1"
radio input "true"
select select "2"
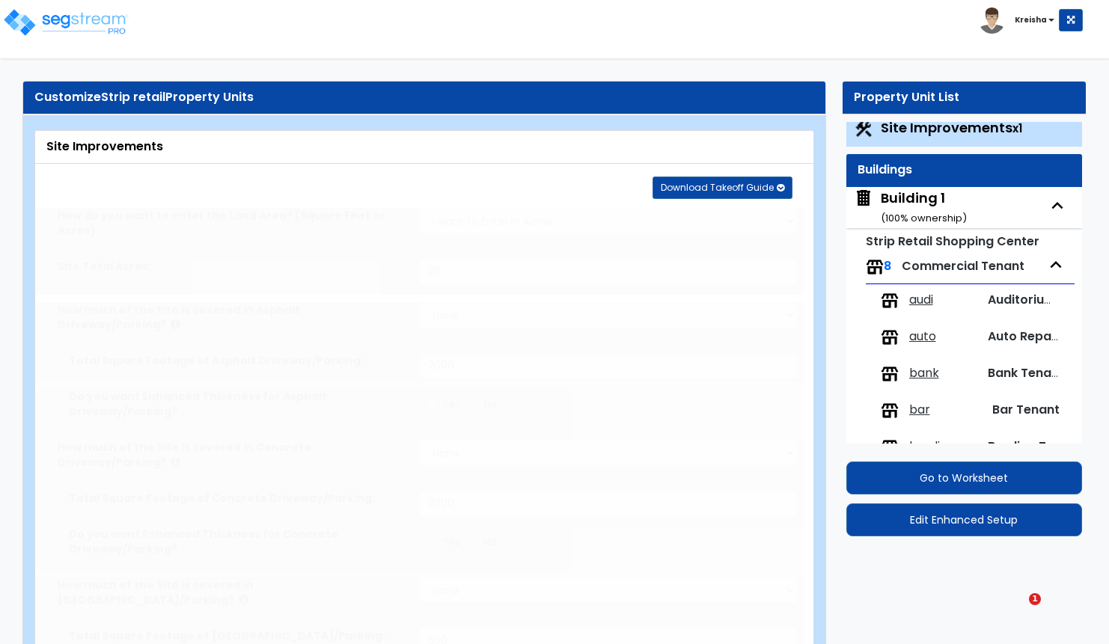
type input "1"
radio input "true"
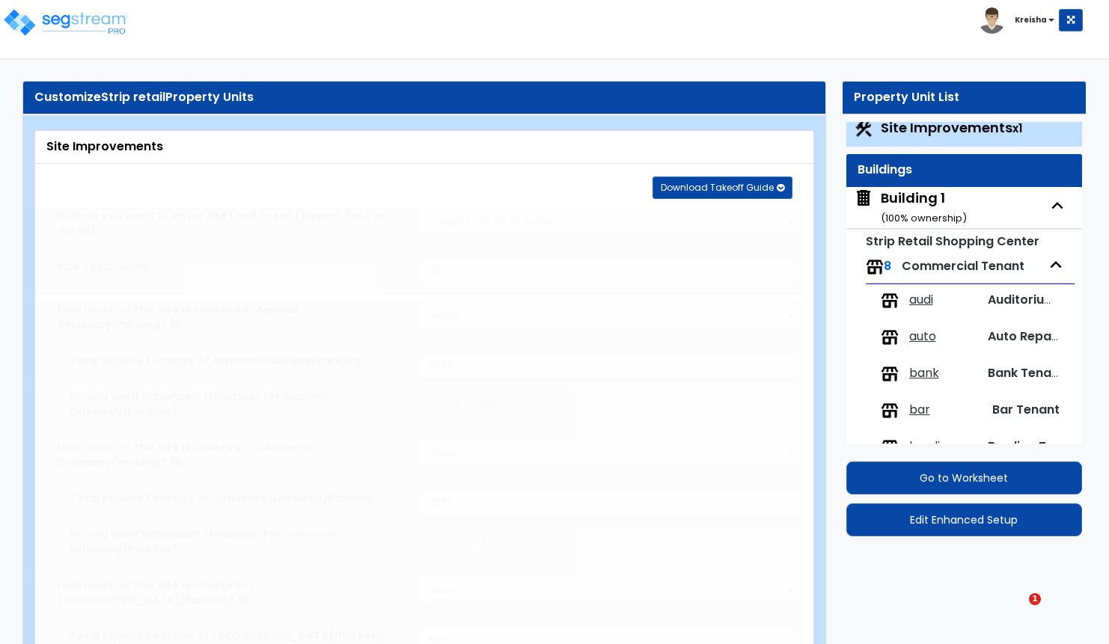
type input "4"
radio input "true"
select select "1"
type input "30"
radio input "true"
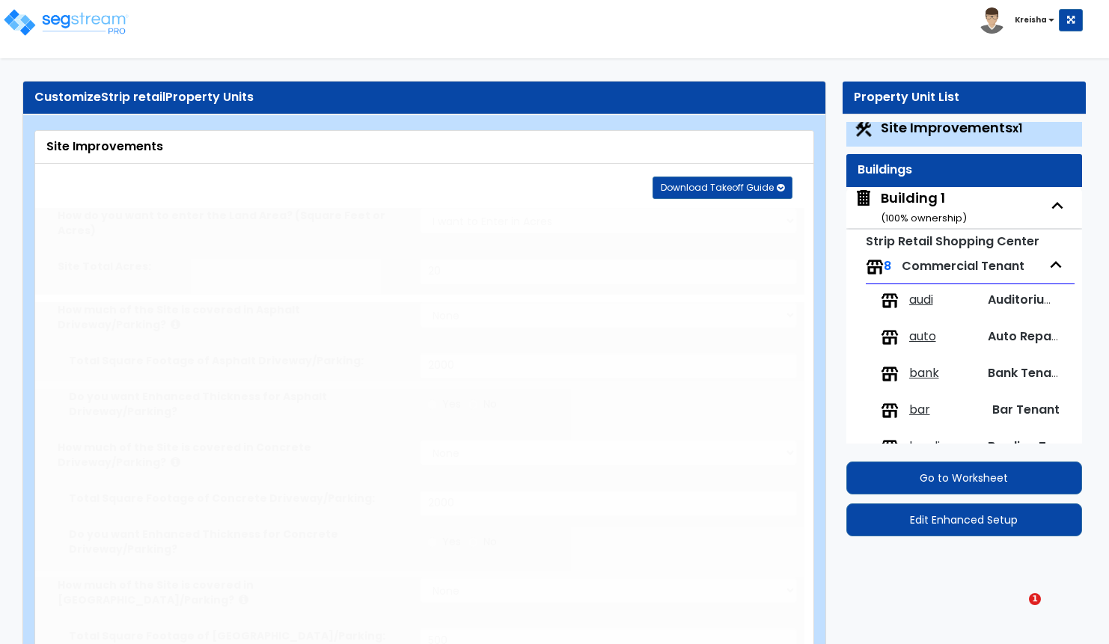
type input "20"
radio input "true"
select select "1"
type input "30"
radio input "true"
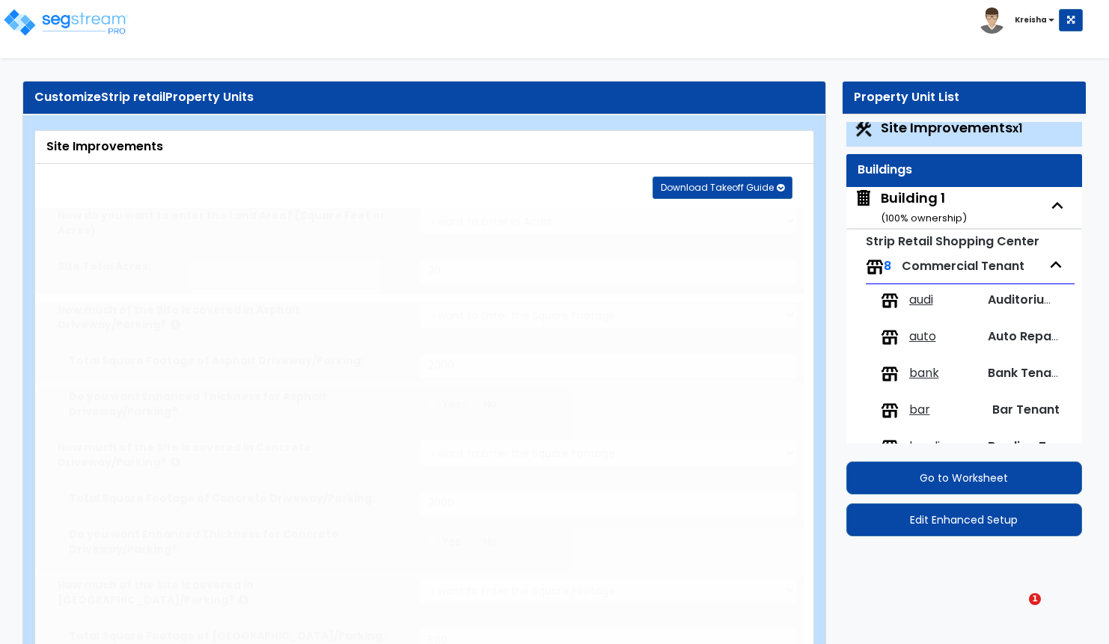
type input "2"
radio input "true"
type input "15"
select select "1"
radio input "true"
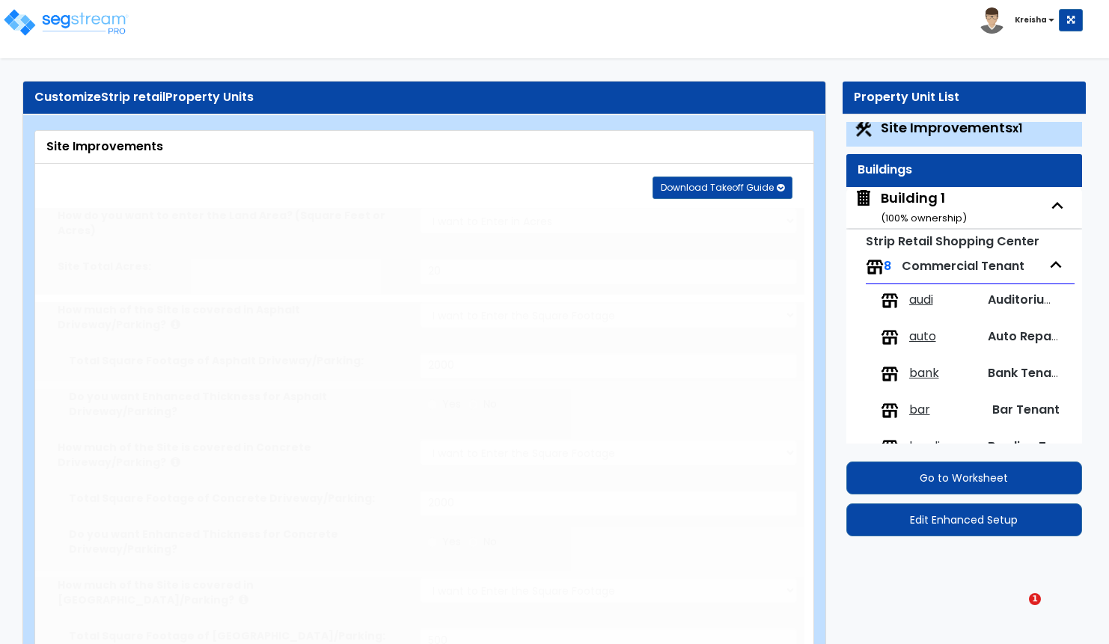
select select "1"
select select "5"
radio input "true"
select select "2"
type input "200"
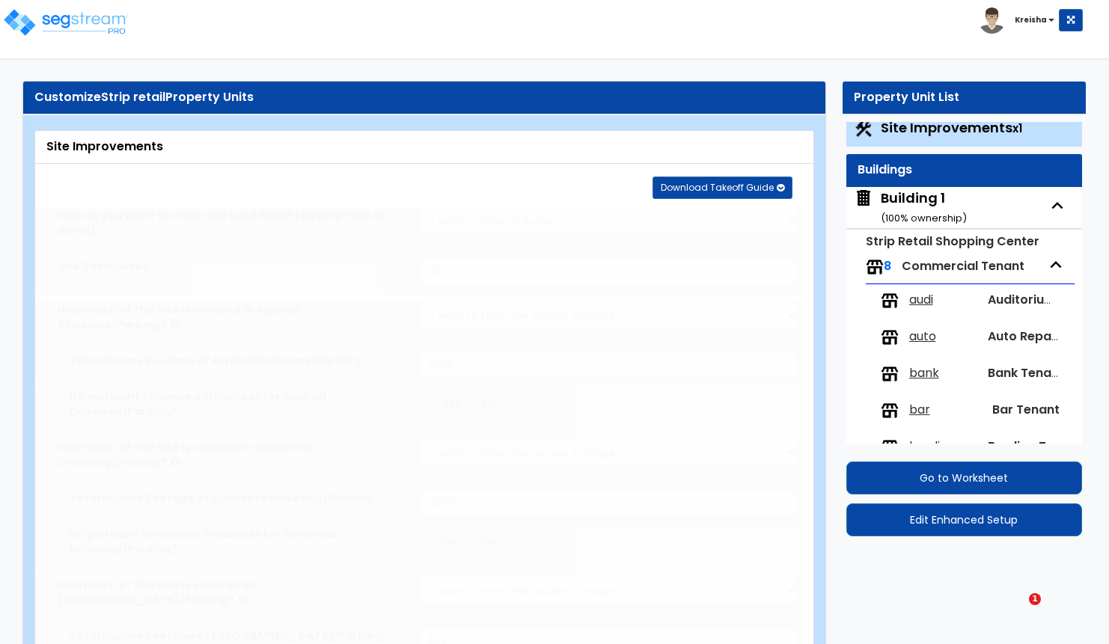
radio input "true"
type input "6"
radio input "true"
select select "1"
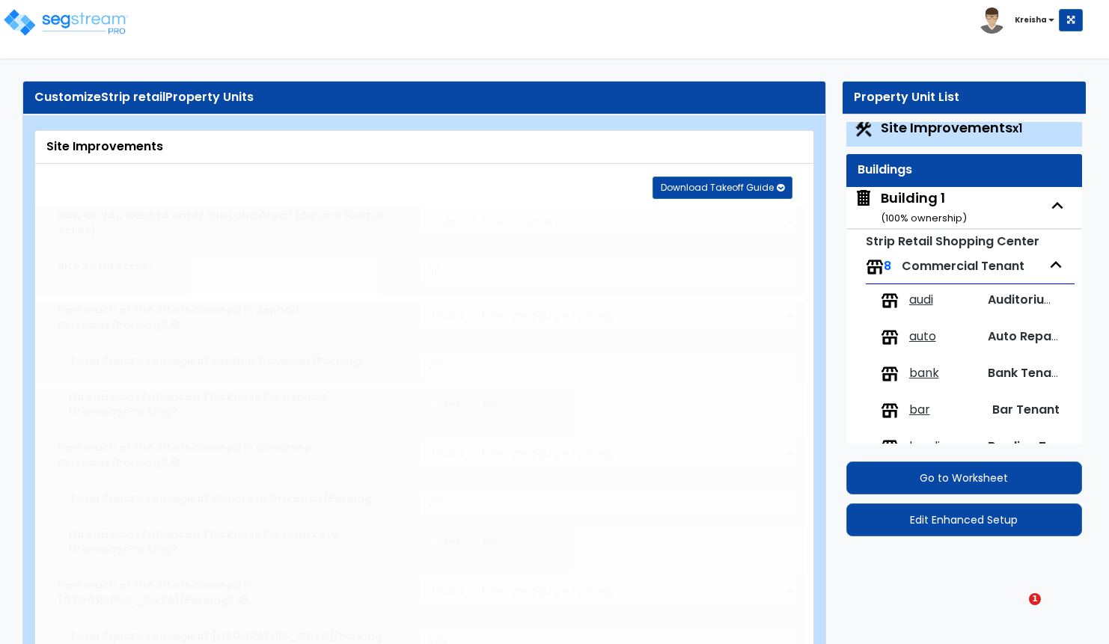
type input "3"
type input "10"
radio input "true"
select select "1"
radio input "true"
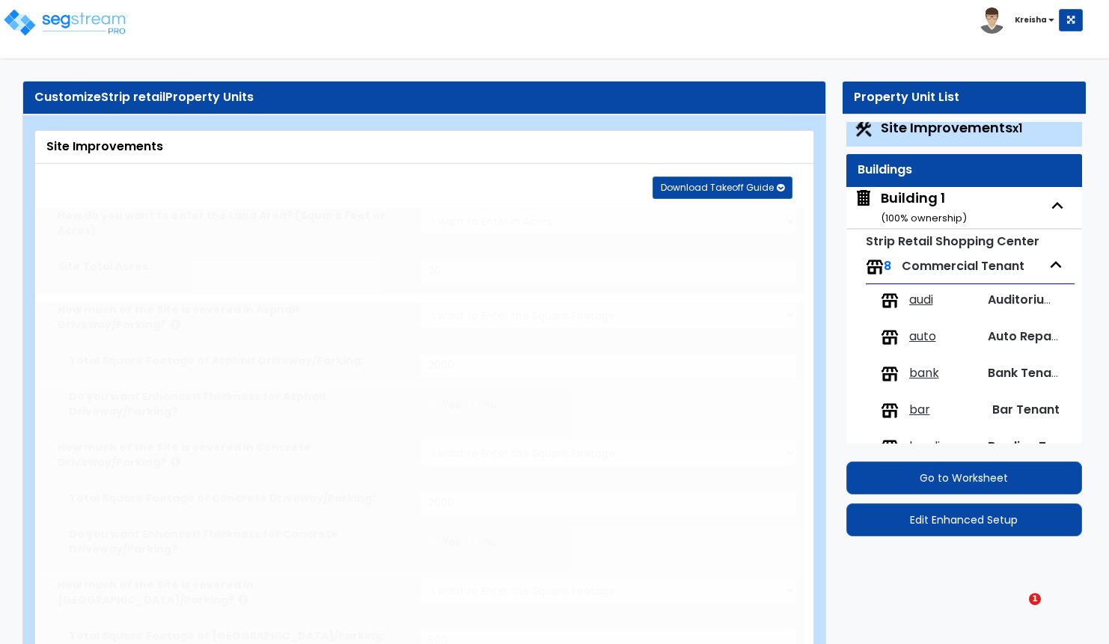
type input "3"
type input "5"
radio input "true"
select select "3"
radio input "true"
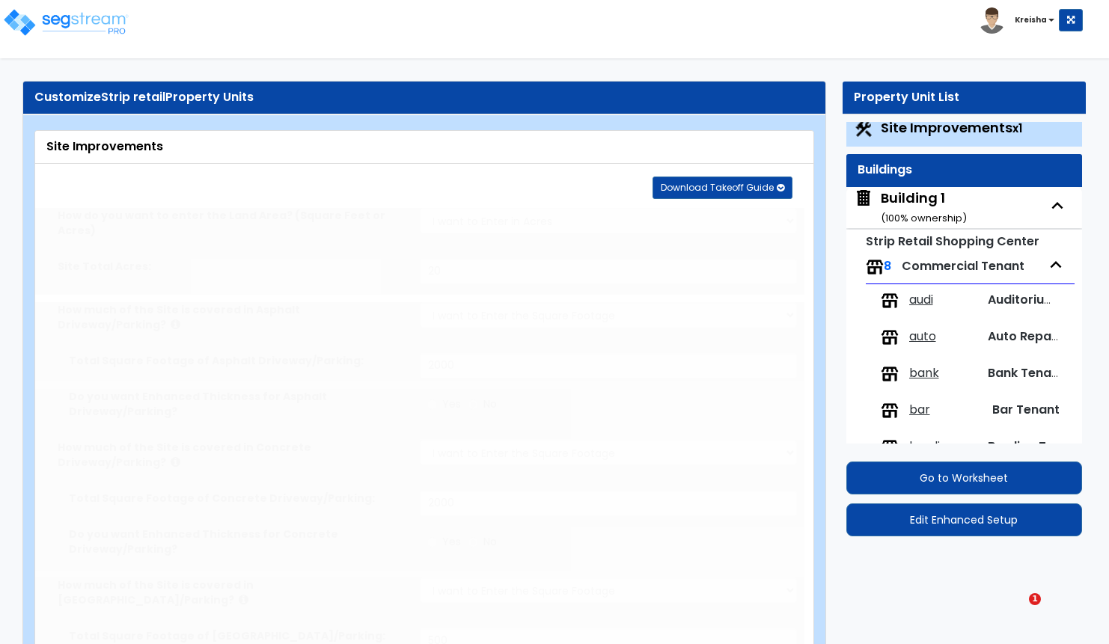
select select "1"
type input "25"
radio input "true"
type input "40"
radio input "true"
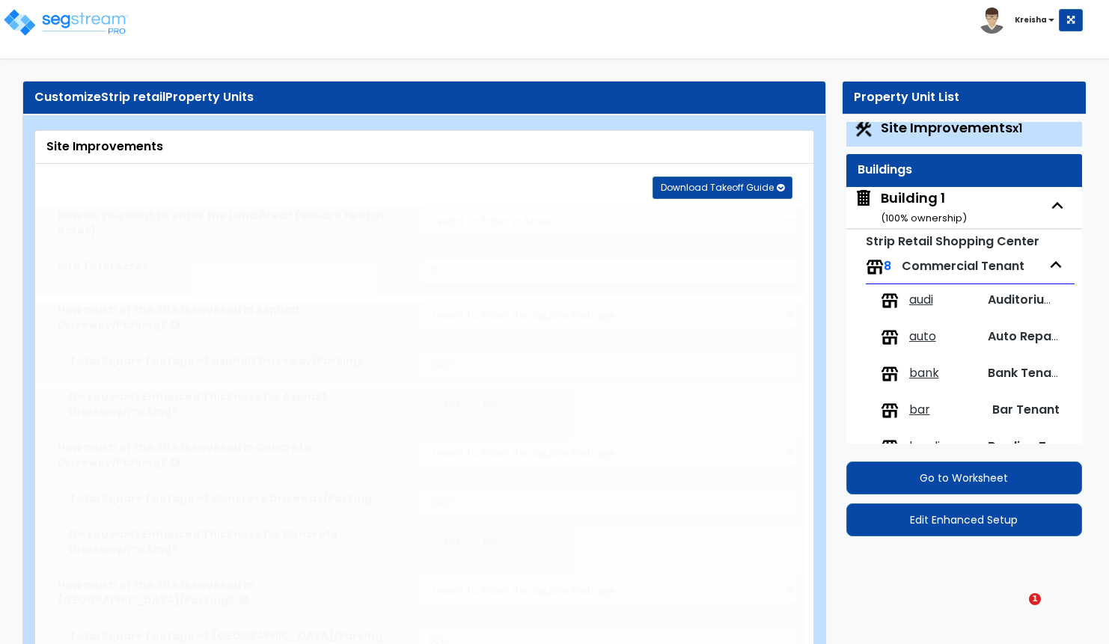
type input "500"
radio input "true"
select select "1"
type input "20"
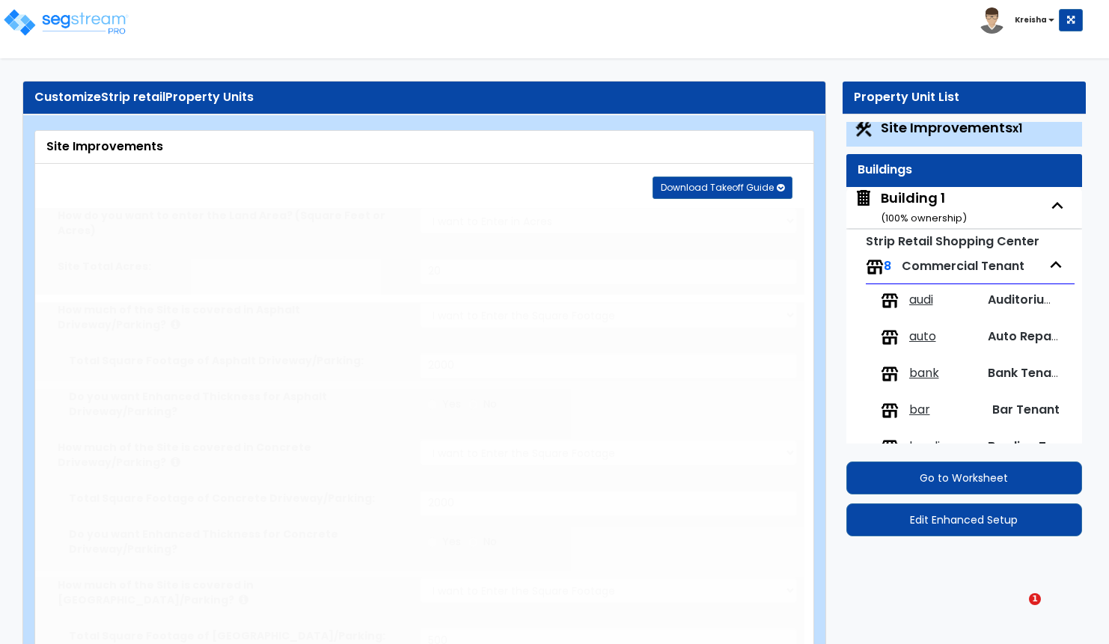
radio input "true"
type input "20"
radio input "true"
select select "2"
type input "20"
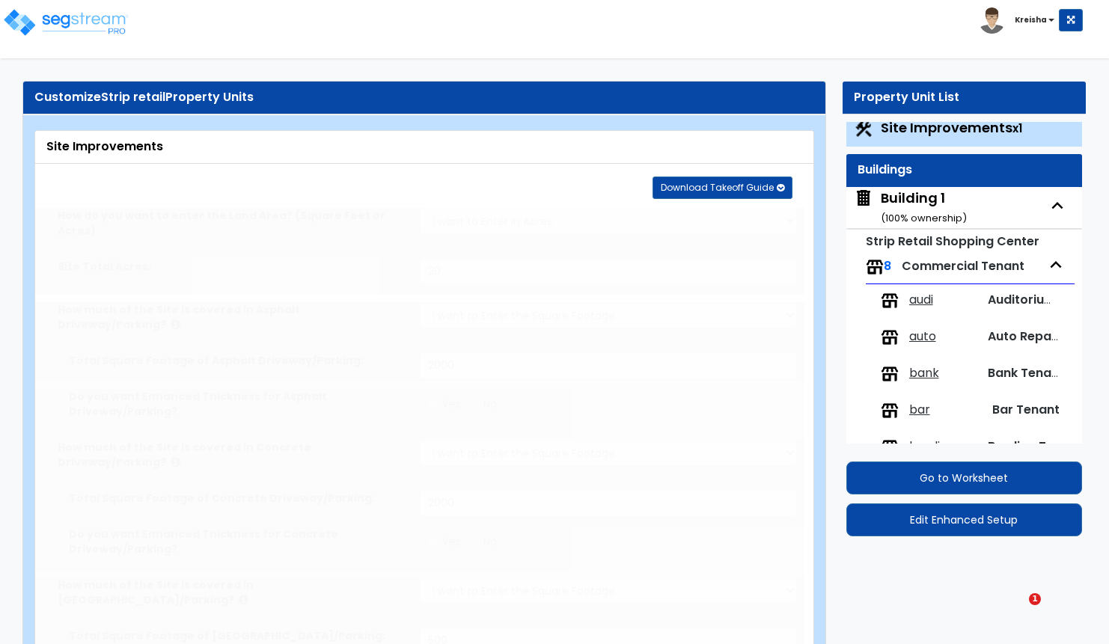
radio input "true"
type input "20"
radio input "true"
type input "5"
type input "10"
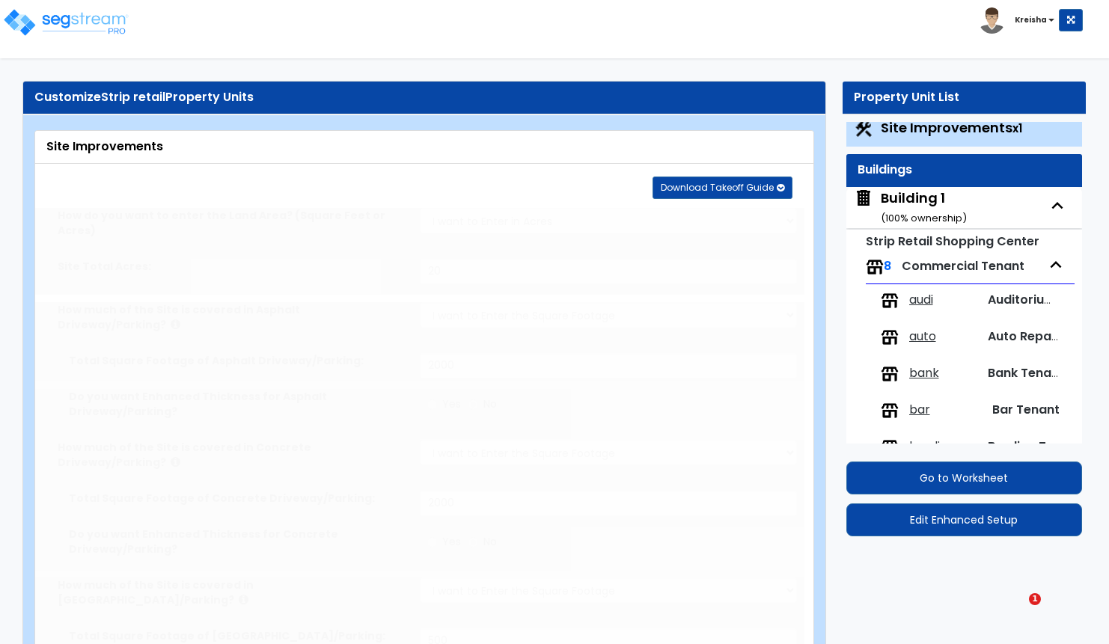
radio input "true"
type input "5"
type input "10"
radio input "true"
type input "5"
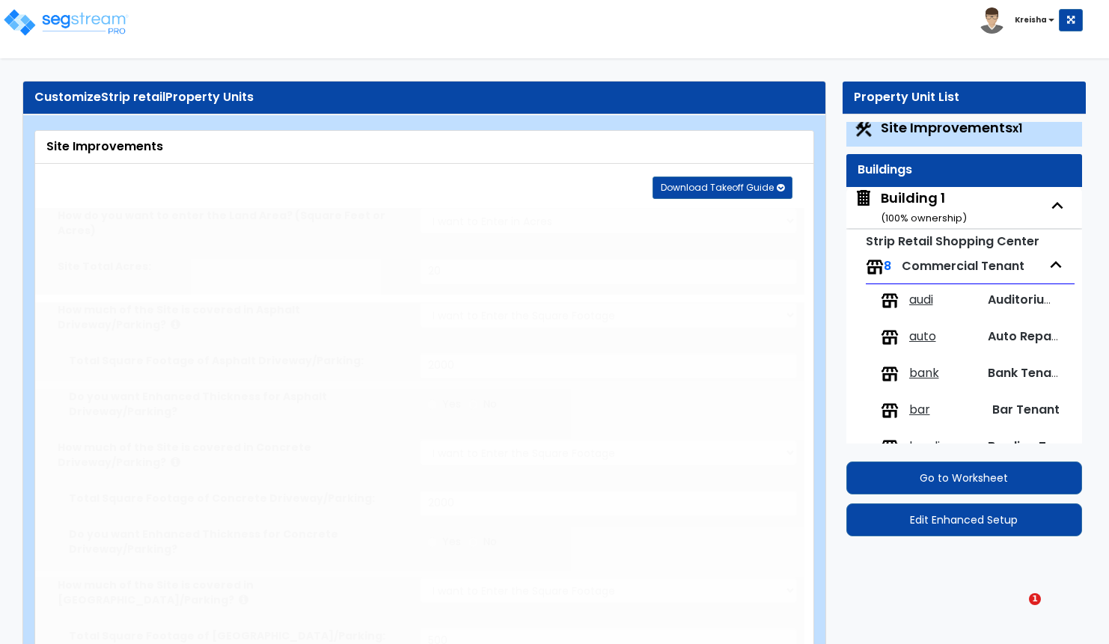
type input "20"
radio input "true"
type input "5"
type input "20"
radio input "true"
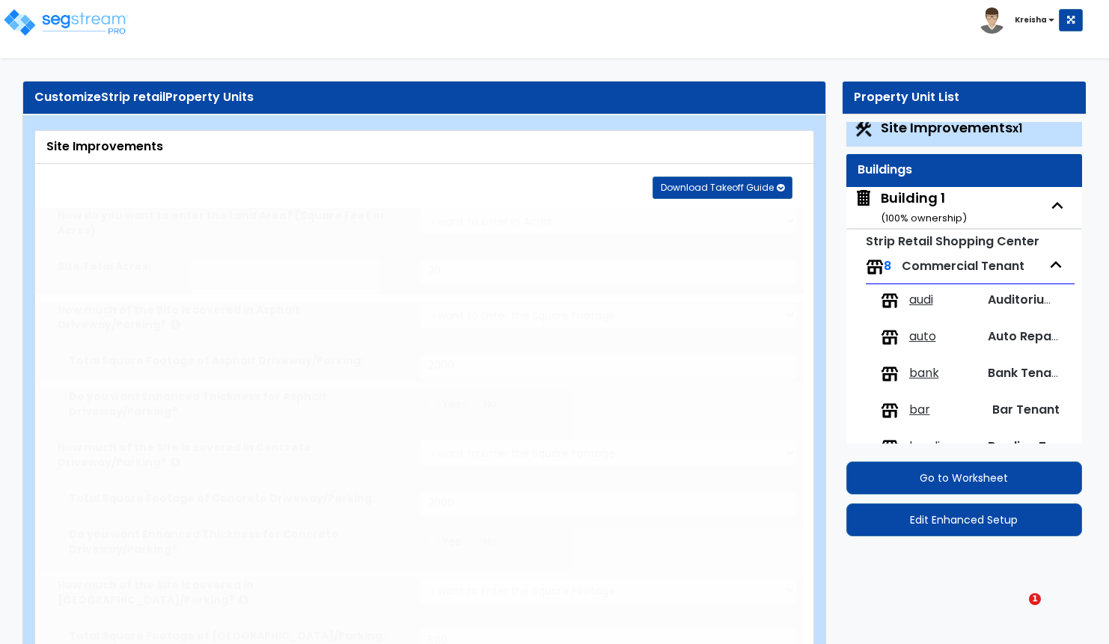
select select "1"
type input "15"
radio input "true"
select select "2"
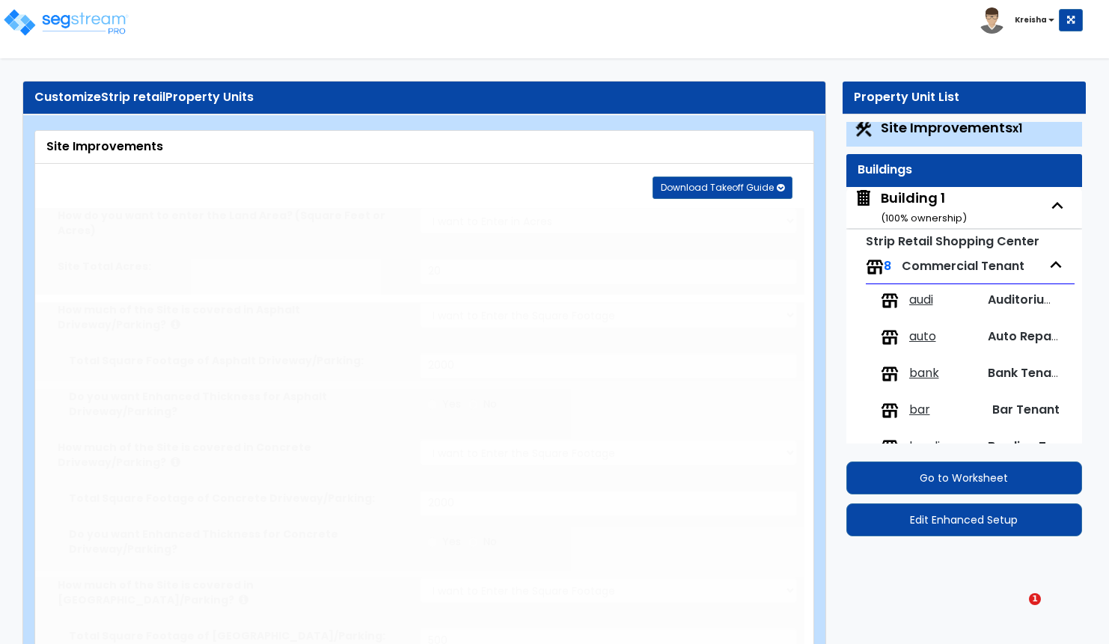
select select "1"
select select "2"
radio input "true"
type input "1"
radio input "true"
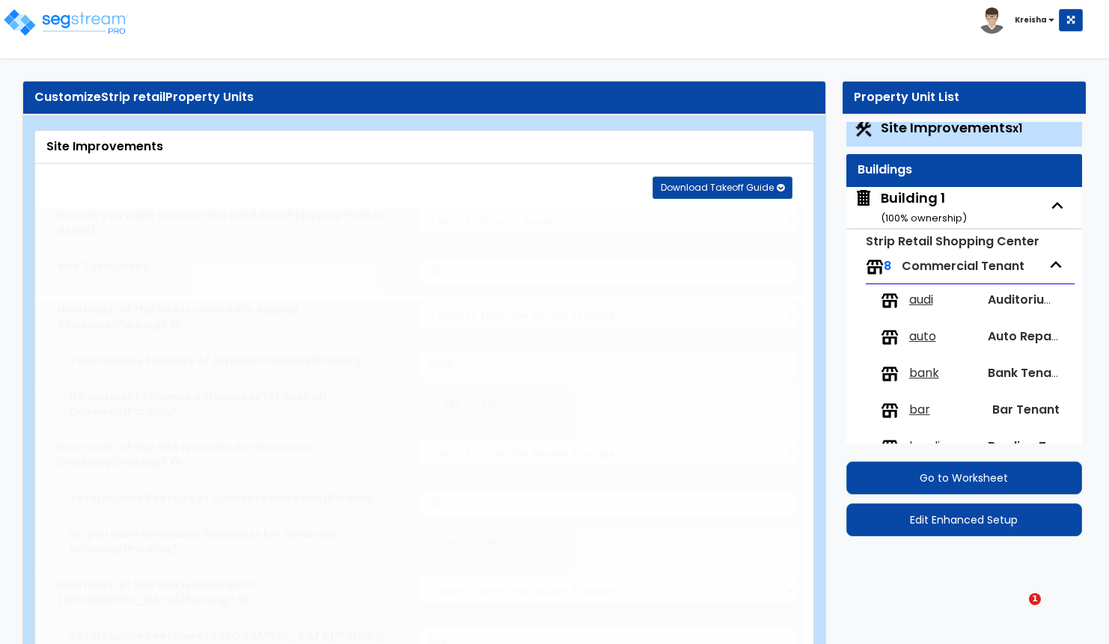
radio input "true"
type input "3"
type input "10"
radio input "true"
type input "3"
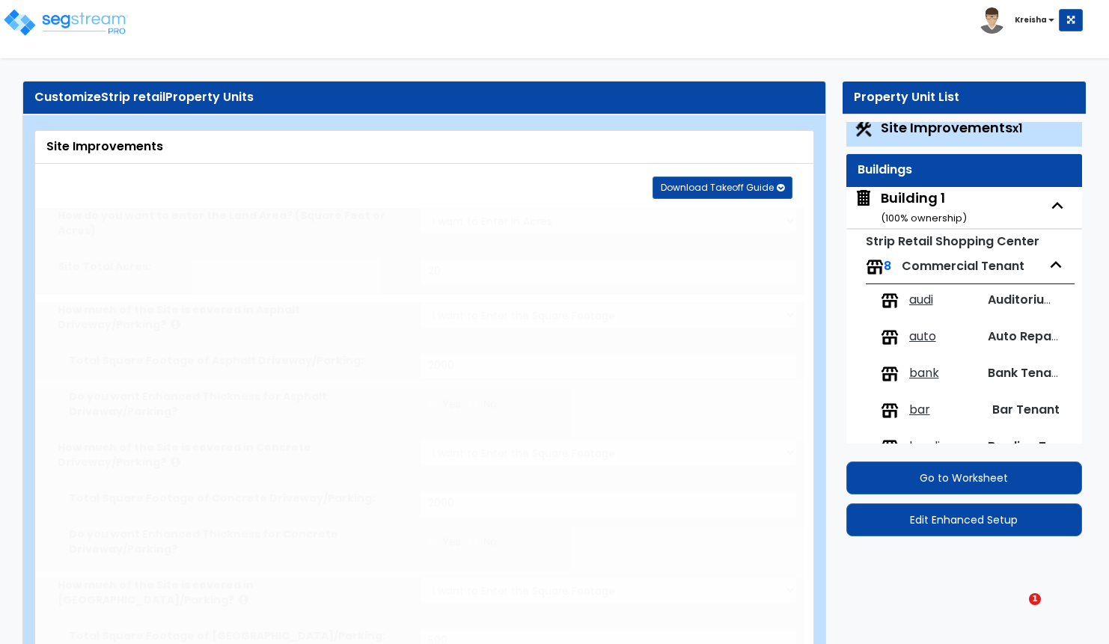
type input "15"
radio input "true"
type input "3"
type input "10"
radio input "true"
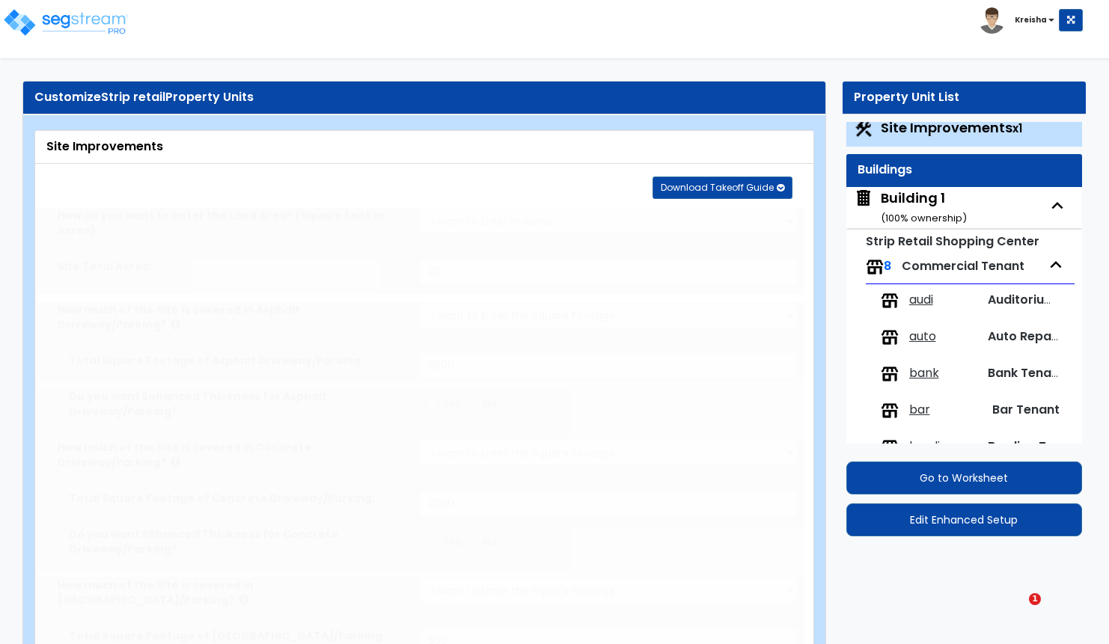
type input "3"
type input "10"
select select "2"
type input "800"
radio input "true"
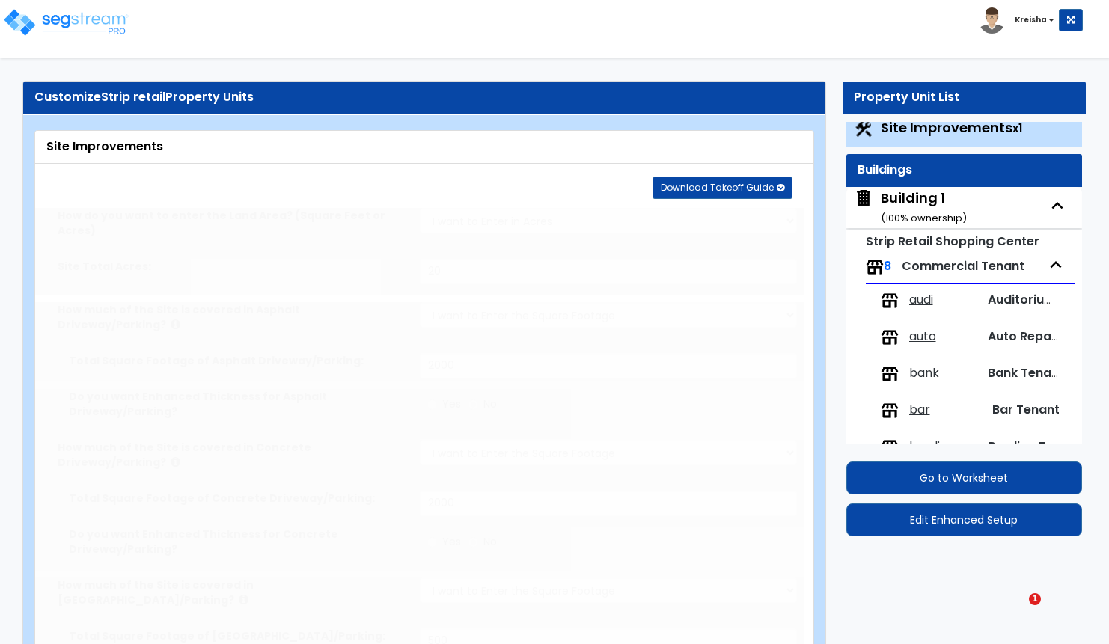
radio input "true"
select select "3"
radio input "true"
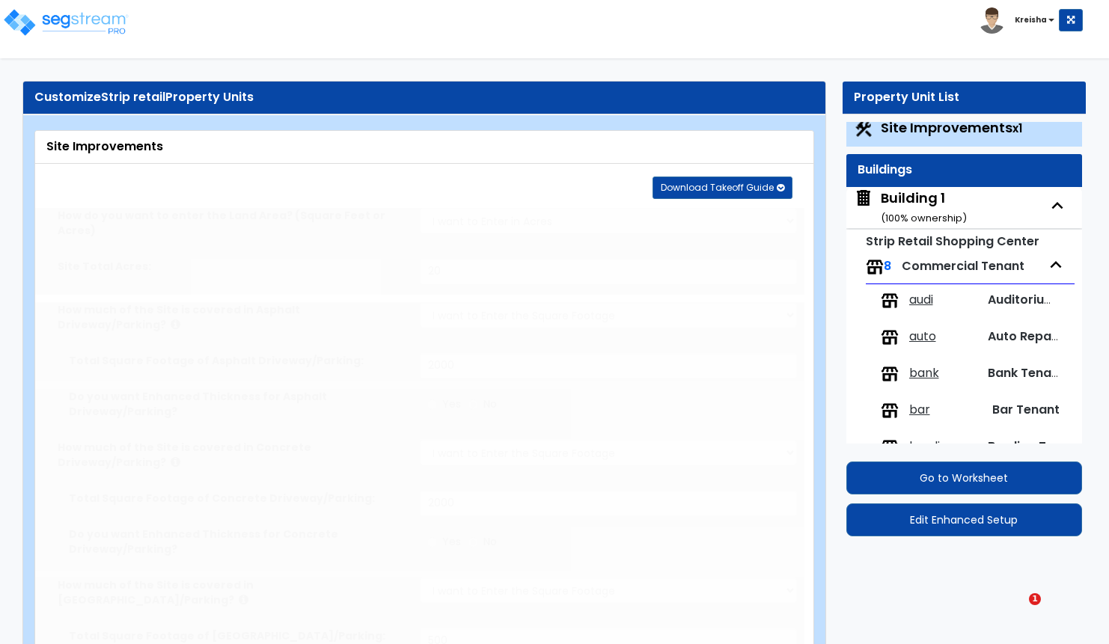
radio input "true"
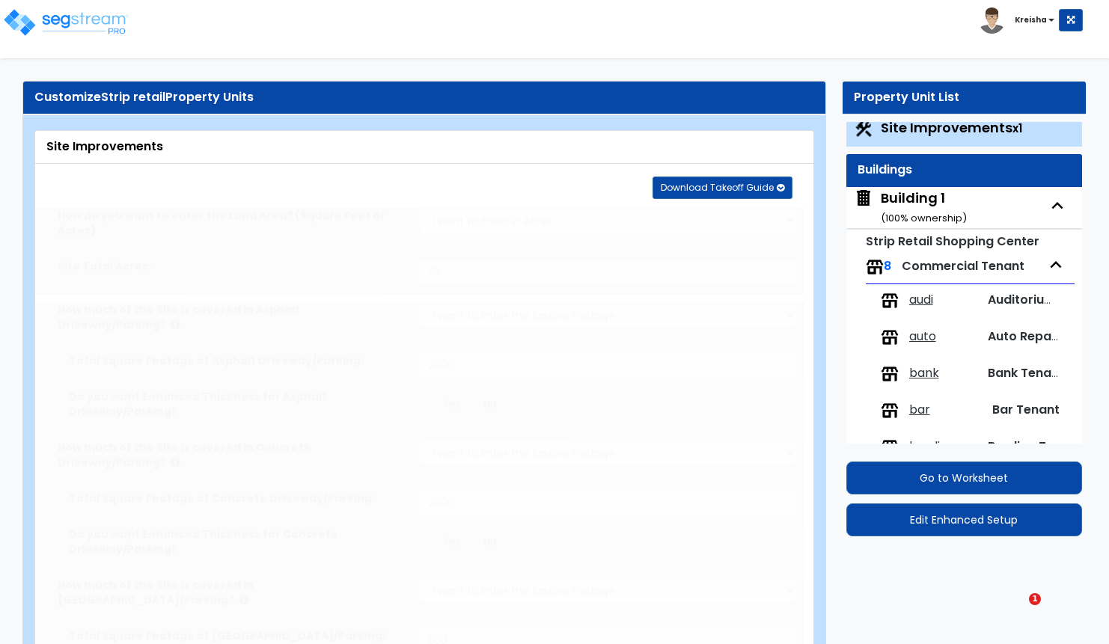
radio input "true"
select select "2"
type input "20"
radio input "true"
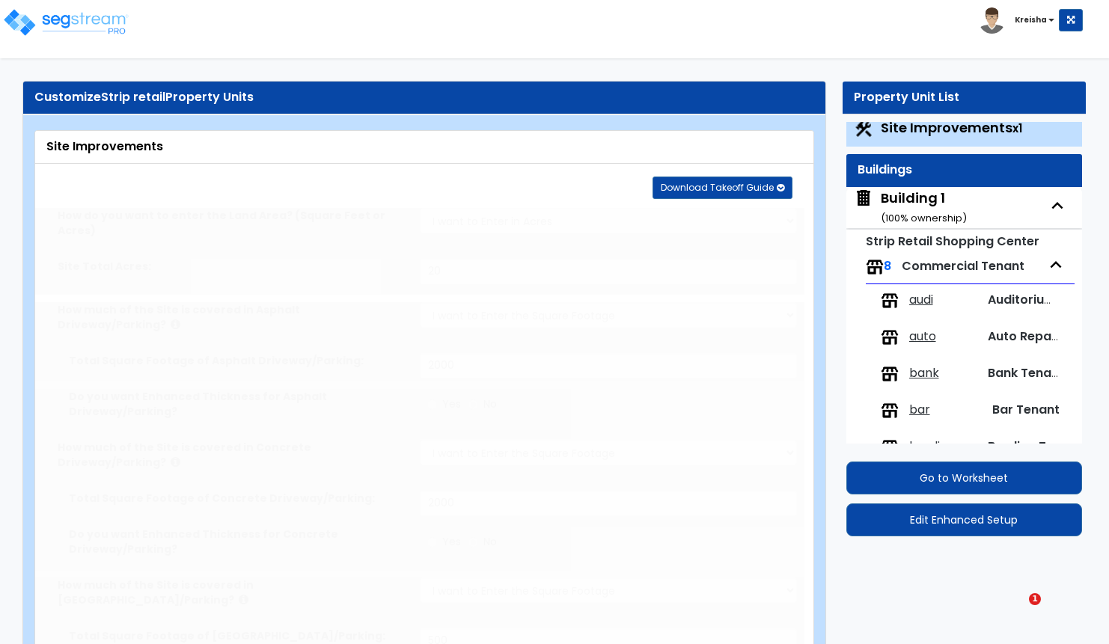
type input "1"
select select "3"
radio input "true"
select select "1"
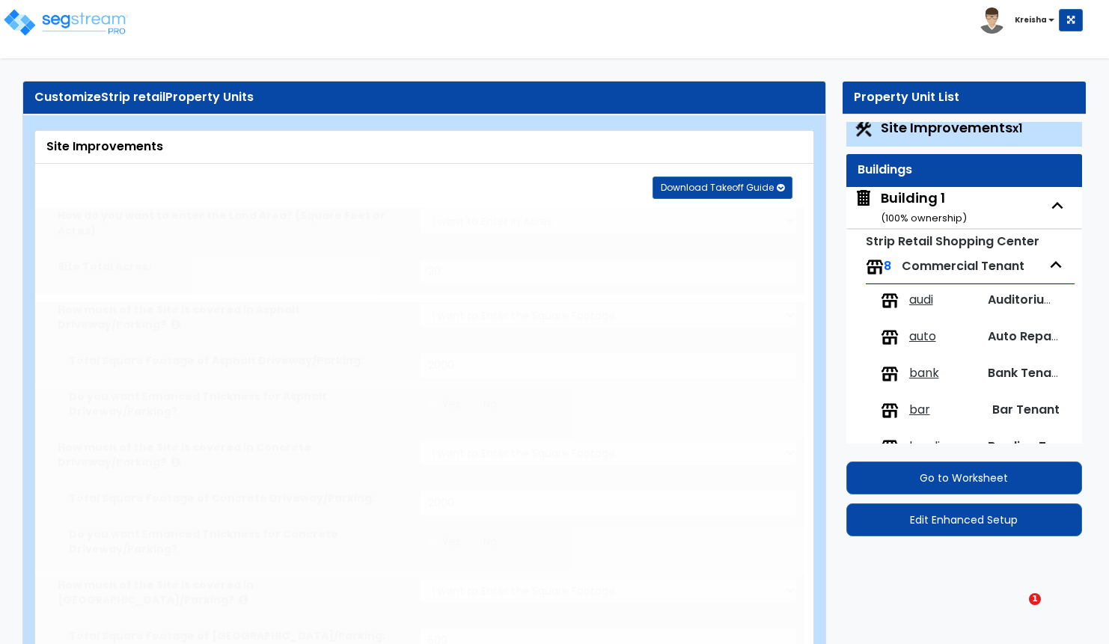
radio input "true"
type input "1"
radio input "true"
type input "5"
radio input "true"
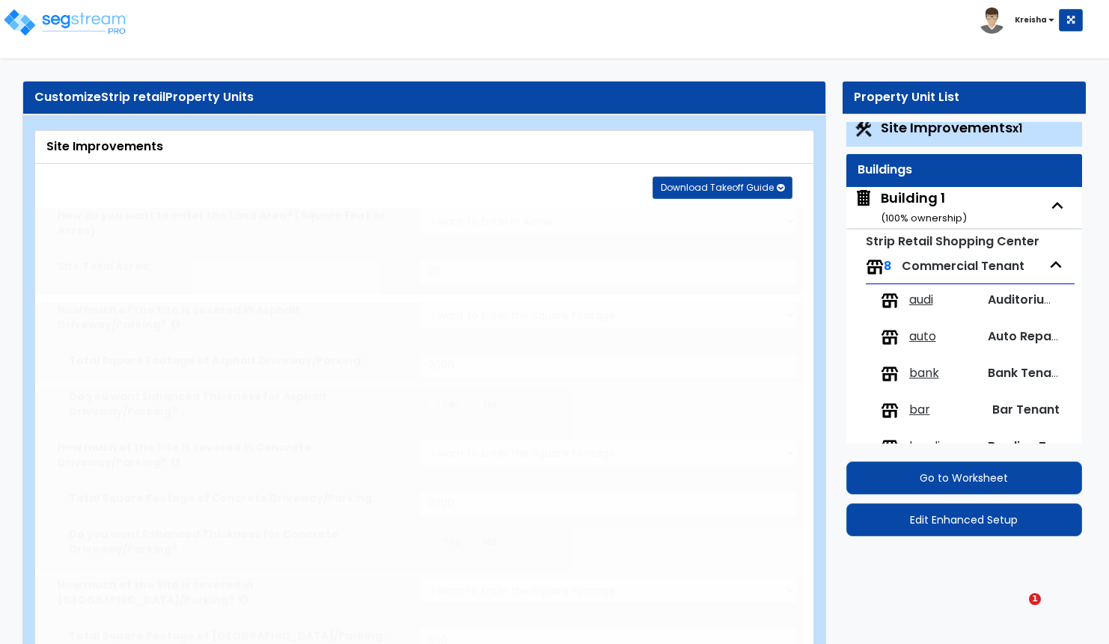
type input "1"
type input "80"
type input "7"
select select "1"
radio input "true"
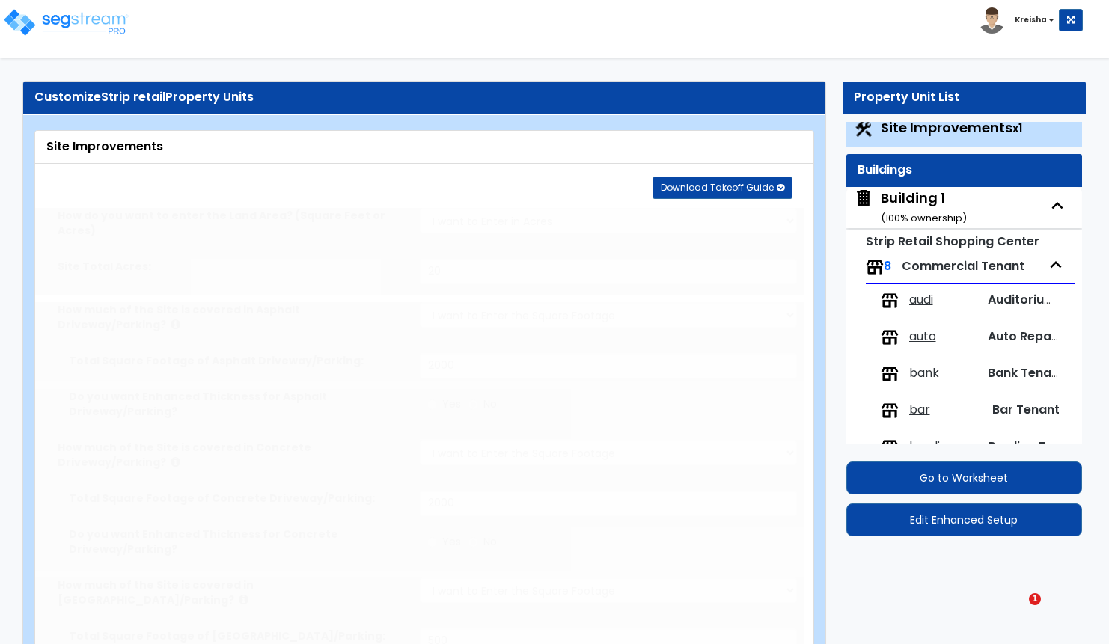
type input "1"
type input "100"
select select "6"
select select "1"
select select "2"
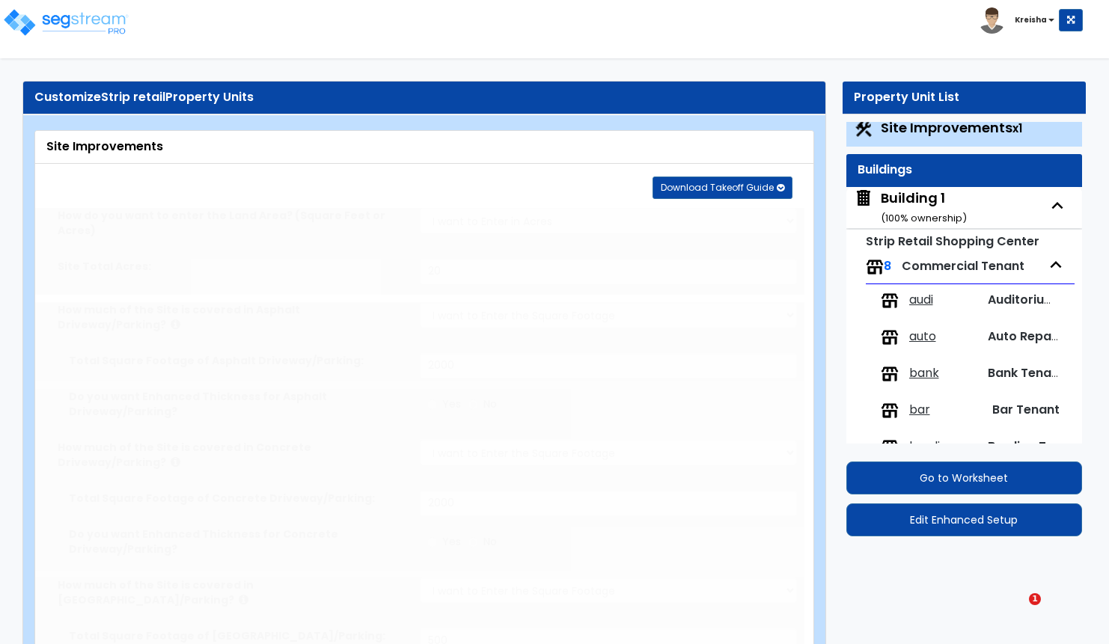
select select "1"
select select "16"
select select "4"
radio input "true"
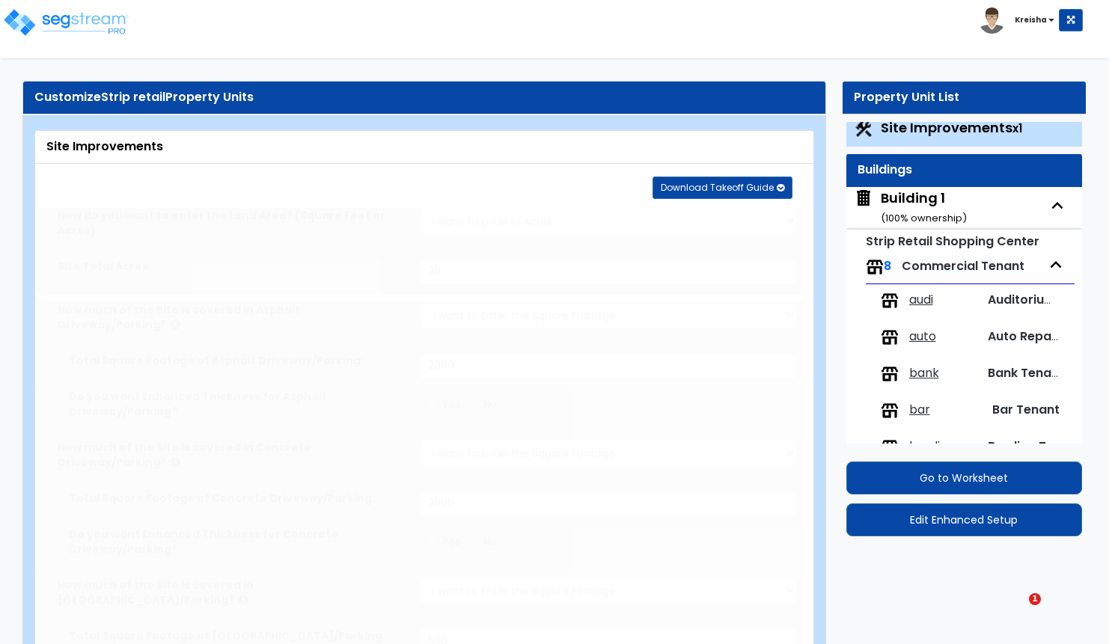
select select "1"
type input "30"
select select "4"
type input "1"
select select "1"
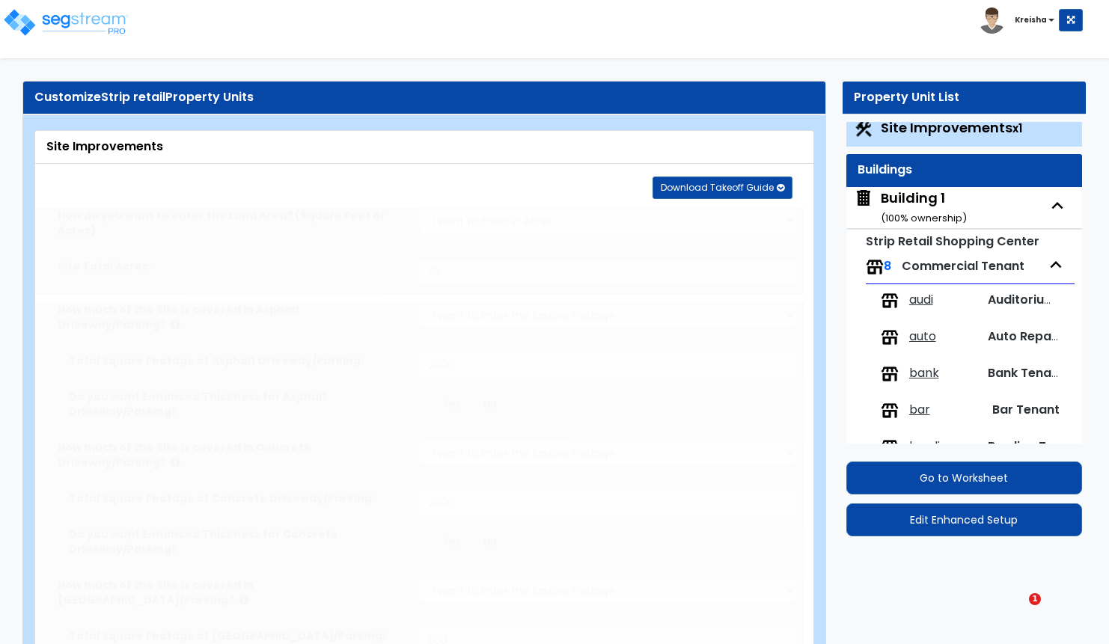
select select "1"
radio input "true"
select select "1"
select select "2"
type input "7"
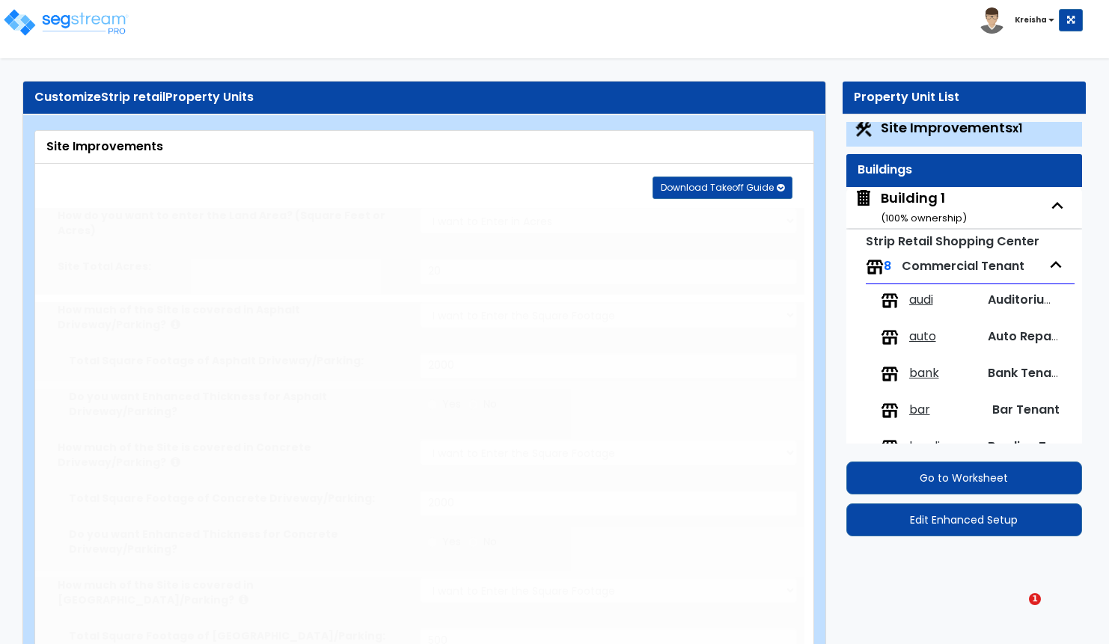
type input "7"
select select "2"
select select "1"
radio input "true"
type input "1"
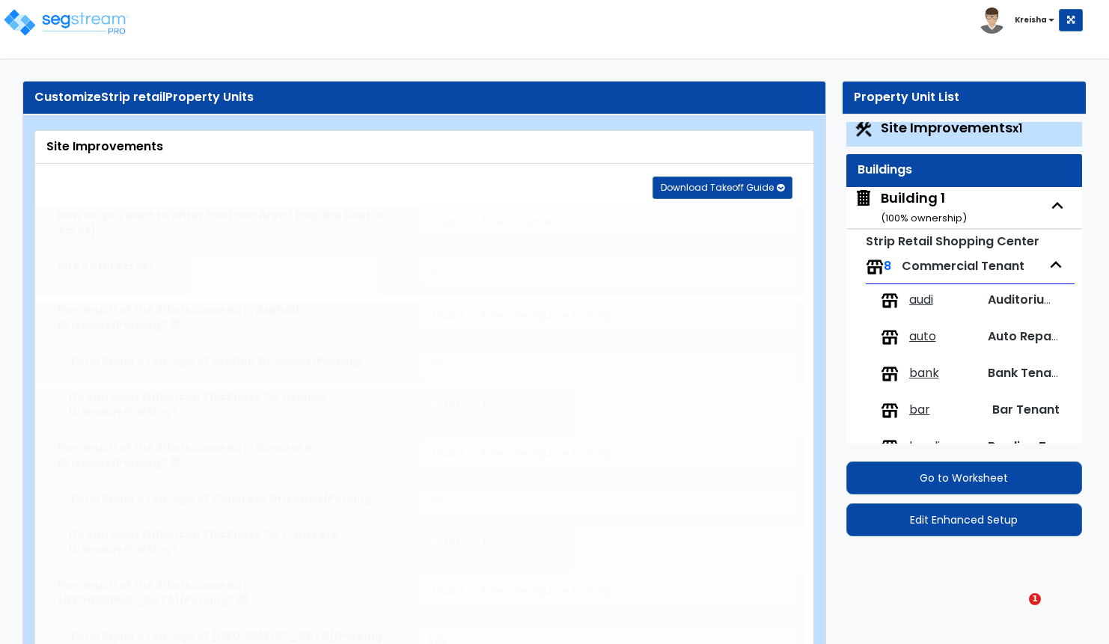
type input "300"
type input "4"
radio input "true"
type input "100"
radio input "true"
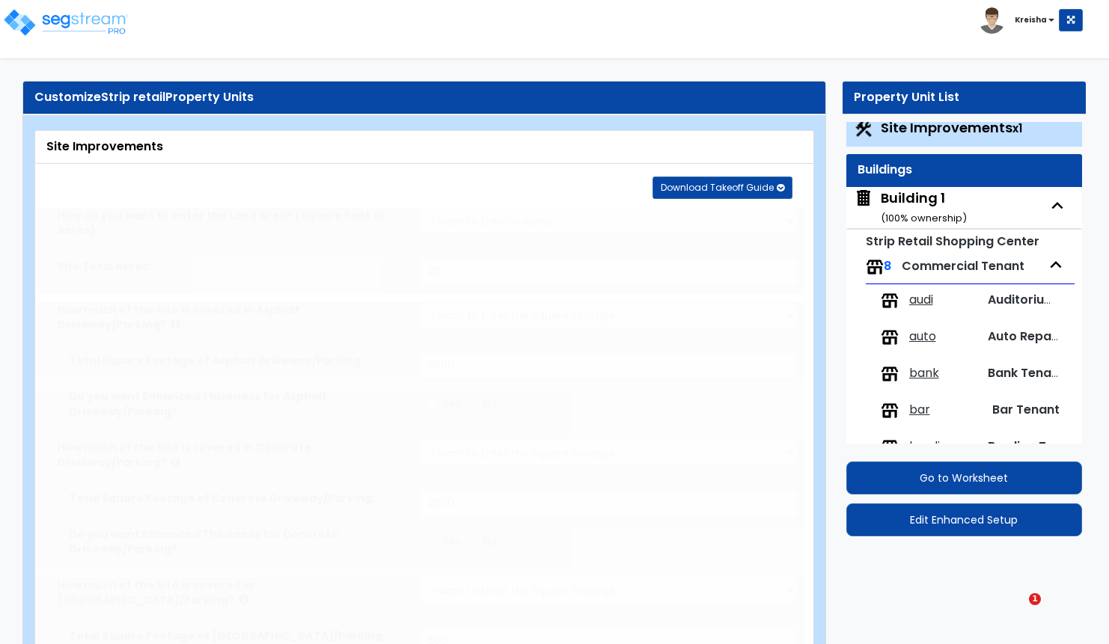
type input "10"
radio input "true"
type input "1"
radio input "true"
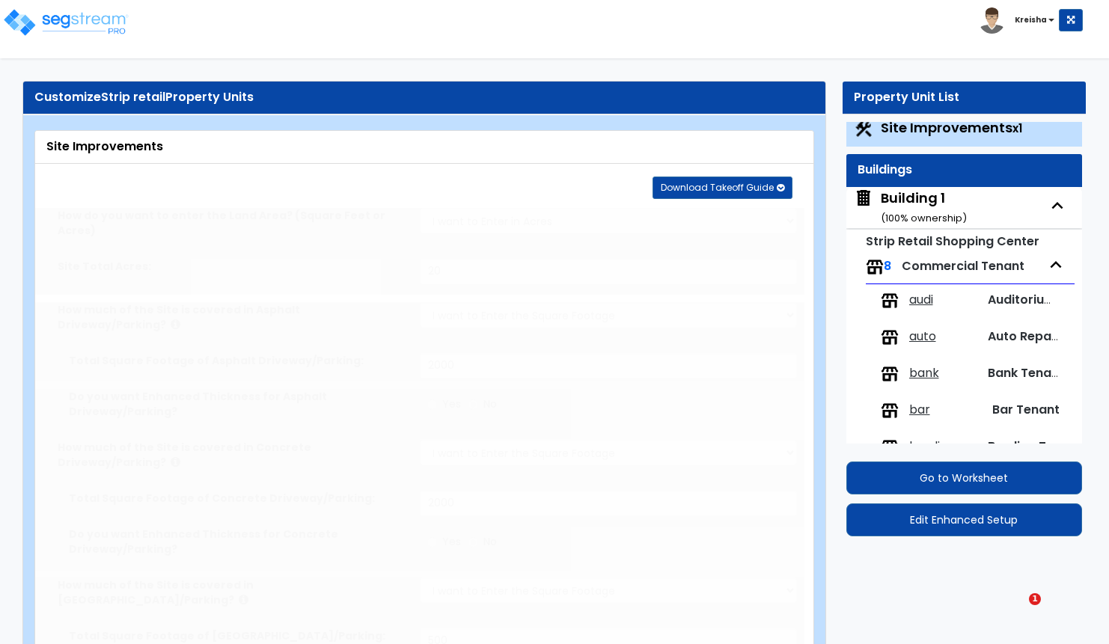
type input "1"
radio input "true"
type input "5"
type input "30"
radio input "true"
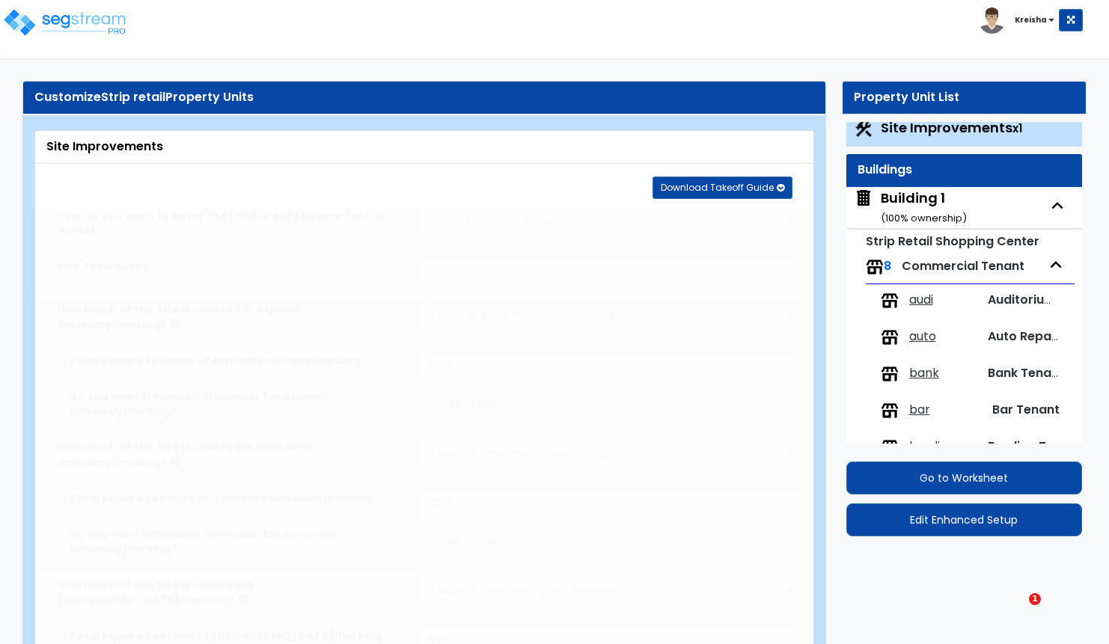
type input "200"
radio input "true"
select select "1"
type input "1"
type input "80"
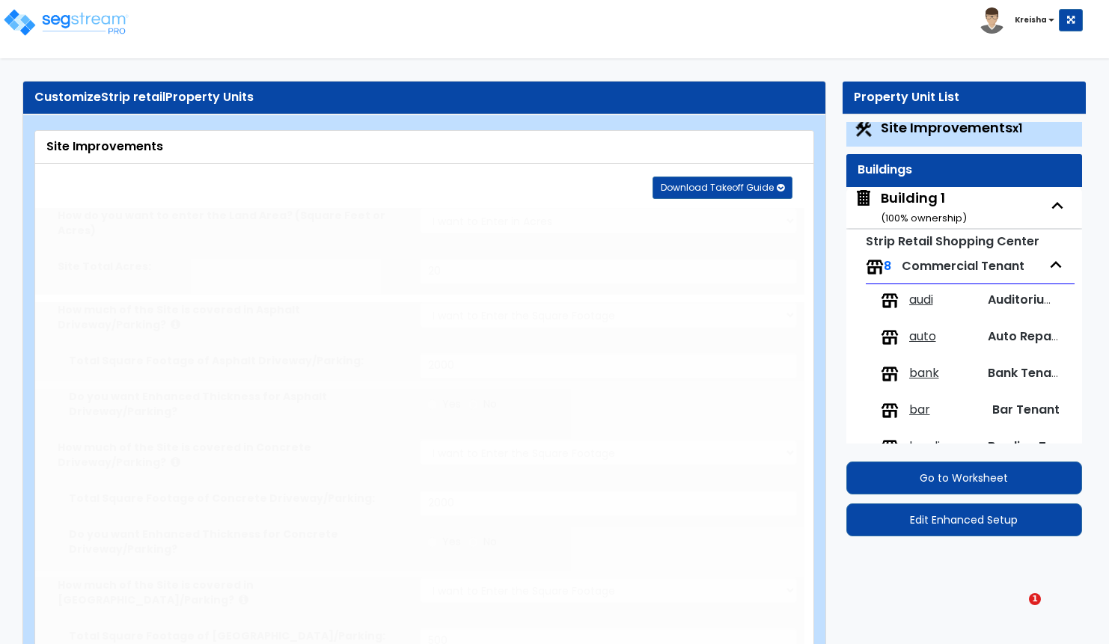
type input "8"
select select "2"
select select "1"
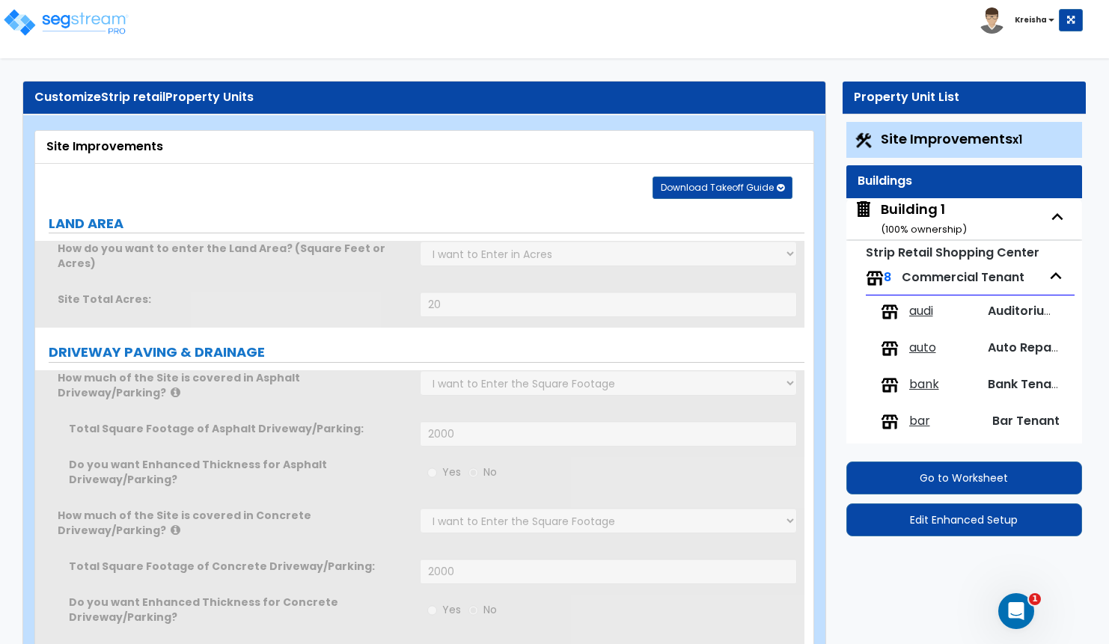
scroll to position [0, 0]
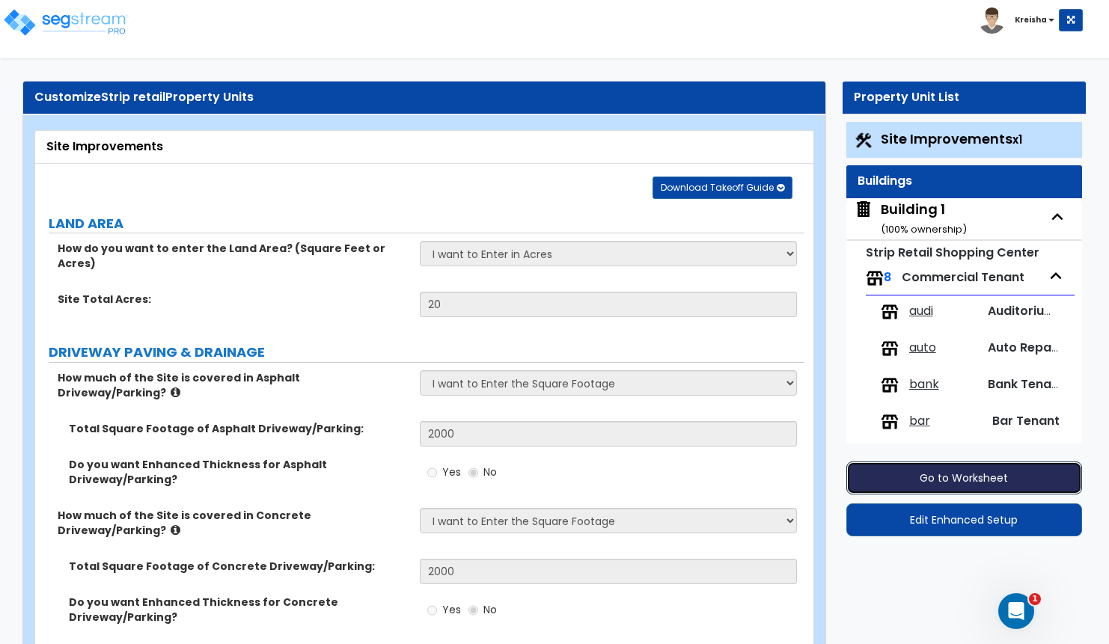
click at [889, 478] on button "Go to Worksheet" at bounding box center [964, 478] width 236 height 33
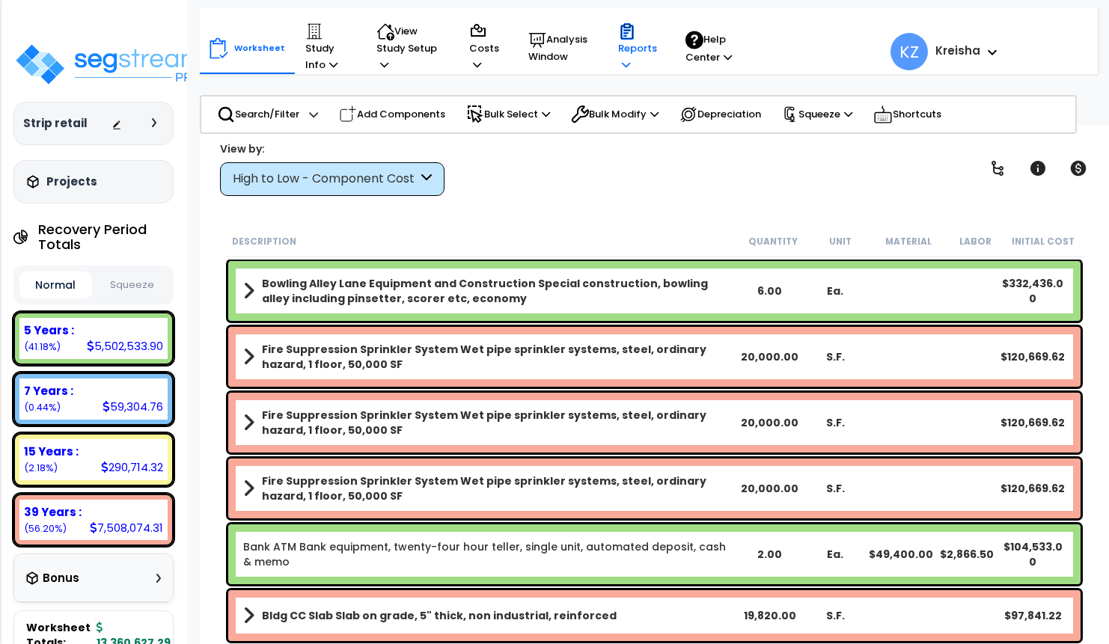
click at [635, 43] on p "Reports" at bounding box center [637, 47] width 39 height 51
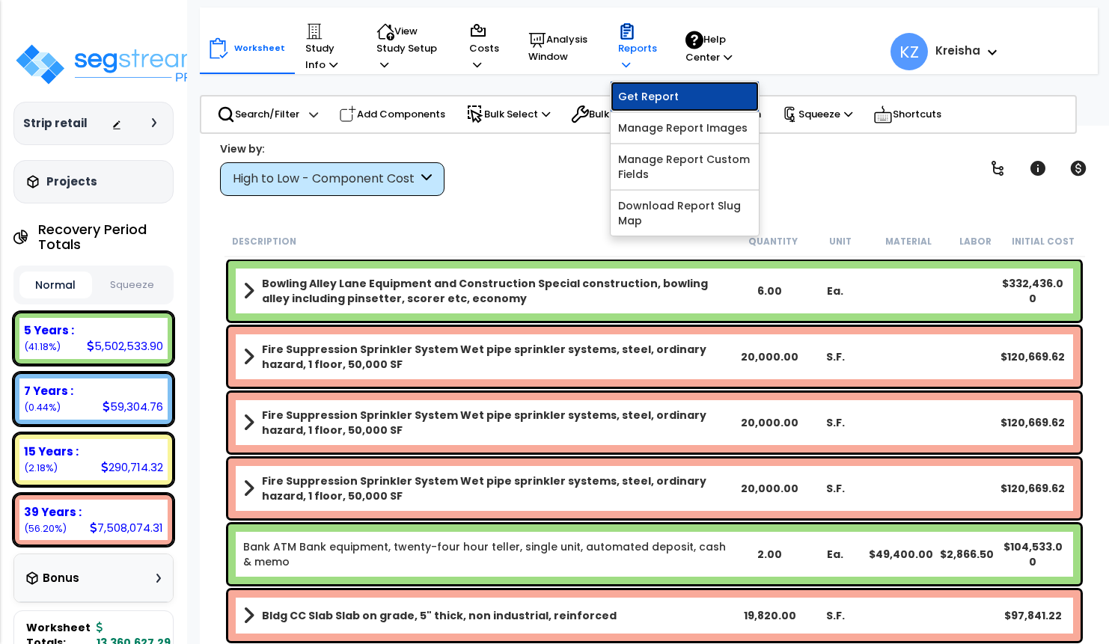
click at [647, 104] on link "Get Report" at bounding box center [684, 97] width 148 height 30
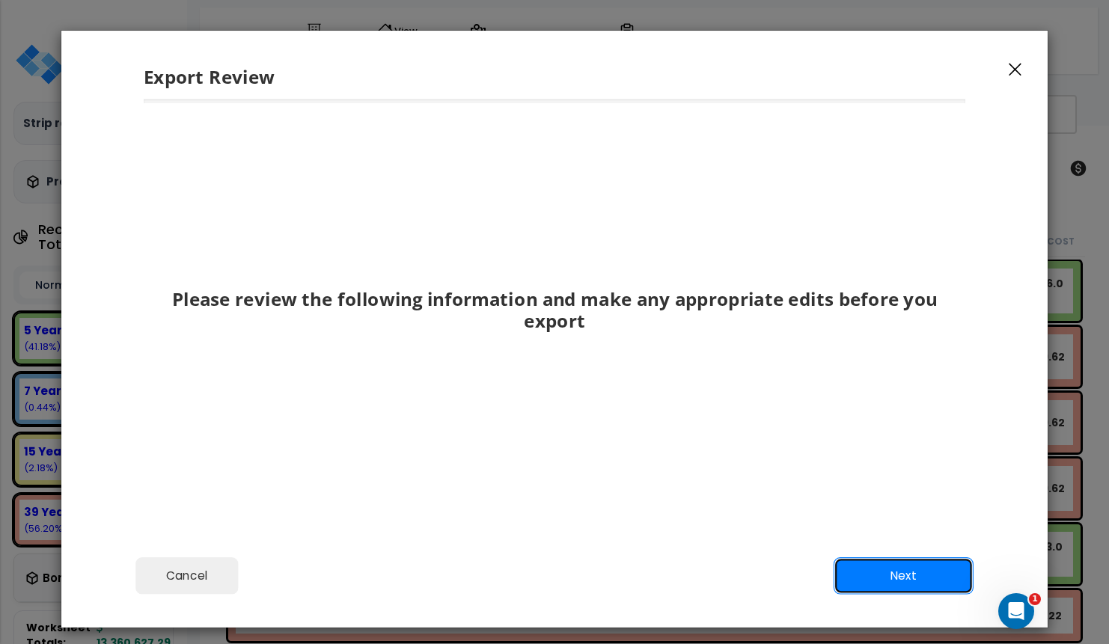
click at [869, 563] on button "Next" at bounding box center [903, 575] width 140 height 37
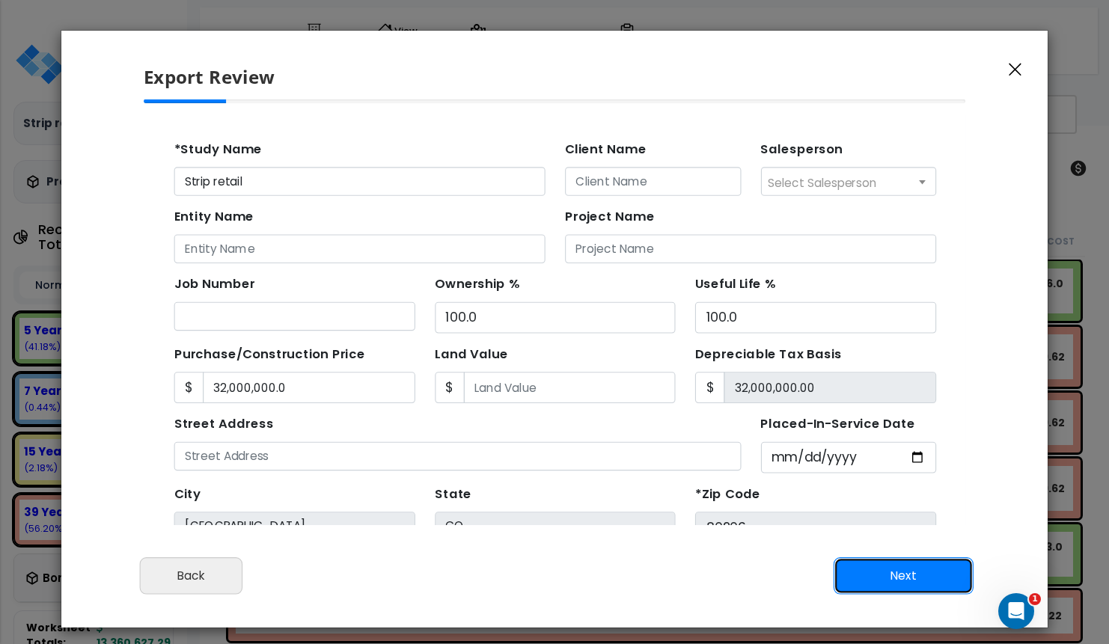
click at [869, 568] on button "Next" at bounding box center [903, 575] width 140 height 37
type input "32000000"
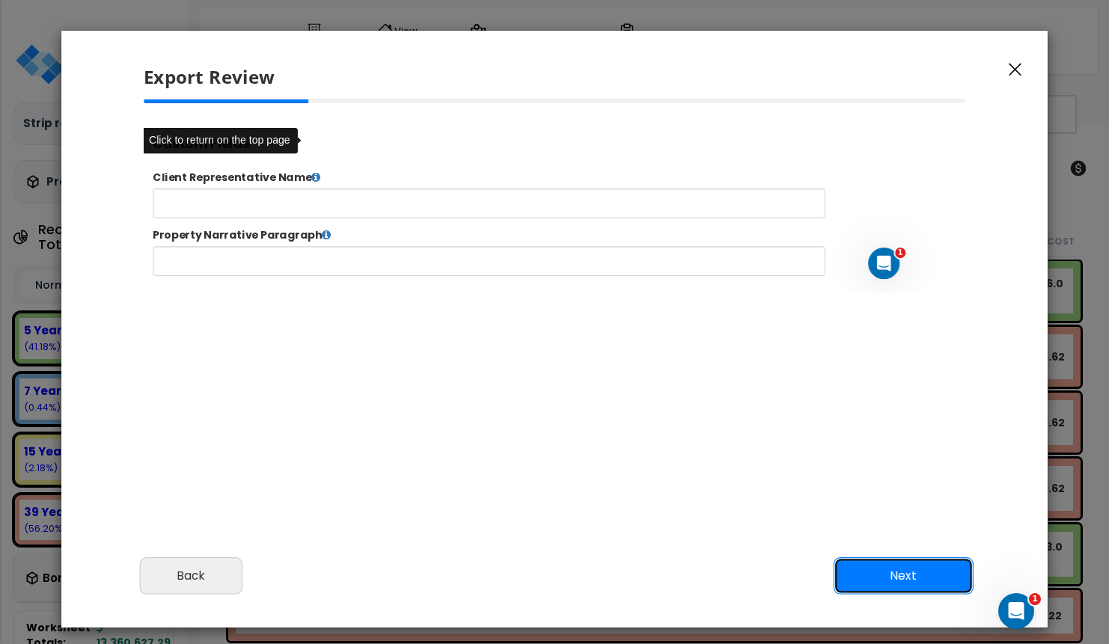
click at [869, 568] on button "Next" at bounding box center [903, 575] width 140 height 37
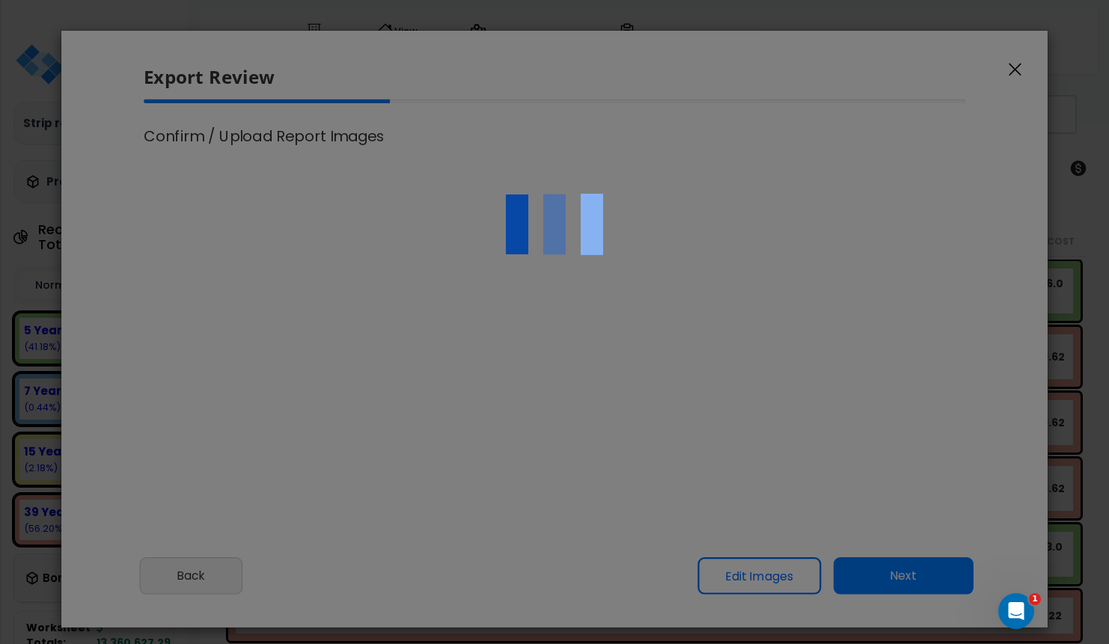
type input "32,000,000.0"
select select "2019"
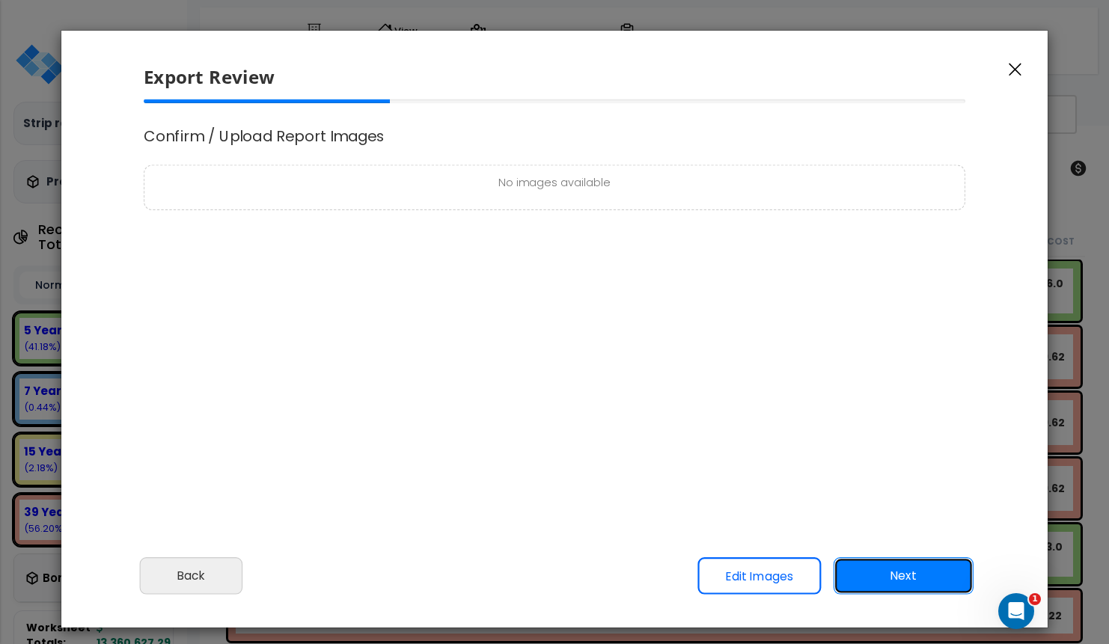
click at [898, 570] on button "Next" at bounding box center [903, 575] width 140 height 37
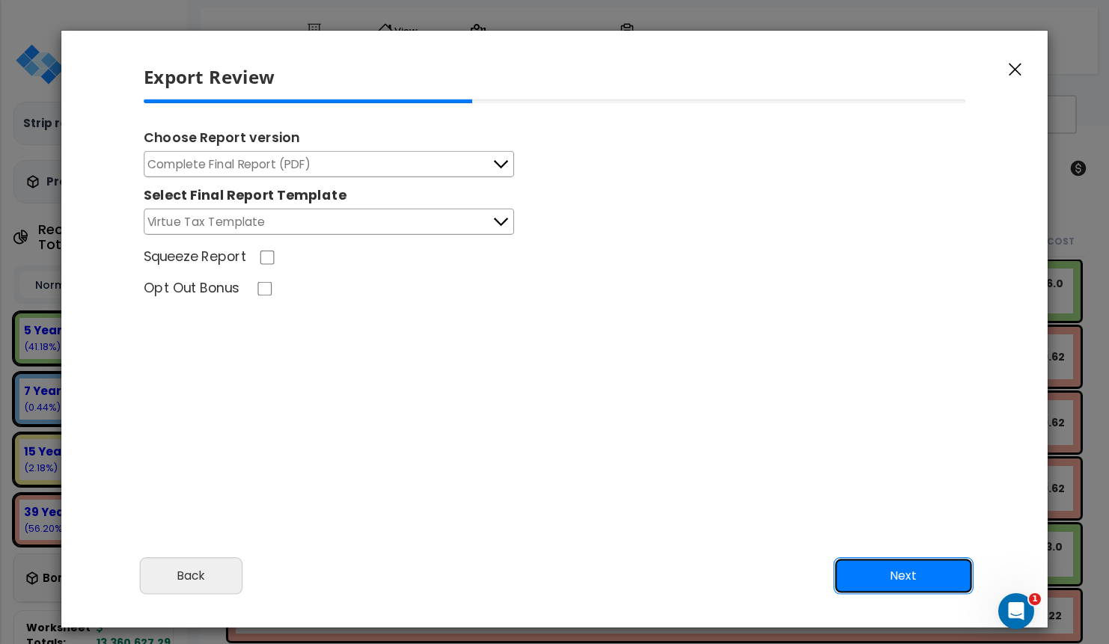
click at [898, 570] on button "Next" at bounding box center [903, 575] width 140 height 37
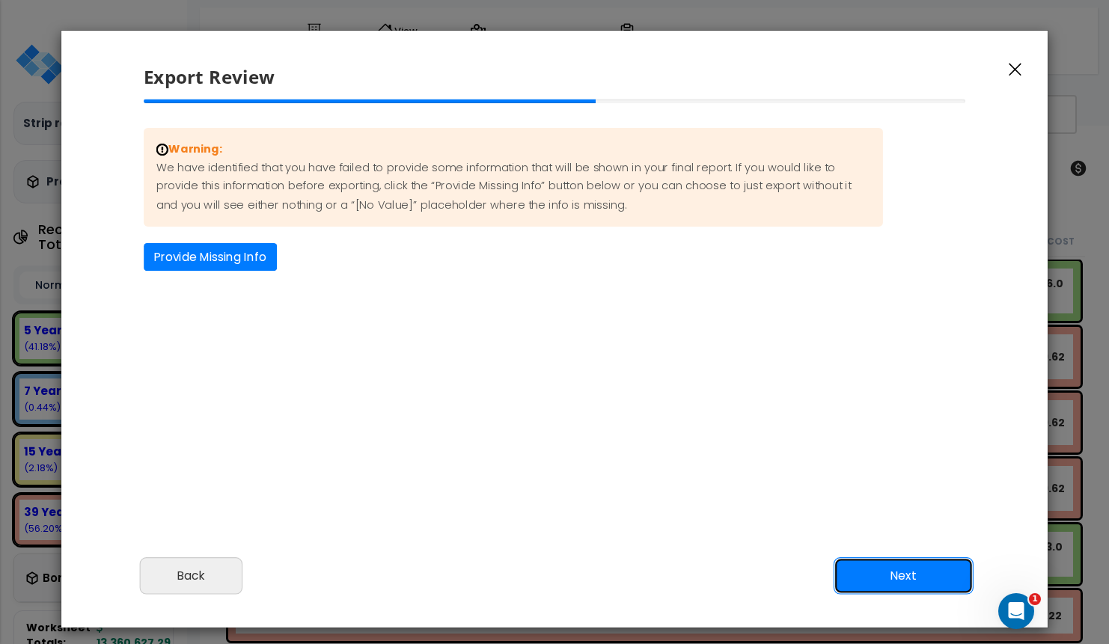
click at [898, 570] on button "Next" at bounding box center [903, 575] width 140 height 37
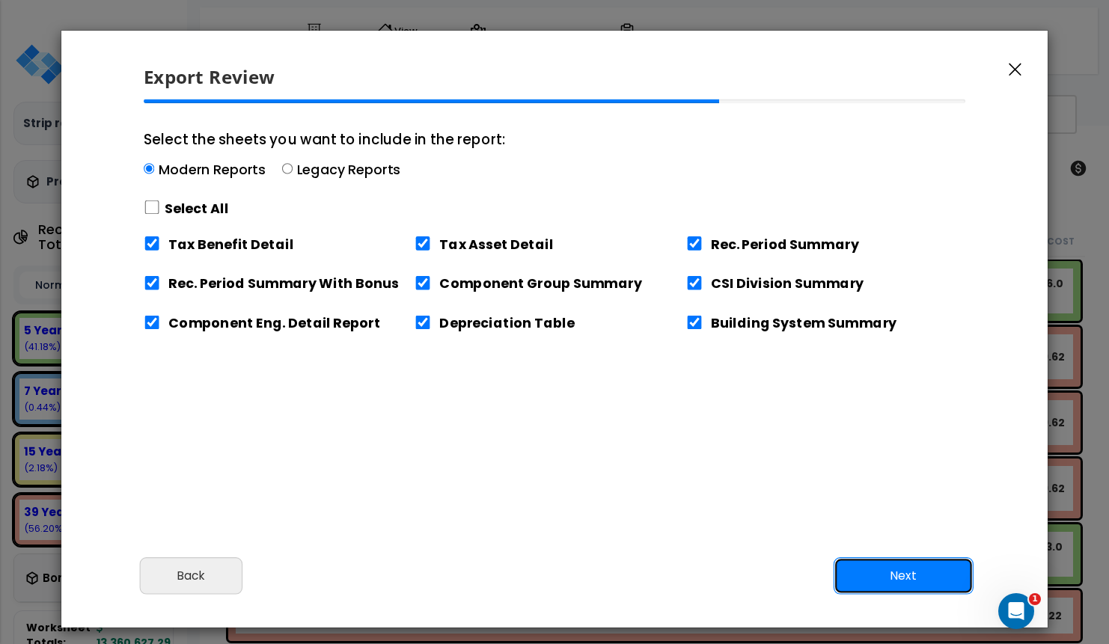
click at [898, 570] on button "Next" at bounding box center [903, 575] width 140 height 37
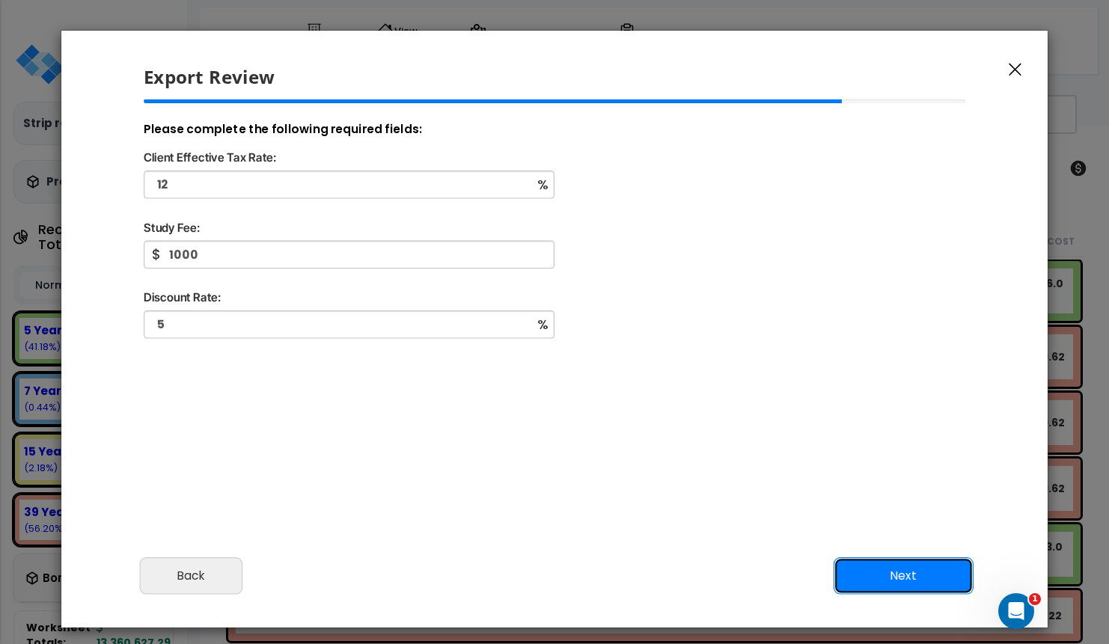
click at [898, 570] on button "Next" at bounding box center [903, 575] width 140 height 37
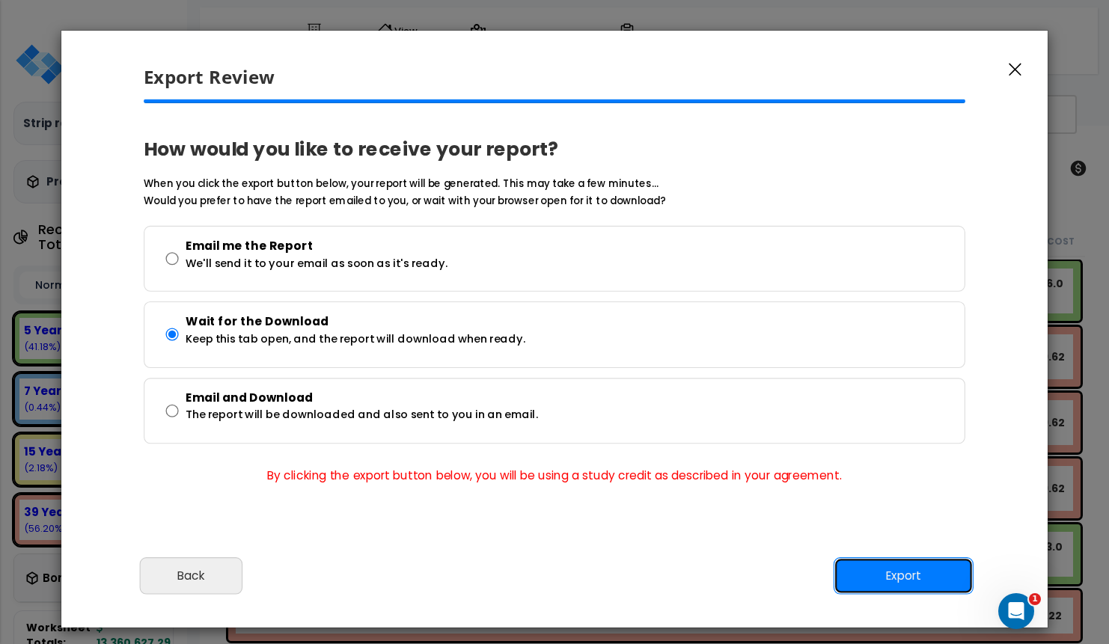
click at [898, 570] on button "Export" at bounding box center [903, 575] width 140 height 37
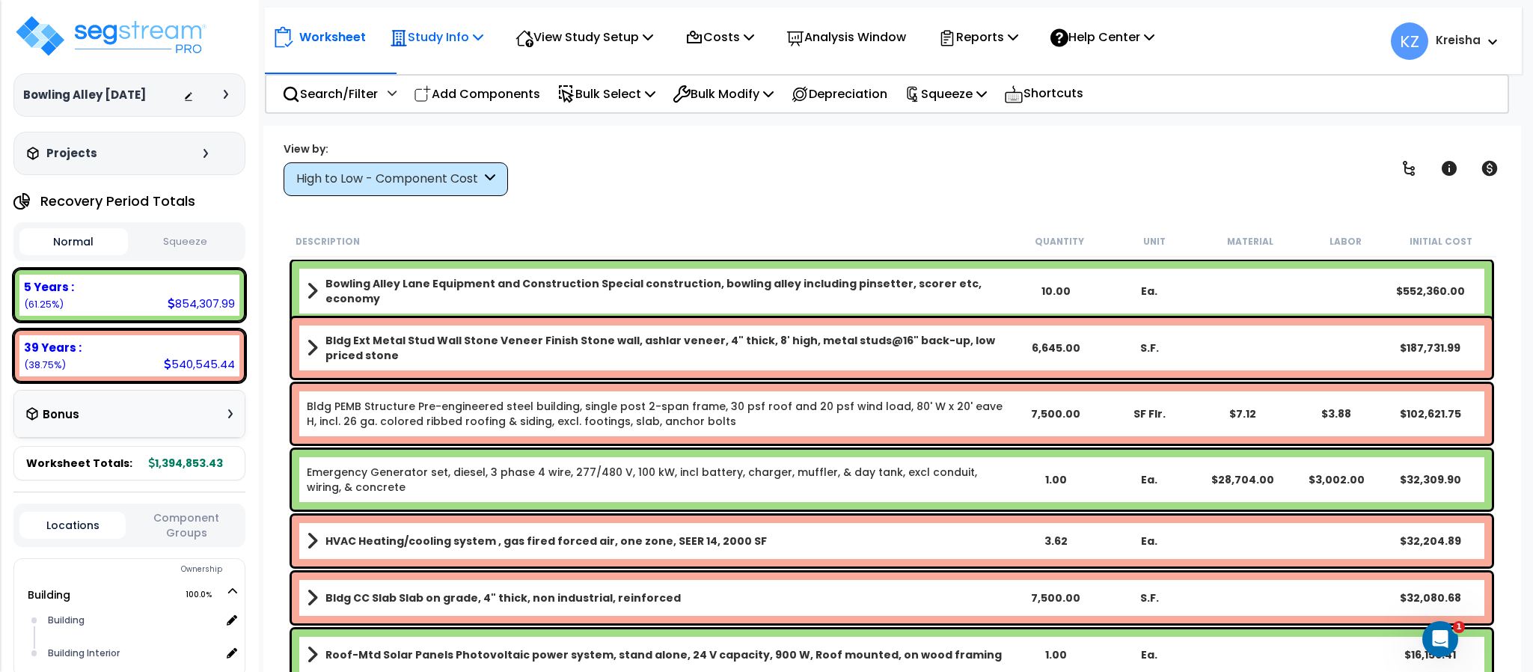
click at [468, 39] on p "Study Info" at bounding box center [437, 37] width 94 height 20
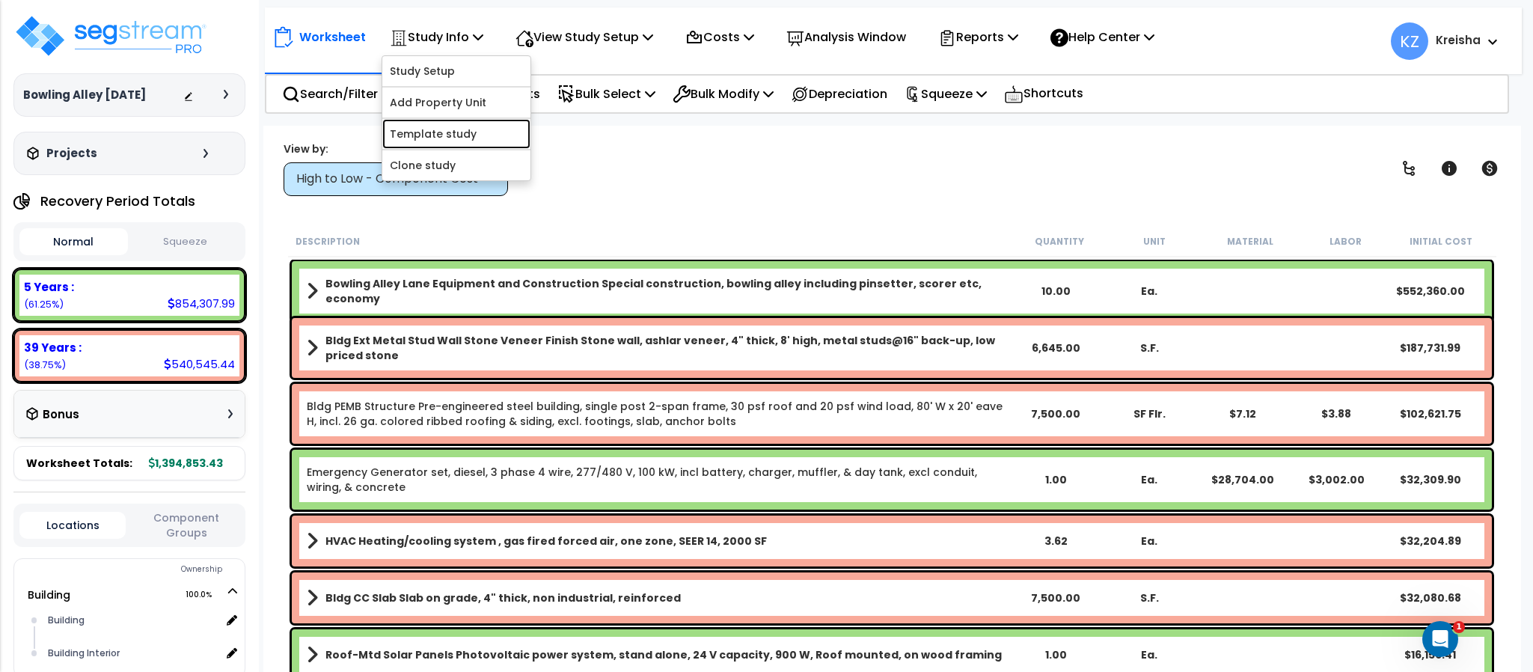
click at [465, 128] on link "Template study" at bounding box center [456, 134] width 148 height 30
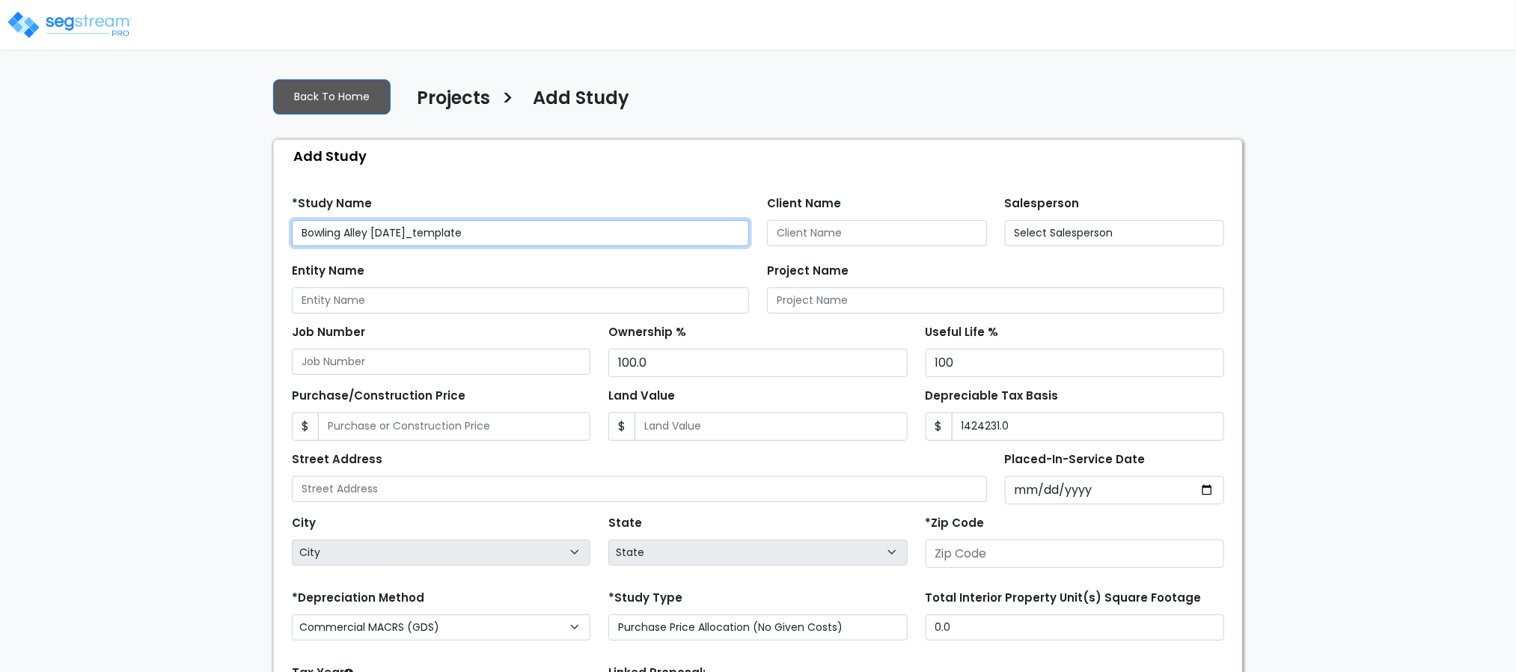
type input "1,424,231.0"
type input "80206"
select select "2020"
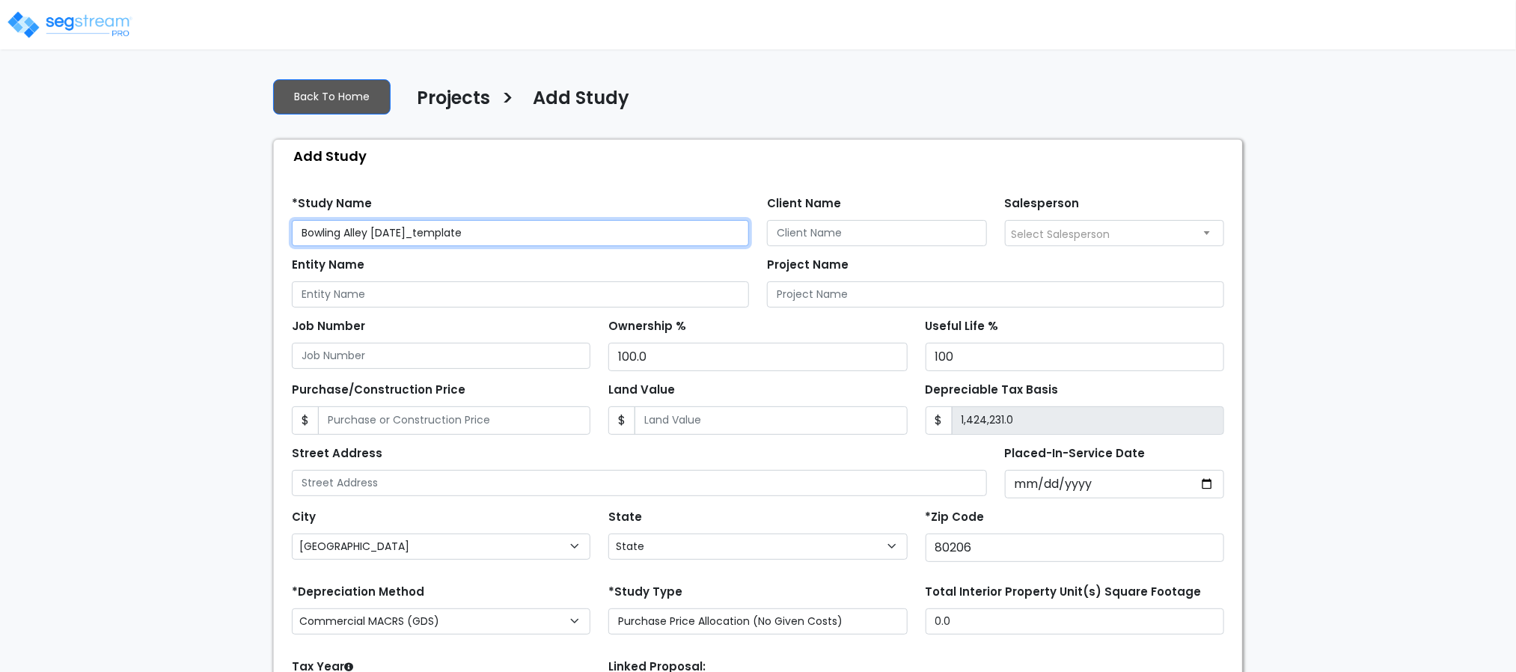
select select "CO"
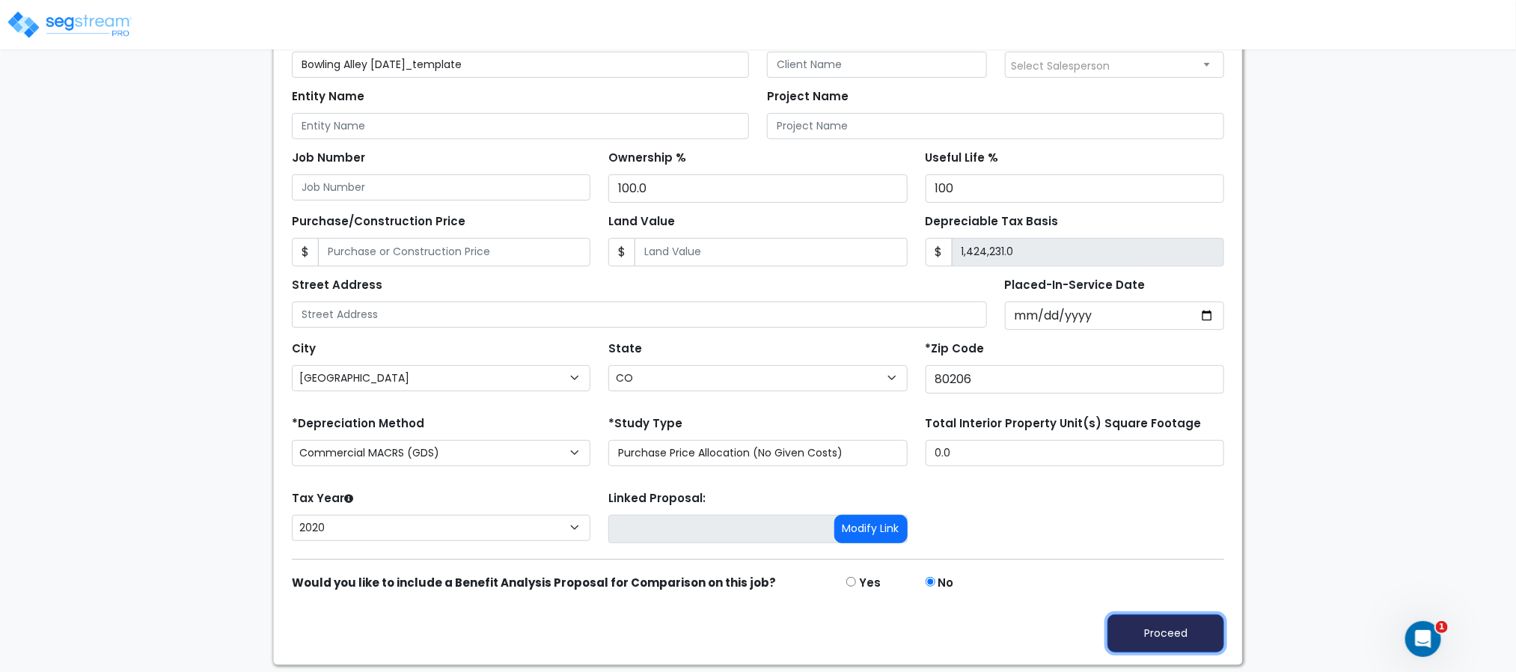
click at [1177, 638] on button "Proceed" at bounding box center [1165, 633] width 117 height 38
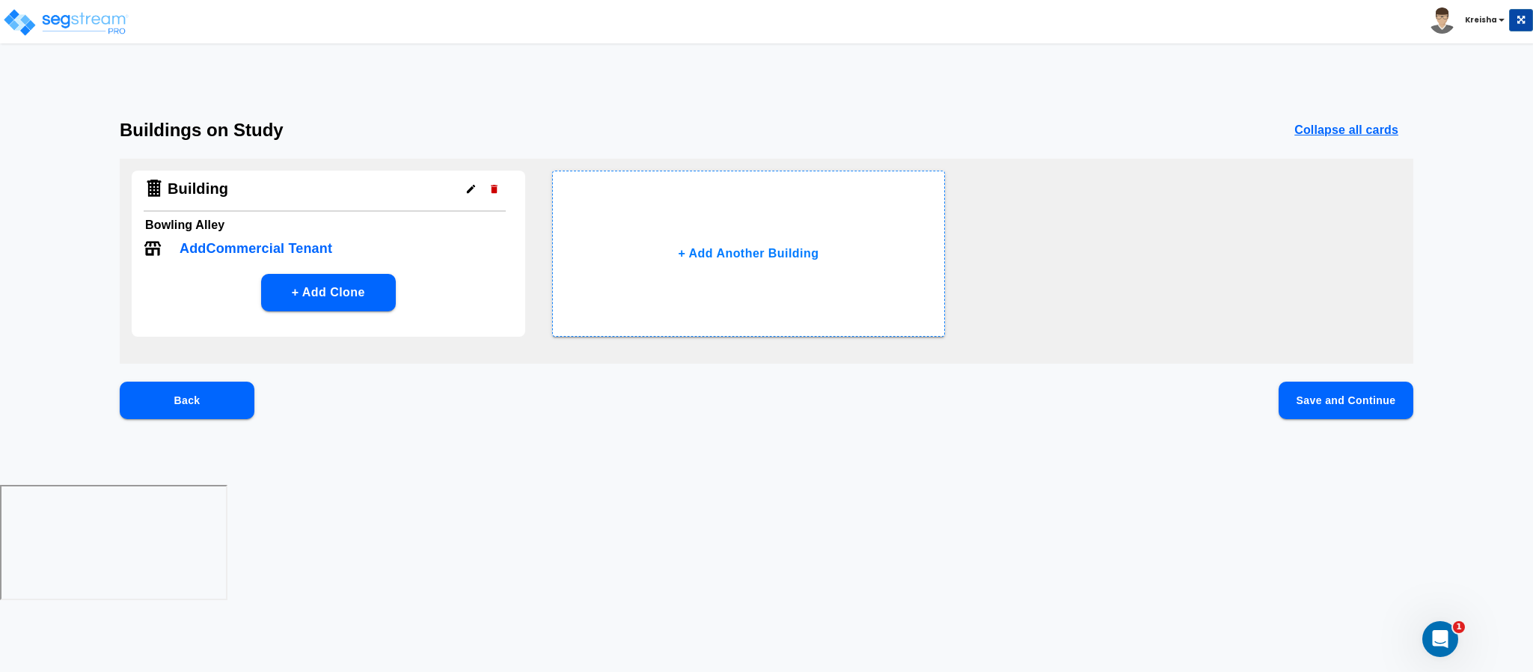
click at [1324, 397] on button "Save and Continue" at bounding box center [1345, 400] width 135 height 37
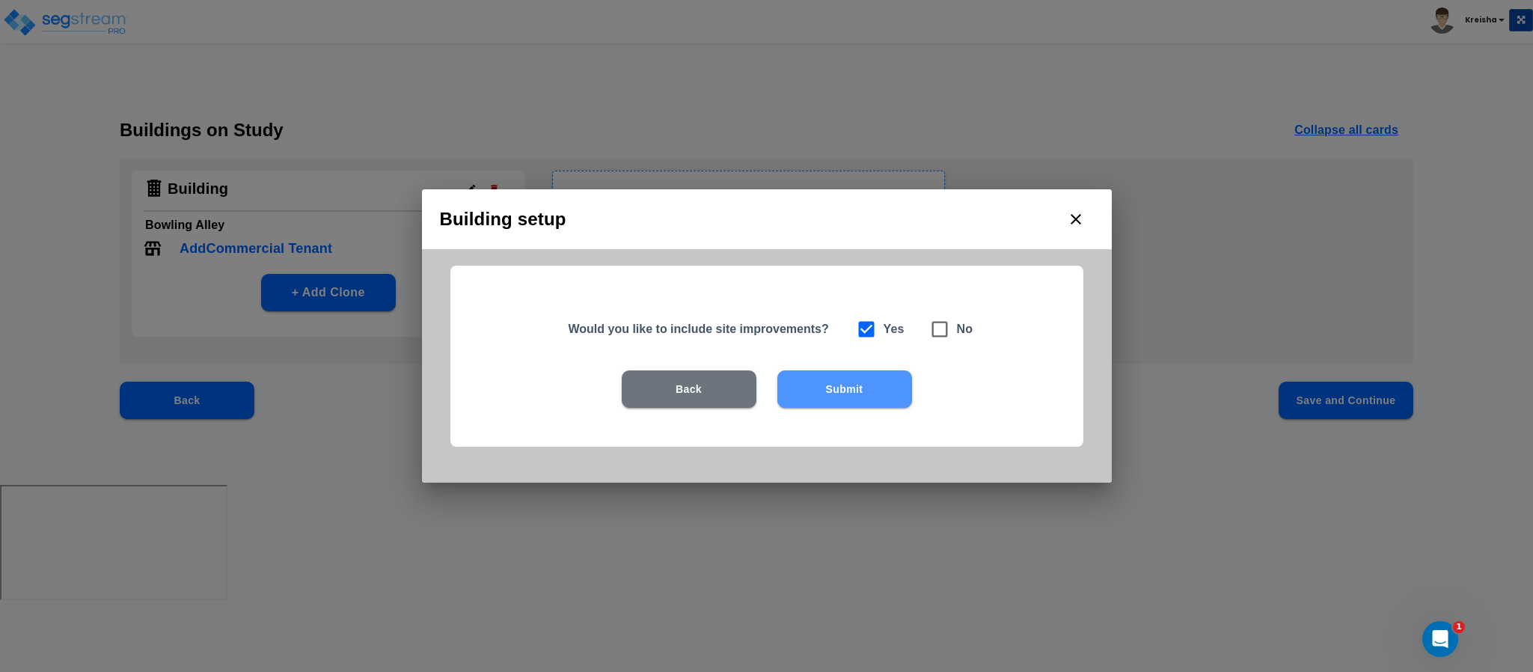
click at [828, 386] on button "Submit" at bounding box center [844, 388] width 135 height 37
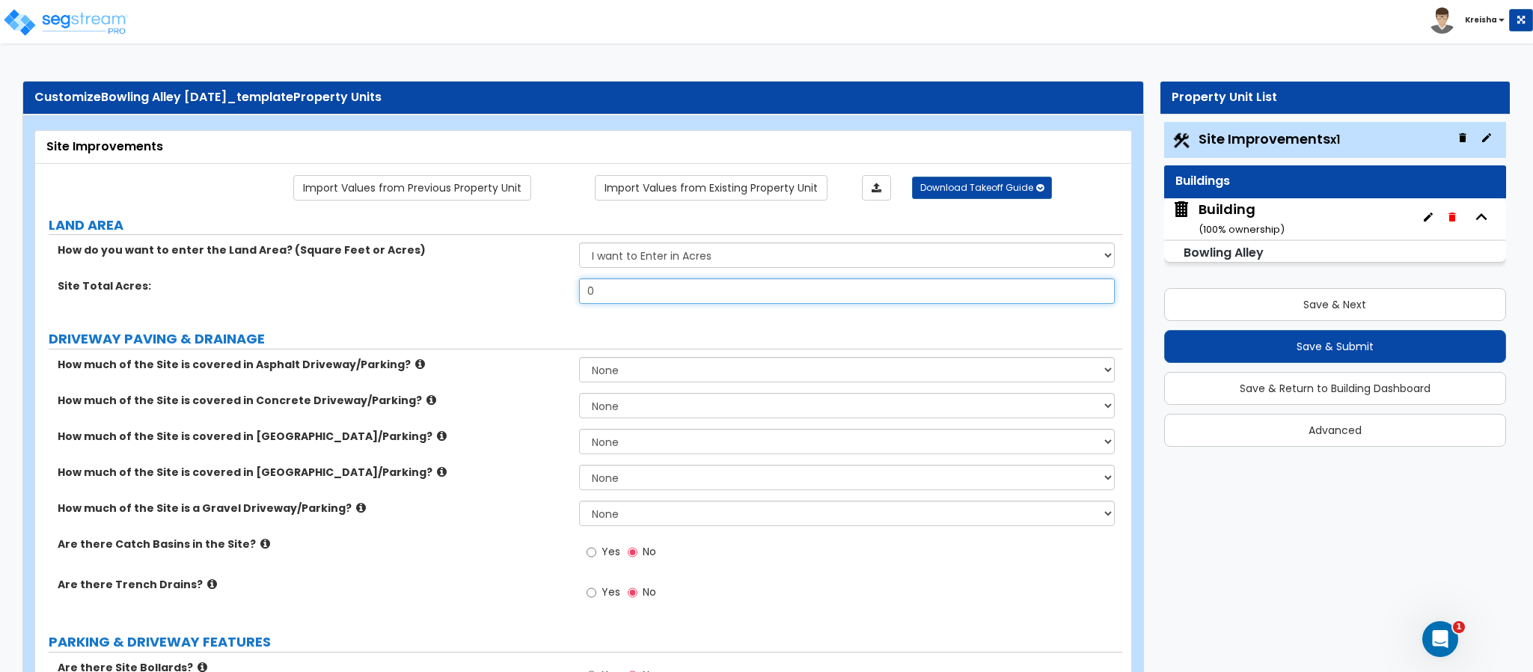
click at [943, 278] on div "How do you want to enter the Land Area? (Square Feet or Acres) I want to Enter …" at bounding box center [578, 278] width 1065 height 72
click at [943, 275] on div "How do you want to enter the Land Area? (Square Feet or Acres) I want to Enter …" at bounding box center [578, 260] width 1087 height 36
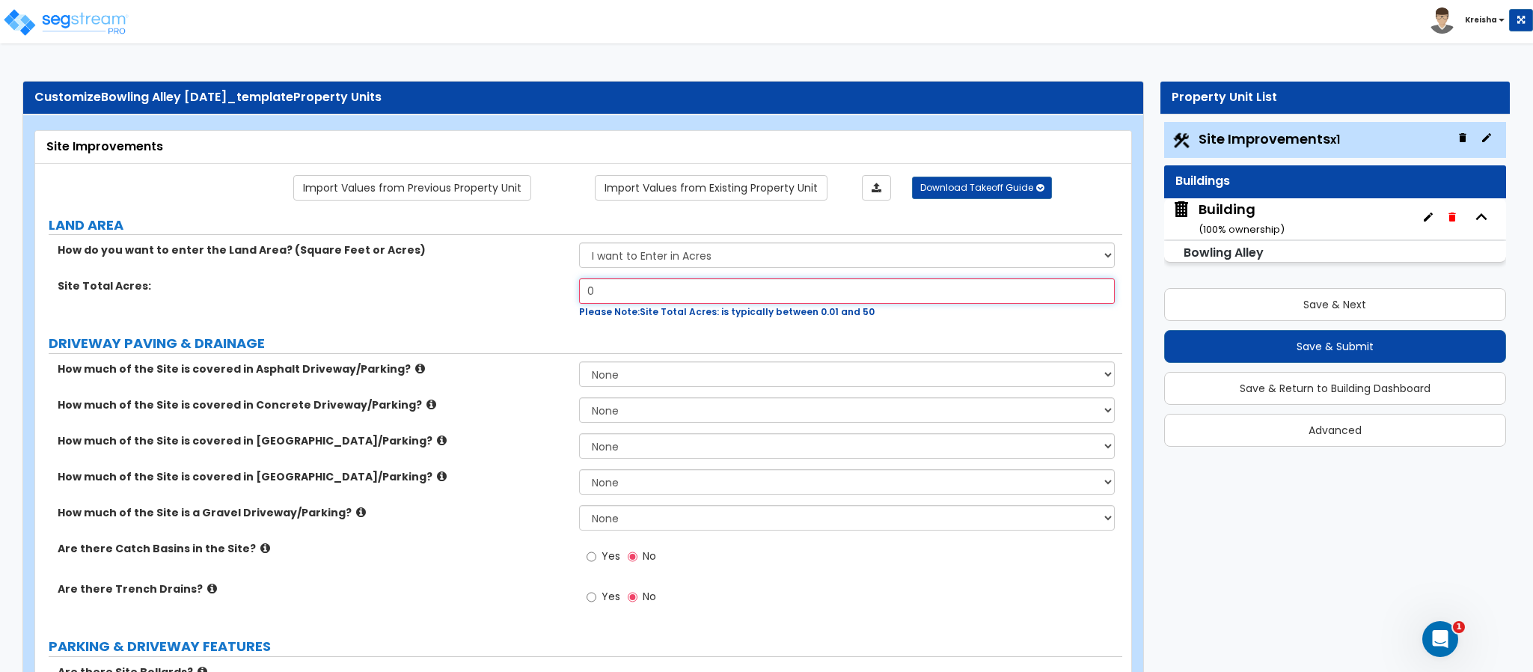
click at [940, 303] on input "0" at bounding box center [847, 290] width 536 height 25
type input "1"
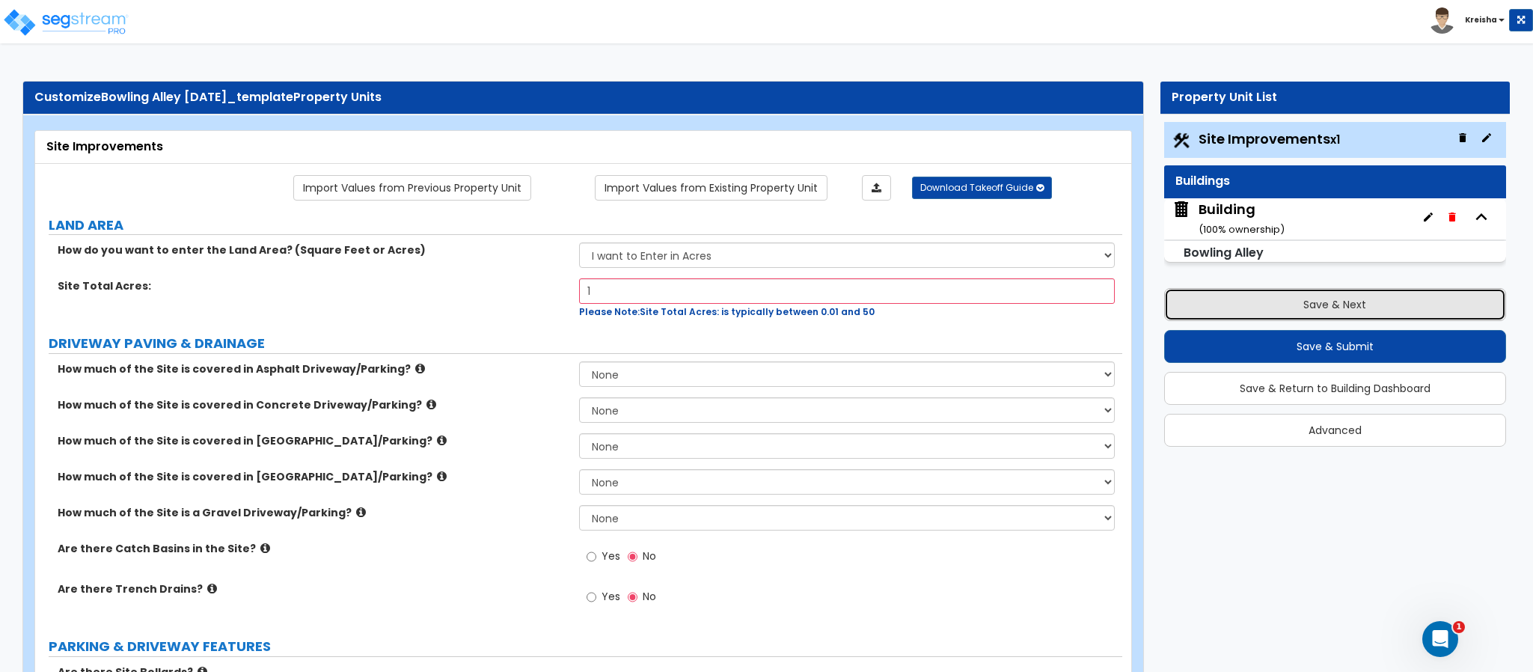
click at [1223, 305] on button "Save & Next" at bounding box center [1335, 304] width 342 height 33
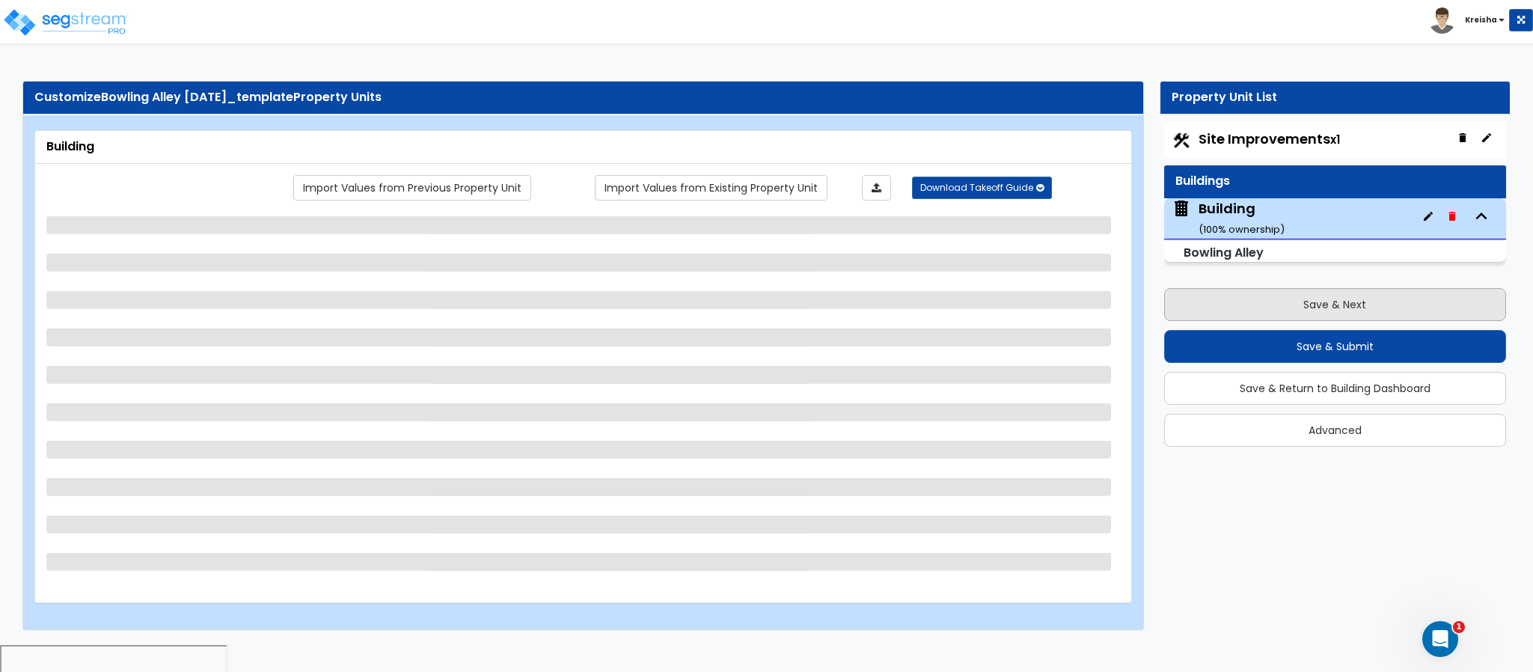
select select "1"
select select "3"
select select "2"
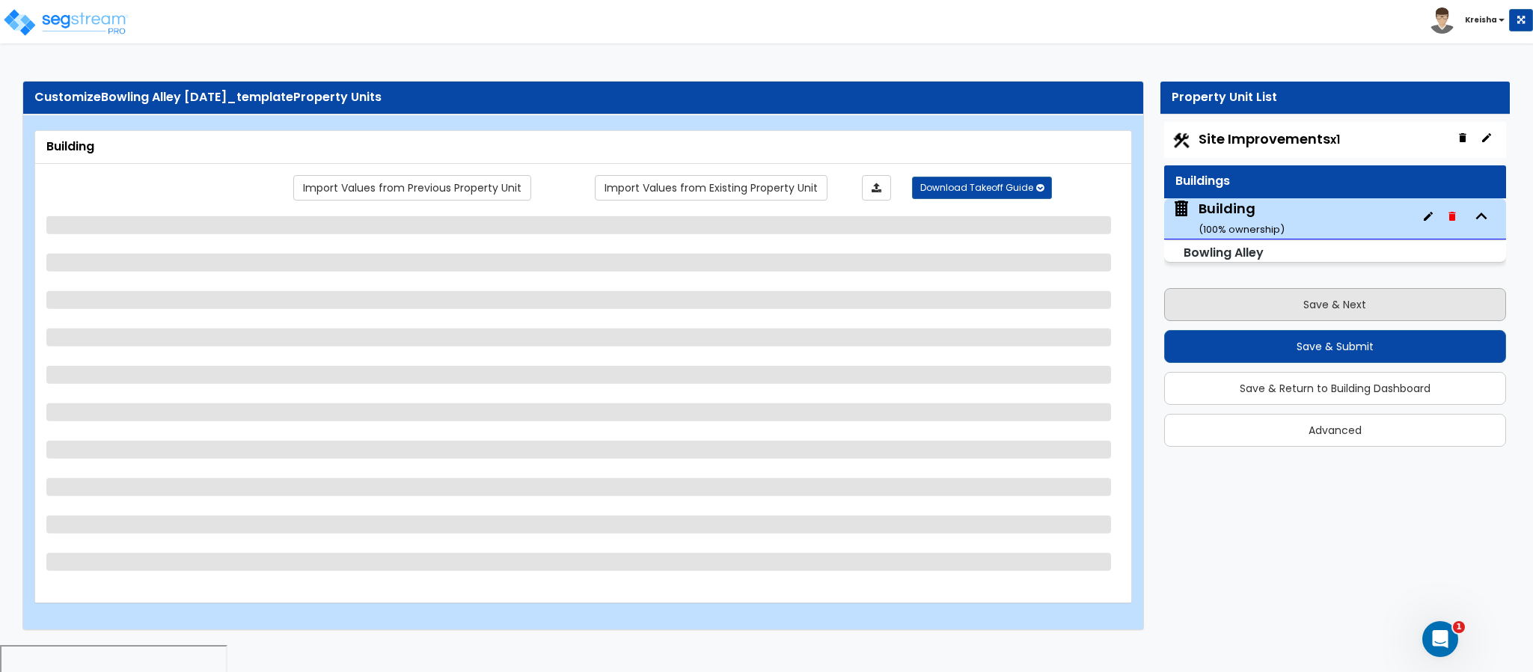
select select "1"
select select "3"
select select "4"
select select "1"
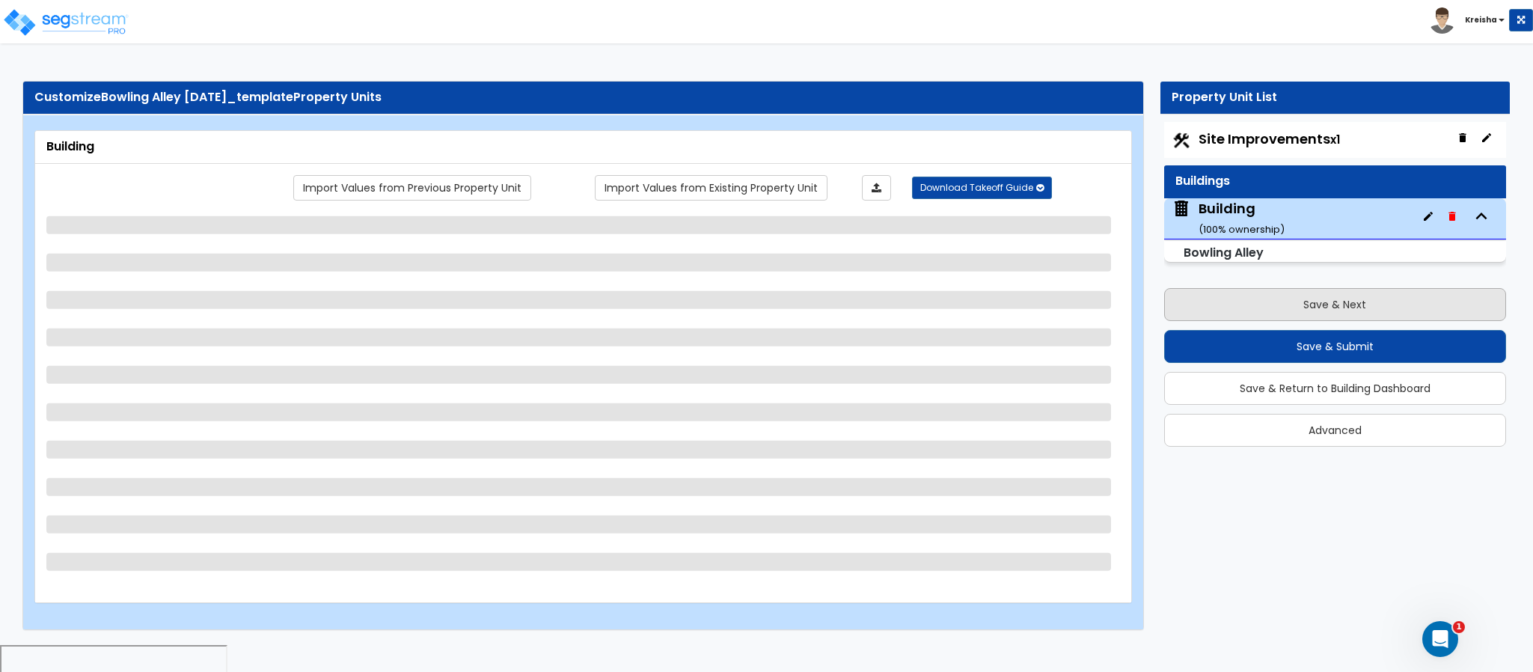
select select "1"
select select "4"
select select "3"
select select "2"
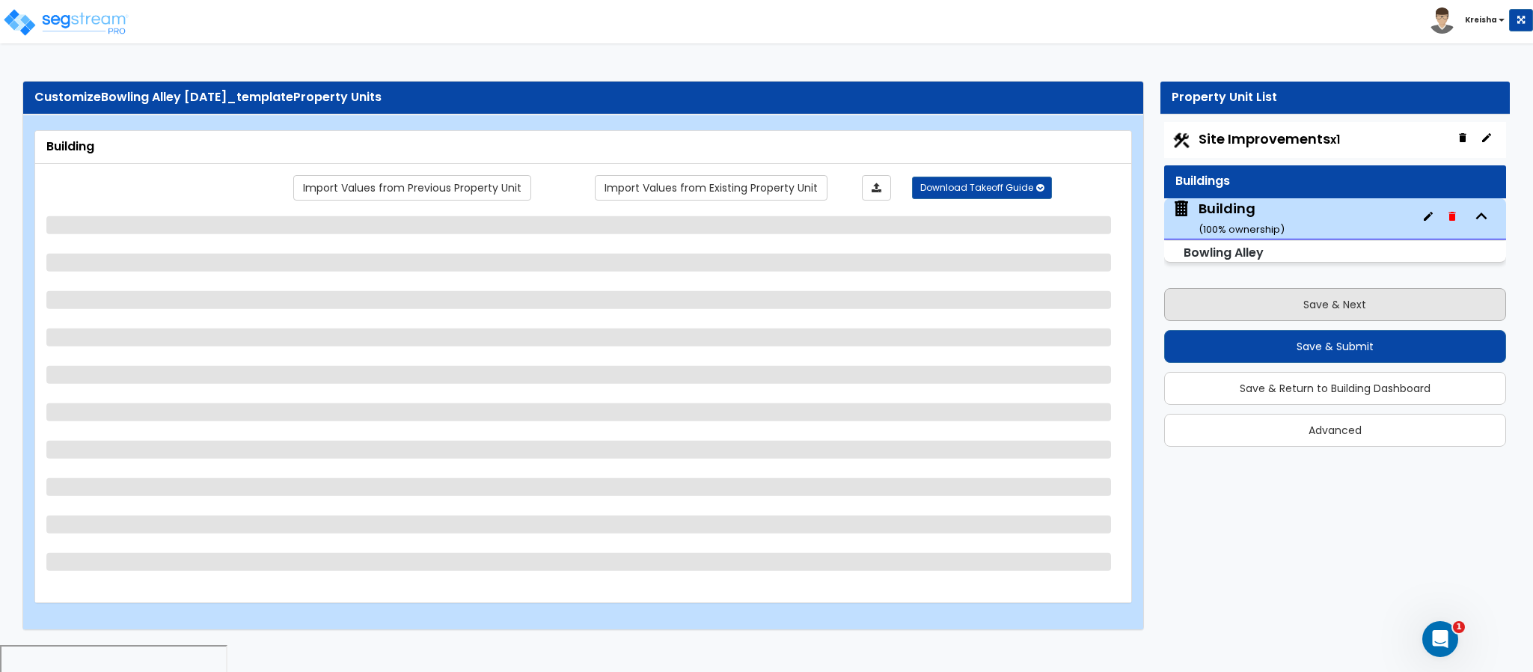
select select "1"
select select "3"
select select "1"
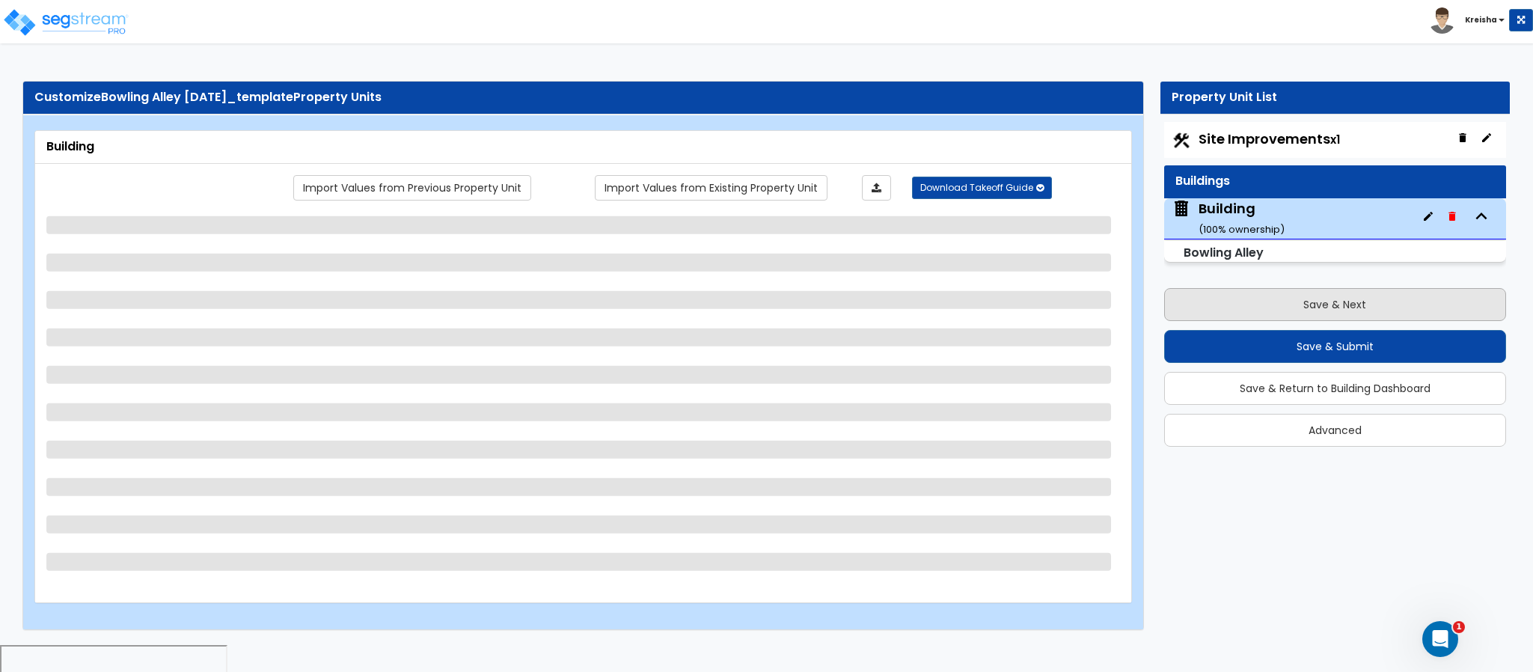
select select "1"
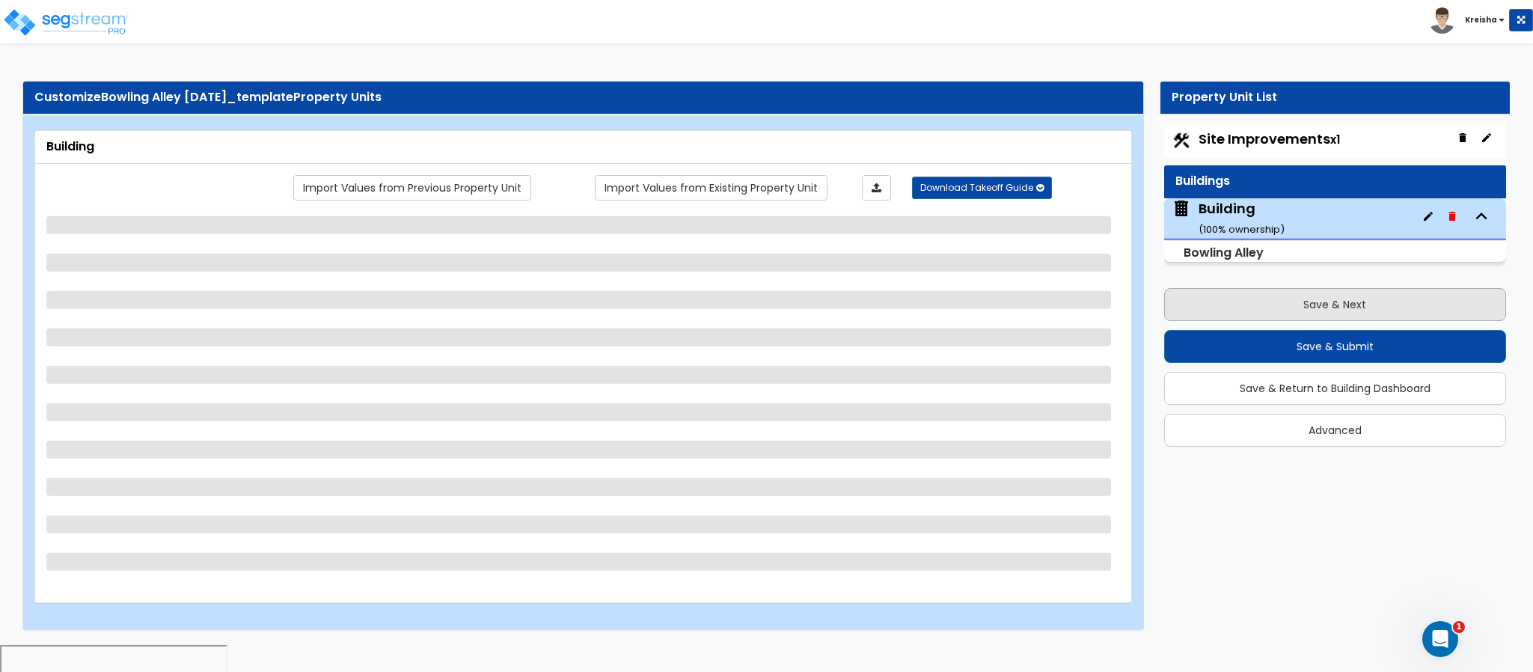
select select "2"
select select "3"
select select "6"
select select "7"
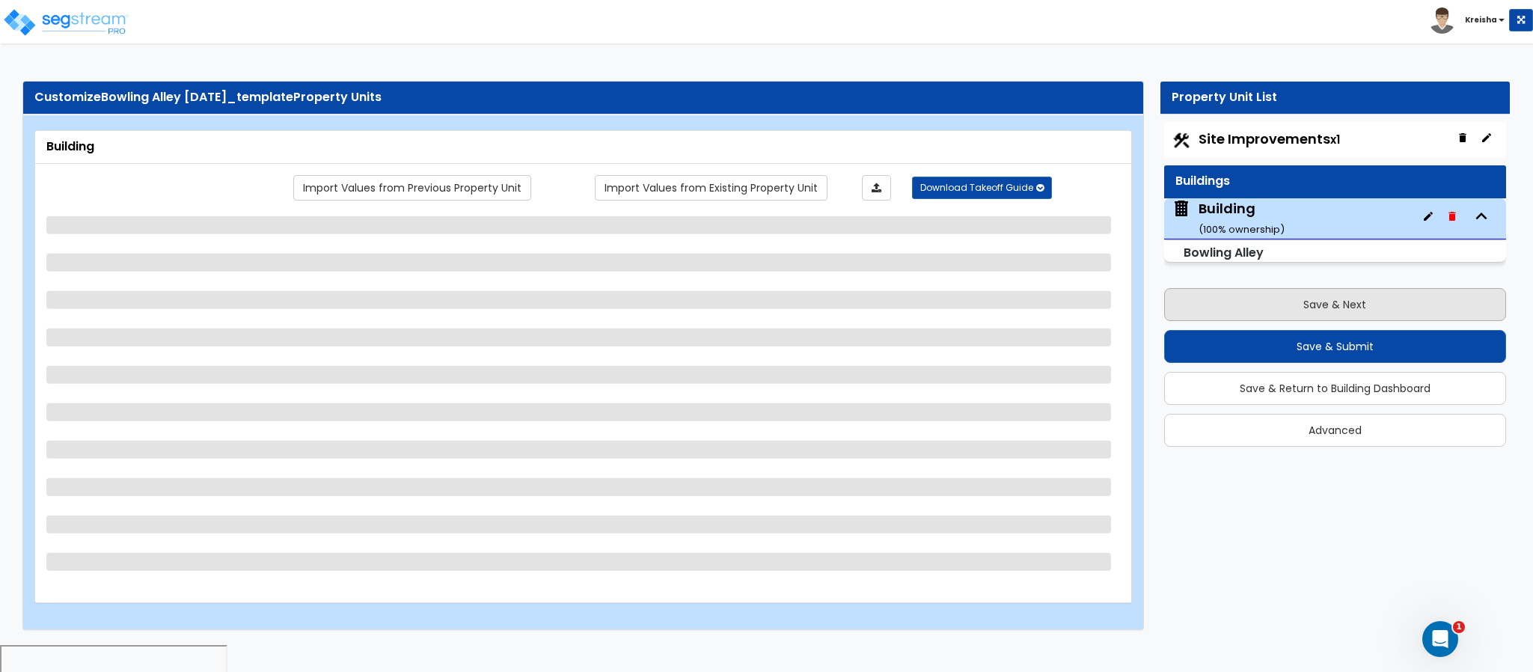
select select "1"
select select "2"
select select "1"
select select "4"
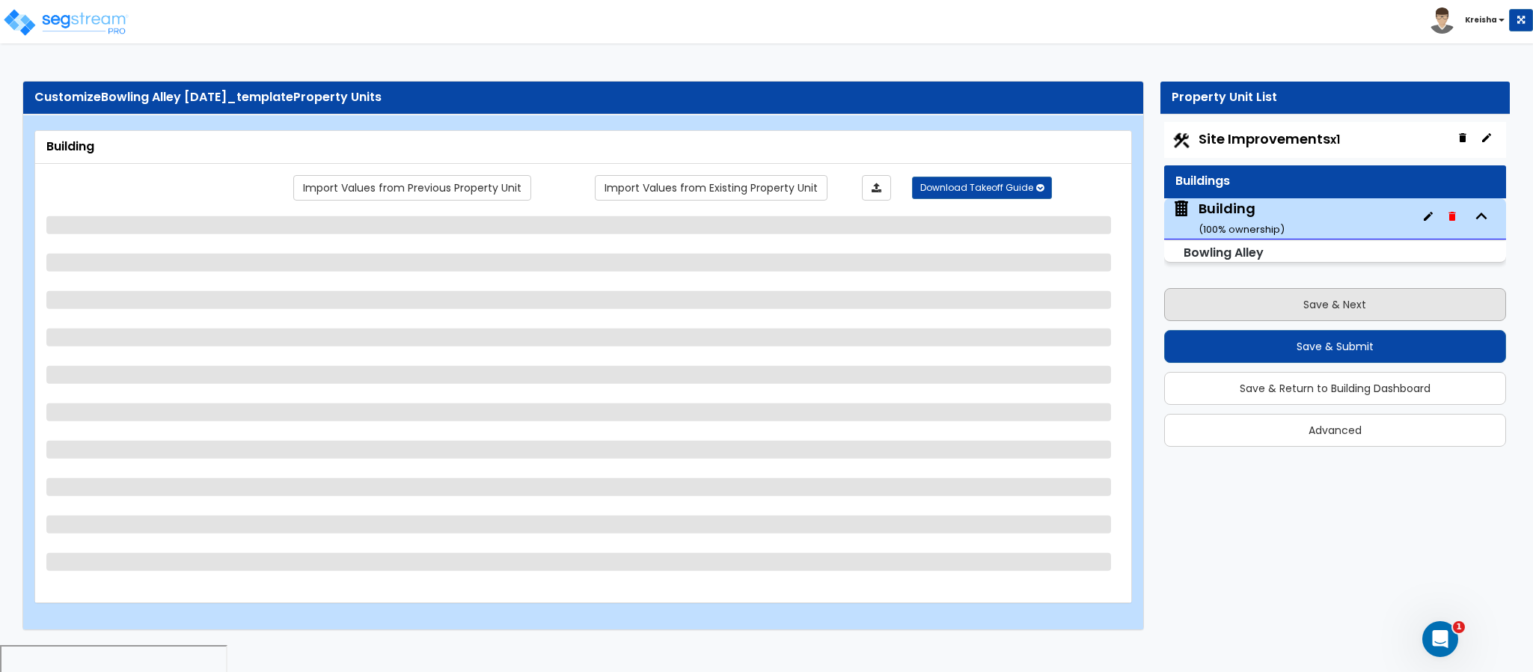
select select "1"
select select "2"
select select "1"
select select "2"
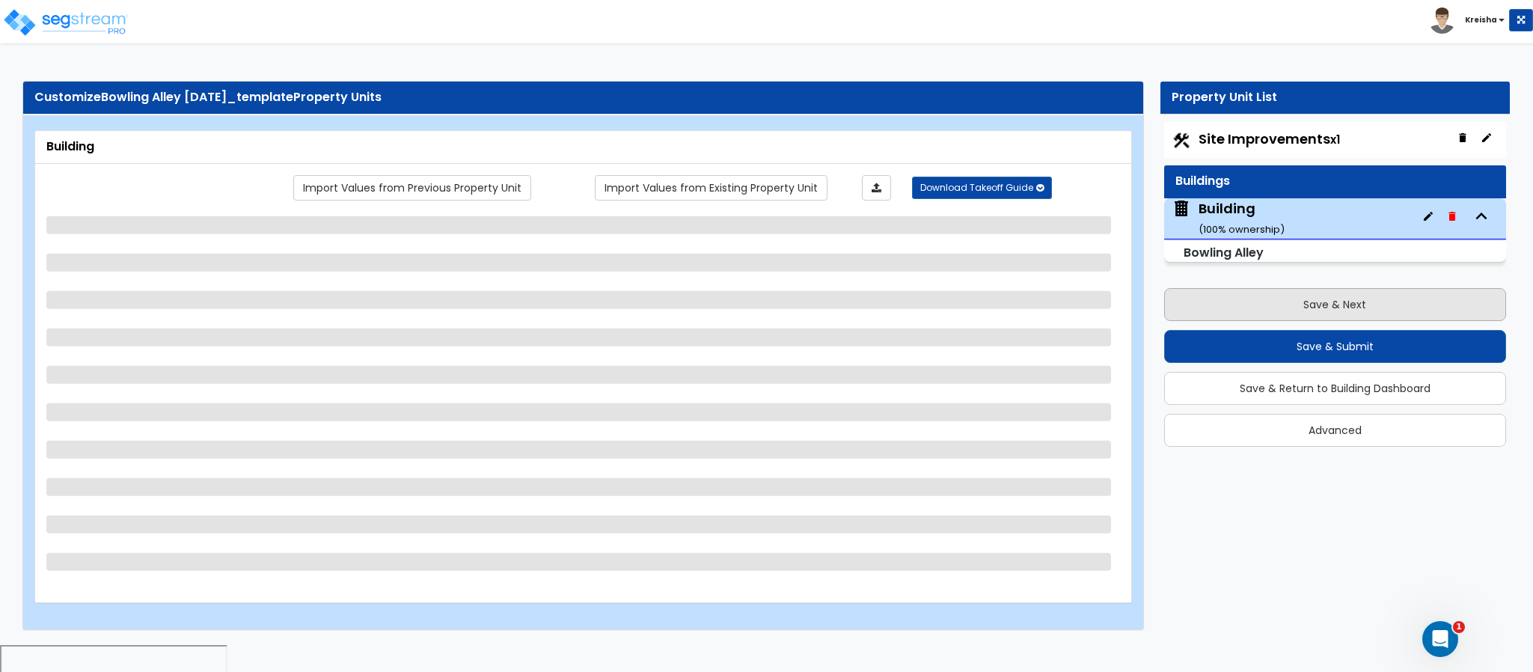
select select "2"
select select "1"
select select "2"
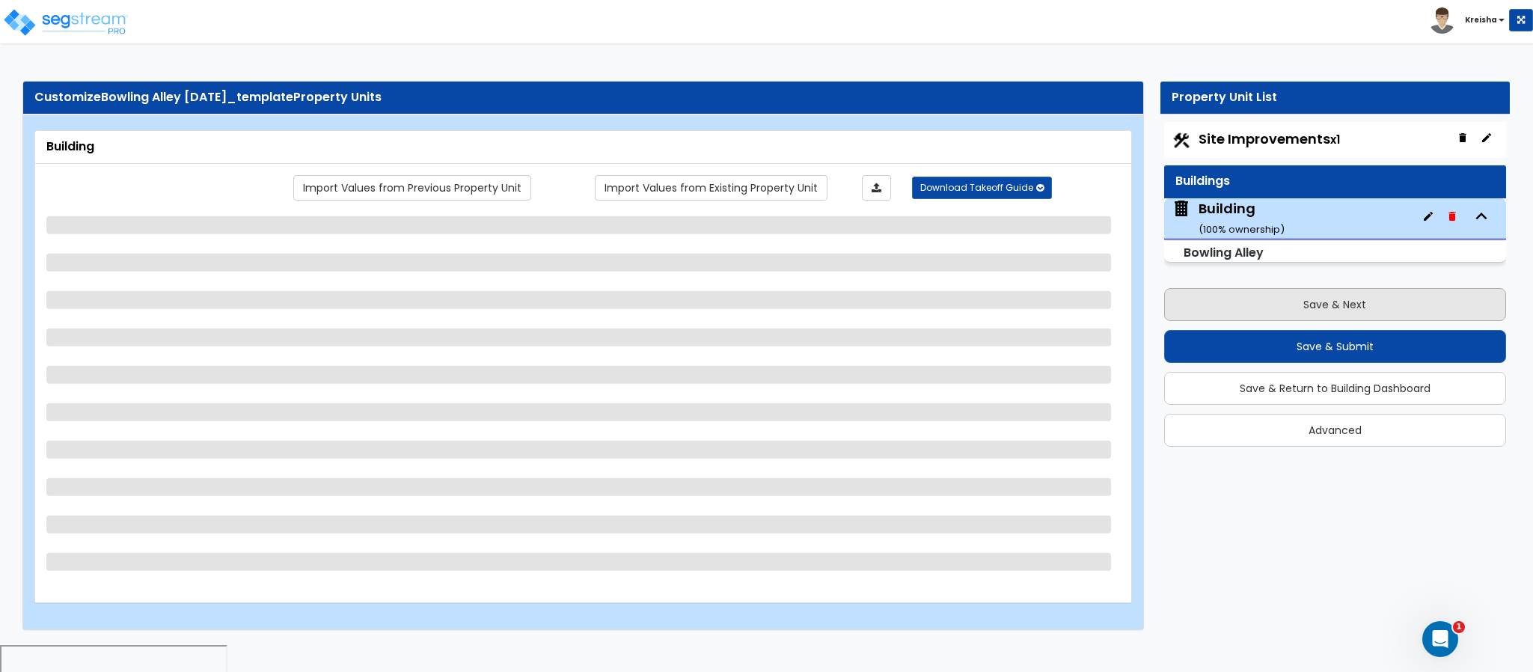
select select "1"
select select "3"
select select "1"
select select "2"
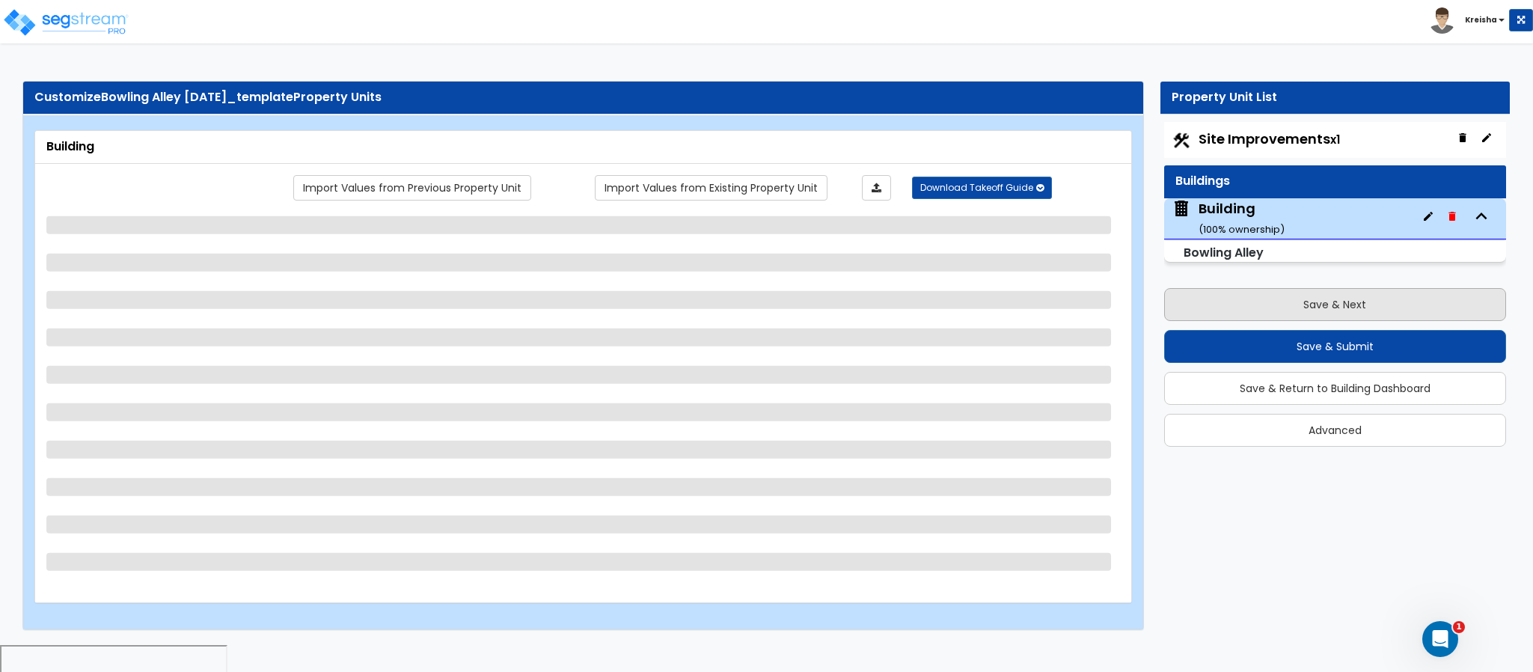
select select "2"
select select "1"
select select "4"
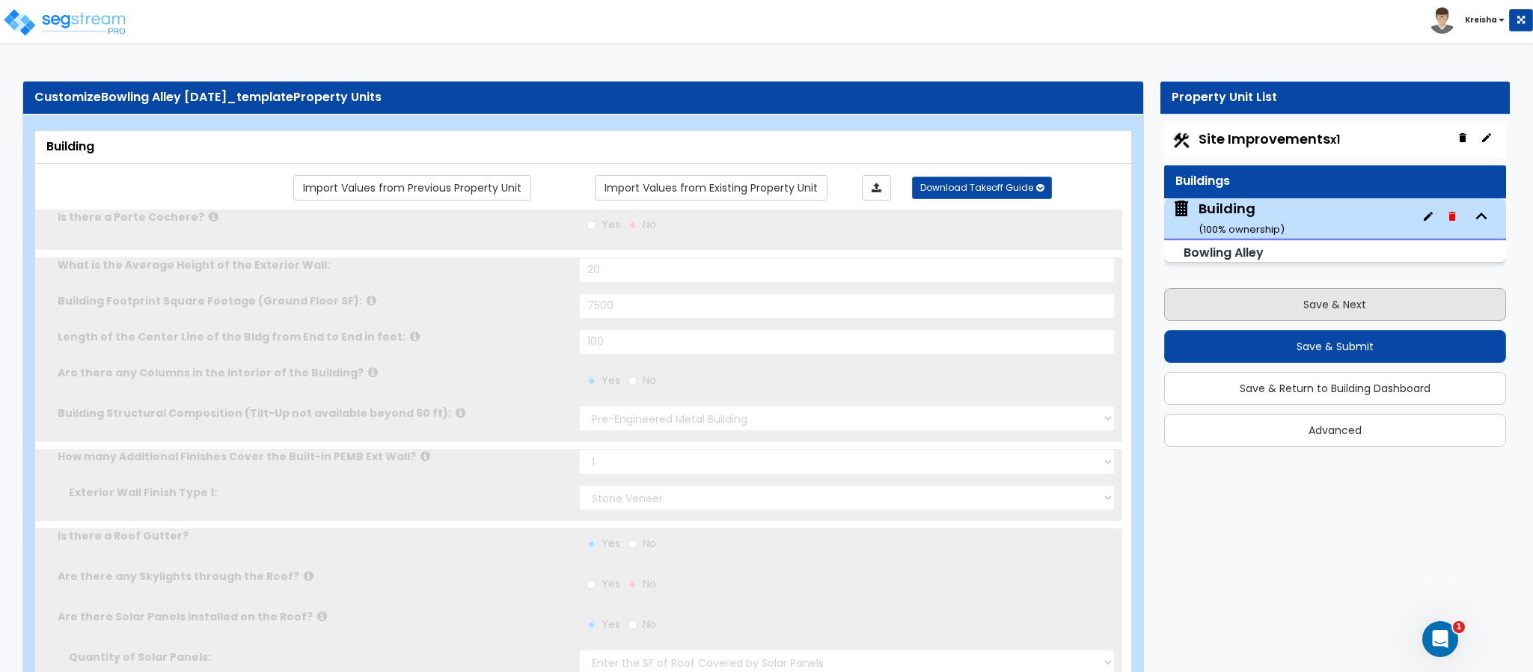
radio input "true"
select select "1"
type input "3"
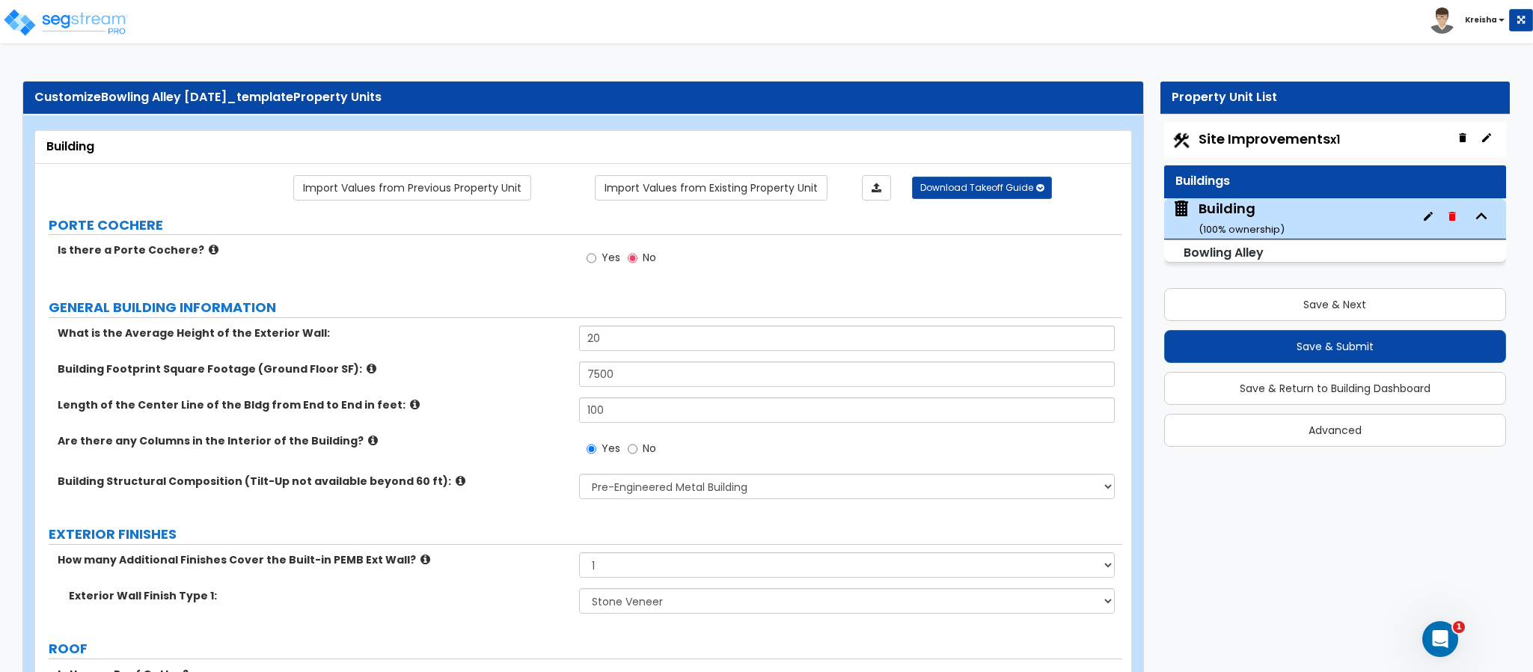
scroll to position [6882, 0]
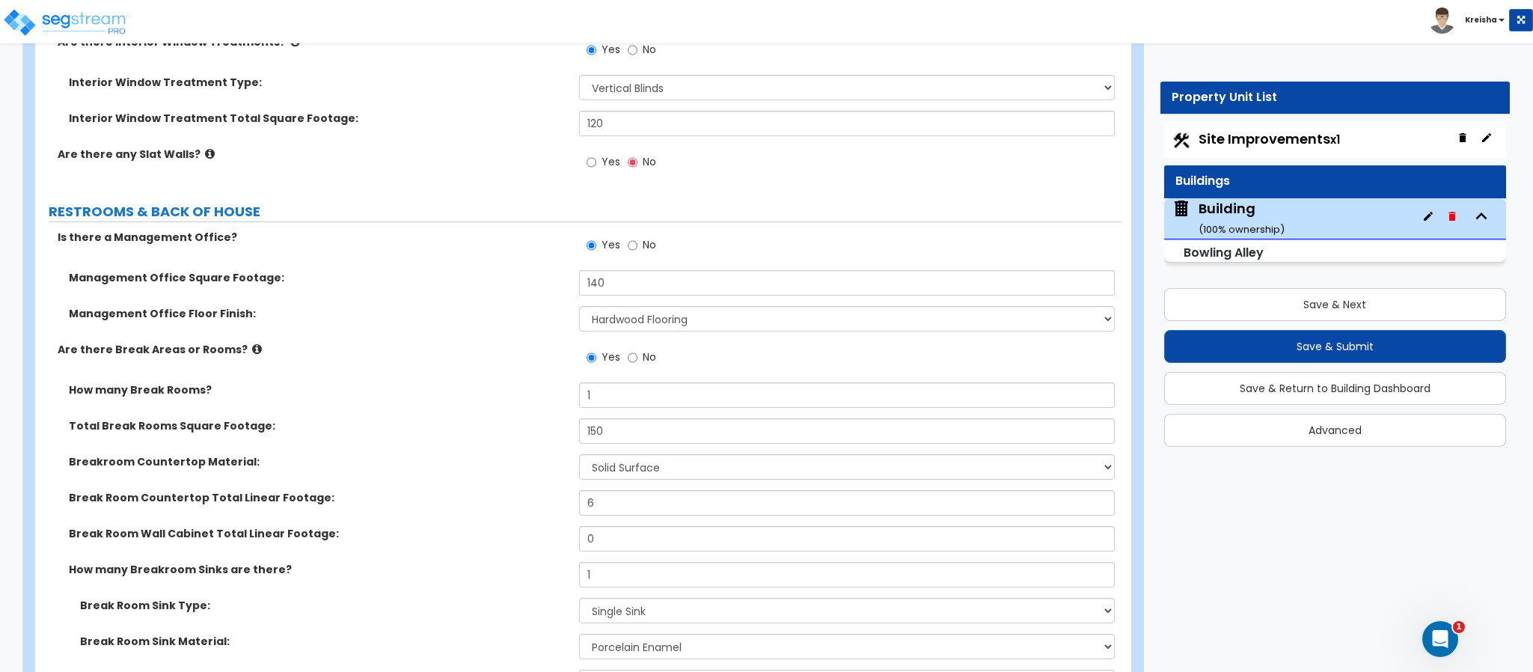
click at [489, 418] on label "Total Break Rooms Square Footage:" at bounding box center [318, 425] width 499 height 15
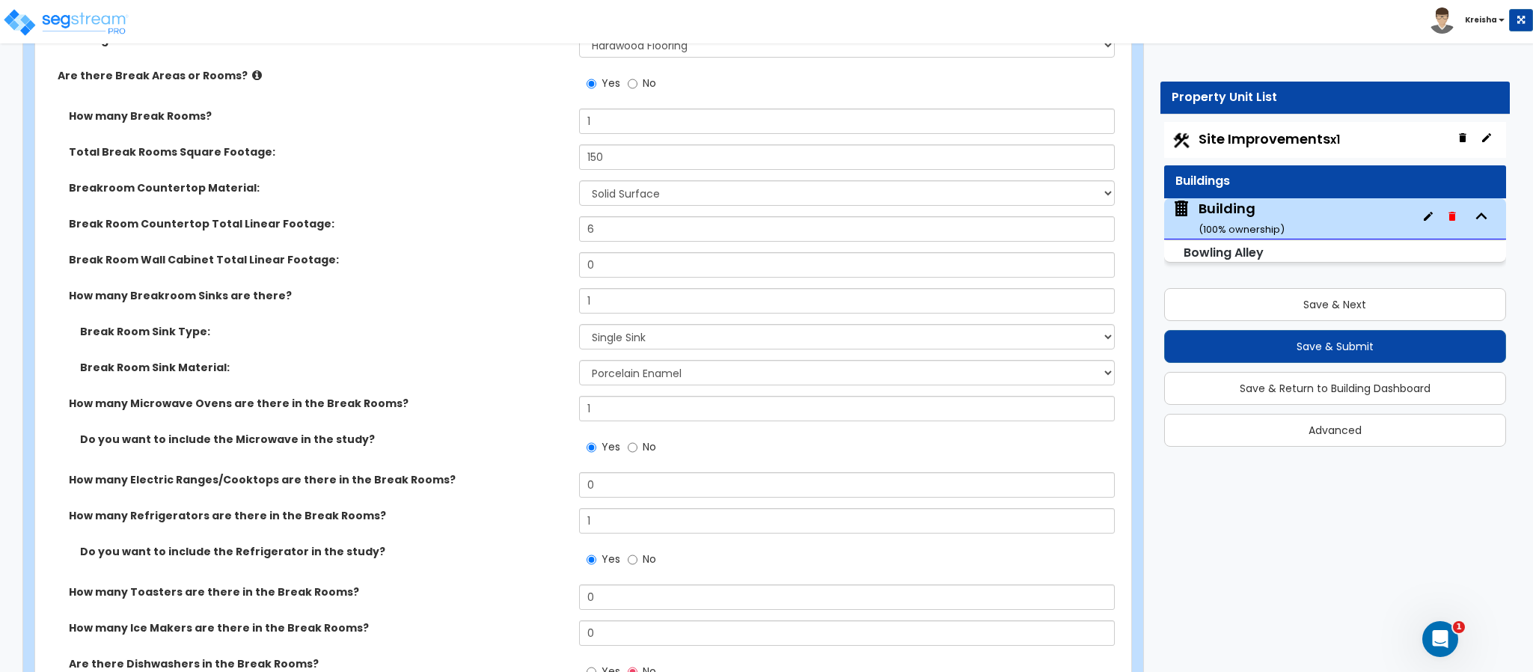
scroll to position [7182, 0]
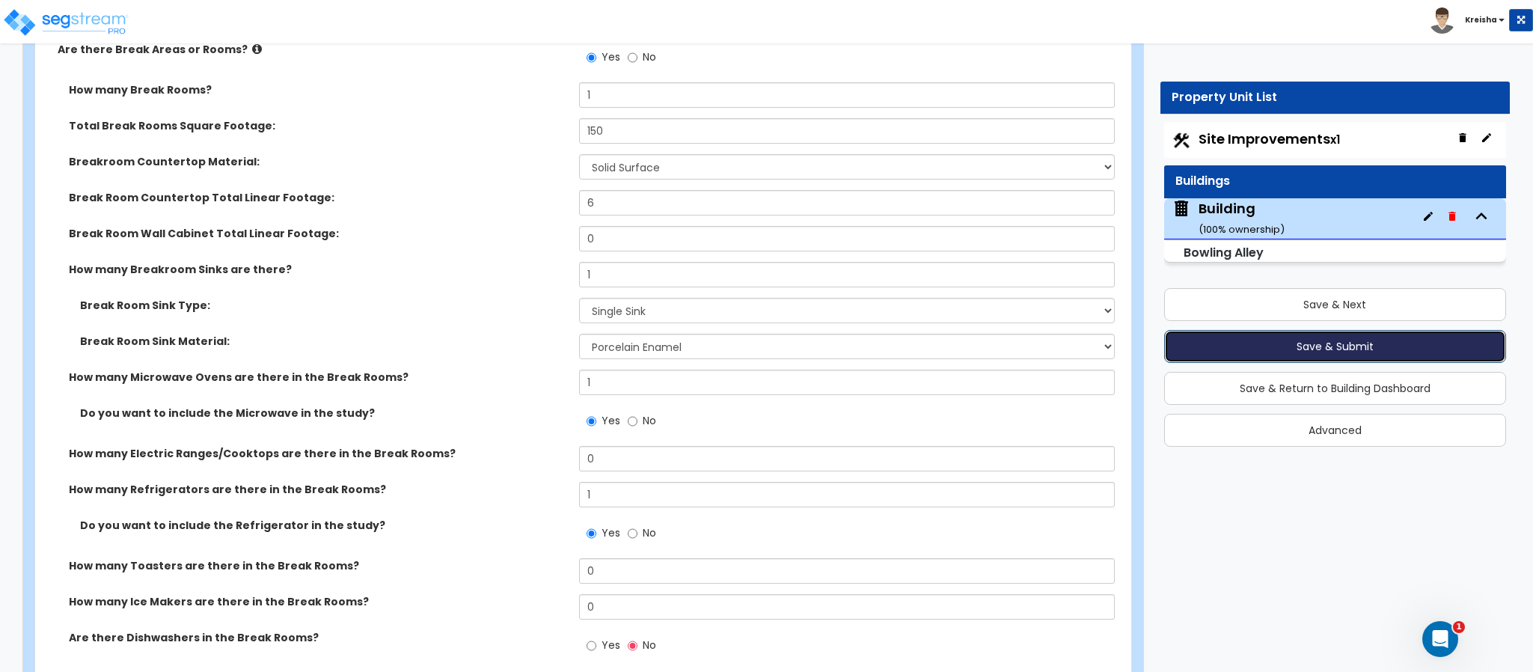
click at [1335, 346] on button "Save & Submit" at bounding box center [1335, 346] width 342 height 33
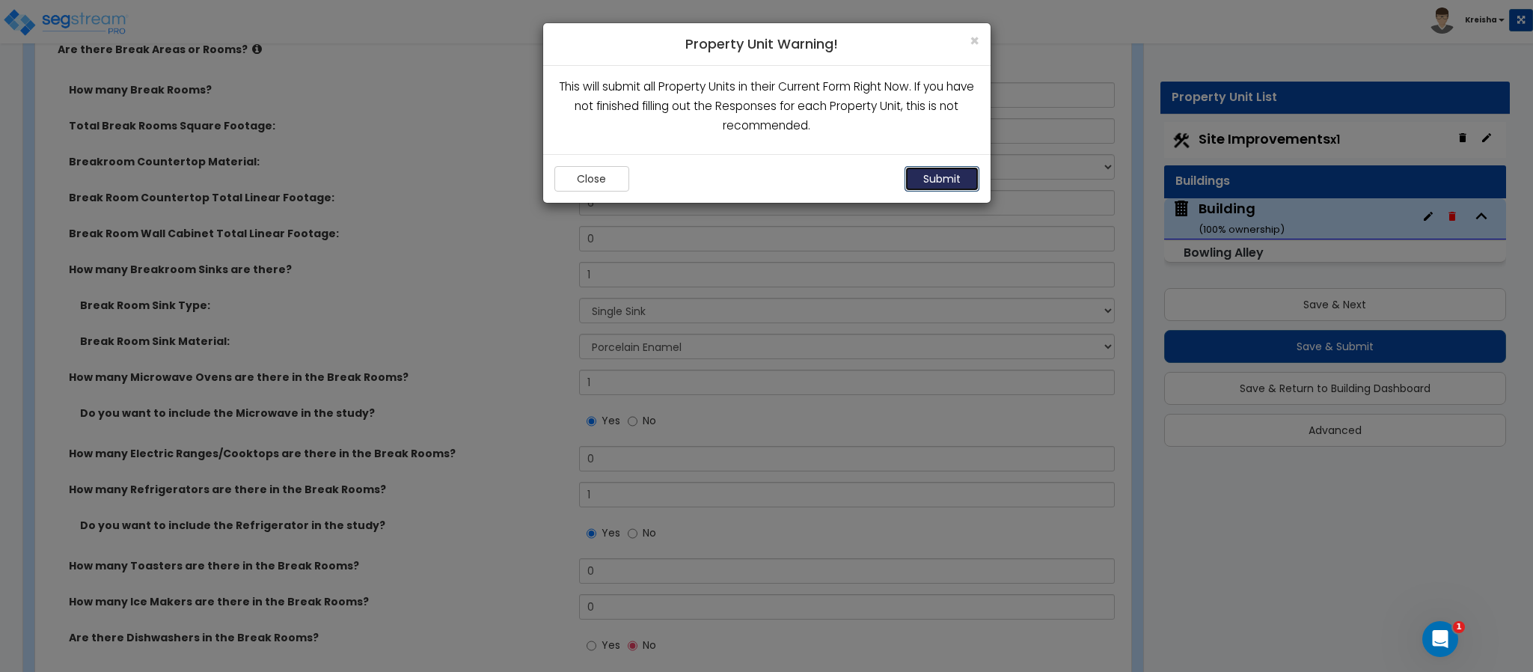
click at [945, 183] on button "Submit" at bounding box center [941, 178] width 75 height 25
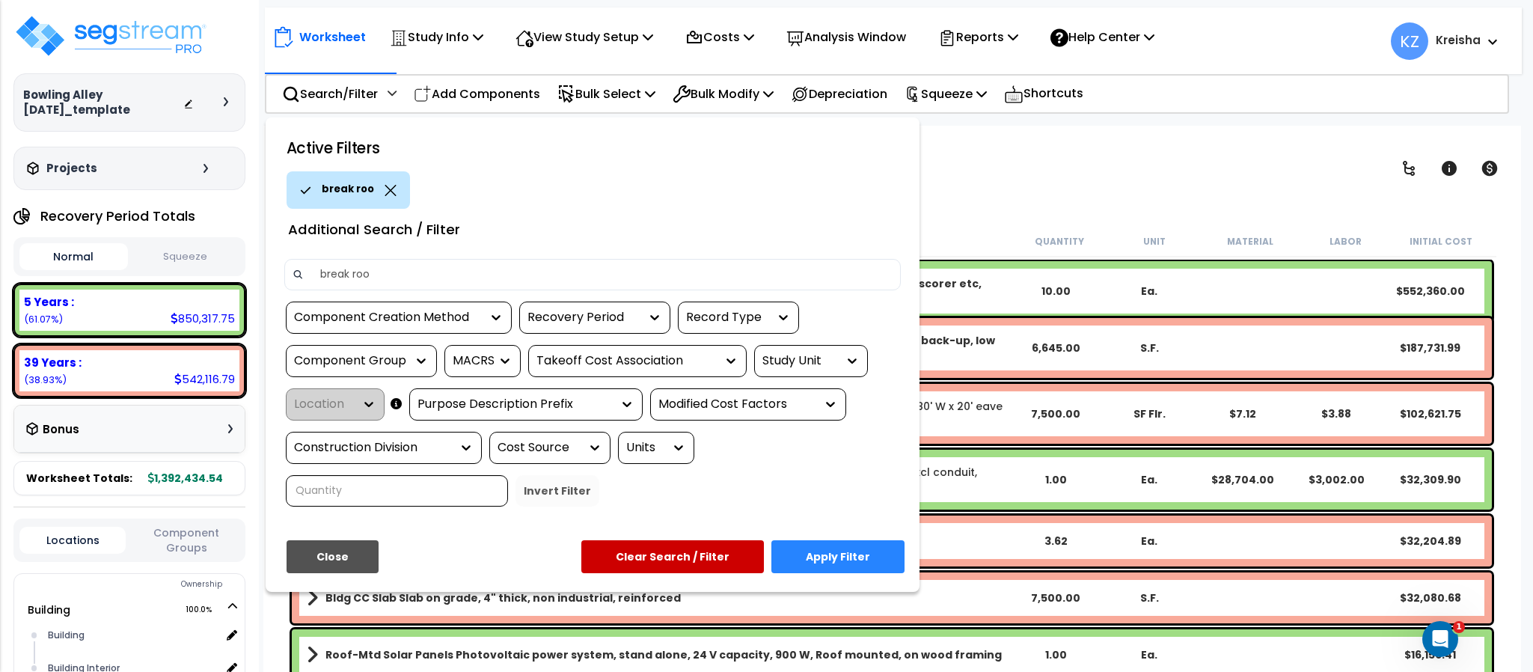
type input "break room"
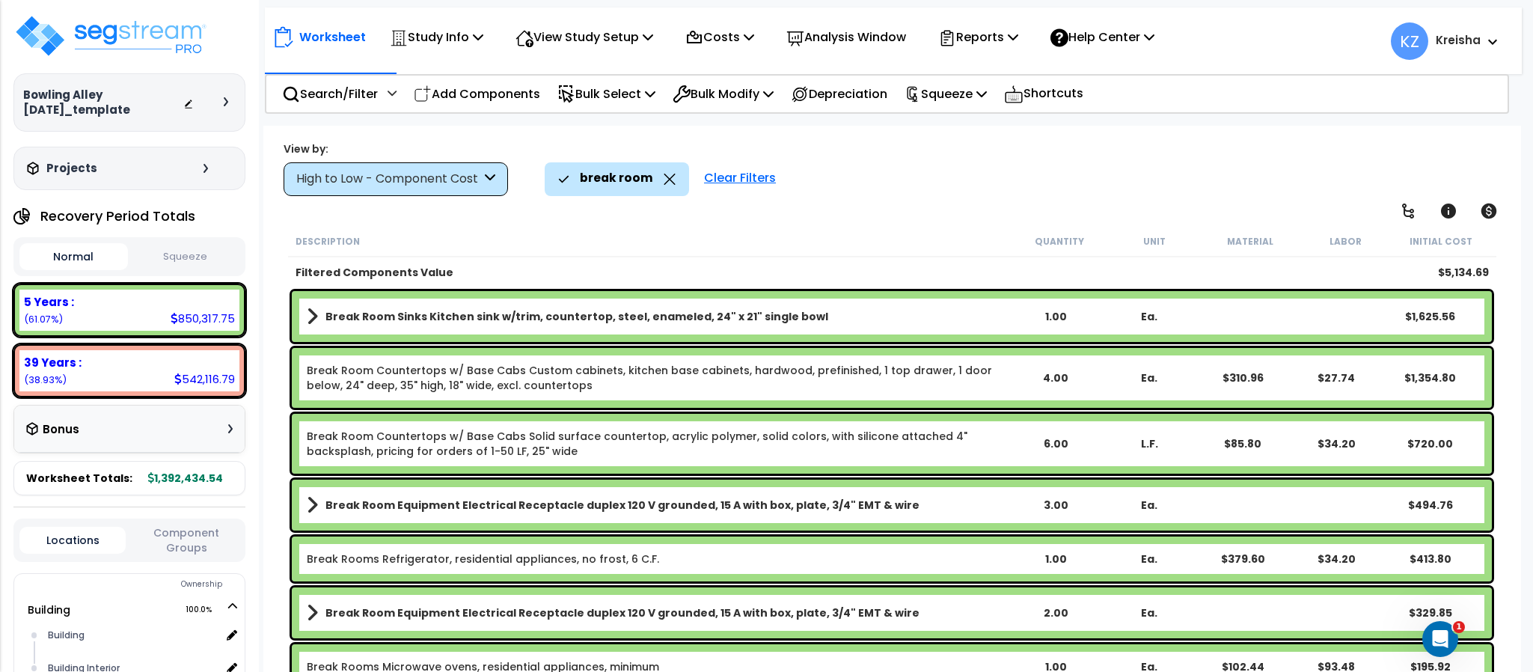
click at [469, 164] on div "High to Low - Component Cost" at bounding box center [396, 179] width 224 height 34
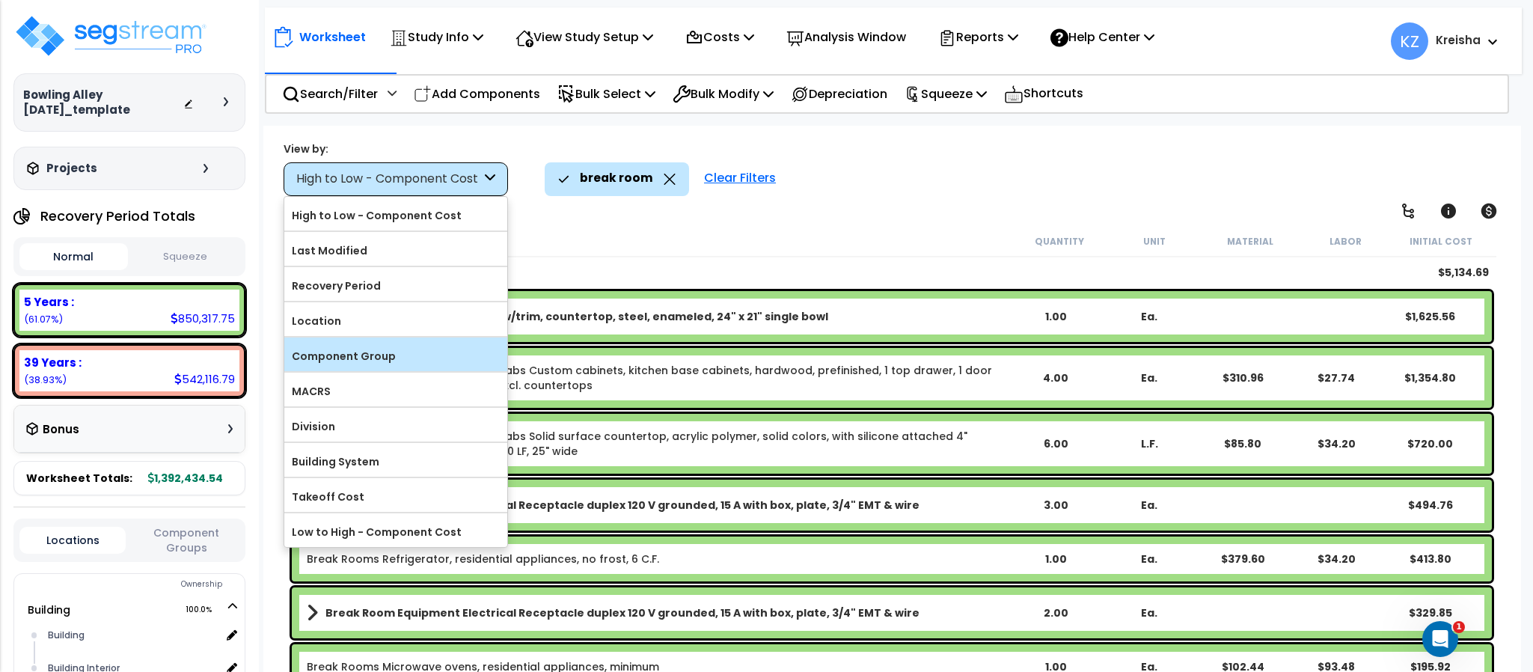
click at [361, 359] on label "Component Group" at bounding box center [395, 356] width 223 height 22
click at [0, 0] on input "Component Group" at bounding box center [0, 0] width 0 height 0
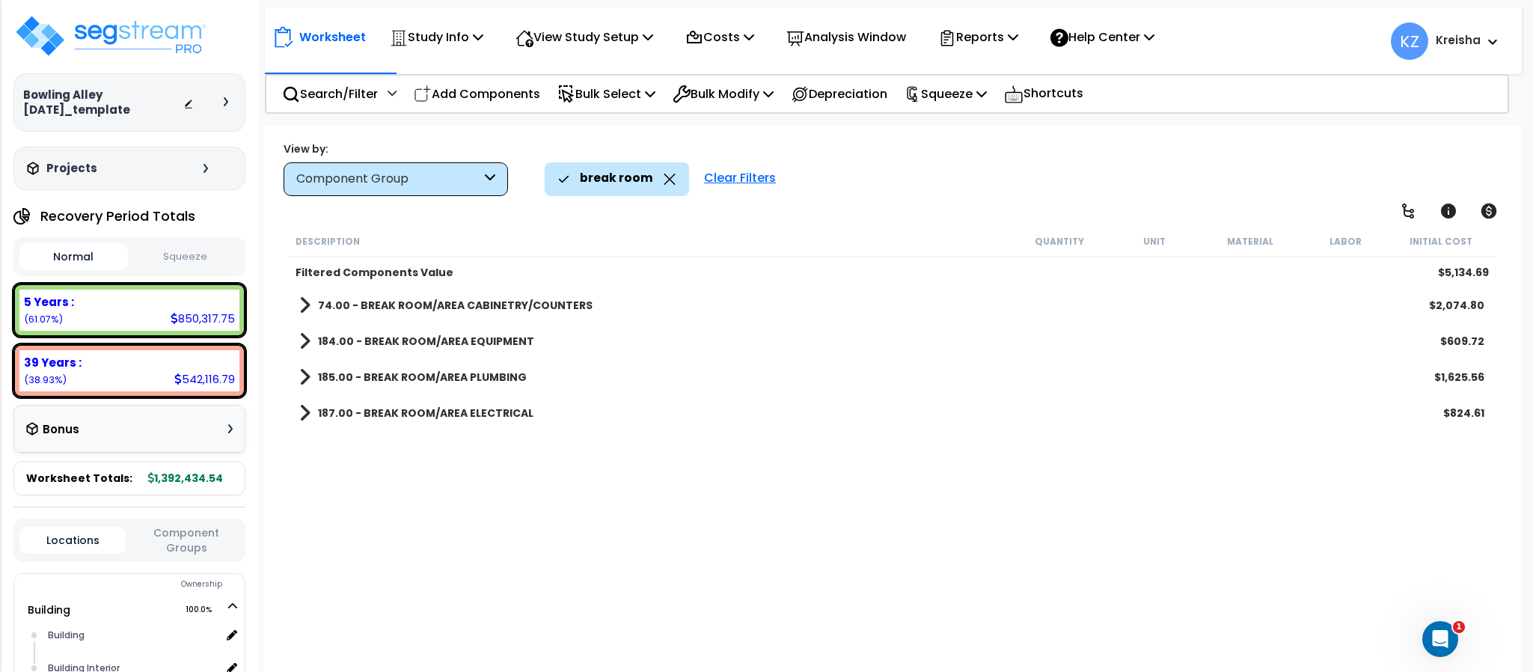
click at [426, 315] on link "74.00 - BREAK ROOM/AREA CABINETRY/COUNTERS" at bounding box center [445, 305] width 293 height 21
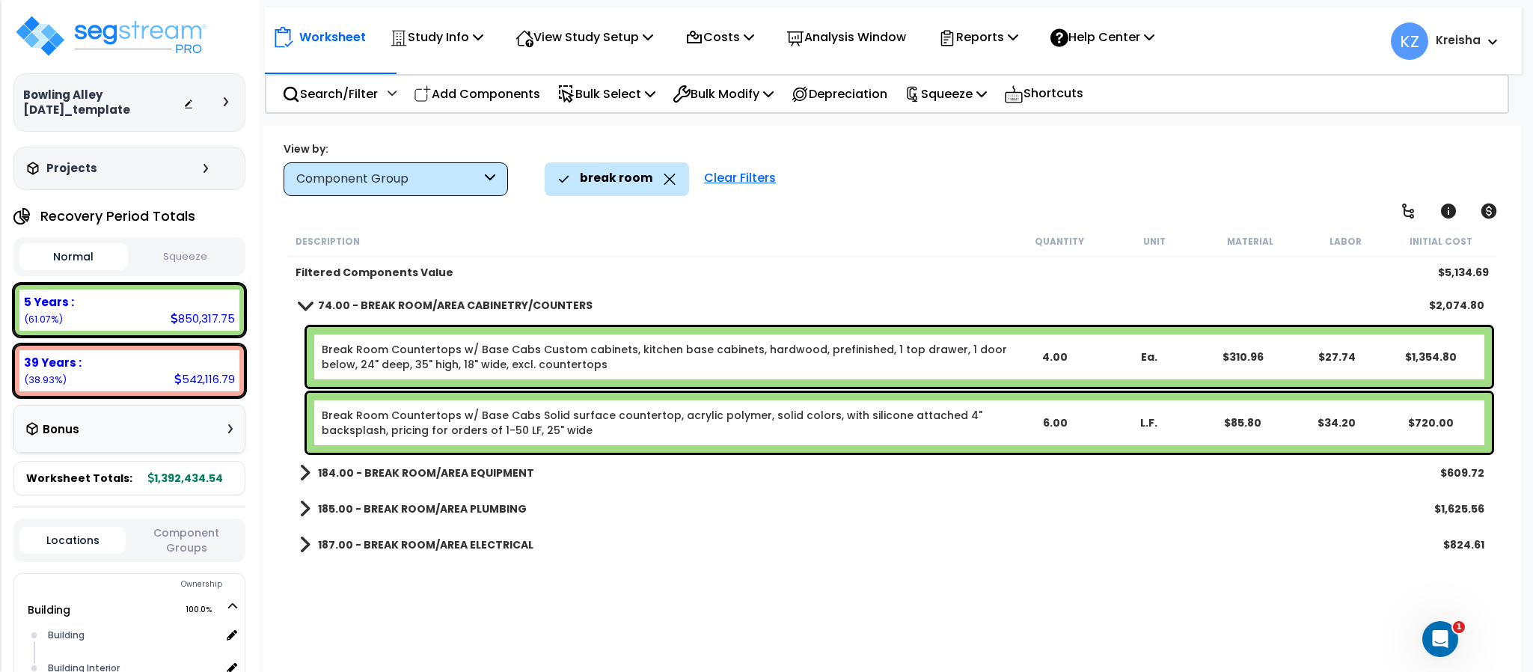
scroll to position [66, 0]
